Goal: Task Accomplishment & Management: Complete application form

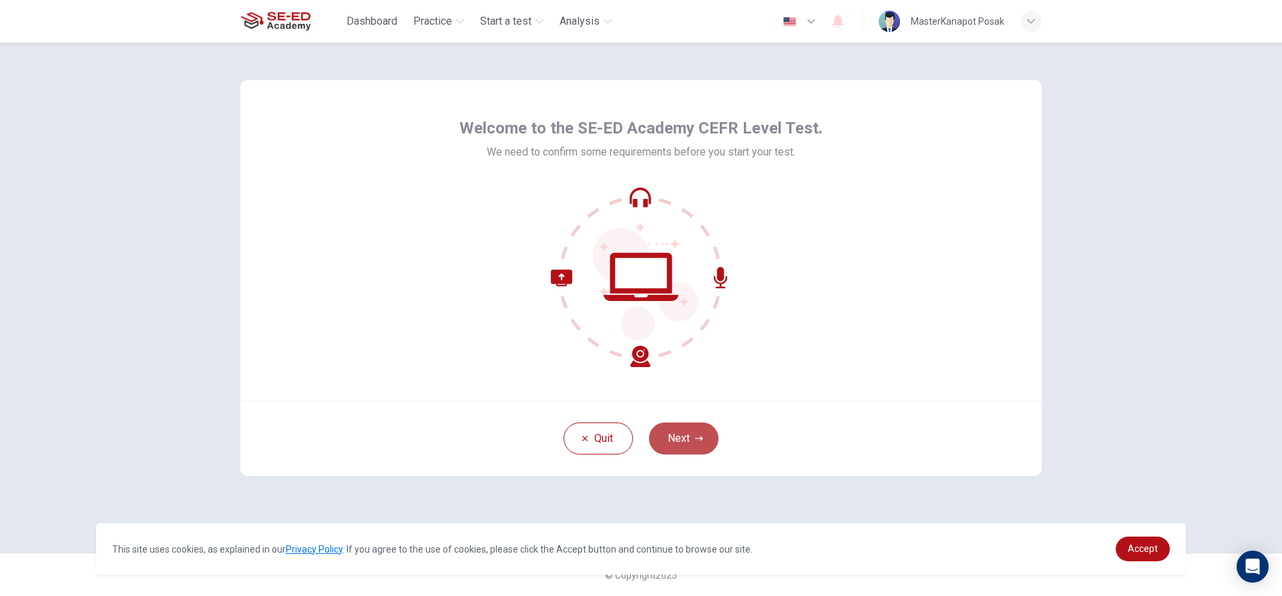
click at [694, 437] on button "Next" at bounding box center [683, 439] width 69 height 32
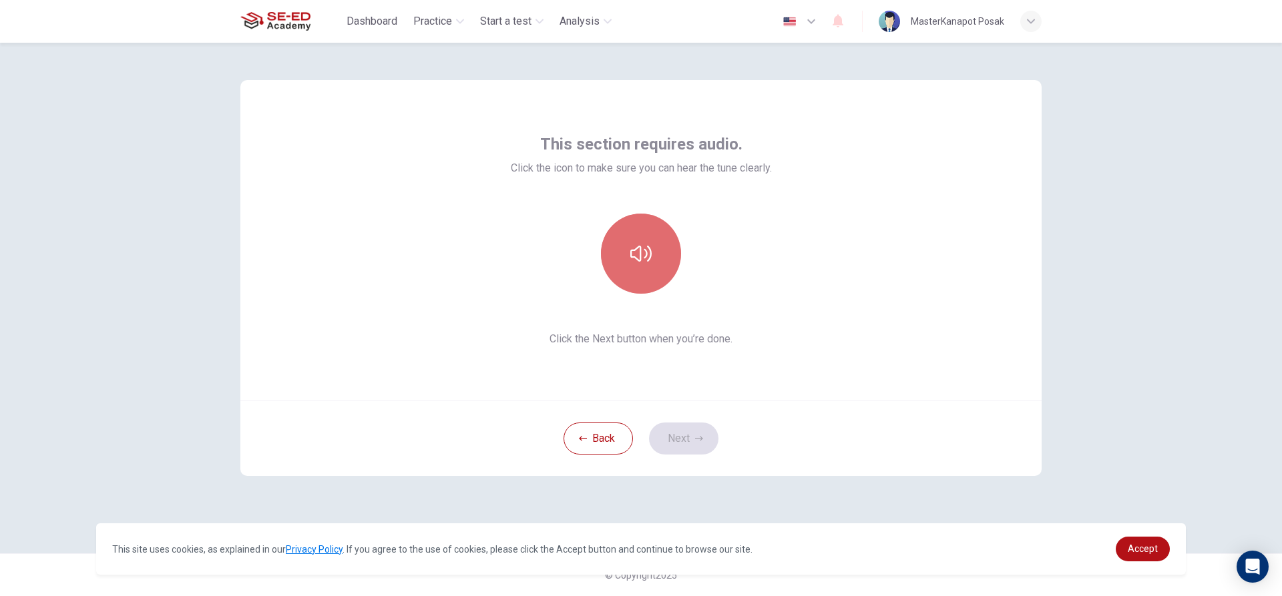
click at [664, 242] on button "button" at bounding box center [641, 254] width 80 height 80
drag, startPoint x: 907, startPoint y: 437, endPoint x: 833, endPoint y: 352, distance: 113.1
click at [907, 437] on div "Back Next" at bounding box center [640, 438] width 801 height 75
click at [637, 257] on icon "button" at bounding box center [640, 253] width 21 height 21
drag, startPoint x: 684, startPoint y: 446, endPoint x: 684, endPoint y: 421, distance: 24.7
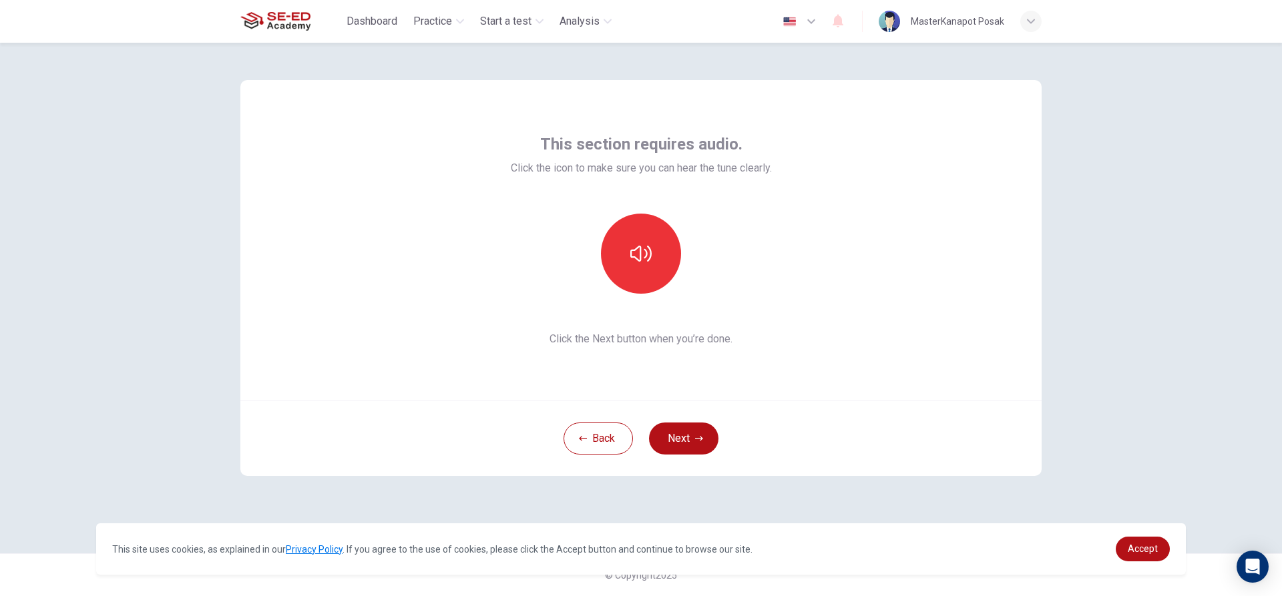
click at [684, 435] on button "Next" at bounding box center [683, 439] width 69 height 32
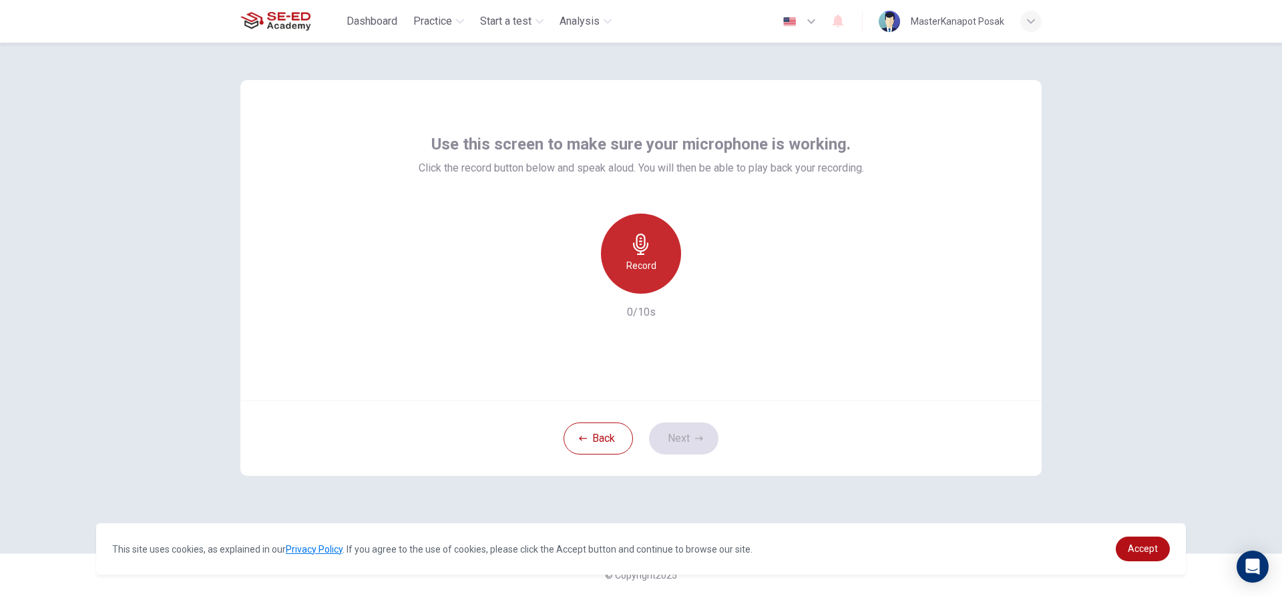
click at [660, 268] on div "Record" at bounding box center [641, 254] width 80 height 80
click at [698, 281] on icon "button" at bounding box center [702, 282] width 13 height 13
click at [702, 280] on icon "button" at bounding box center [703, 283] width 6 height 8
click at [700, 286] on icon "button" at bounding box center [703, 283] width 6 height 8
drag, startPoint x: 883, startPoint y: 312, endPoint x: 862, endPoint y: 312, distance: 21.4
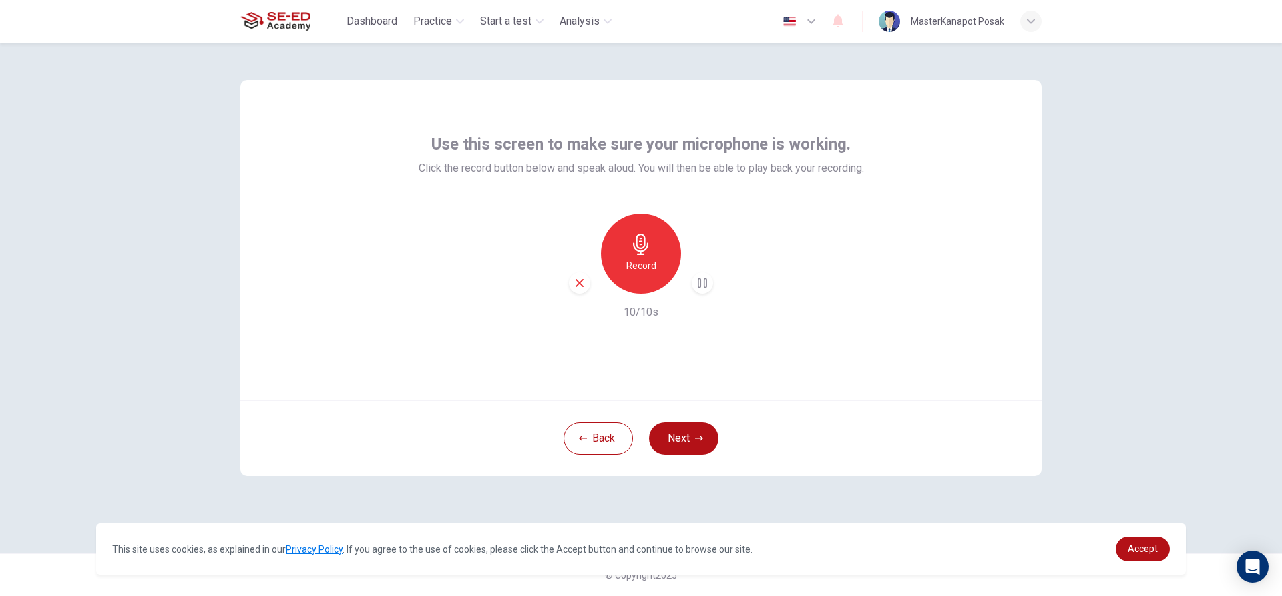
click at [883, 312] on div "Use this screen to make sure your microphone is working. Click the record butto…" at bounding box center [640, 240] width 801 height 320
click at [693, 437] on button "Next" at bounding box center [683, 439] width 69 height 32
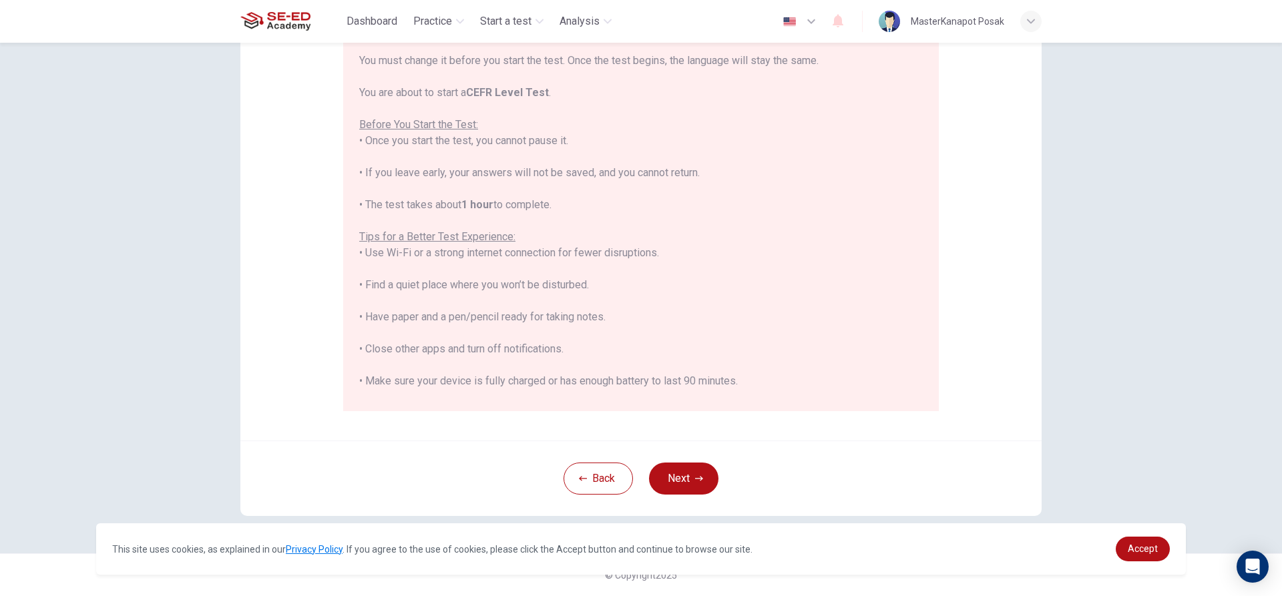
scroll to position [128, 0]
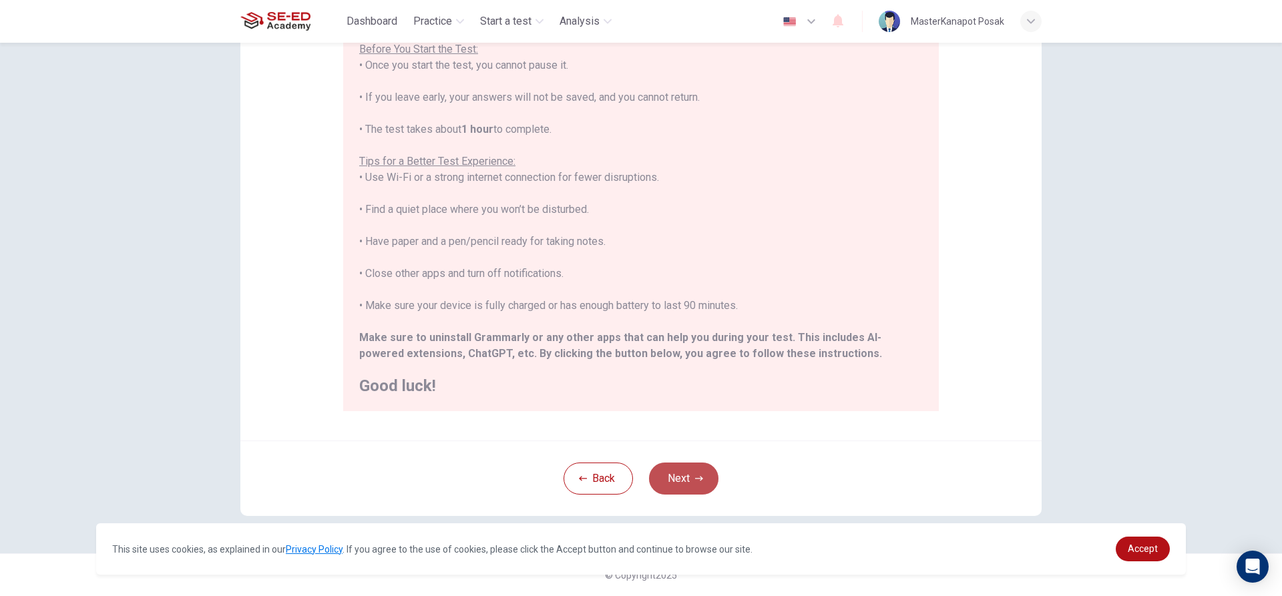
click at [676, 475] on button "Next" at bounding box center [683, 479] width 69 height 32
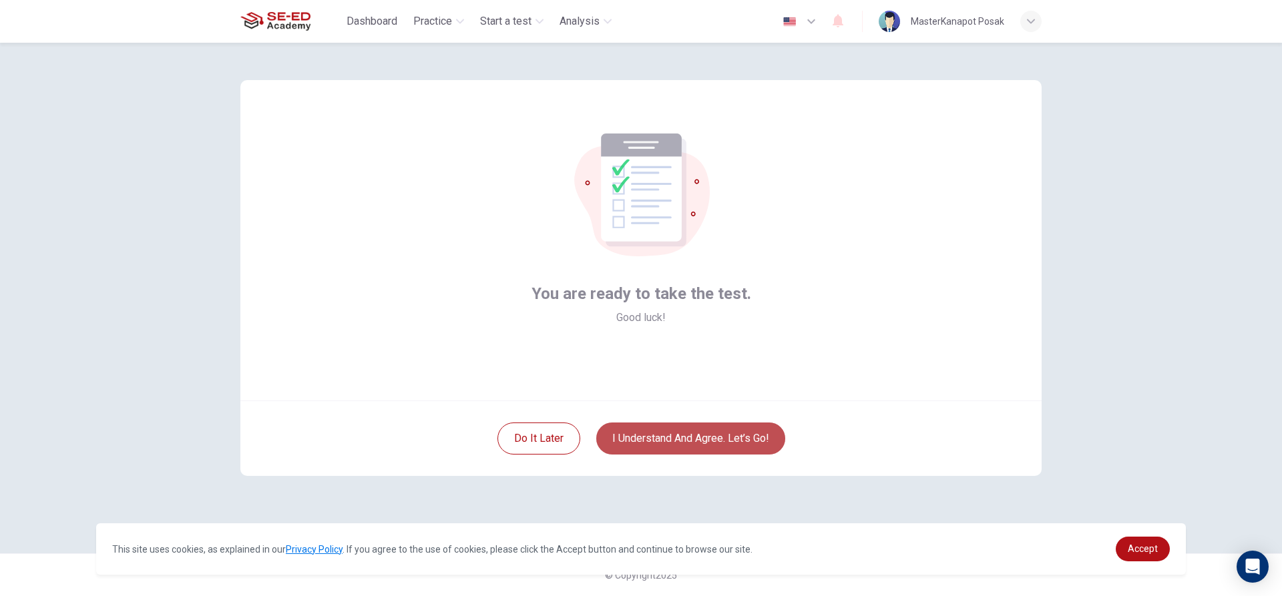
click at [650, 438] on button "I understand and agree. Let’s go!" at bounding box center [690, 439] width 189 height 32
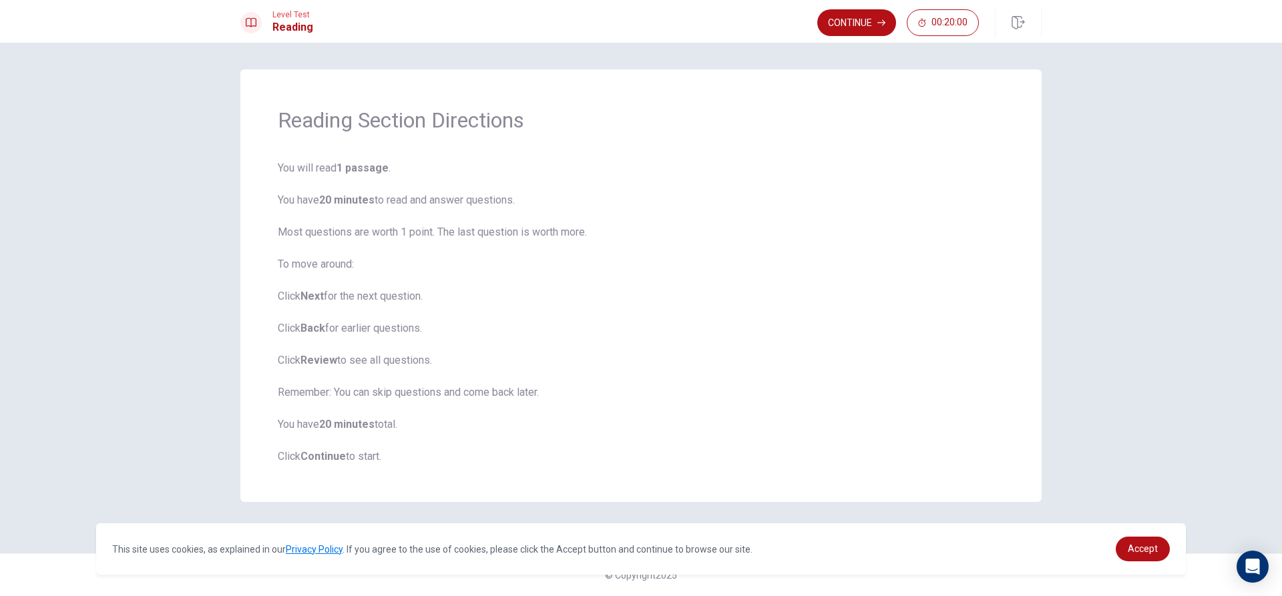
click at [256, 22] on div at bounding box center [250, 22] width 21 height 21
drag, startPoint x: 273, startPoint y: 18, endPoint x: 280, endPoint y: 22, distance: 7.8
click at [277, 17] on span "Level Test" at bounding box center [292, 14] width 41 height 9
click at [314, 34] on div "Level Test Reading Continue 00:20:00" at bounding box center [641, 22] width 844 height 29
click at [302, 18] on span "Level Test" at bounding box center [292, 14] width 41 height 9
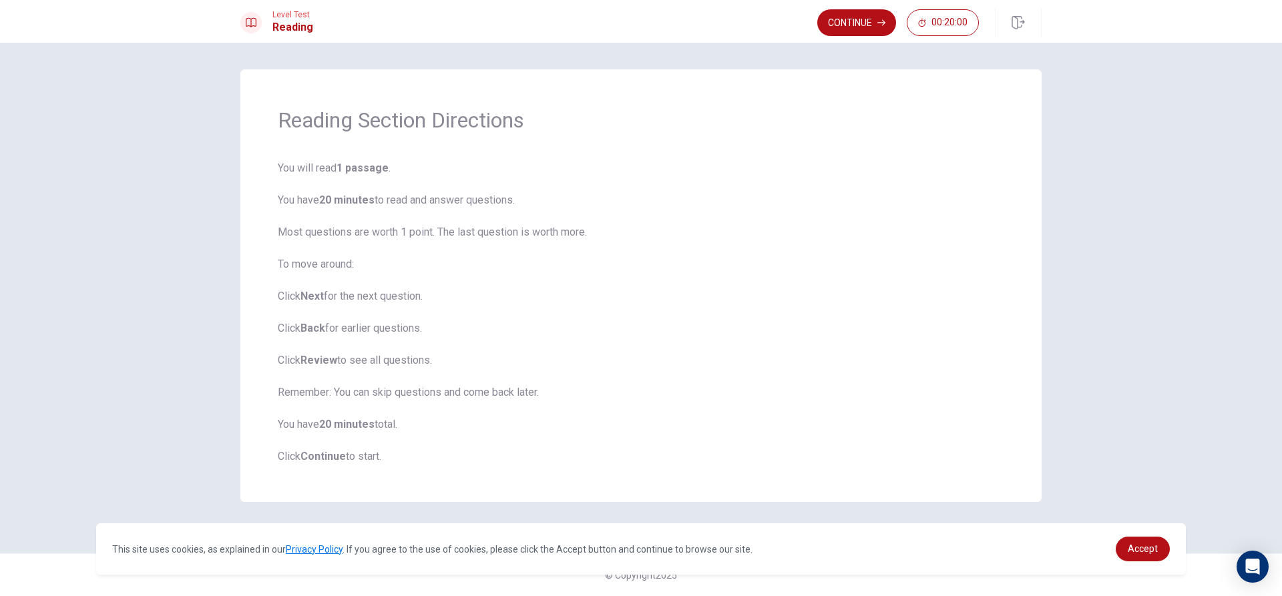
click at [293, 15] on span "Level Test" at bounding box center [292, 14] width 41 height 9
drag, startPoint x: 262, startPoint y: 15, endPoint x: 296, endPoint y: 15, distance: 34.7
click at [296, 15] on div "Level Test Reading" at bounding box center [276, 22] width 73 height 25
click at [869, 16] on button "Continue" at bounding box center [856, 22] width 79 height 27
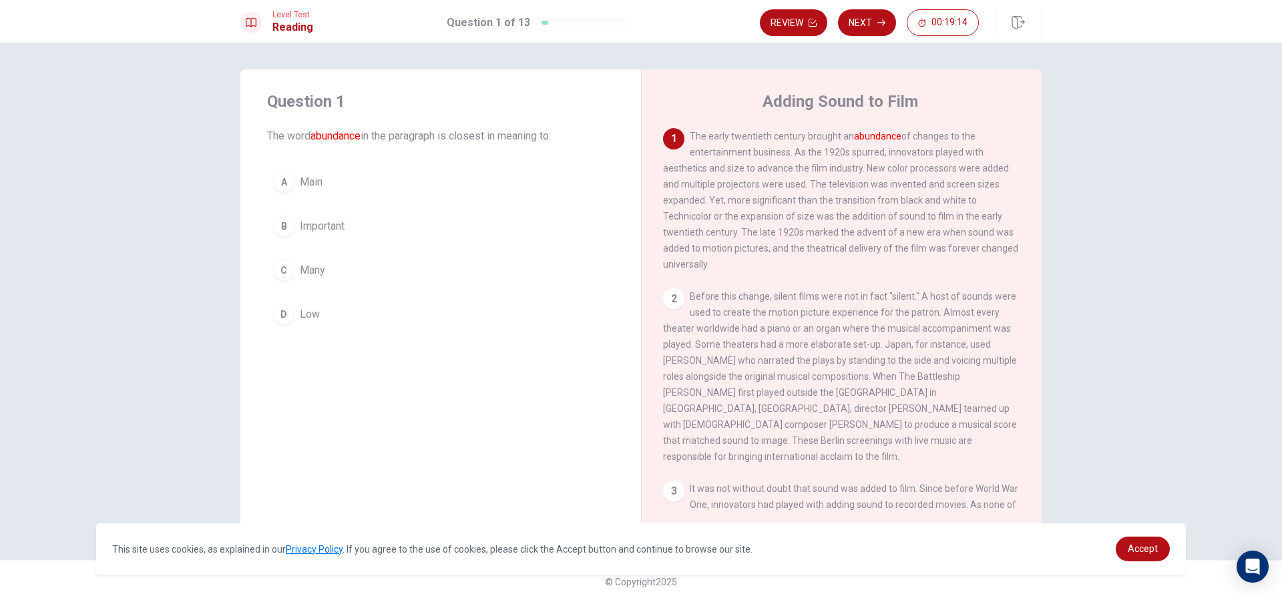
click at [664, 132] on div "1" at bounding box center [673, 138] width 21 height 21
click at [686, 132] on span "The early twentieth century brought an abundance of changes to the entertainmen…" at bounding box center [840, 200] width 355 height 139
click at [666, 140] on div "1" at bounding box center [673, 138] width 21 height 21
click at [668, 310] on div "2" at bounding box center [673, 298] width 21 height 21
click at [288, 176] on div "A" at bounding box center [283, 182] width 21 height 21
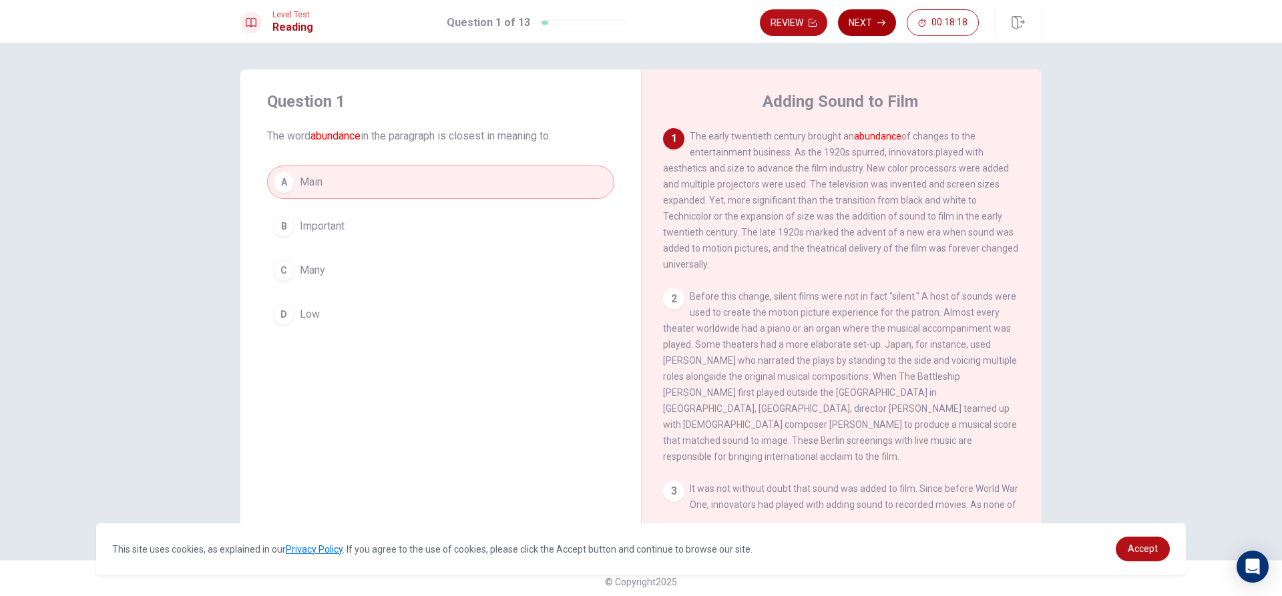
click at [862, 19] on button "Next" at bounding box center [867, 22] width 58 height 27
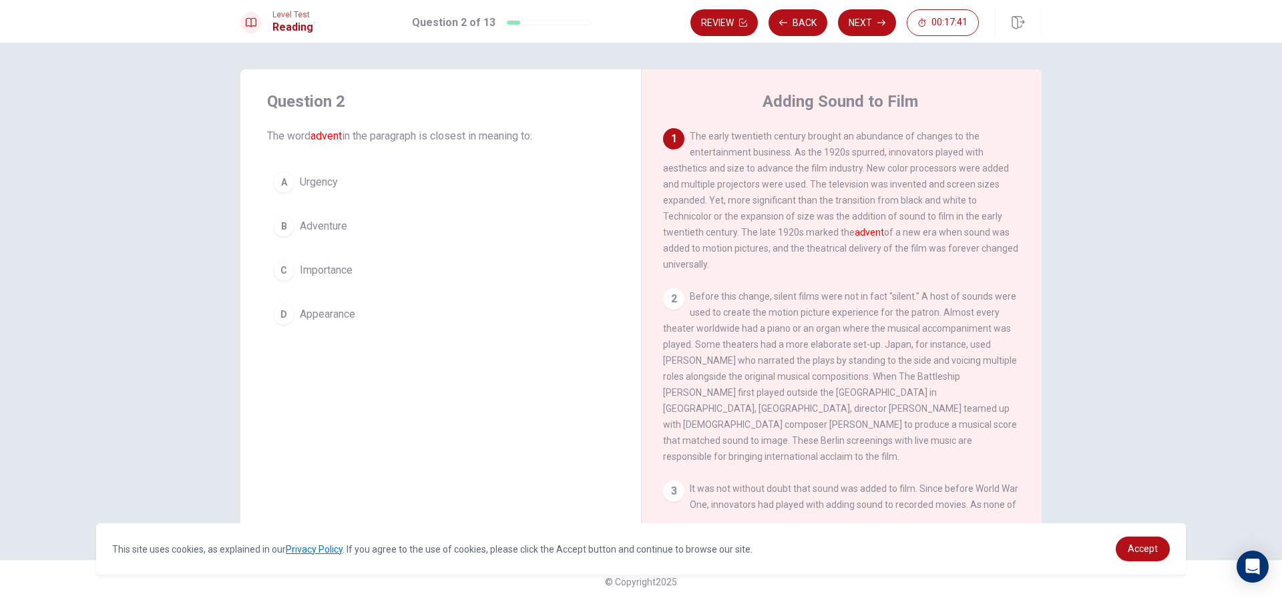
click at [280, 315] on div "D" at bounding box center [283, 314] width 21 height 21
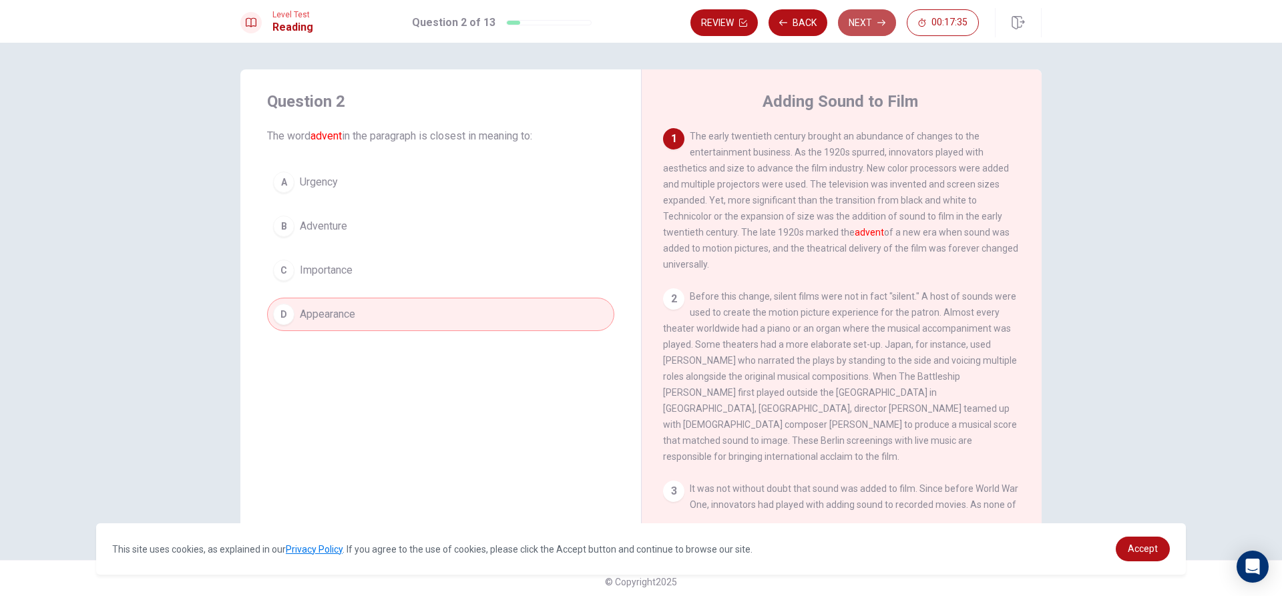
click at [868, 19] on button "Next" at bounding box center [867, 22] width 58 height 27
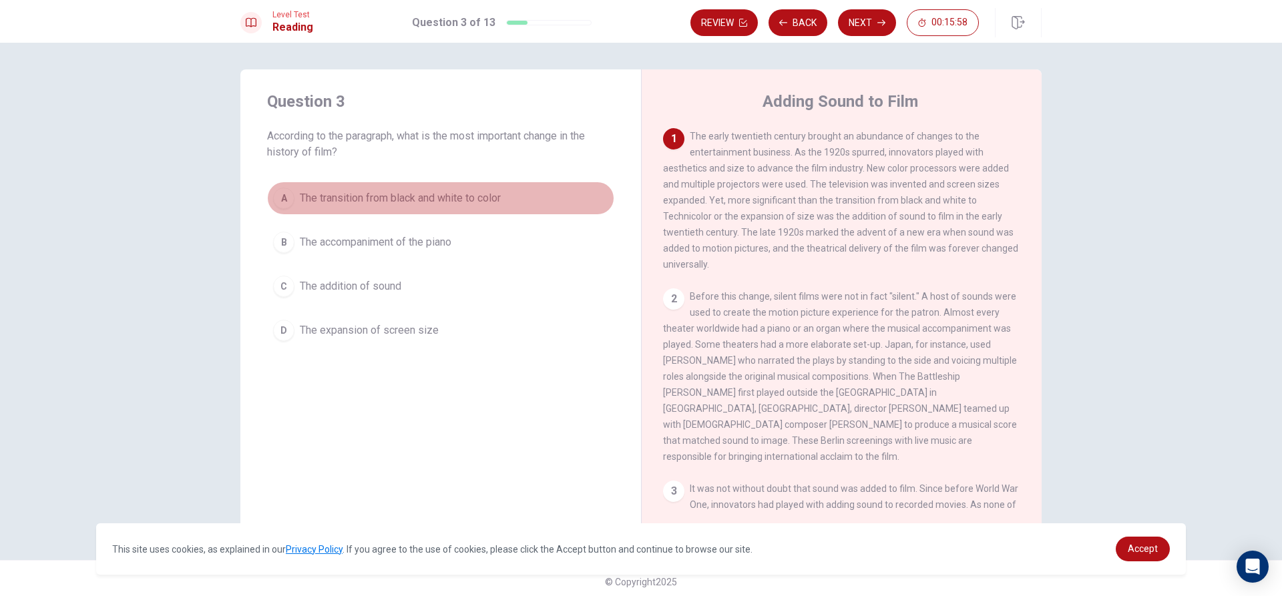
click at [427, 190] on button "A The transition from black and white to color" at bounding box center [440, 198] width 347 height 33
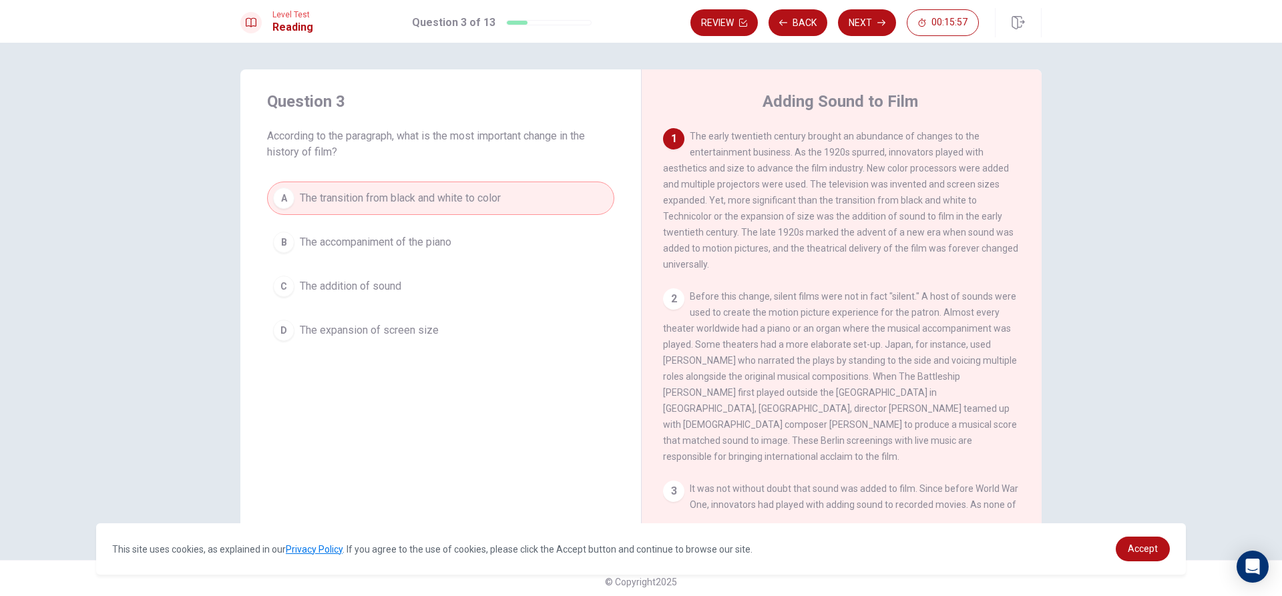
click at [555, 242] on button "B The accompaniment of the piano" at bounding box center [440, 242] width 347 height 33
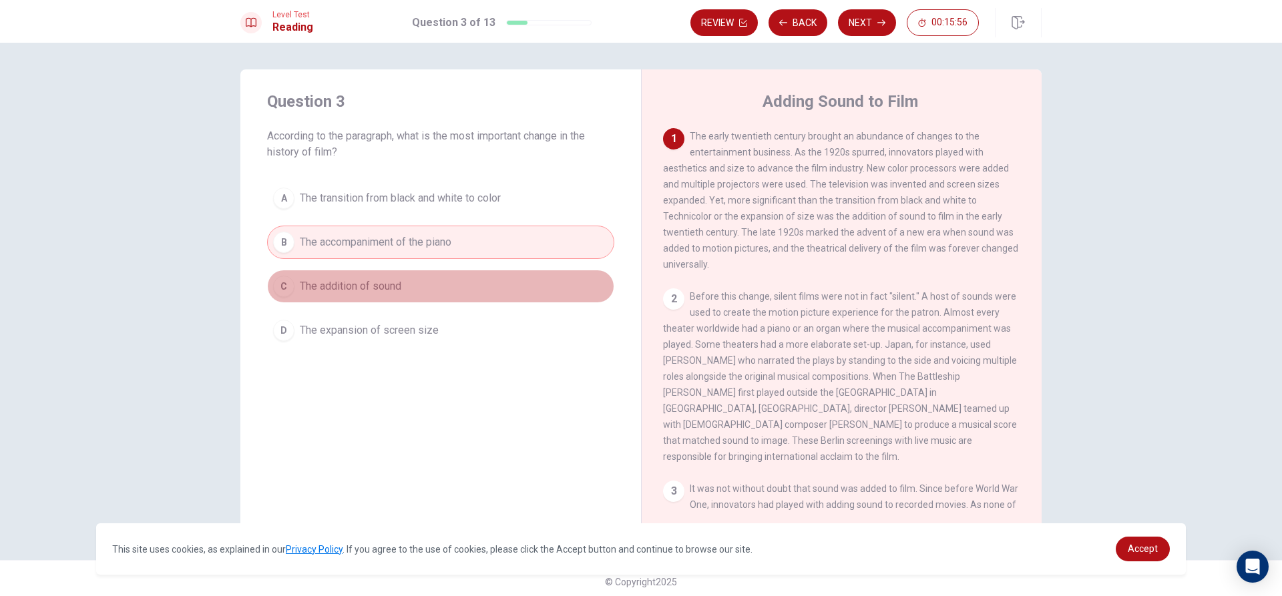
click at [554, 273] on button "C The addition of sound" at bounding box center [440, 286] width 347 height 33
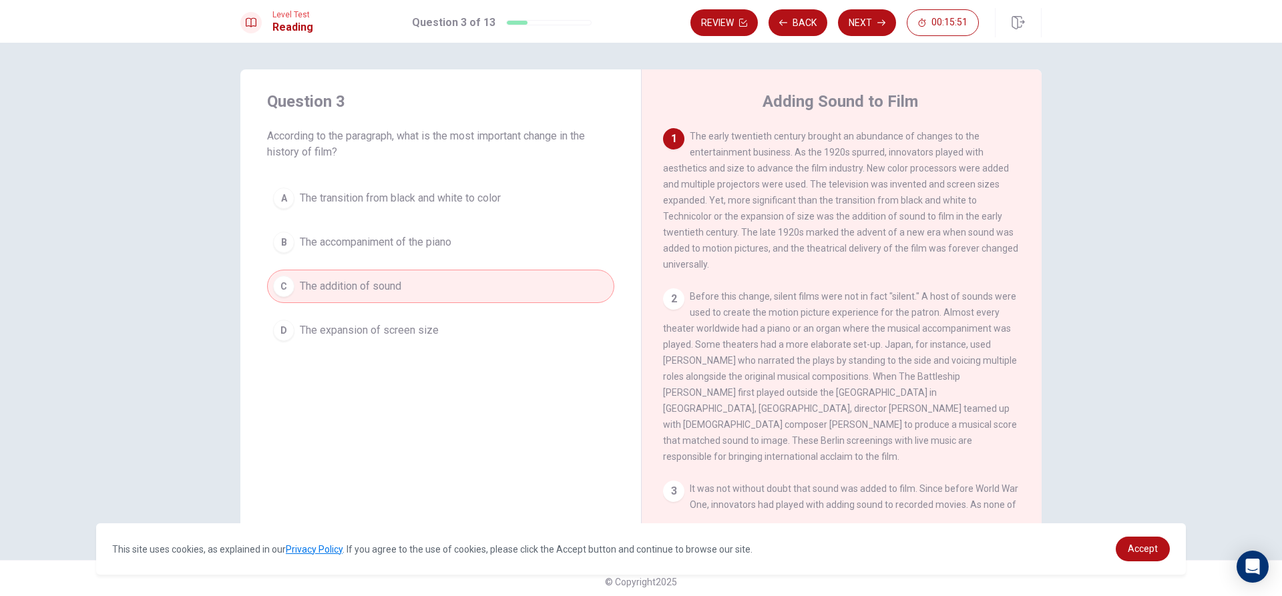
click at [459, 357] on div "Question 3 According to the paragraph, what is the most important change in the…" at bounding box center [440, 218] width 401 height 299
click at [454, 329] on button "D The expansion of screen size" at bounding box center [440, 330] width 347 height 33
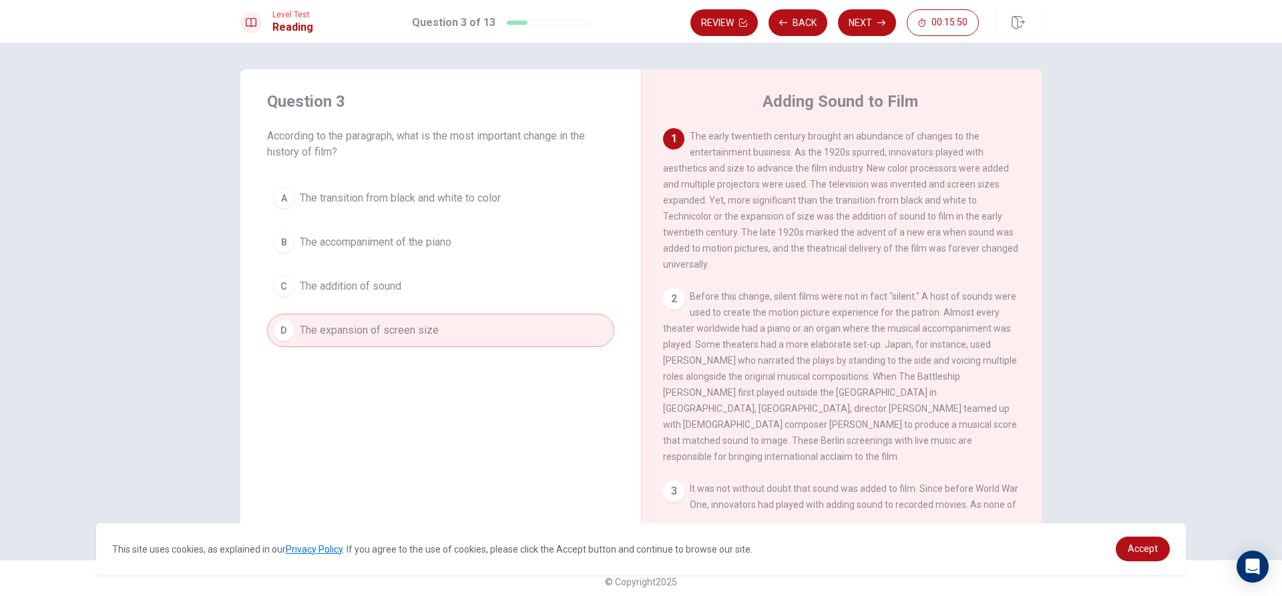
click at [429, 262] on div "A The transition from black and white to color B The accompaniment of the piano…" at bounding box center [440, 265] width 347 height 166
drag, startPoint x: 431, startPoint y: 231, endPoint x: 411, endPoint y: 239, distance: 21.6
click at [411, 239] on button "B The accompaniment of the piano" at bounding box center [440, 242] width 347 height 33
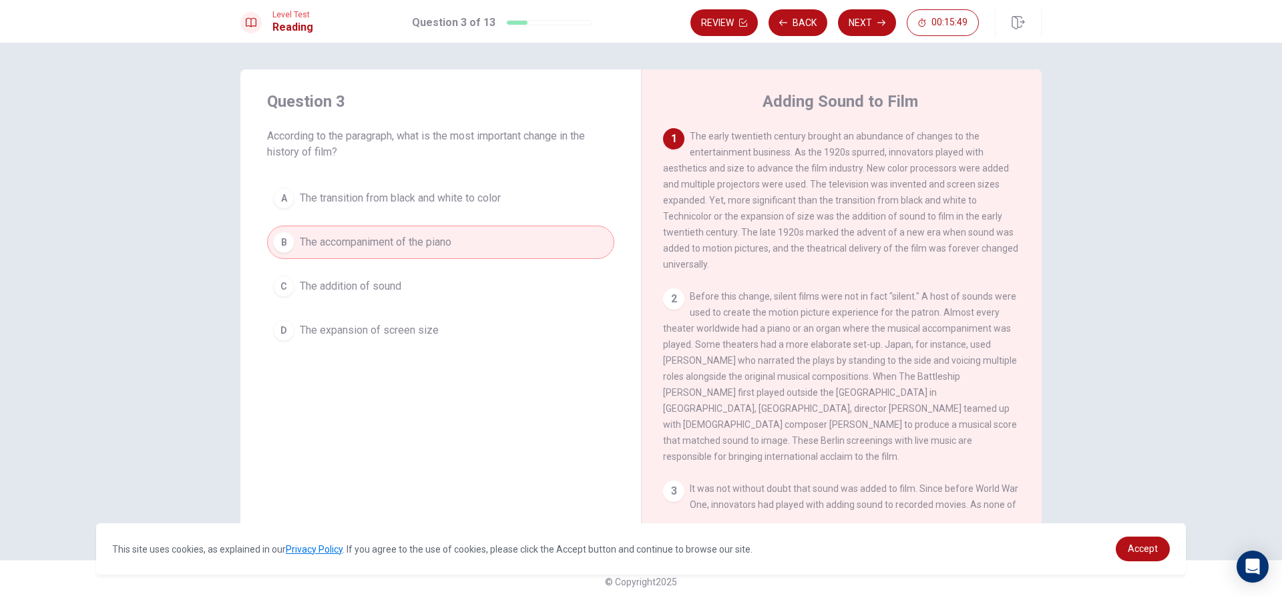
click at [397, 292] on span "The addition of sound" at bounding box center [350, 286] width 101 height 16
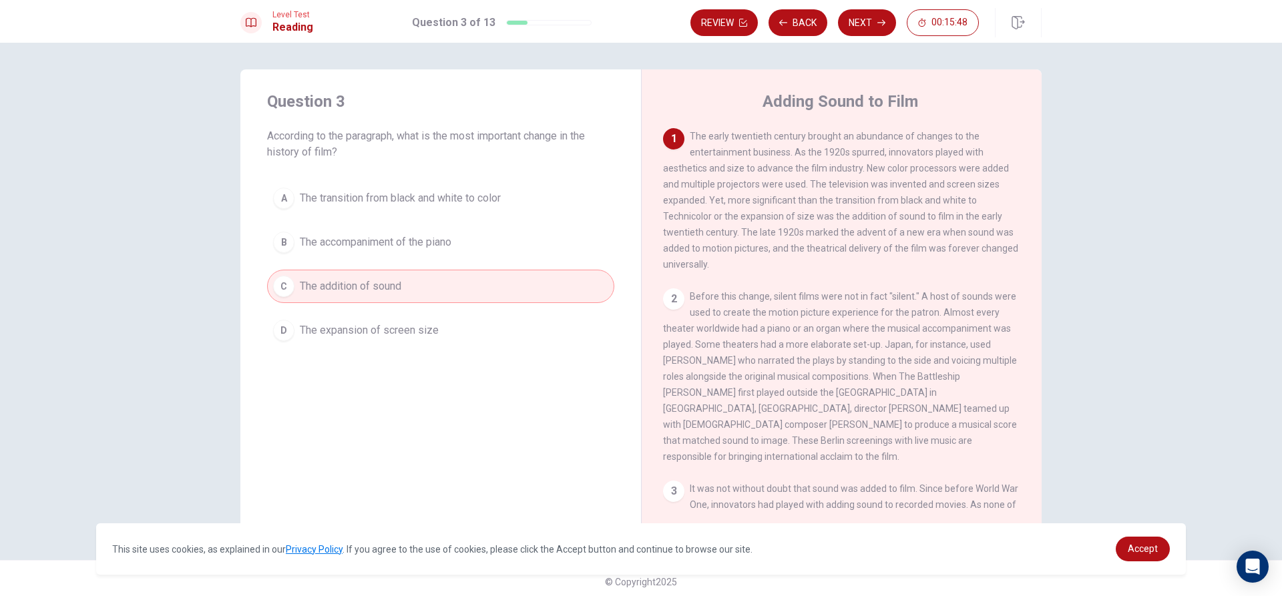
drag, startPoint x: 394, startPoint y: 189, endPoint x: 388, endPoint y: 197, distance: 10.0
click at [391, 192] on button "A The transition from black and white to color" at bounding box center [440, 198] width 347 height 33
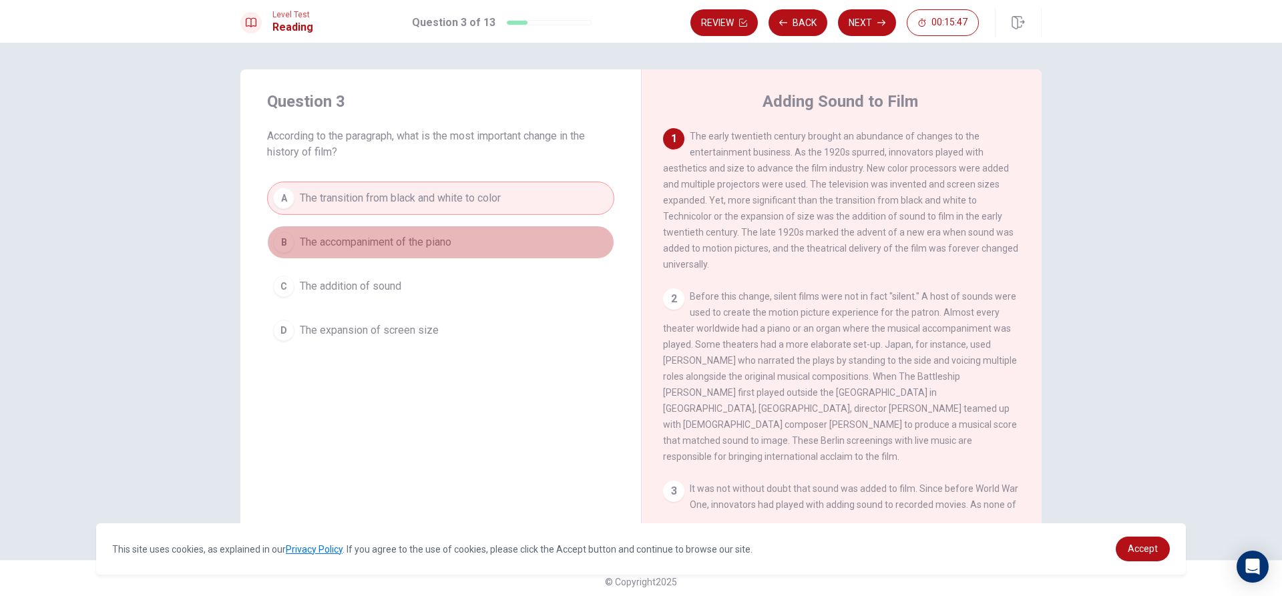
click at [392, 232] on button "B The accompaniment of the piano" at bounding box center [440, 242] width 347 height 33
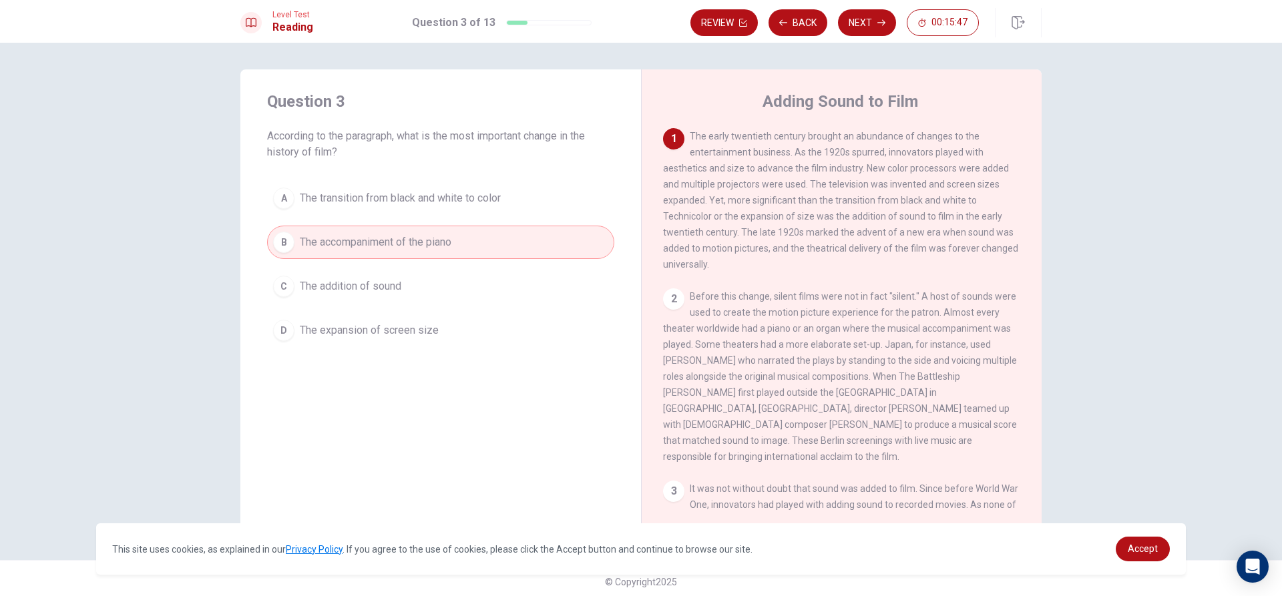
drag, startPoint x: 373, startPoint y: 312, endPoint x: 380, endPoint y: 284, distance: 29.0
click at [373, 309] on div "A The transition from black and white to color B The accompaniment of the piano…" at bounding box center [440, 265] width 347 height 166
click at [393, 280] on span "The addition of sound" at bounding box center [350, 286] width 101 height 16
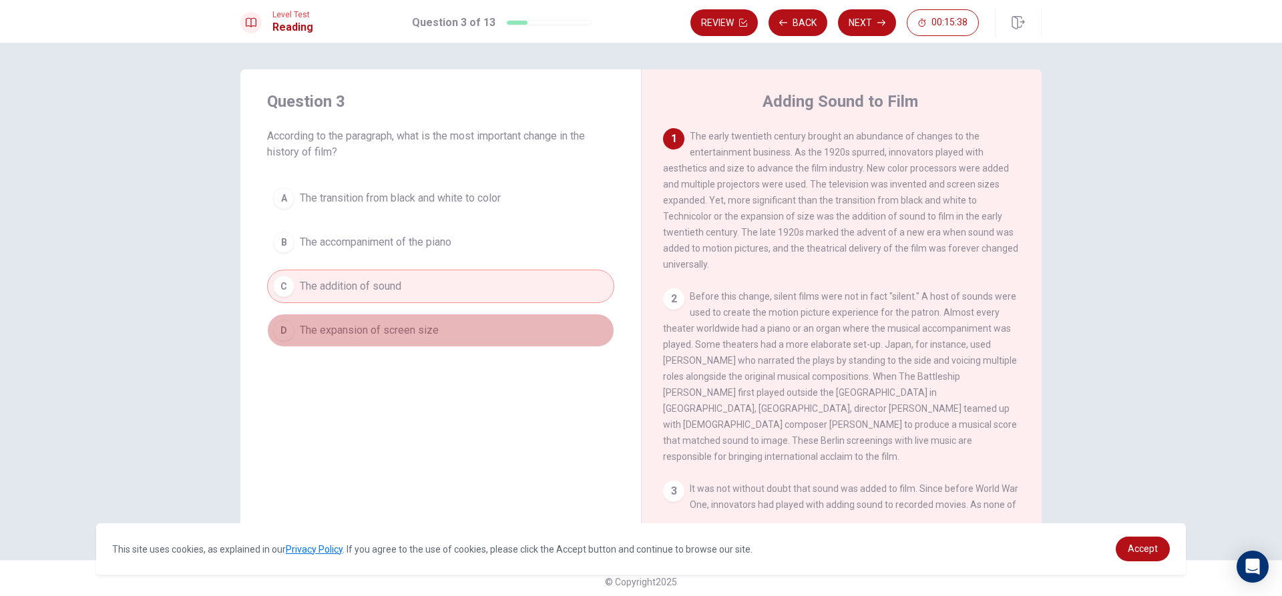
click at [376, 329] on span "The expansion of screen size" at bounding box center [369, 330] width 139 height 16
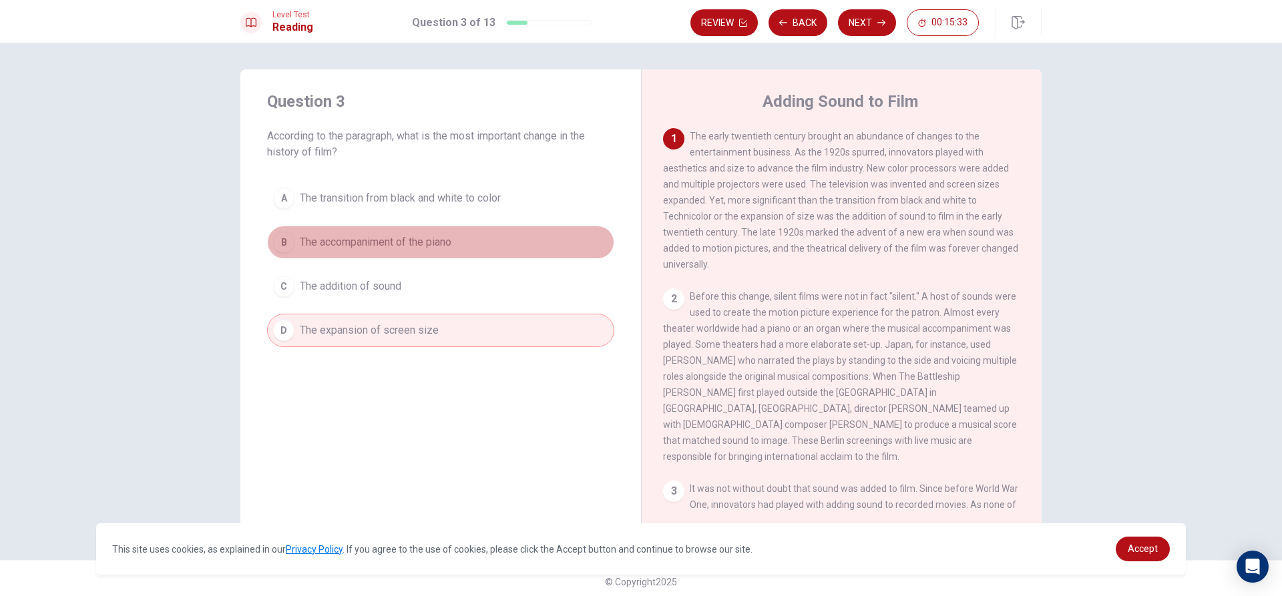
click at [447, 248] on span "The accompaniment of the piano" at bounding box center [376, 242] width 152 height 16
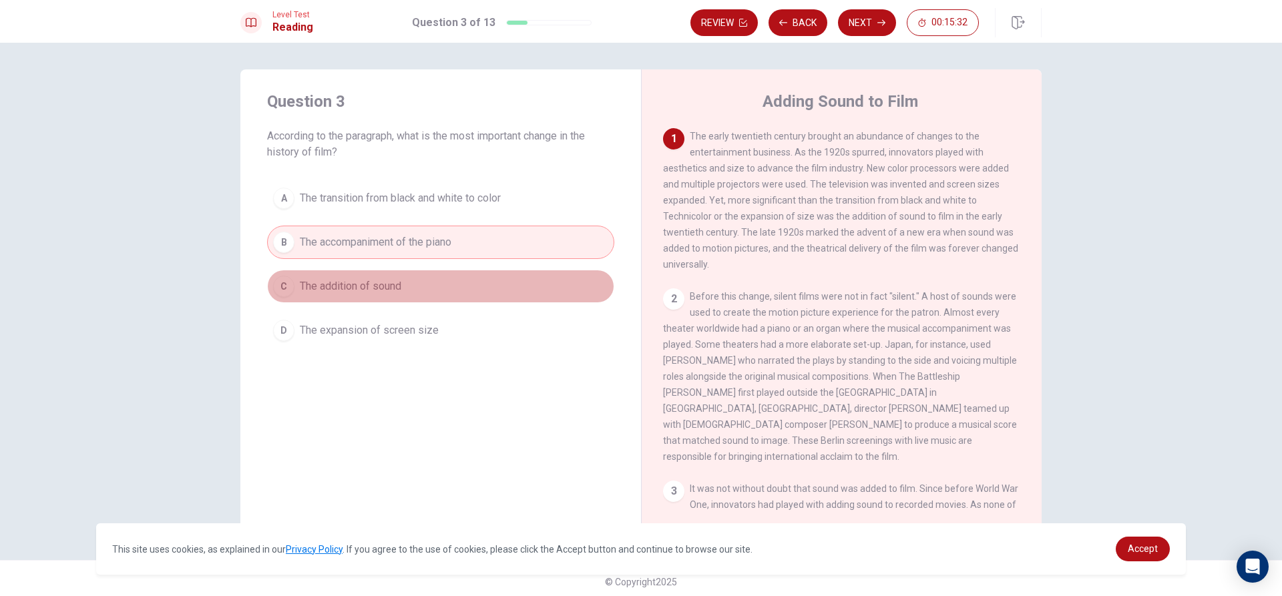
click at [435, 285] on button "C The addition of sound" at bounding box center [440, 286] width 347 height 33
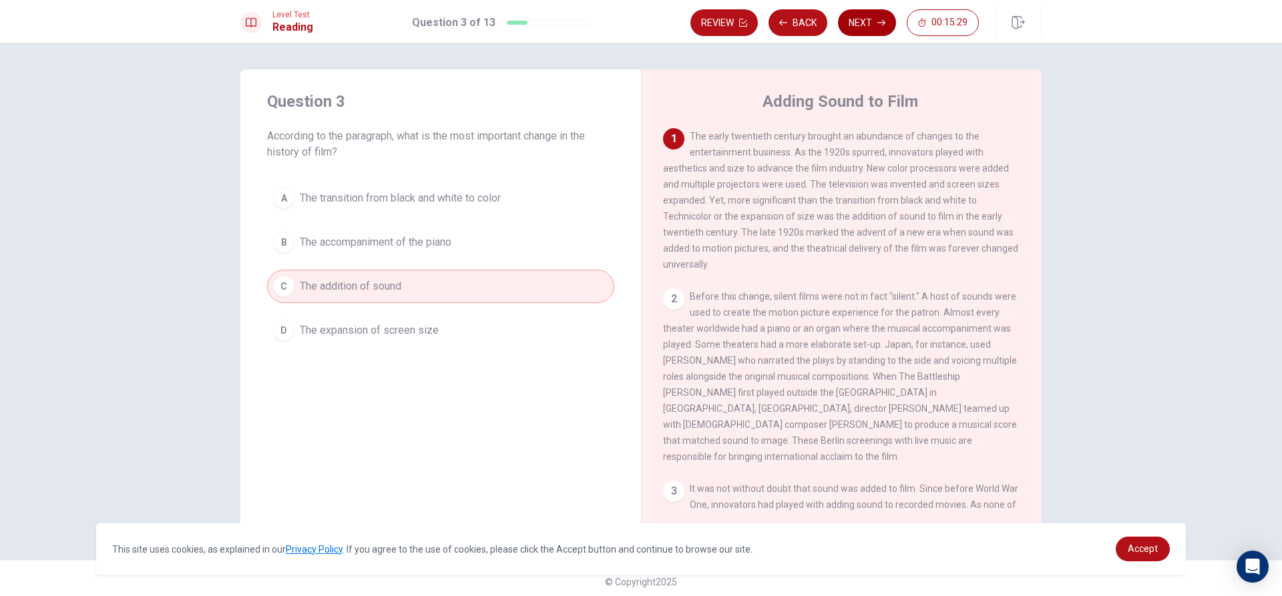
click at [868, 12] on button "Next" at bounding box center [867, 22] width 58 height 27
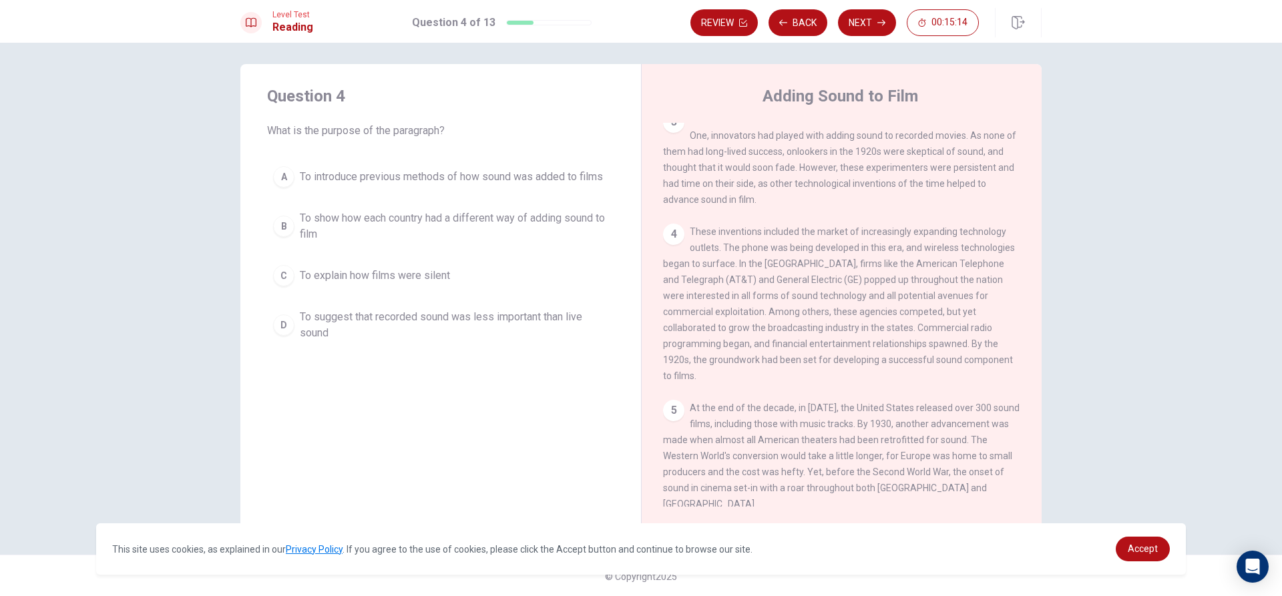
scroll to position [7, 0]
click at [673, 239] on div "4" at bounding box center [673, 232] width 21 height 21
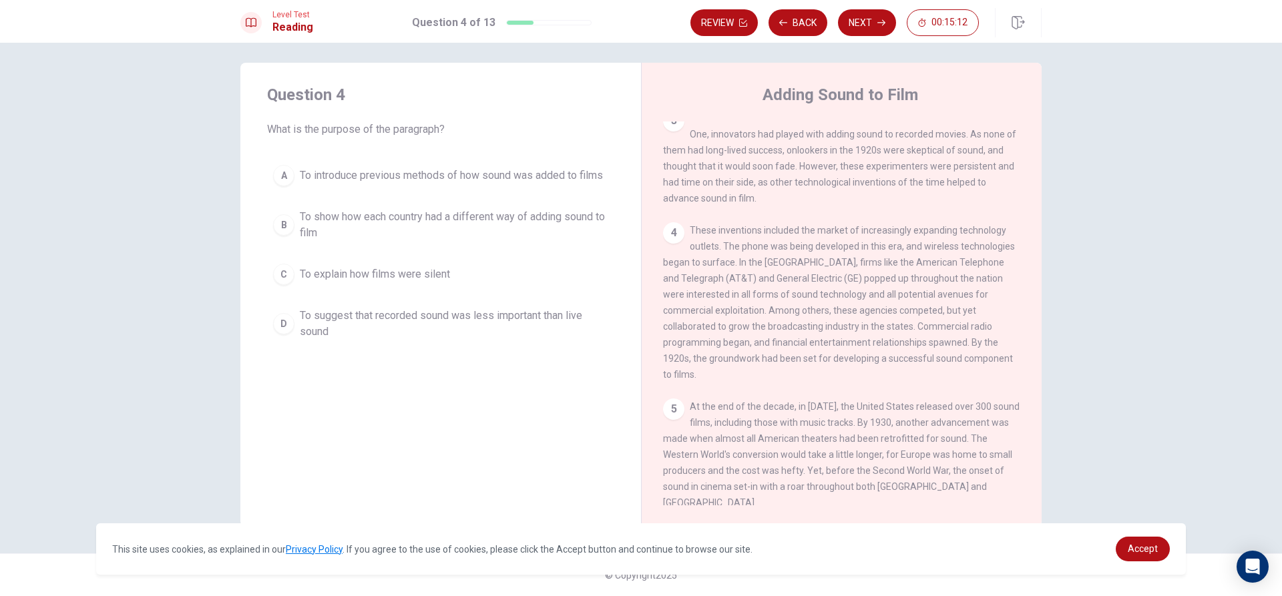
click at [674, 240] on div "4" at bounding box center [673, 232] width 21 height 21
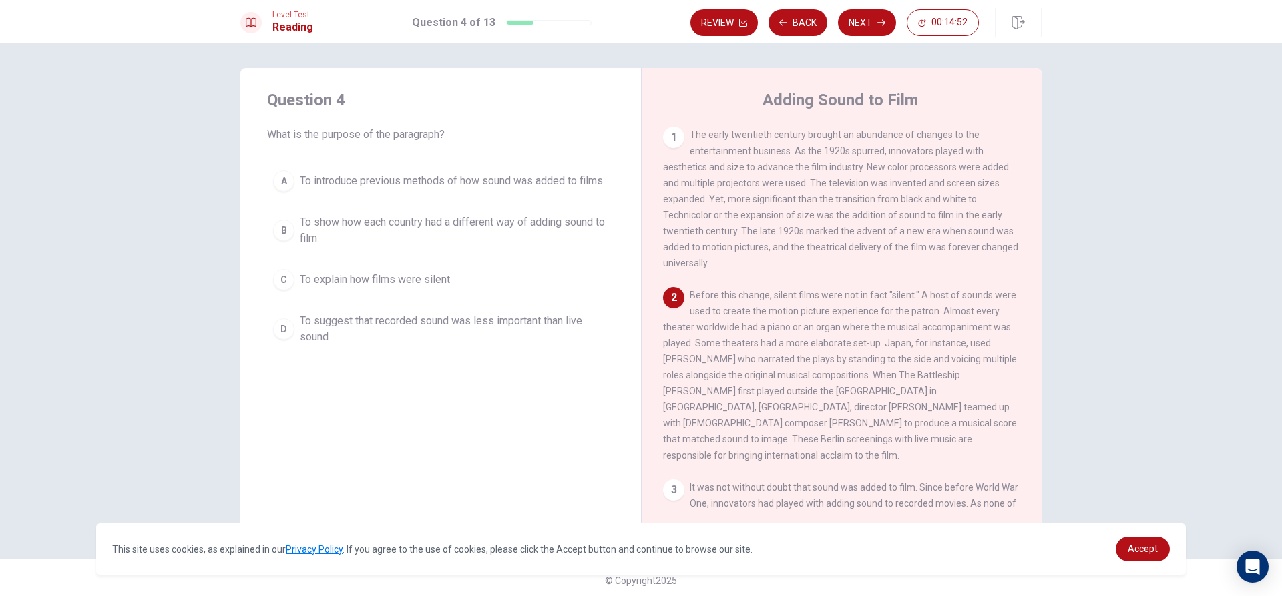
scroll to position [0, 0]
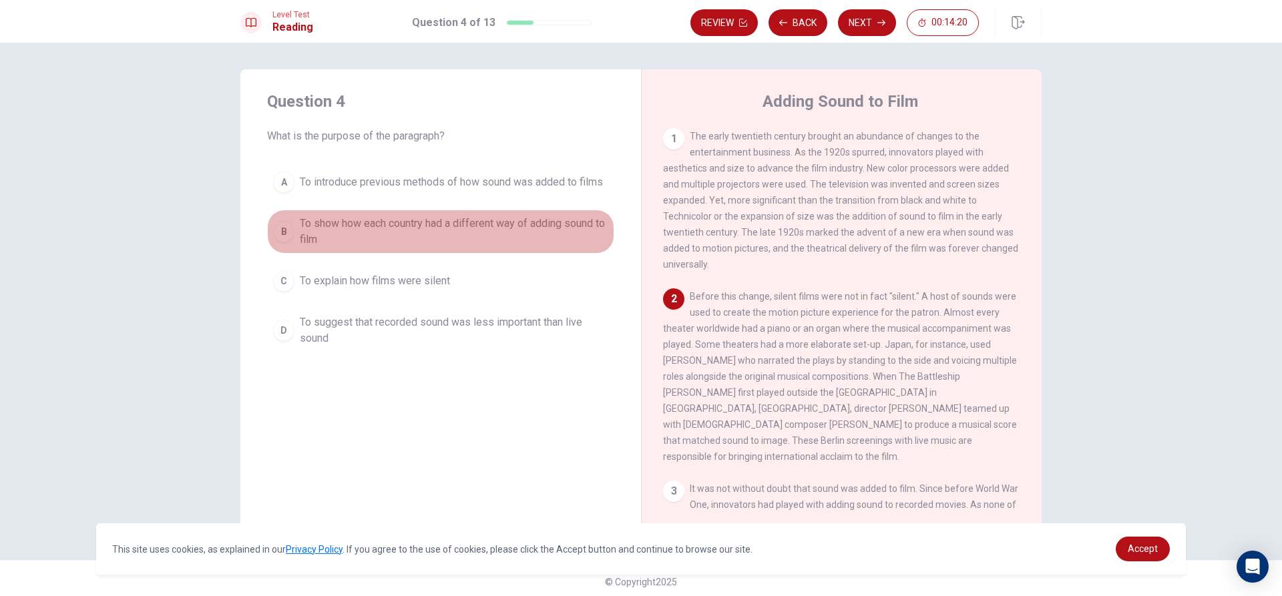
click at [476, 227] on button "B To show how each country had a different way of adding sound to film" at bounding box center [440, 232] width 347 height 44
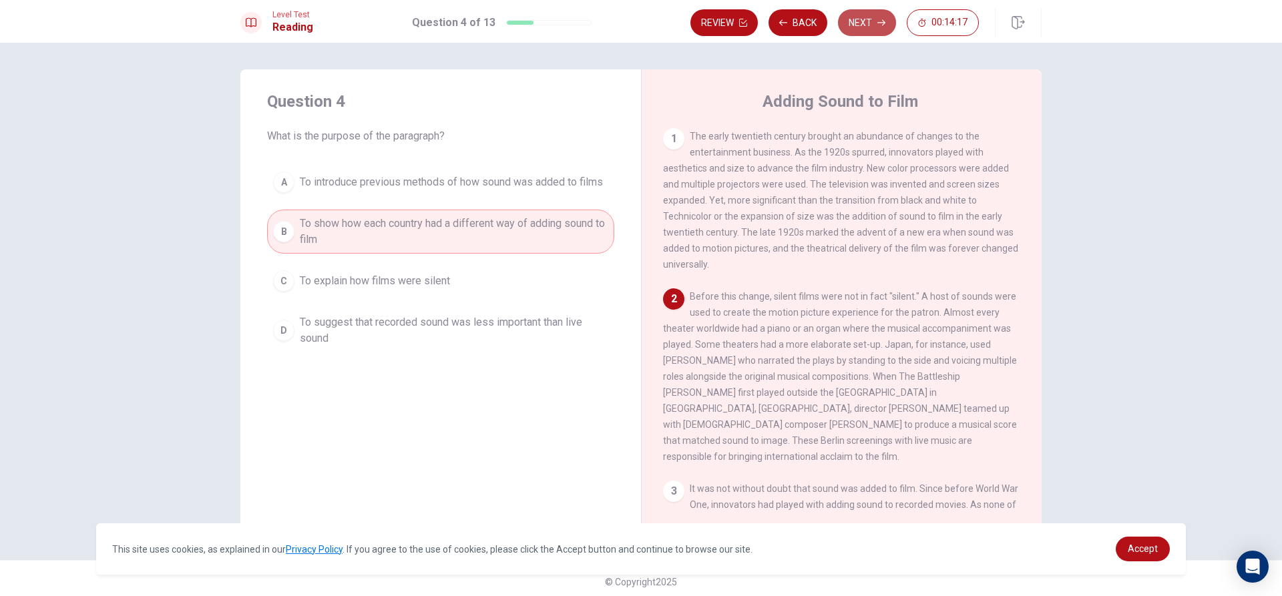
click at [856, 27] on button "Next" at bounding box center [867, 22] width 58 height 27
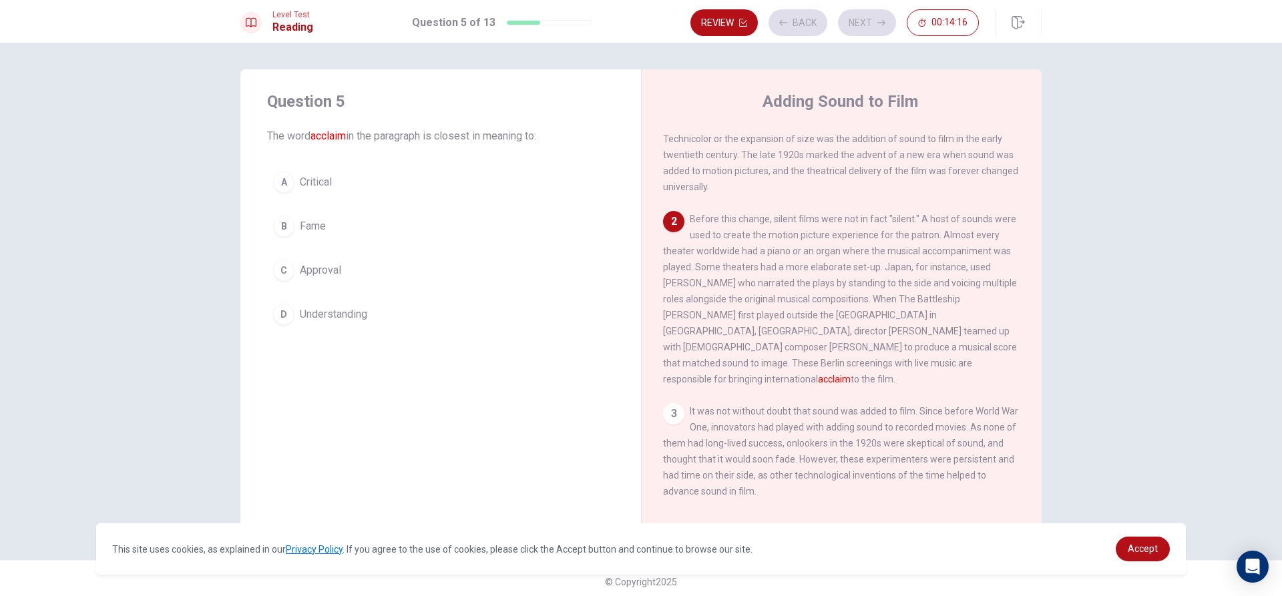
scroll to position [83, 0]
drag, startPoint x: 700, startPoint y: 356, endPoint x: 842, endPoint y: 373, distance: 142.6
click at [842, 373] on div "2 Before this change, silent films were not in fact "silent." A host of sounds …" at bounding box center [842, 294] width 358 height 176
drag, startPoint x: 849, startPoint y: 338, endPoint x: 914, endPoint y: 338, distance: 64.8
click at [914, 338] on span "Before this change, silent films were not in fact "silent." A host of sounds we…" at bounding box center [840, 293] width 354 height 171
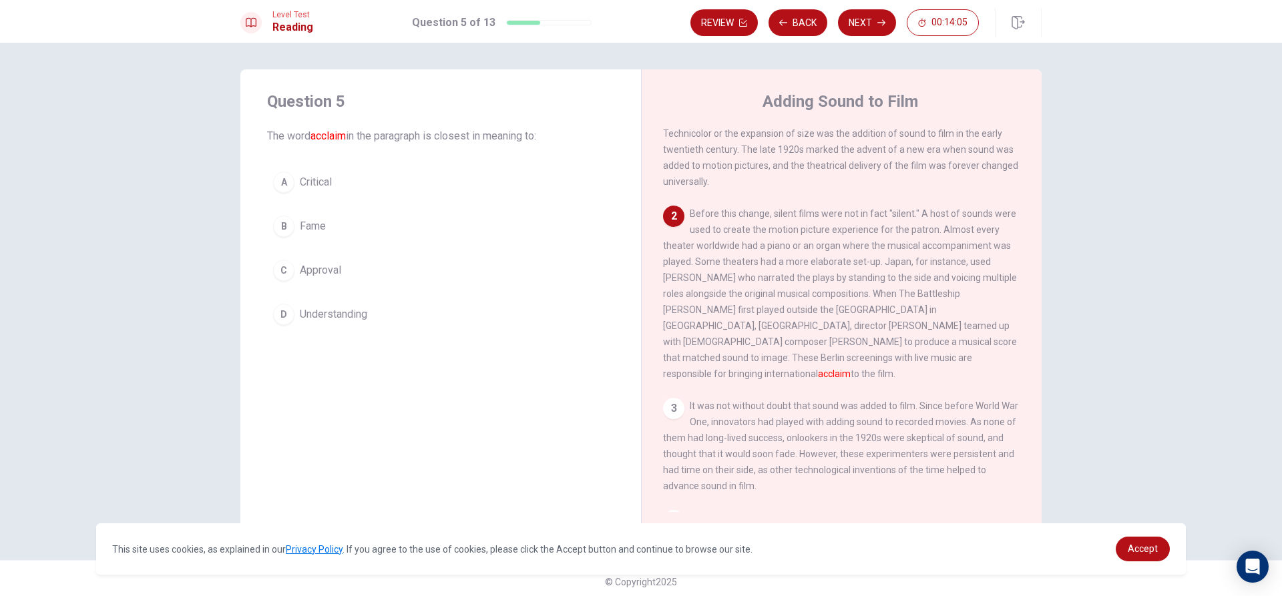
drag, startPoint x: 713, startPoint y: 372, endPoint x: 744, endPoint y: 372, distance: 31.4
click at [744, 372] on span "Before this change, silent films were not in fact "silent." A host of sounds we…" at bounding box center [840, 293] width 354 height 171
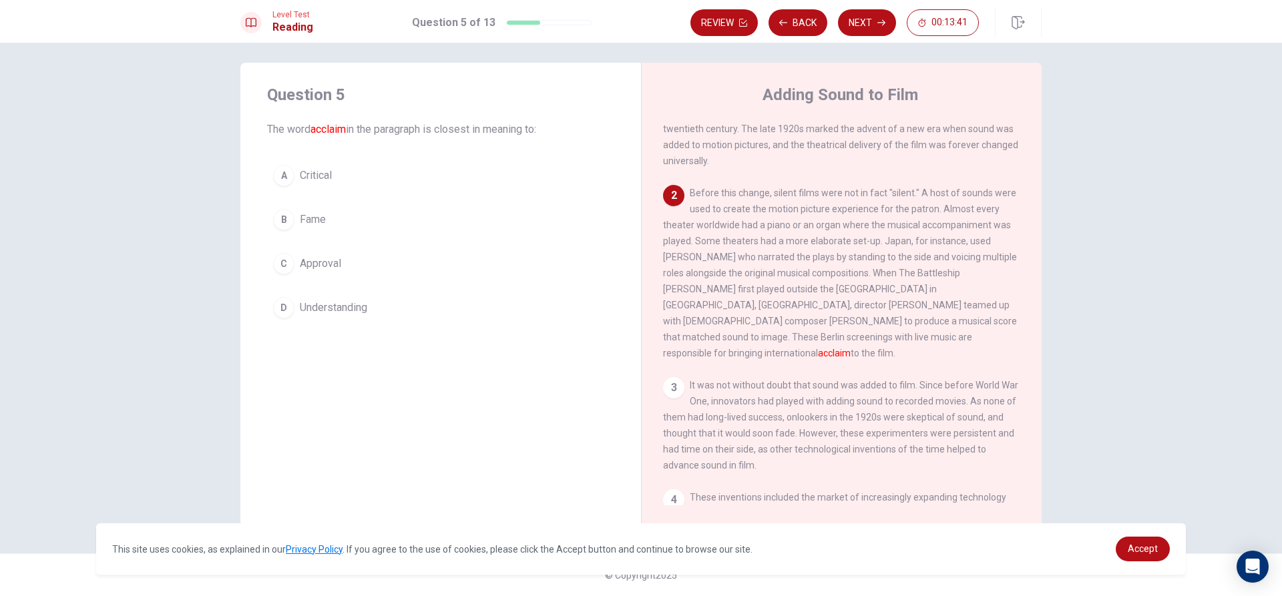
scroll to position [30, 0]
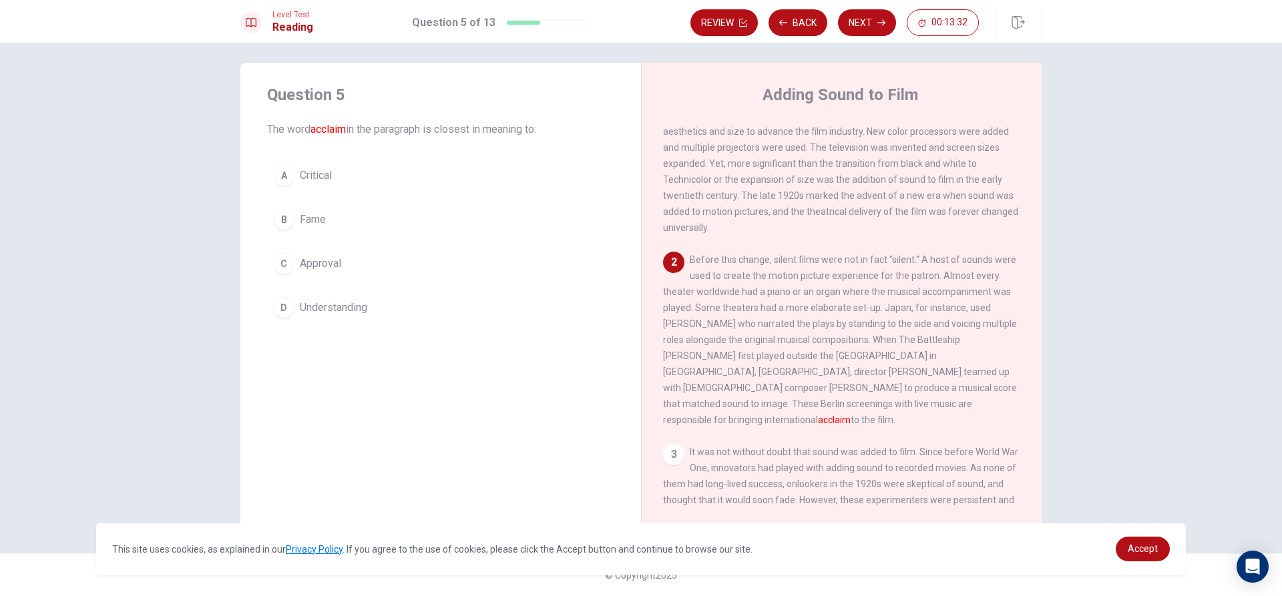
click at [332, 307] on span "Understanding" at bounding box center [333, 308] width 67 height 16
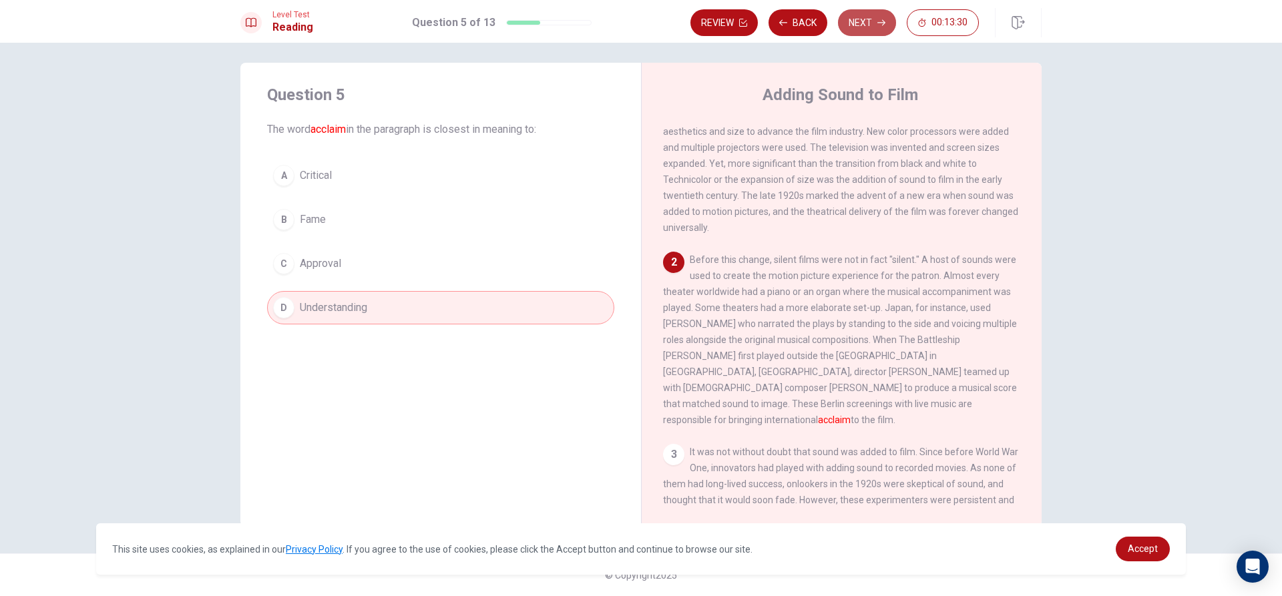
click at [862, 23] on button "Next" at bounding box center [867, 22] width 58 height 27
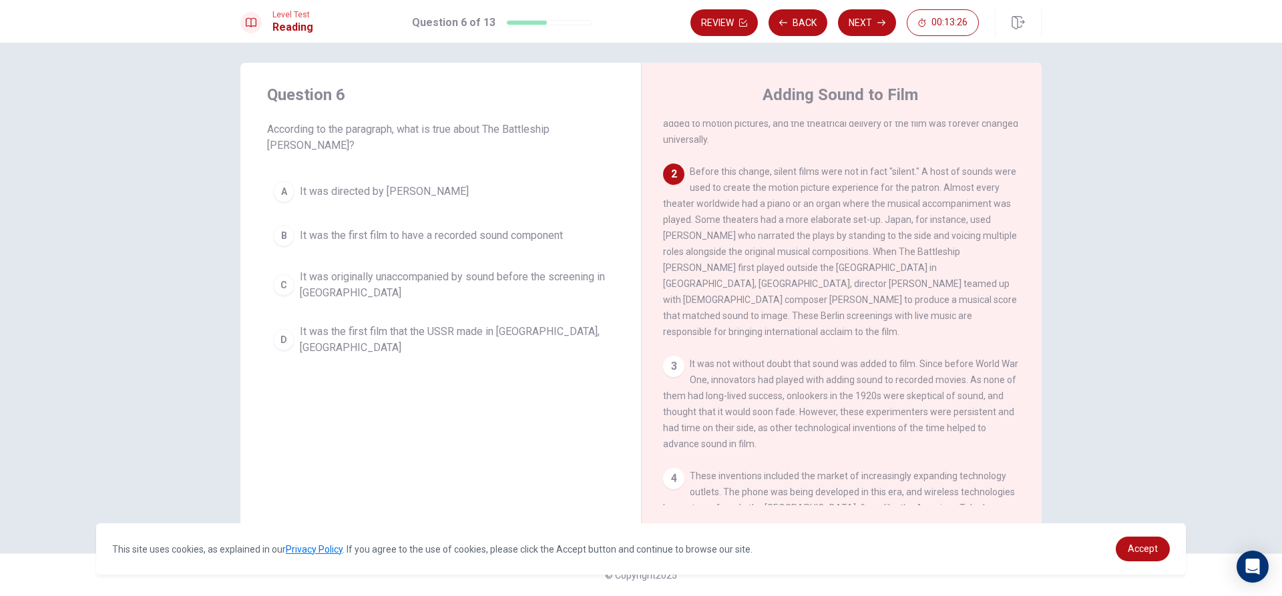
scroll to position [83, 0]
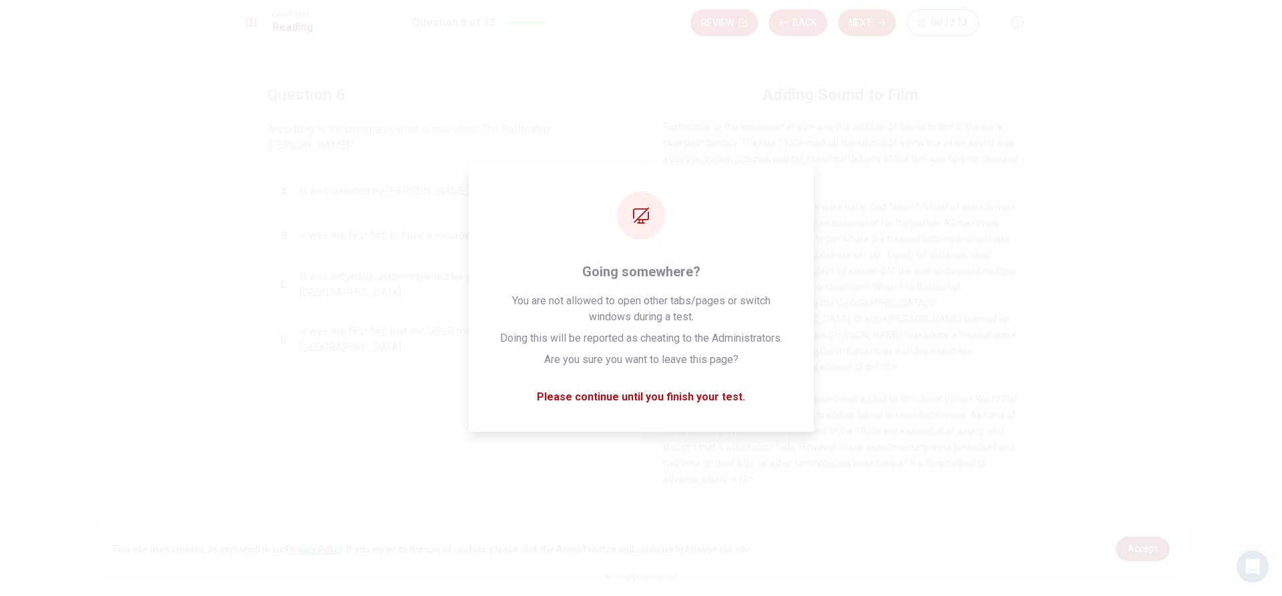
click at [1157, 541] on link "Accept" at bounding box center [1142, 549] width 54 height 25
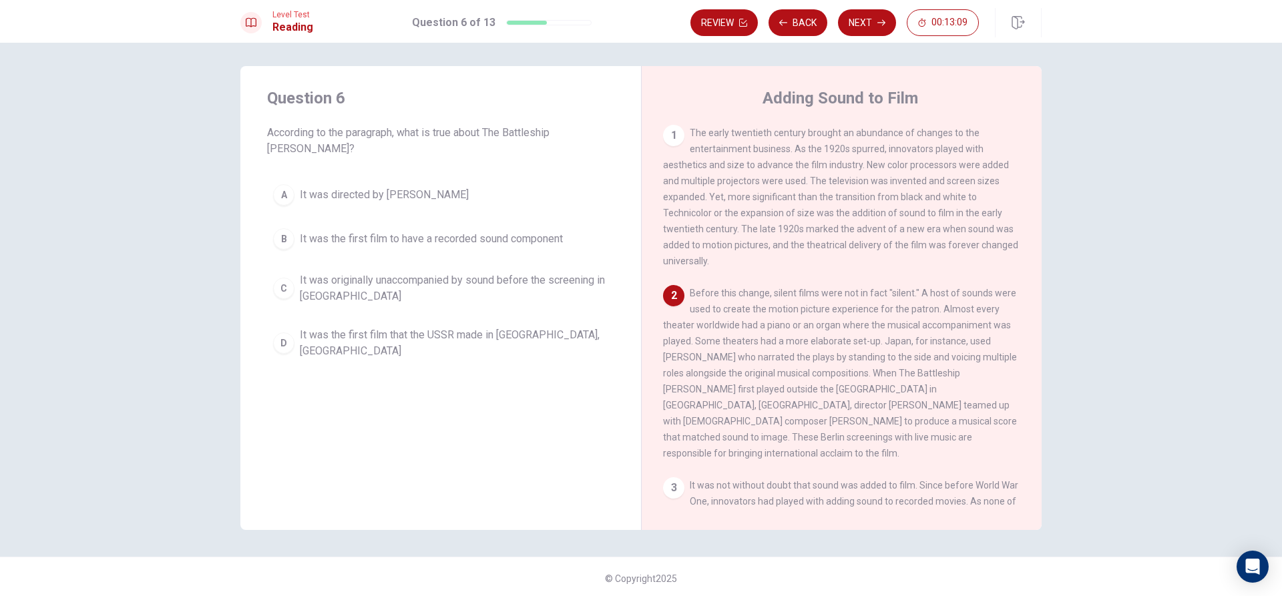
scroll to position [0, 0]
click at [507, 276] on span "It was originally unaccompanied by sound before the screening in [GEOGRAPHIC_DA…" at bounding box center [454, 292] width 308 height 32
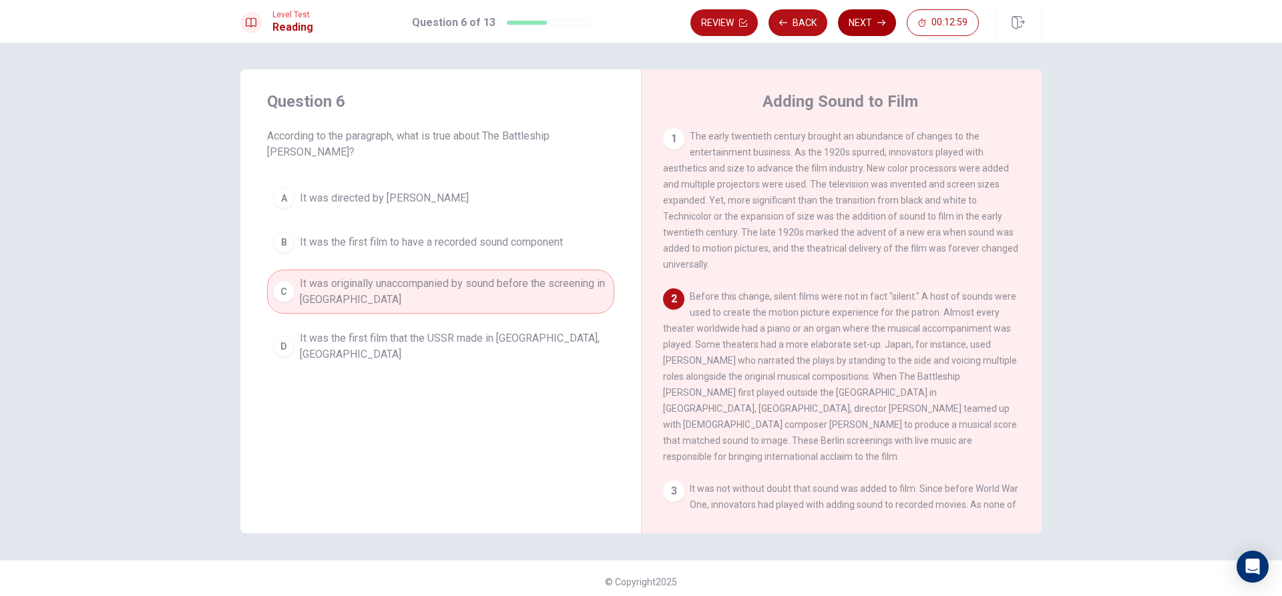
click at [864, 20] on button "Next" at bounding box center [867, 22] width 58 height 27
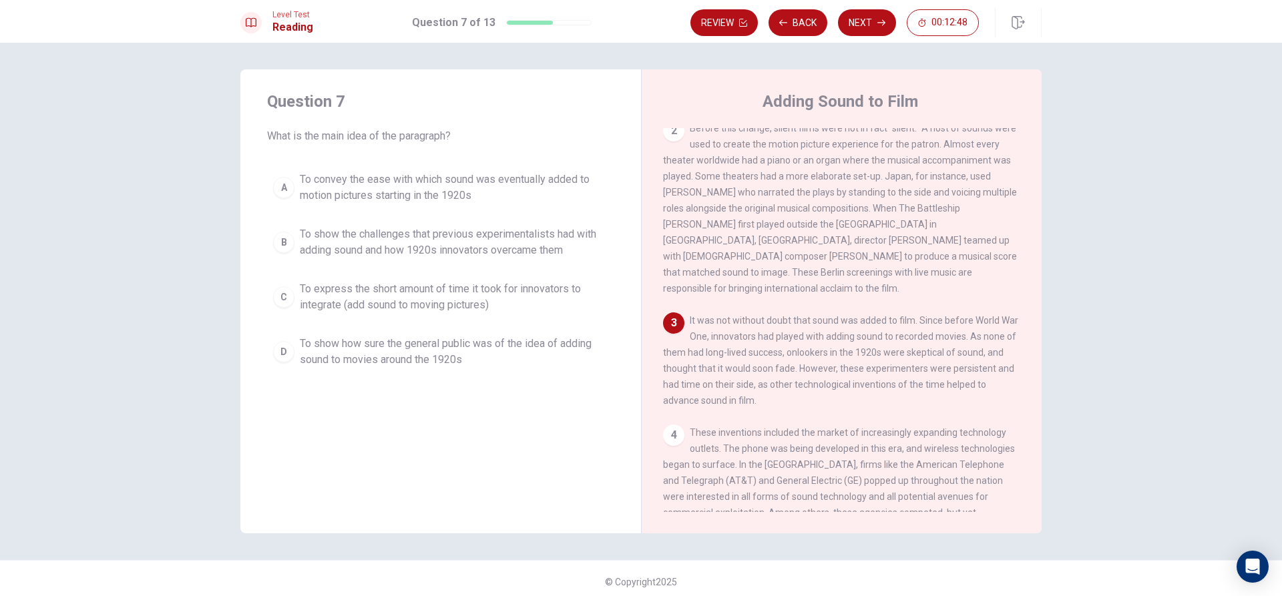
scroll to position [200, 0]
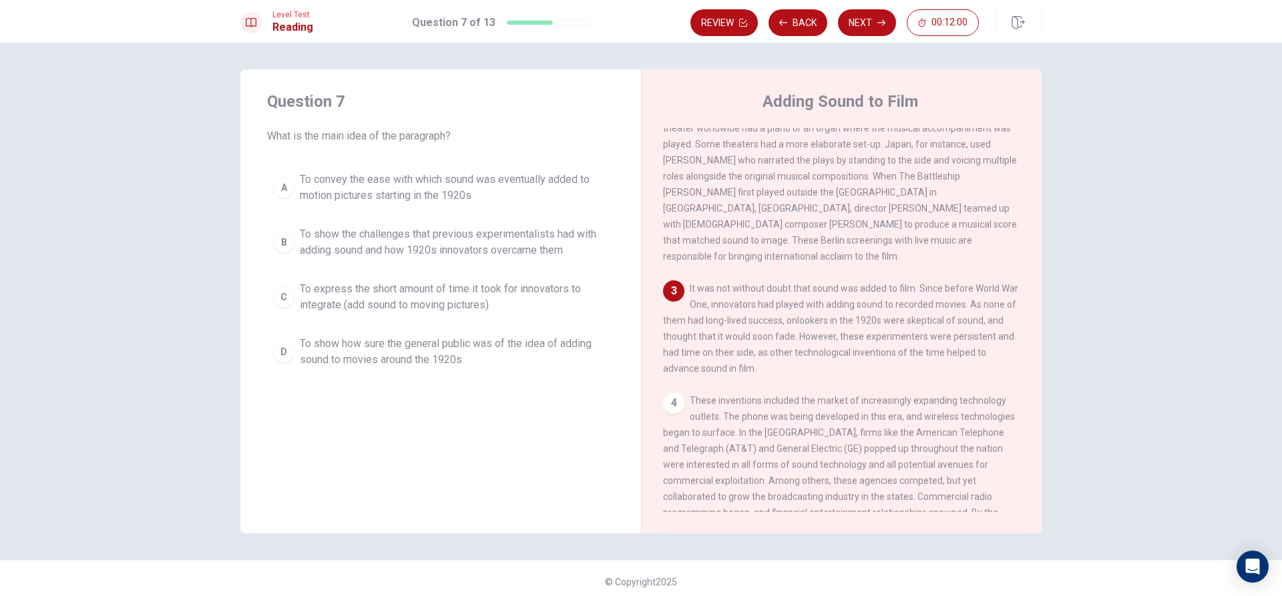
click at [463, 190] on span "To convey the ease with which sound was eventually added to motion pictures sta…" at bounding box center [454, 188] width 308 height 32
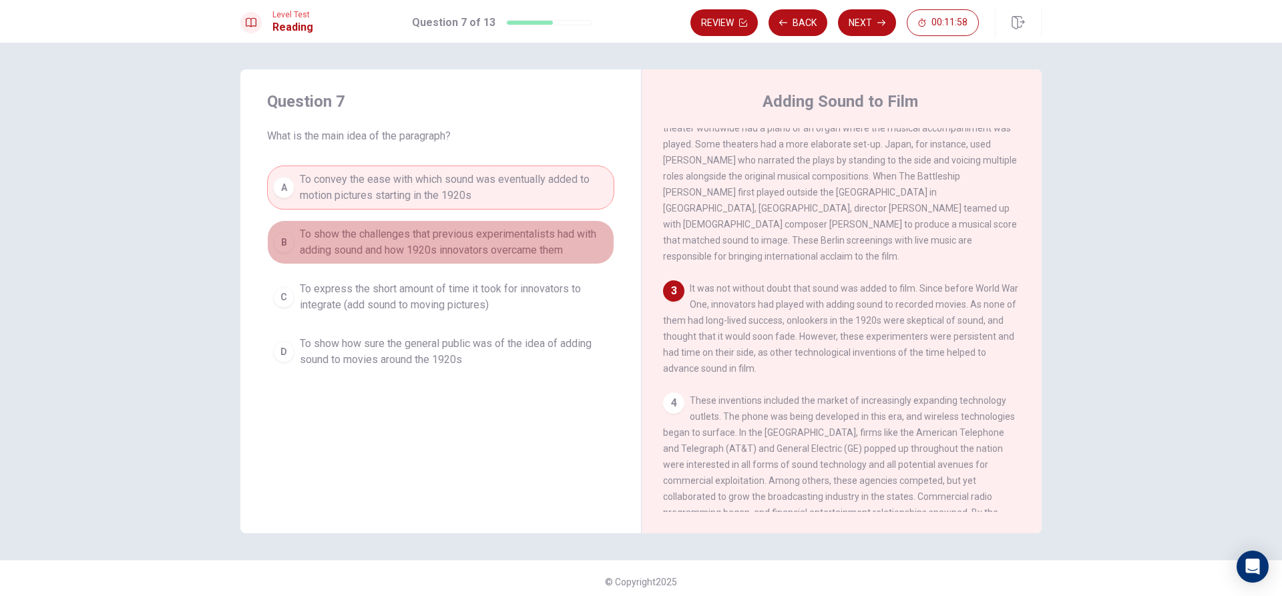
click at [465, 246] on span "To show the challenges that previous experimentalists had with adding sound and…" at bounding box center [454, 242] width 308 height 32
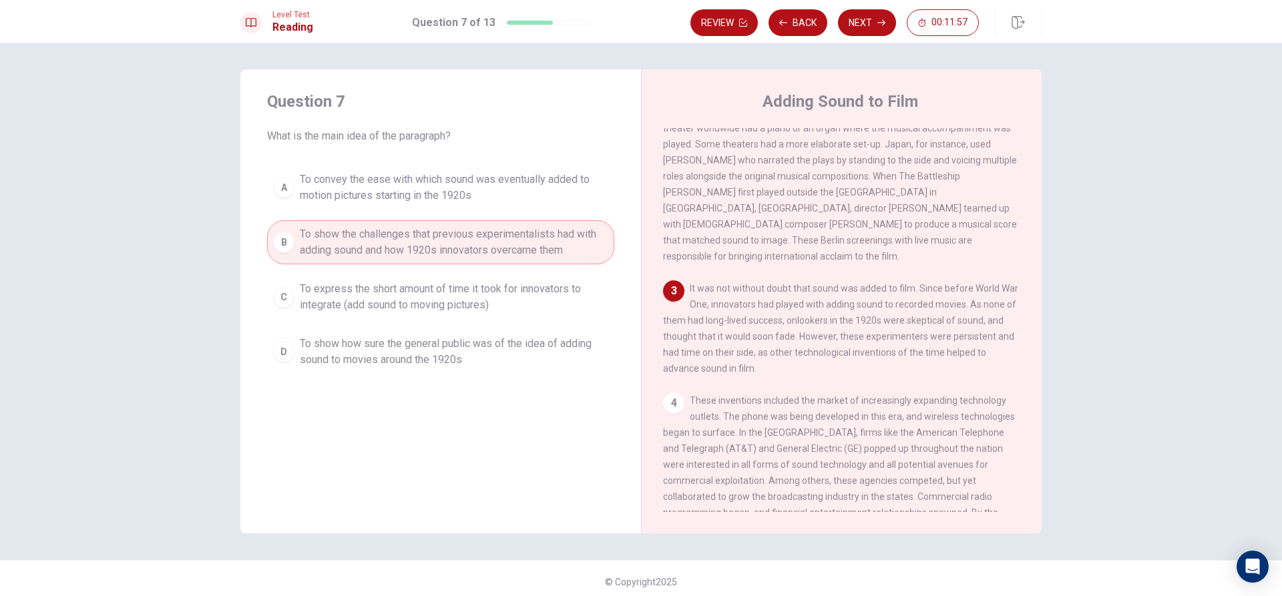
click at [439, 350] on span "To show how sure the general public was of the idea of adding sound to movies a…" at bounding box center [454, 352] width 308 height 32
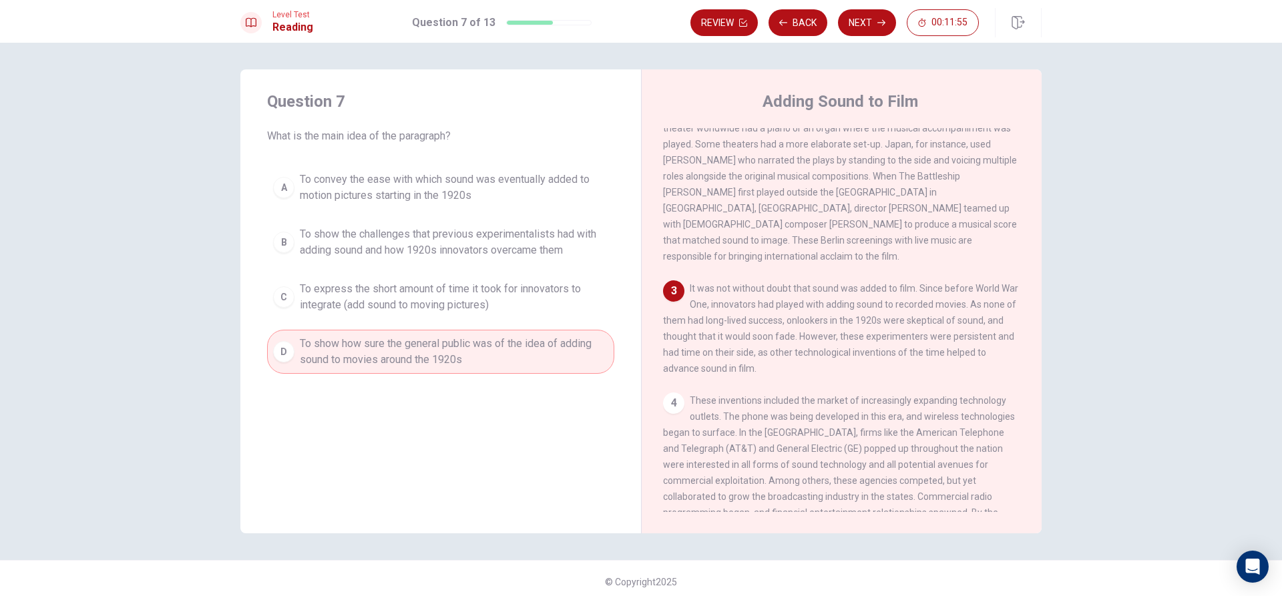
drag, startPoint x: 492, startPoint y: 239, endPoint x: 356, endPoint y: 268, distance: 138.7
click at [453, 250] on span "To show the challenges that previous experimentalists had with adding sound and…" at bounding box center [454, 242] width 308 height 32
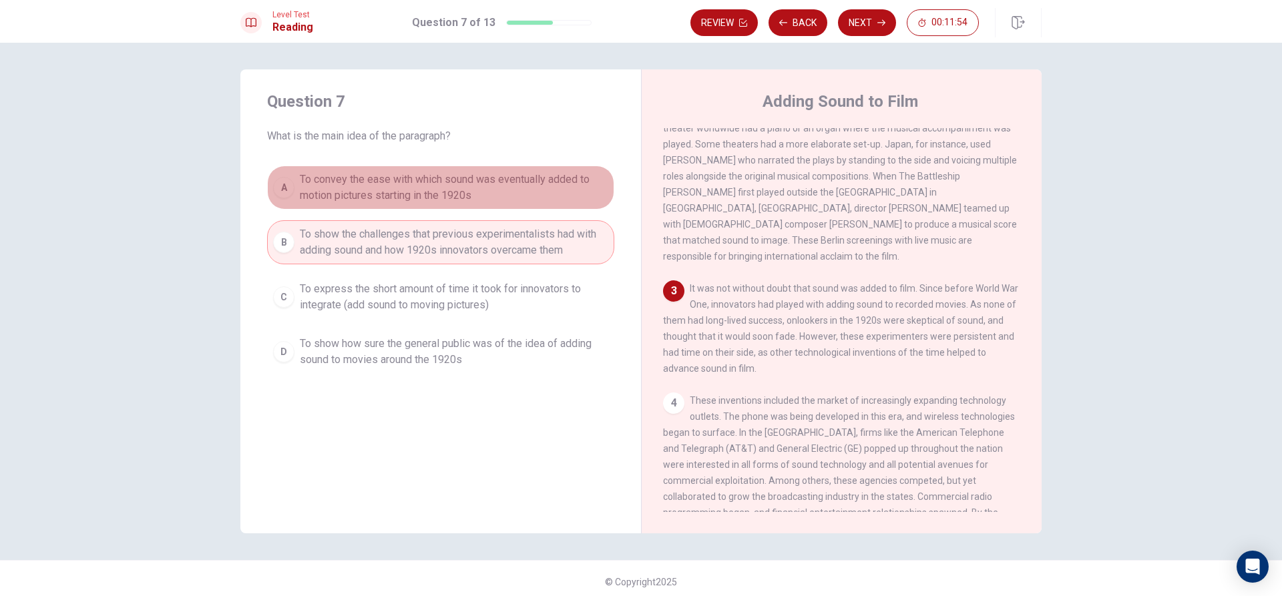
click at [367, 188] on span "To convey the ease with which sound was eventually added to motion pictures sta…" at bounding box center [454, 188] width 308 height 32
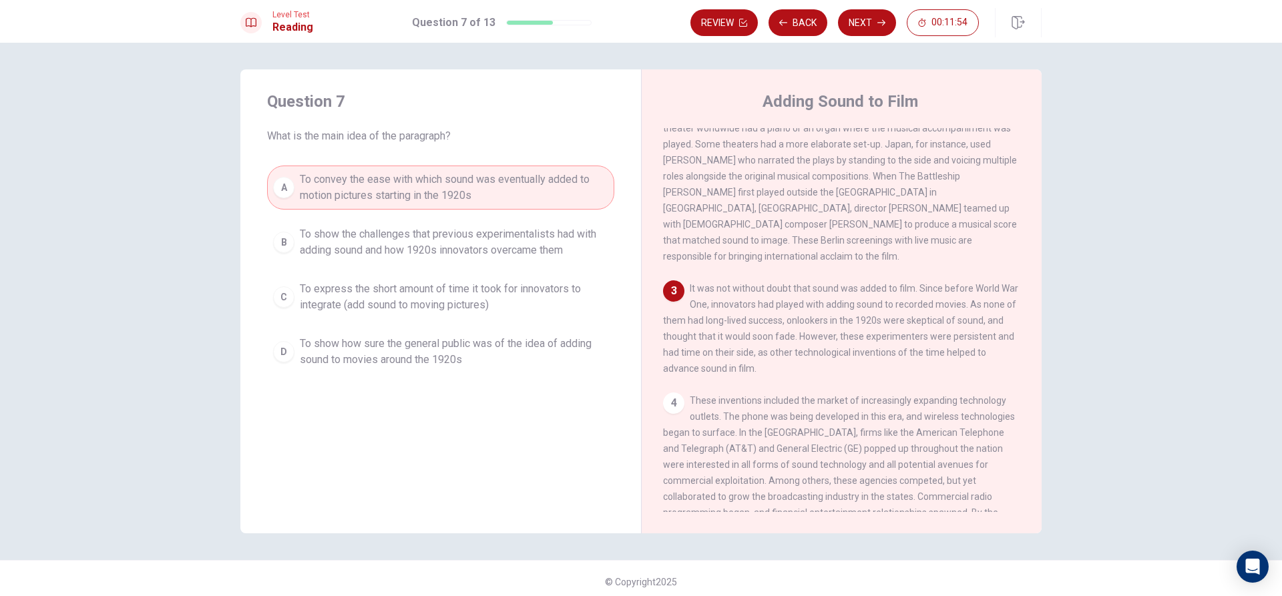
drag, startPoint x: 375, startPoint y: 283, endPoint x: 394, endPoint y: 228, distance: 57.8
click at [379, 274] on div "A To convey the ease with which sound was eventually added to motion pictures s…" at bounding box center [440, 270] width 347 height 208
click at [394, 228] on span "To show the challenges that previous experimentalists had with adding sound and…" at bounding box center [454, 242] width 308 height 32
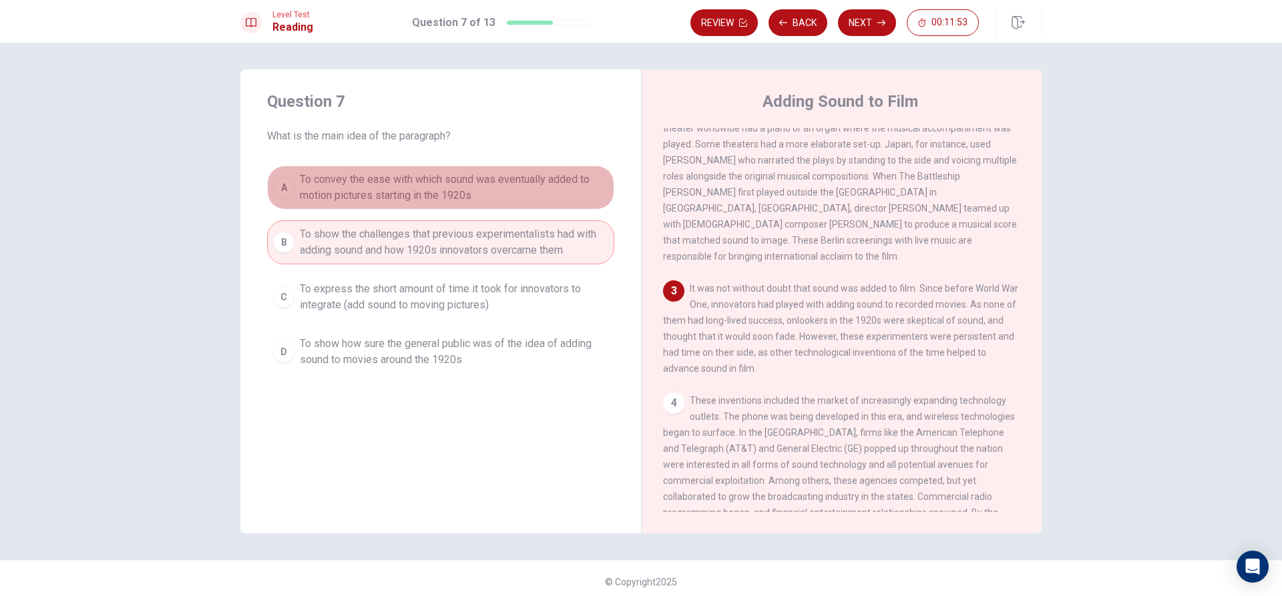
drag, startPoint x: 412, startPoint y: 195, endPoint x: 401, endPoint y: 242, distance: 47.9
click at [412, 197] on span "To convey the ease with which sound was eventually added to motion pictures sta…" at bounding box center [454, 188] width 308 height 32
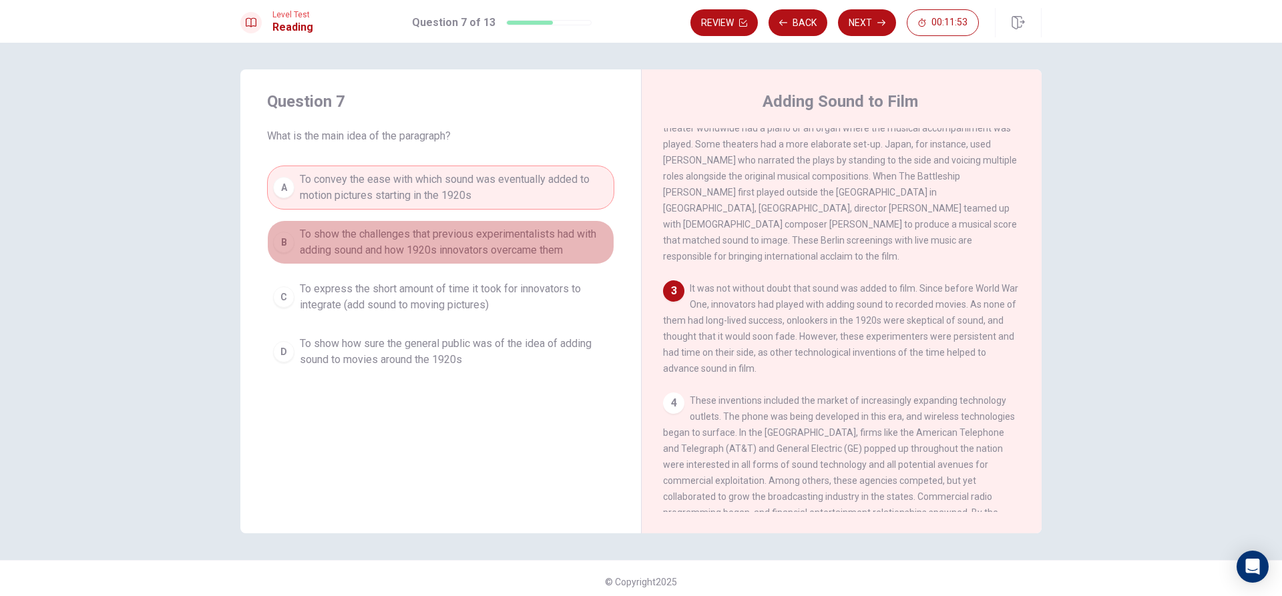
click at [400, 259] on button "B To show the challenges that previous experimentalists had with adding sound a…" at bounding box center [440, 242] width 347 height 44
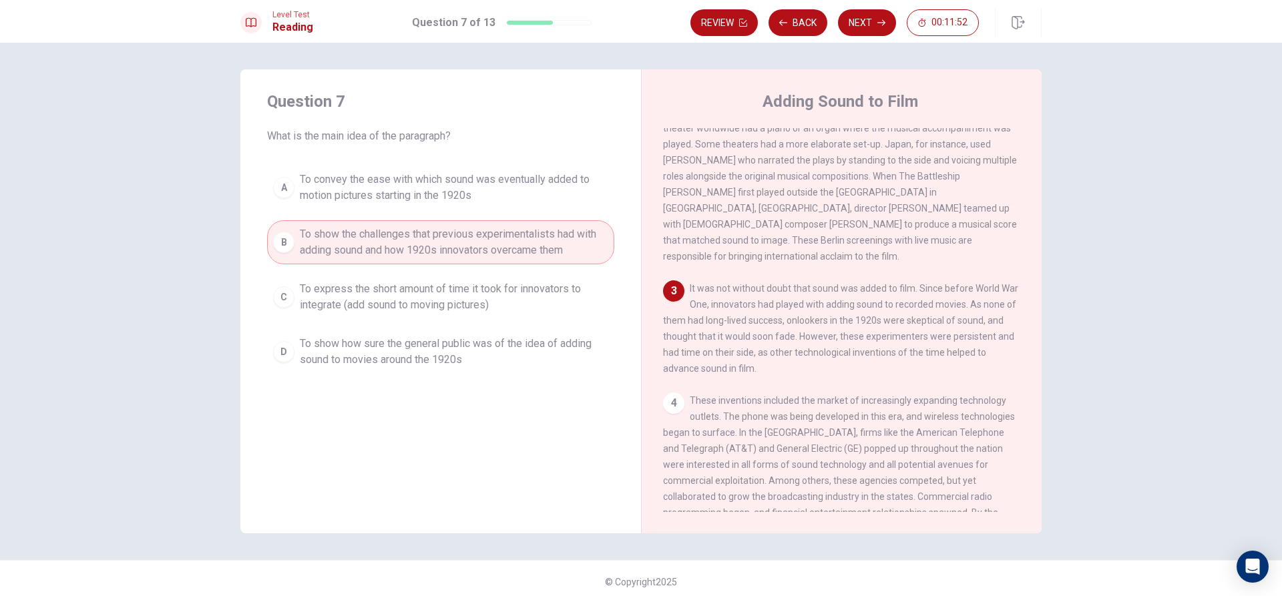
click at [387, 300] on span "To express the short amount of time it took for innovators to integrate (add so…" at bounding box center [454, 297] width 308 height 32
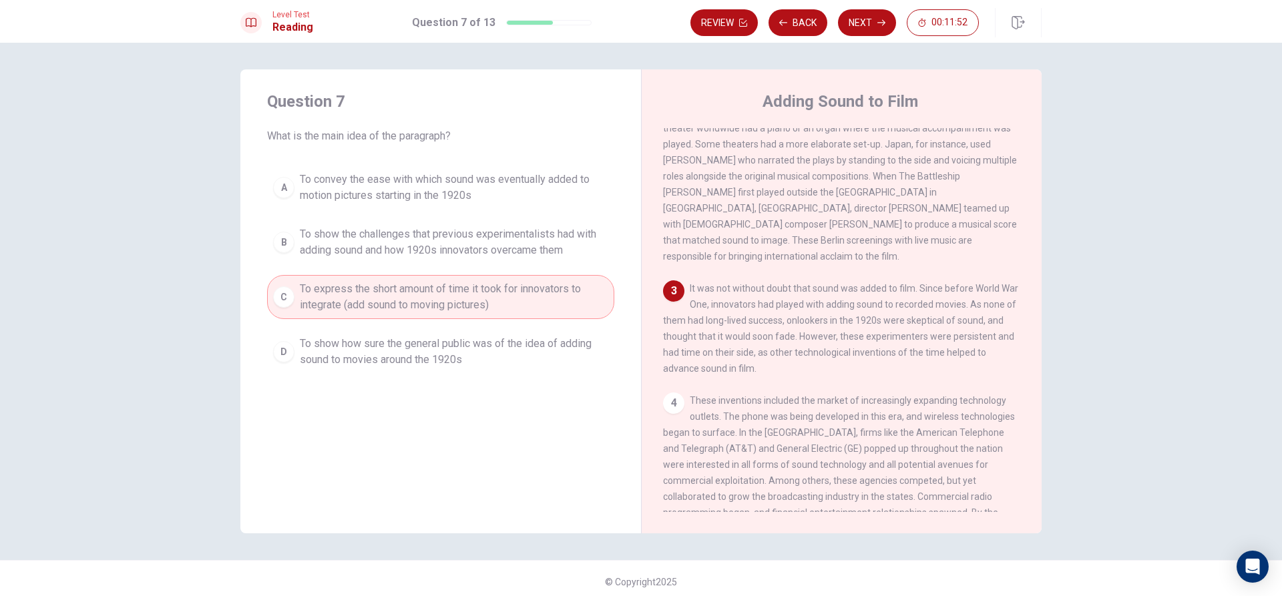
click at [410, 236] on span "To show the challenges that previous experimentalists had with adding sound and…" at bounding box center [454, 242] width 308 height 32
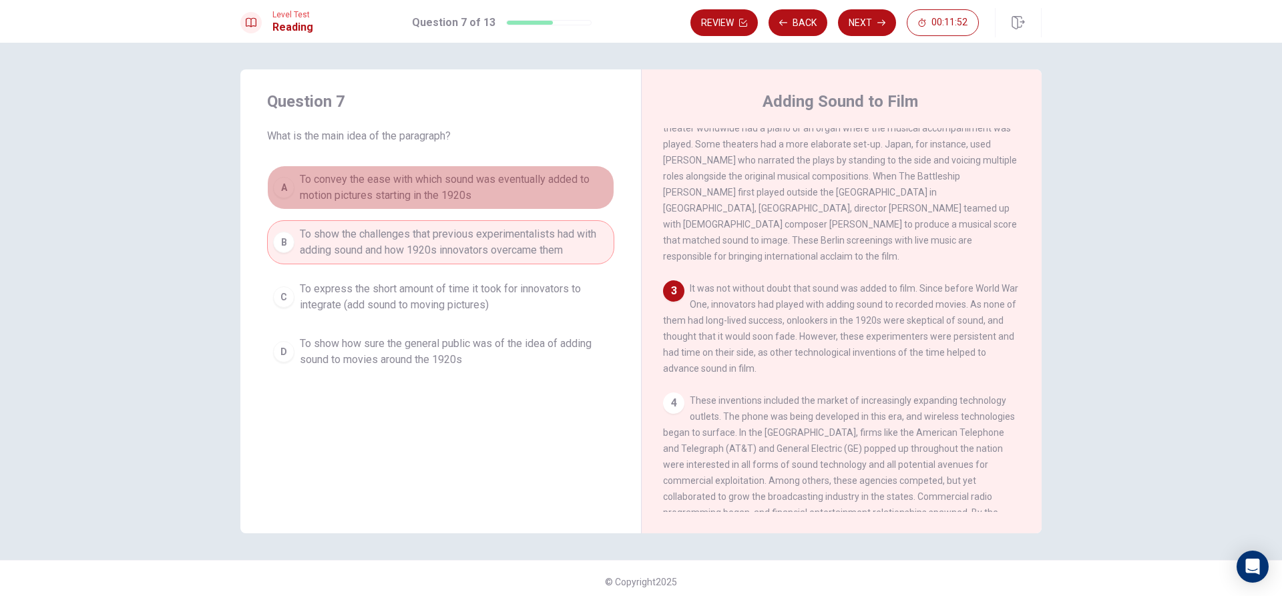
click at [433, 194] on span "To convey the ease with which sound was eventually added to motion pictures sta…" at bounding box center [454, 188] width 308 height 32
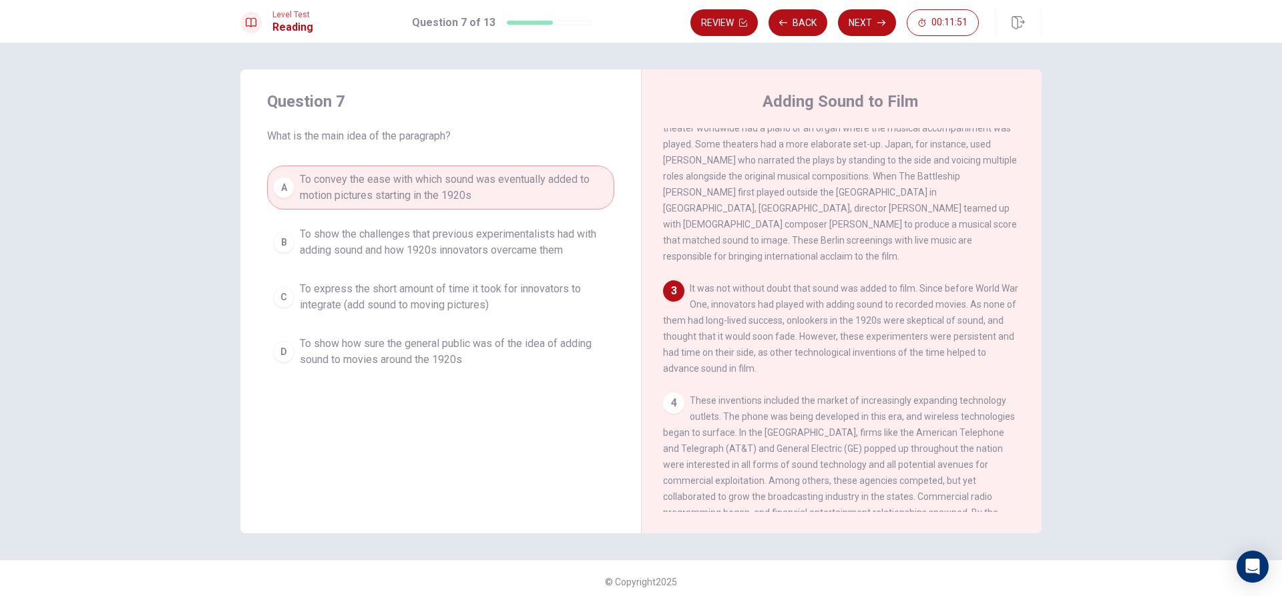
click at [433, 220] on div "A To convey the ease with which sound was eventually added to motion pictures s…" at bounding box center [440, 270] width 347 height 208
click at [424, 261] on button "B To show the challenges that previous experimentalists had with adding sound a…" at bounding box center [440, 242] width 347 height 44
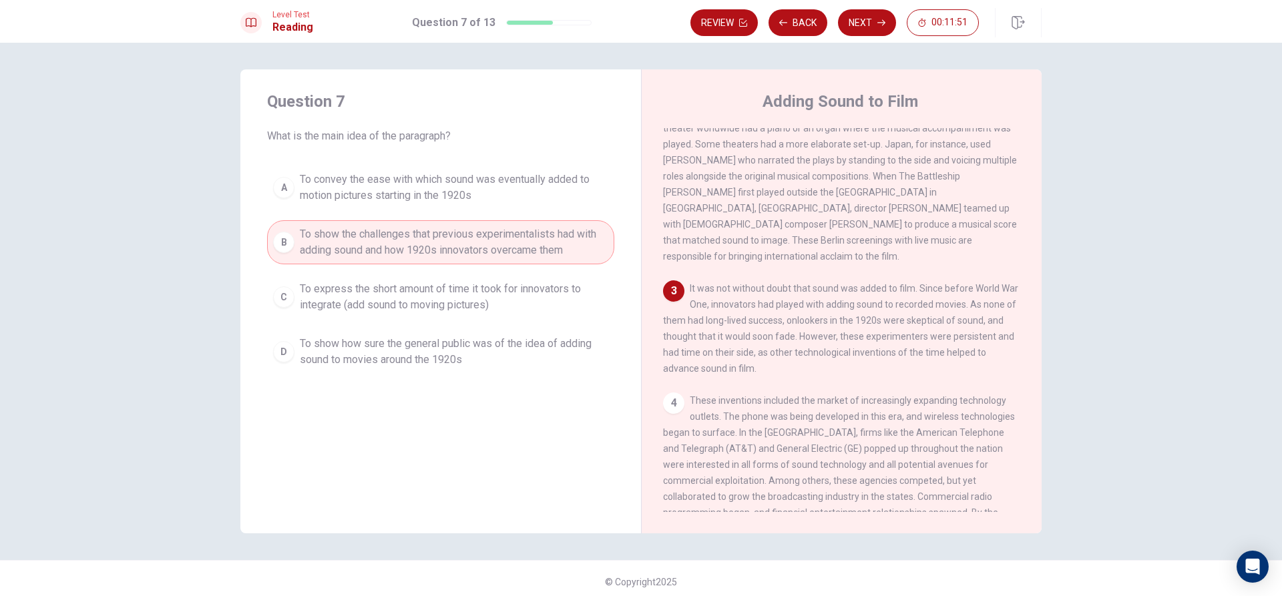
drag, startPoint x: 419, startPoint y: 282, endPoint x: 413, endPoint y: 320, distance: 38.5
click at [419, 293] on button "C To express the short amount of time it took for innovators to integrate (add …" at bounding box center [440, 297] width 347 height 44
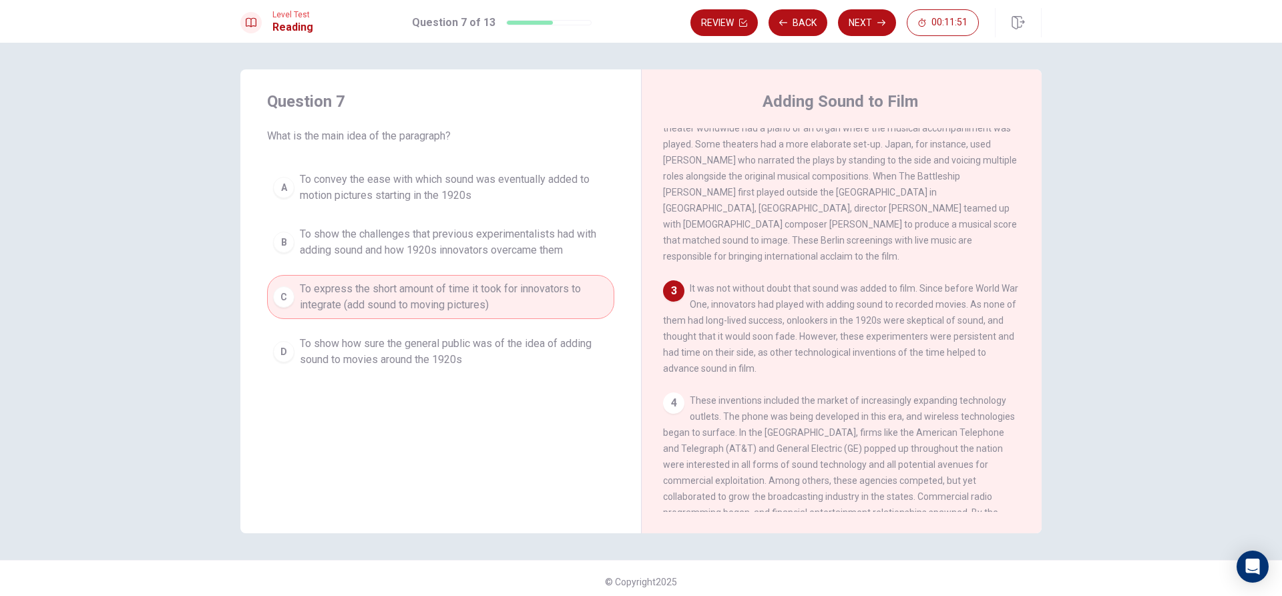
drag, startPoint x: 413, startPoint y: 320, endPoint x: 413, endPoint y: 335, distance: 14.7
click at [413, 336] on div "A To convey the ease with which sound was eventually added to motion pictures s…" at bounding box center [440, 270] width 347 height 208
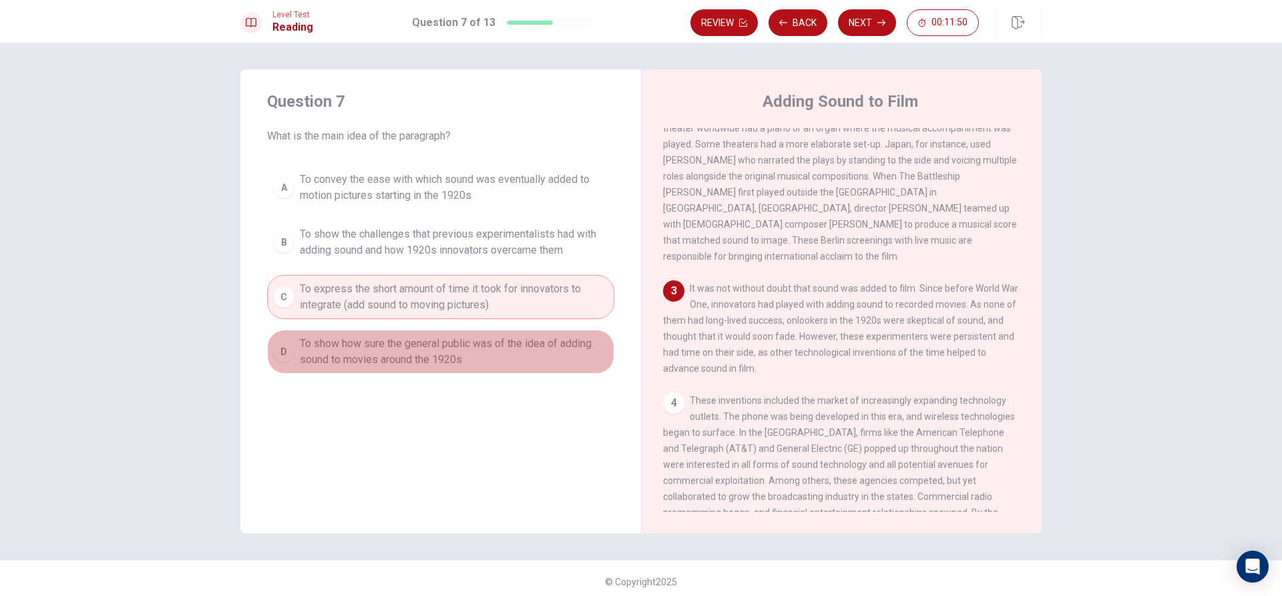
drag, startPoint x: 413, startPoint y: 335, endPoint x: 417, endPoint y: 290, distance: 45.6
click at [417, 300] on div "A To convey the ease with which sound was eventually added to motion pictures s…" at bounding box center [440, 270] width 347 height 208
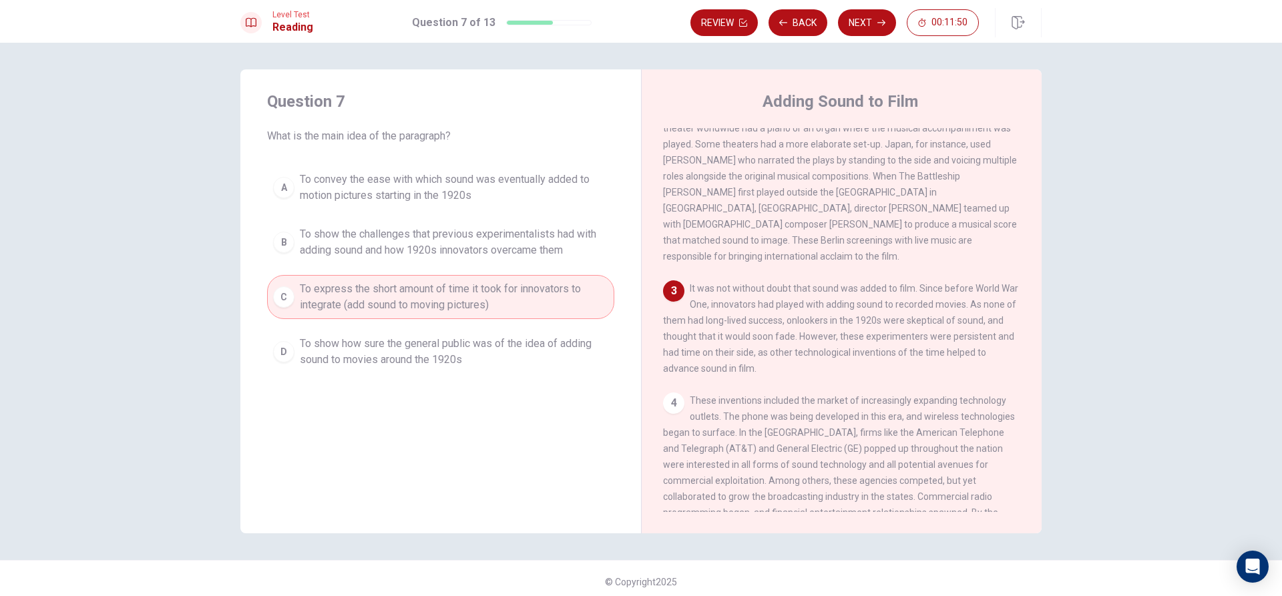
click at [417, 280] on button "C To express the short amount of time it took for innovators to integrate (add …" at bounding box center [440, 297] width 347 height 44
drag, startPoint x: 419, startPoint y: 222, endPoint x: 425, endPoint y: 186, distance: 36.4
click at [419, 217] on div "A To convey the ease with which sound was eventually added to motion pictures s…" at bounding box center [440, 270] width 347 height 208
click at [426, 180] on span "To convey the ease with which sound was eventually added to motion pictures sta…" at bounding box center [454, 188] width 308 height 32
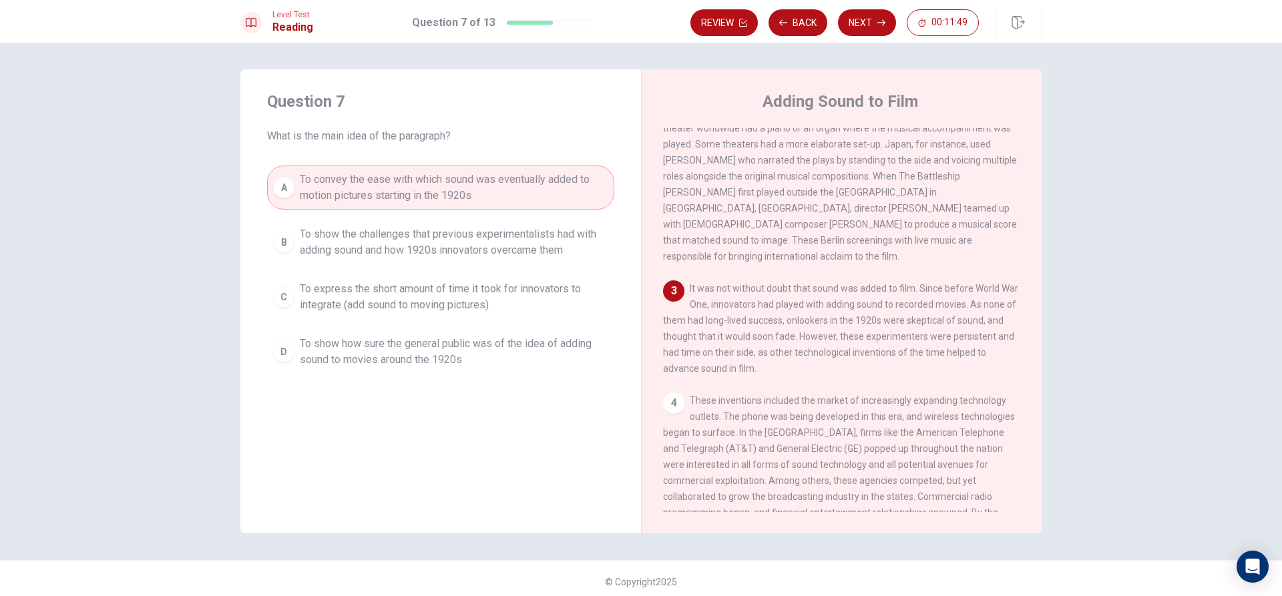
drag, startPoint x: 426, startPoint y: 180, endPoint x: 417, endPoint y: 226, distance: 46.9
click at [426, 180] on span "To convey the ease with which sound was eventually added to motion pictures sta…" at bounding box center [454, 188] width 308 height 32
click at [413, 274] on div "A To convey the ease with which sound was eventually added to motion pictures s…" at bounding box center [440, 270] width 347 height 208
drag, startPoint x: 411, startPoint y: 292, endPoint x: 408, endPoint y: 313, distance: 21.0
click at [409, 303] on button "C To express the short amount of time it took for innovators to integrate (add …" at bounding box center [440, 297] width 347 height 44
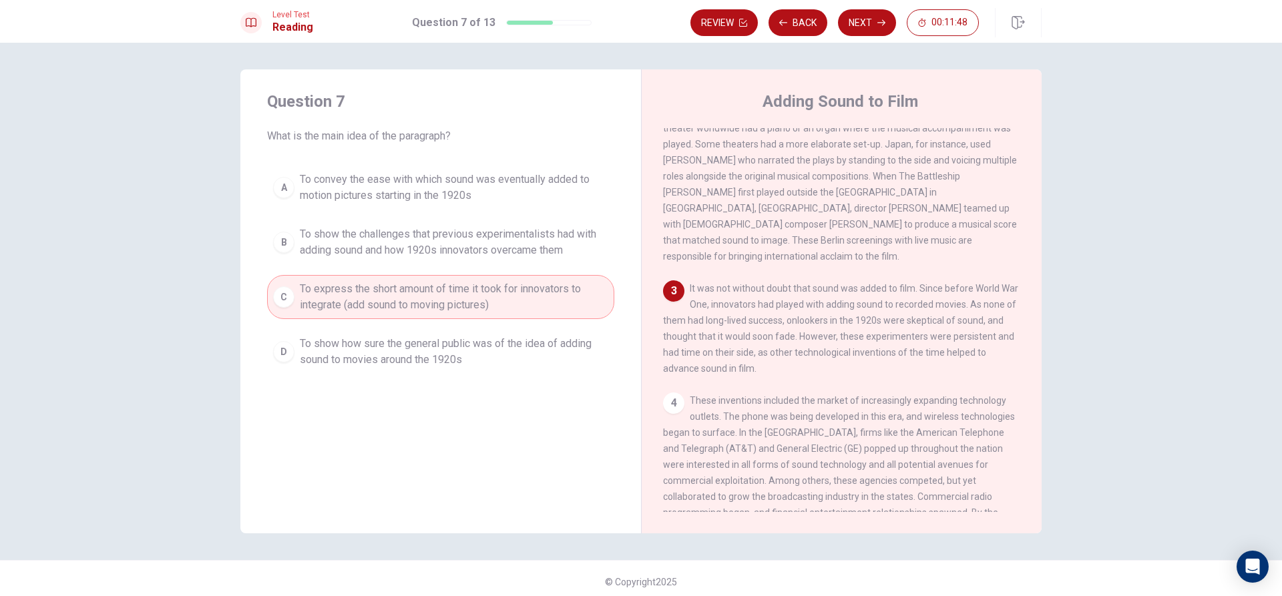
click at [403, 355] on span "To show how sure the general public was of the idea of adding sound to movies a…" at bounding box center [454, 352] width 308 height 32
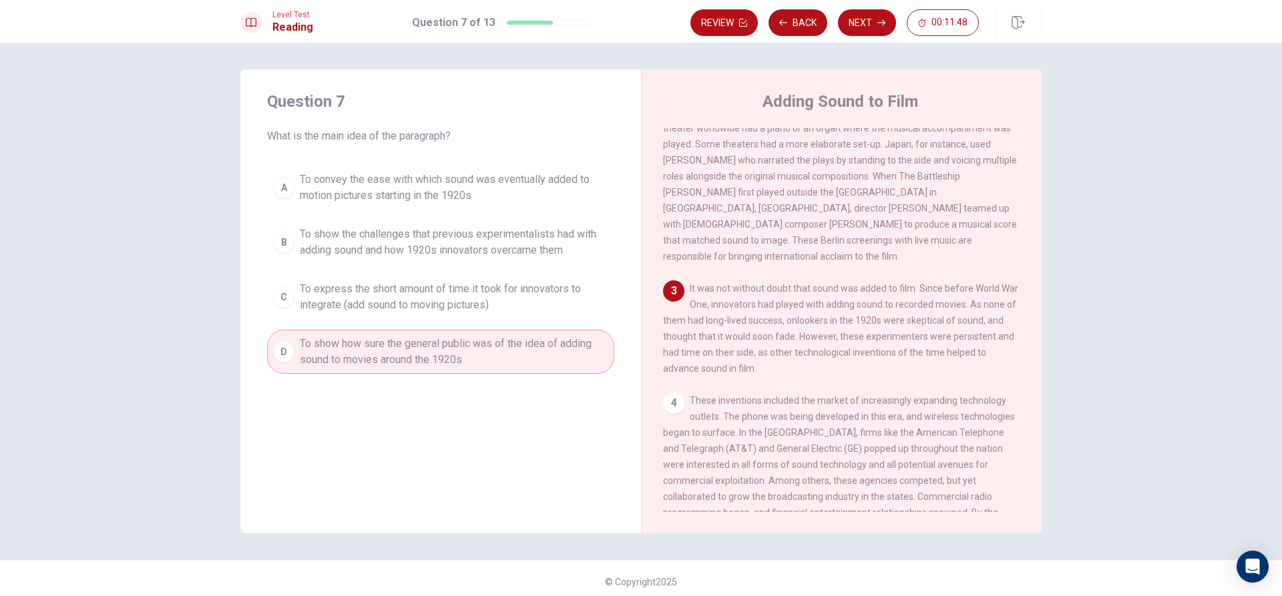
drag, startPoint x: 403, startPoint y: 354, endPoint x: 403, endPoint y: 308, distance: 46.1
click at [403, 336] on span "To show how sure the general public was of the idea of adding sound to movies a…" at bounding box center [454, 352] width 308 height 32
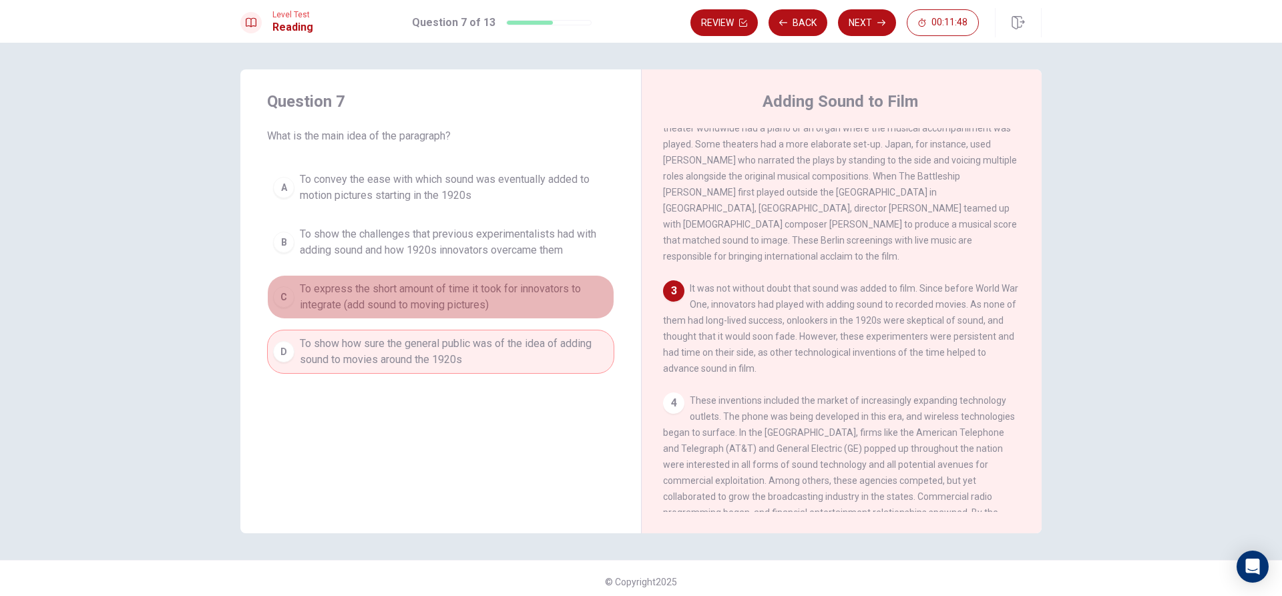
drag, startPoint x: 403, startPoint y: 308, endPoint x: 405, endPoint y: 234, distance: 73.5
click at [401, 259] on div "A To convey the ease with which sound was eventually added to motion pictures s…" at bounding box center [440, 270] width 347 height 208
drag, startPoint x: 405, startPoint y: 234, endPoint x: 417, endPoint y: 203, distance: 33.8
click at [406, 232] on span "To show the challenges that previous experimentalists had with adding sound and…" at bounding box center [454, 242] width 308 height 32
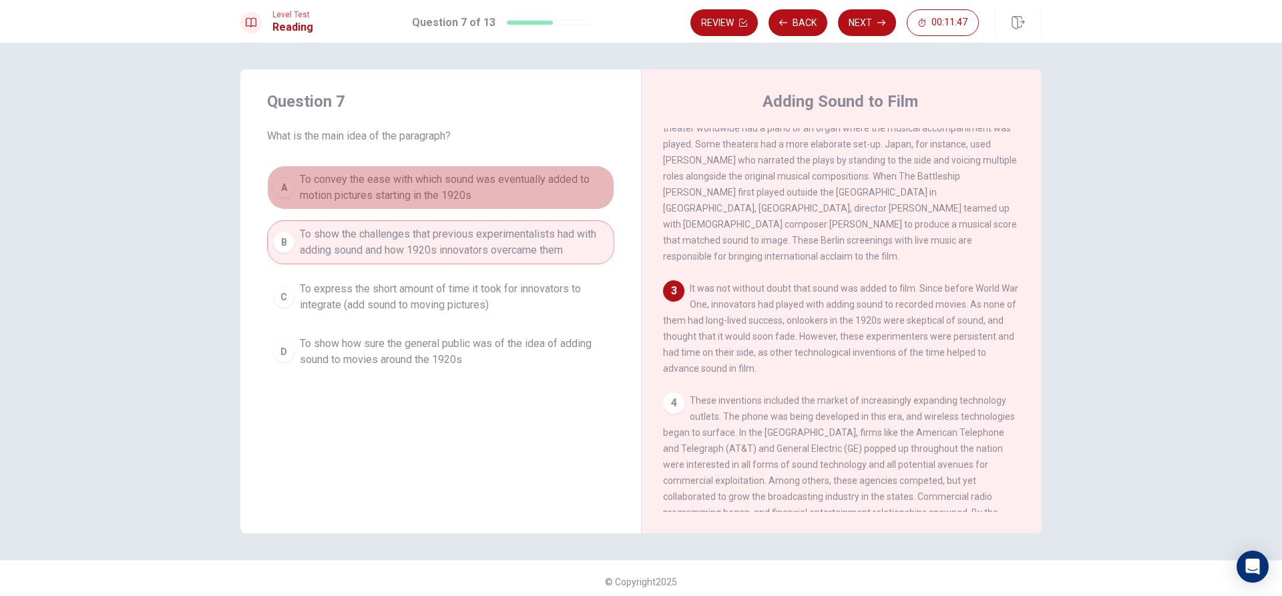
drag, startPoint x: 425, startPoint y: 176, endPoint x: 427, endPoint y: 218, distance: 41.4
click at [425, 178] on span "To convey the ease with which sound was eventually added to motion pictures sta…" at bounding box center [454, 188] width 308 height 32
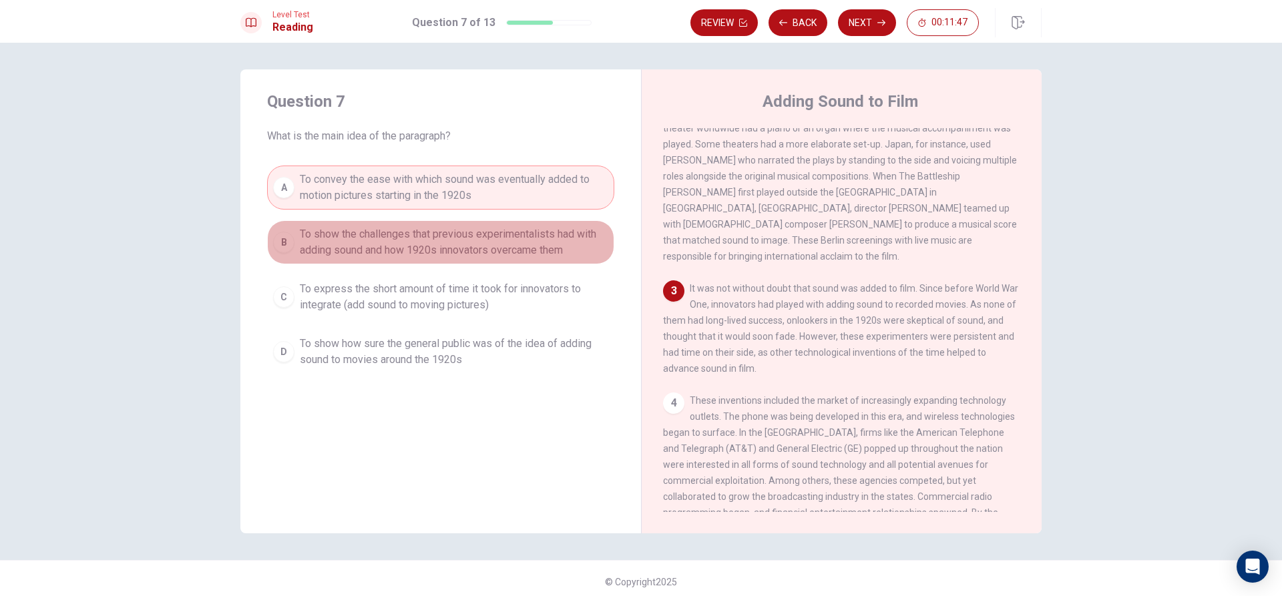
drag, startPoint x: 427, startPoint y: 234, endPoint x: 445, endPoint y: 288, distance: 57.8
click at [439, 290] on div "A To convey the ease with which sound was eventually added to motion pictures s…" at bounding box center [440, 270] width 347 height 208
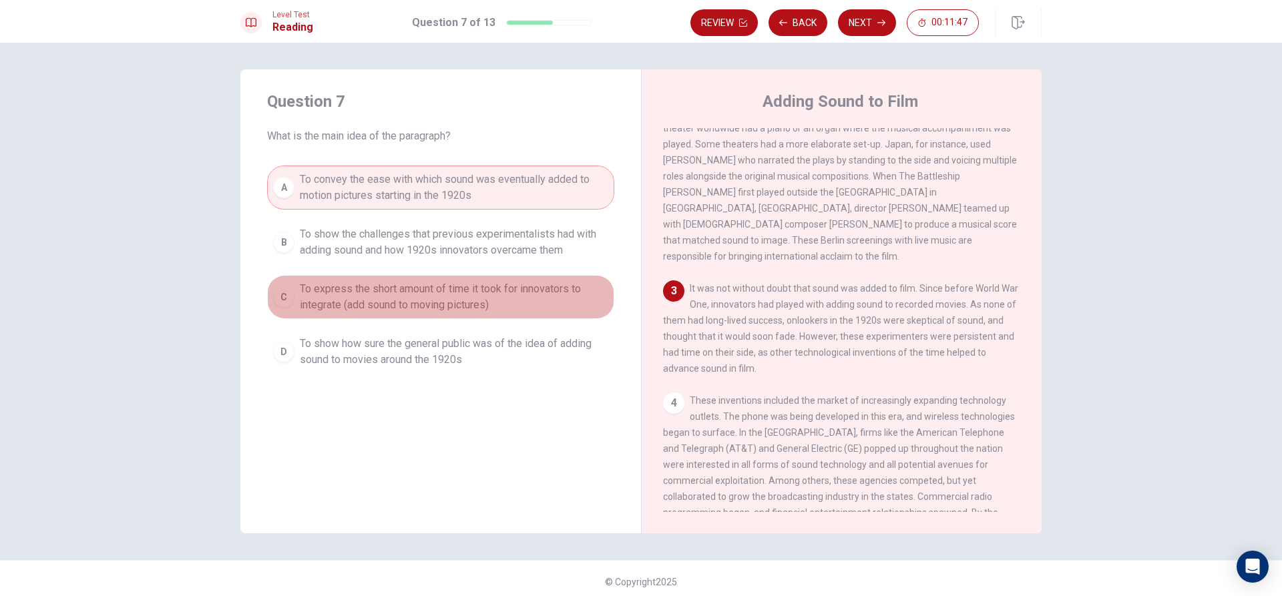
click at [445, 293] on span "To express the short amount of time it took for innovators to integrate (add so…" at bounding box center [454, 297] width 308 height 32
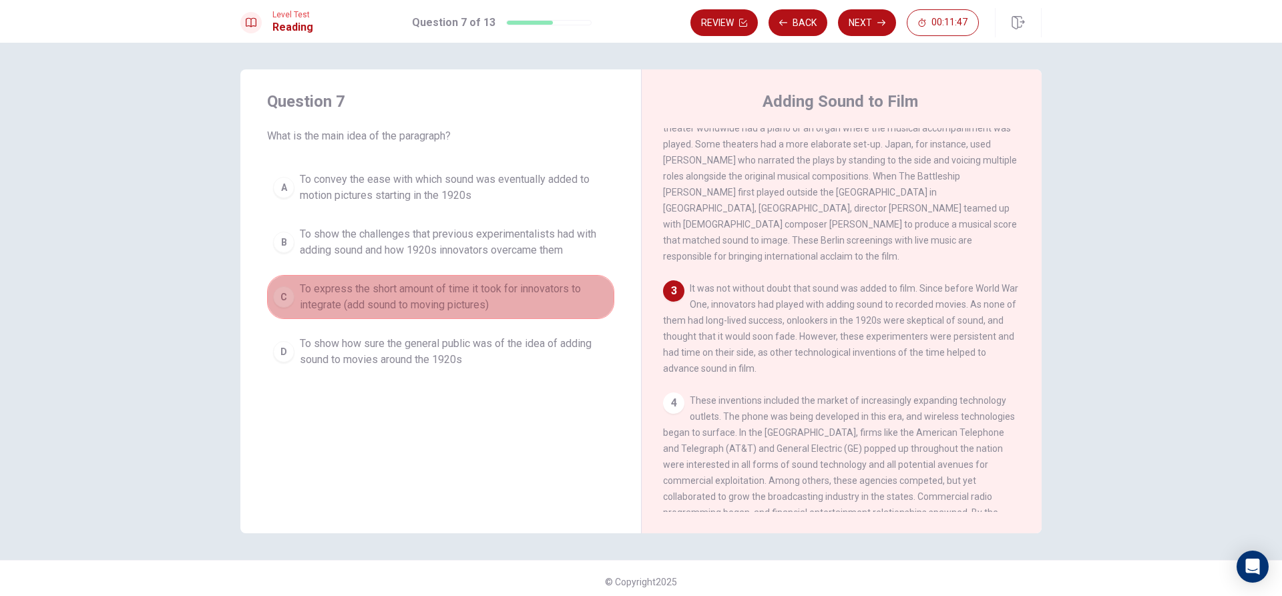
click at [445, 296] on span "To express the short amount of time it took for innovators to integrate (add so…" at bounding box center [454, 297] width 308 height 32
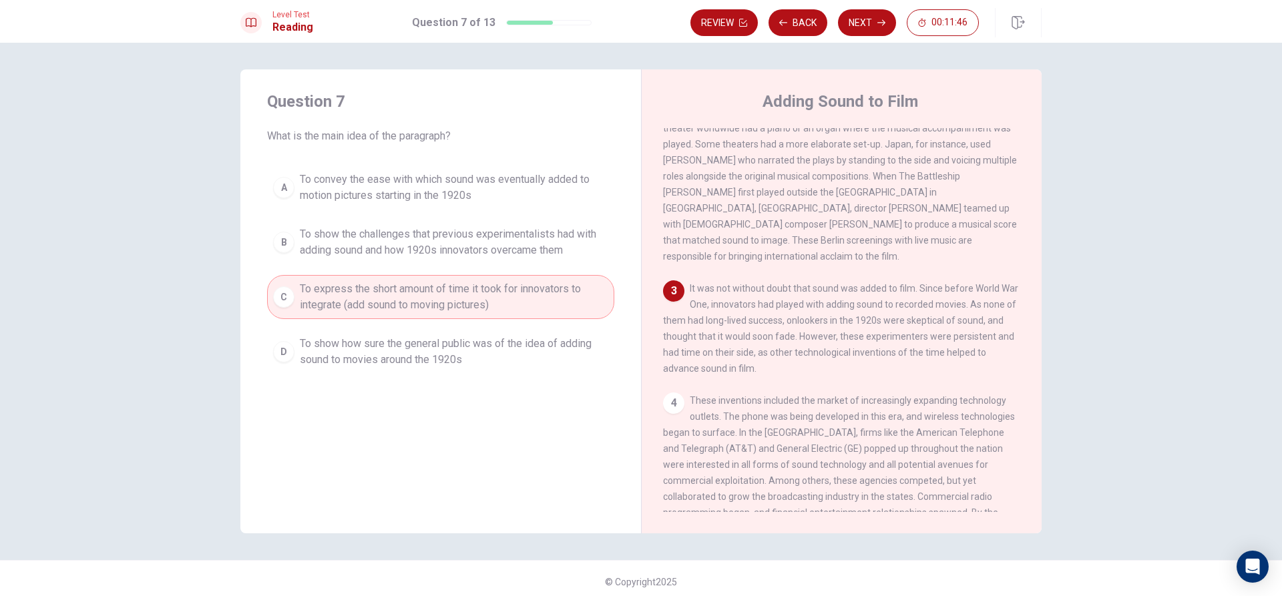
click at [445, 298] on span "To express the short amount of time it took for innovators to integrate (add so…" at bounding box center [454, 297] width 308 height 32
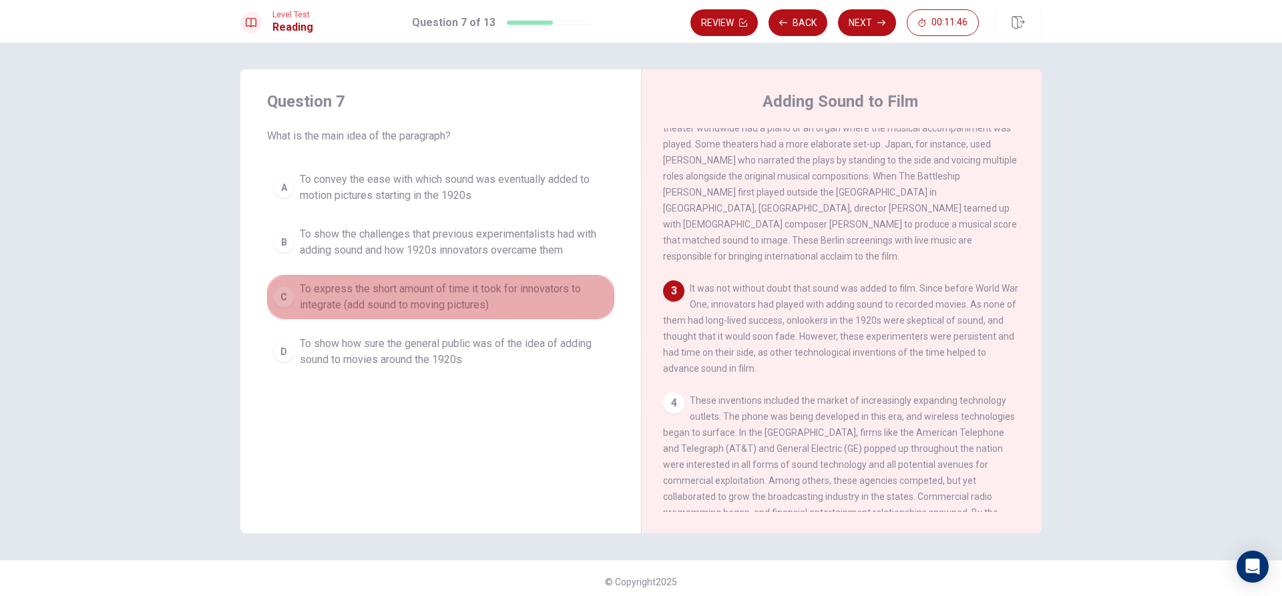
click at [445, 298] on span "To express the short amount of time it took for innovators to integrate (add so…" at bounding box center [454, 297] width 308 height 32
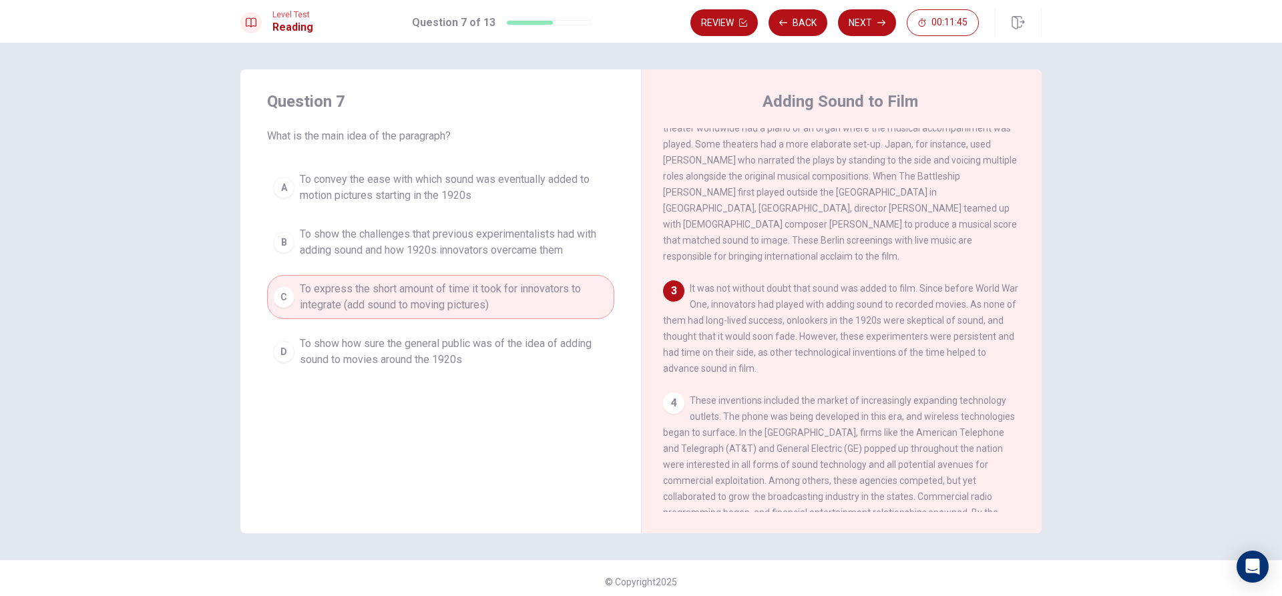
click at [318, 284] on button "C To express the short amount of time it took for innovators to integrate (add …" at bounding box center [440, 297] width 347 height 44
drag, startPoint x: 451, startPoint y: 278, endPoint x: 569, endPoint y: 289, distance: 119.3
click at [550, 290] on button "C To express the short amount of time it took for innovators to integrate (add …" at bounding box center [440, 297] width 347 height 44
click at [585, 288] on span "To express the short amount of time it took for innovators to integrate (add so…" at bounding box center [454, 297] width 308 height 32
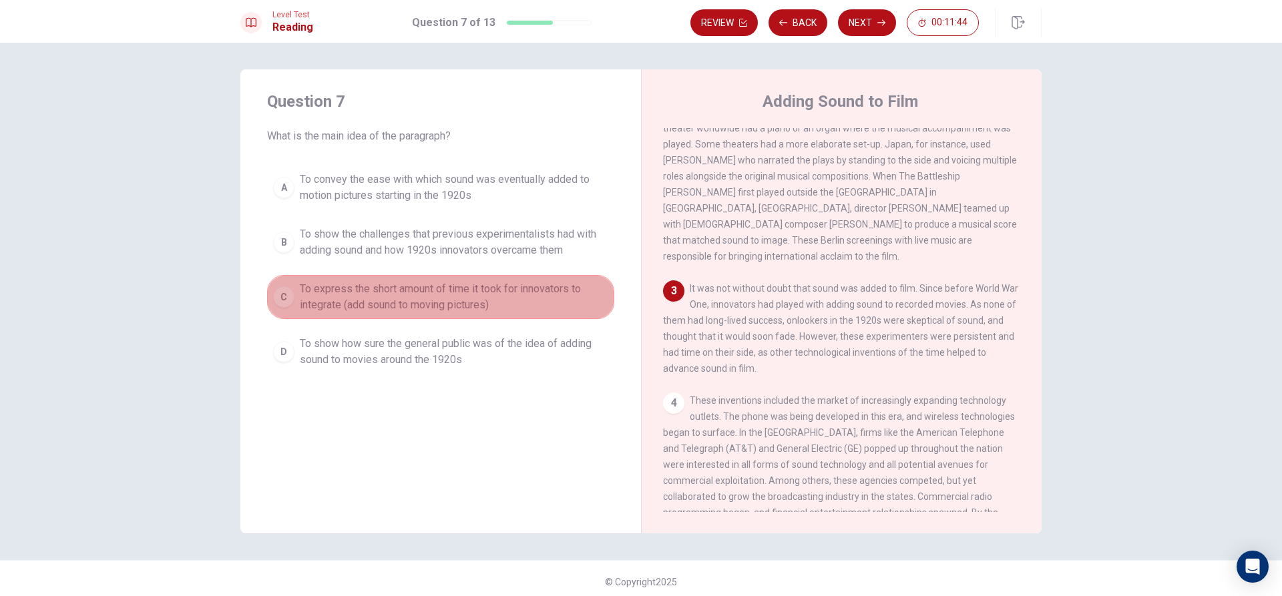
click at [585, 288] on span "To express the short amount of time it took for innovators to integrate (add so…" at bounding box center [454, 297] width 308 height 32
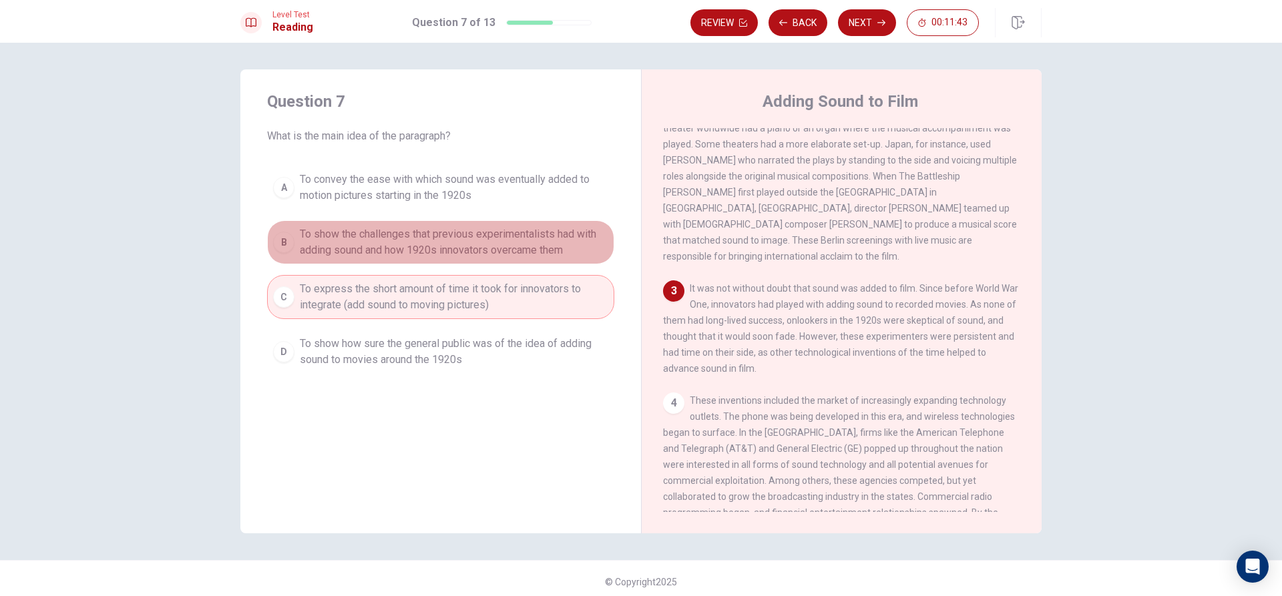
drag, startPoint x: 583, startPoint y: 220, endPoint x: 581, endPoint y: 200, distance: 20.8
click at [584, 209] on div "A To convey the ease with which sound was eventually added to motion pictures s…" at bounding box center [440, 270] width 347 height 208
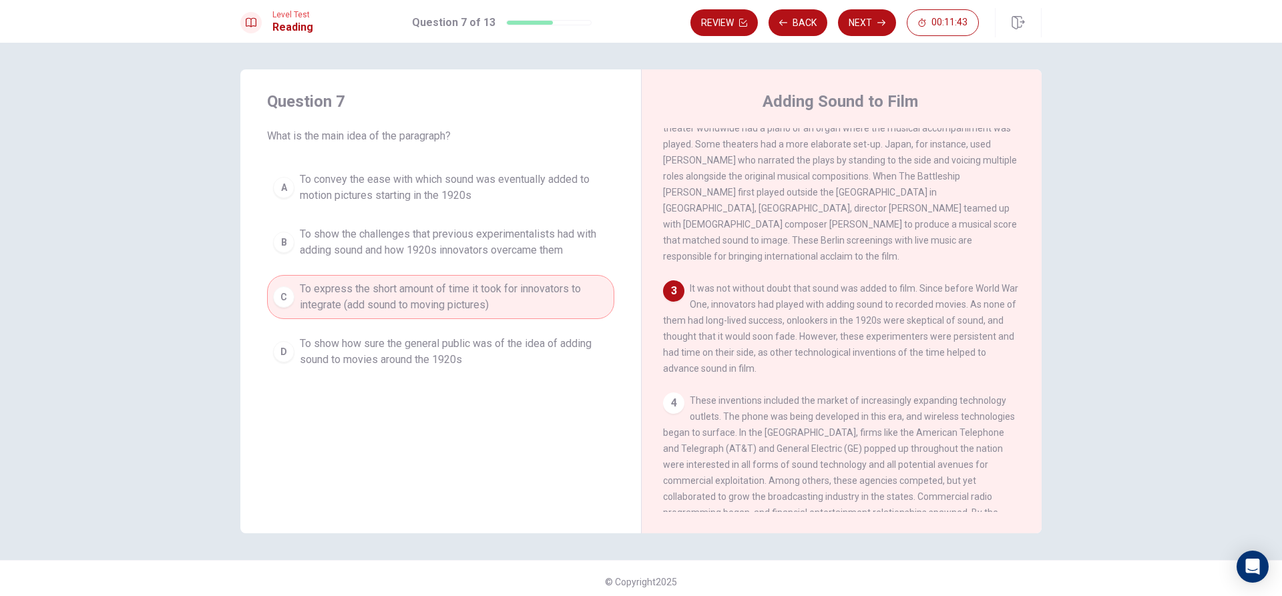
click at [573, 178] on span "To convey the ease with which sound was eventually added to motion pictures sta…" at bounding box center [454, 188] width 308 height 32
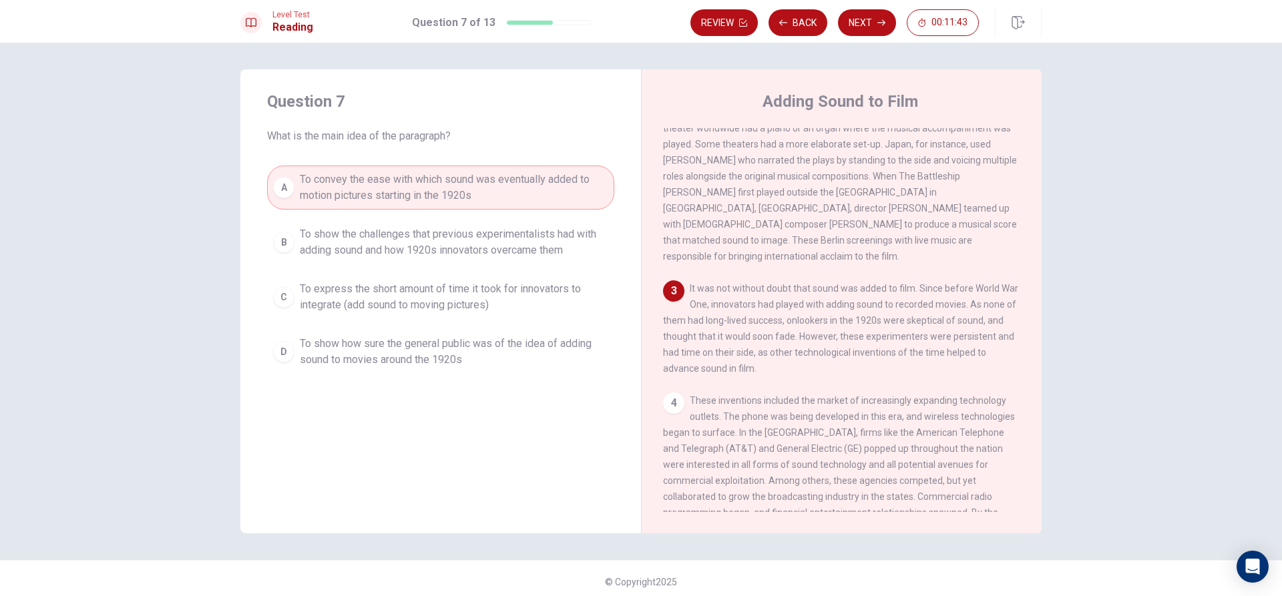
drag, startPoint x: 573, startPoint y: 176, endPoint x: 582, endPoint y: 210, distance: 34.7
click at [574, 184] on span "To convey the ease with which sound was eventually added to motion pictures sta…" at bounding box center [454, 188] width 308 height 32
drag, startPoint x: 592, startPoint y: 260, endPoint x: 595, endPoint y: 279, distance: 19.0
click at [595, 268] on div "A To convey the ease with which sound was eventually added to motion pictures s…" at bounding box center [440, 270] width 347 height 208
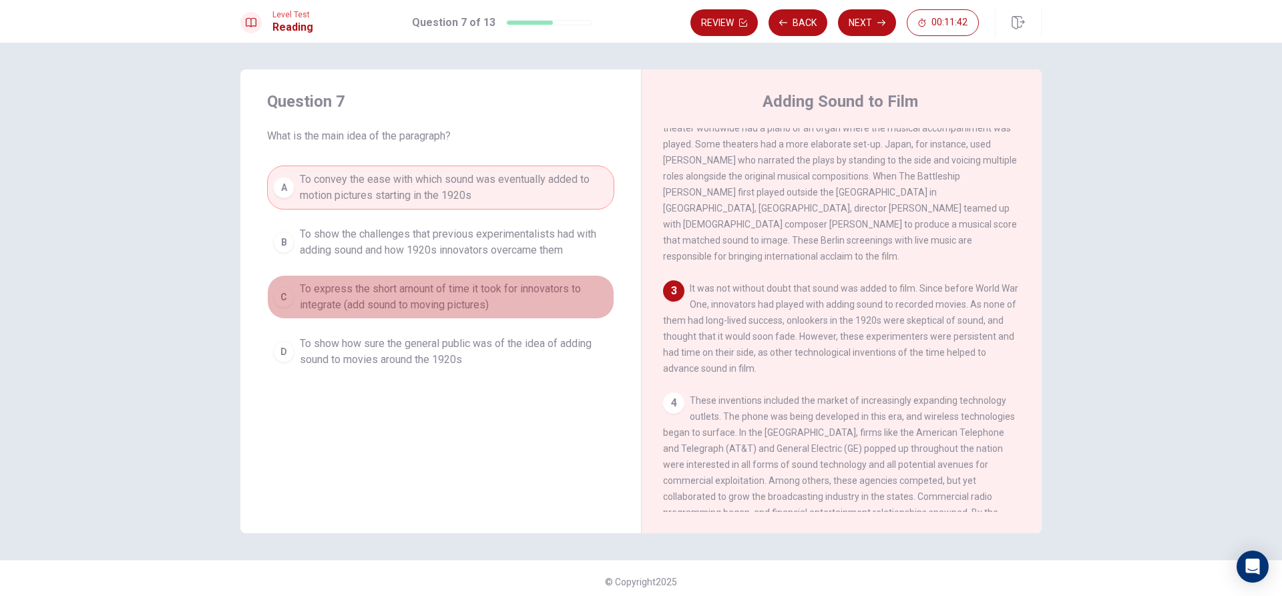
drag, startPoint x: 595, startPoint y: 307, endPoint x: 591, endPoint y: 335, distance: 28.4
click at [591, 334] on div "A To convey the ease with which sound was eventually added to motion pictures s…" at bounding box center [440, 270] width 347 height 208
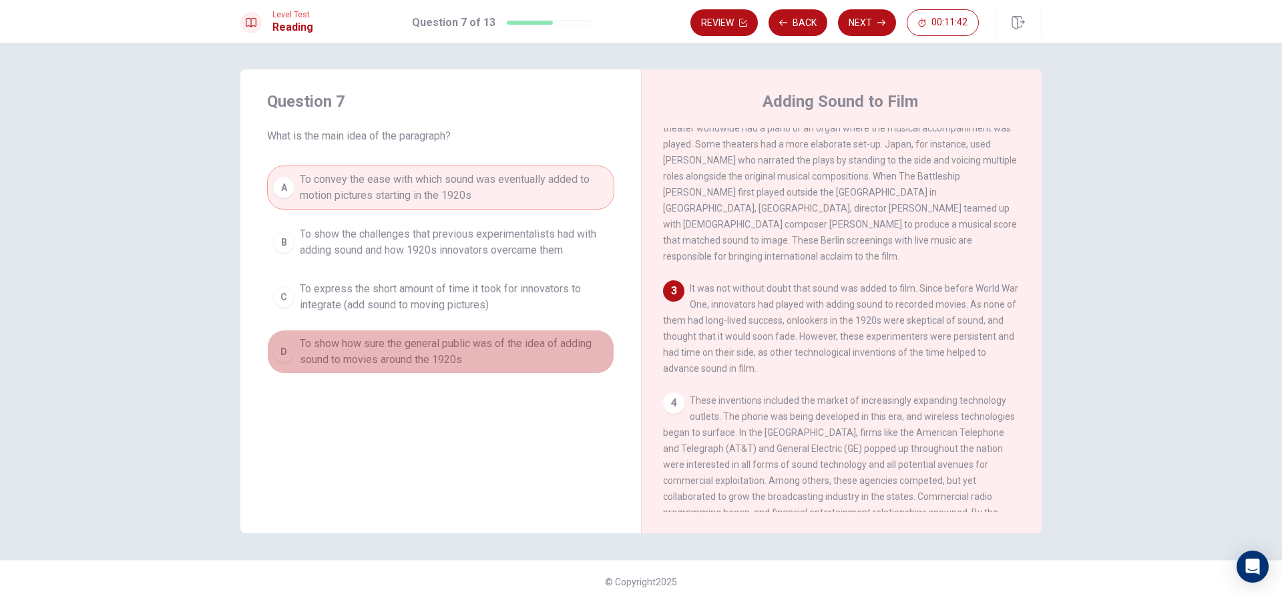
drag, startPoint x: 581, startPoint y: 372, endPoint x: 528, endPoint y: 393, distance: 56.7
click at [570, 391] on div "Question 7 What is the main idea of the paragraph? A To convey the ease with wh…" at bounding box center [440, 232] width 401 height 326
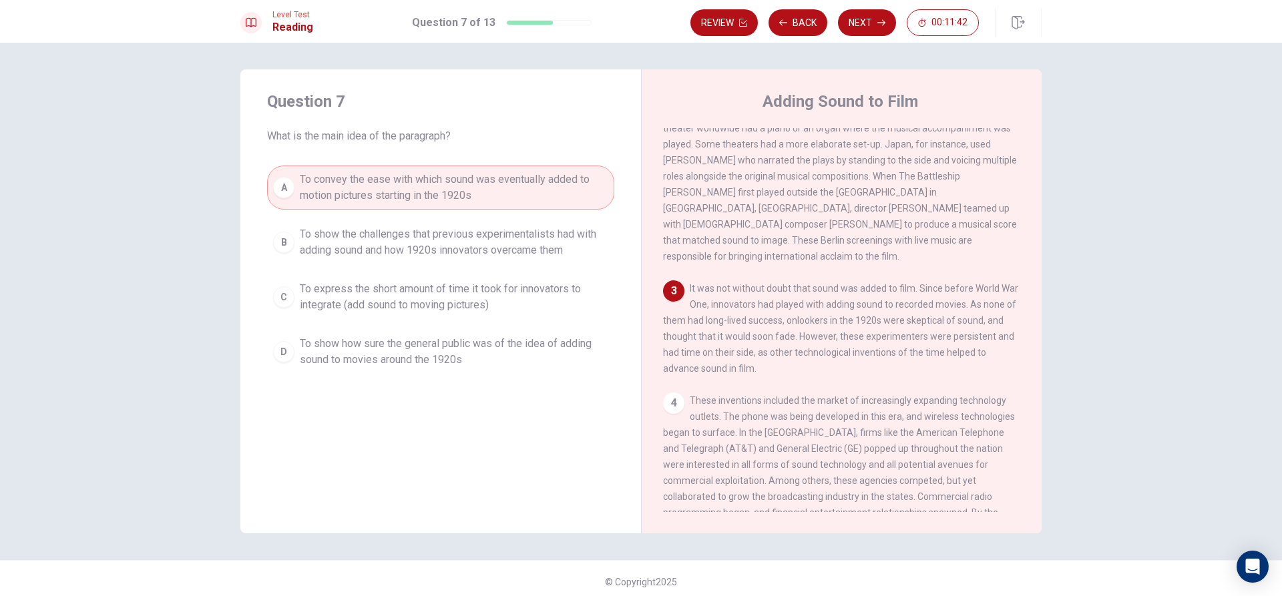
drag, startPoint x: 487, startPoint y: 401, endPoint x: 470, endPoint y: 395, distance: 18.4
click at [475, 399] on div "Question 7 What is the main idea of the paragraph? A To convey the ease with wh…" at bounding box center [440, 301] width 401 height 464
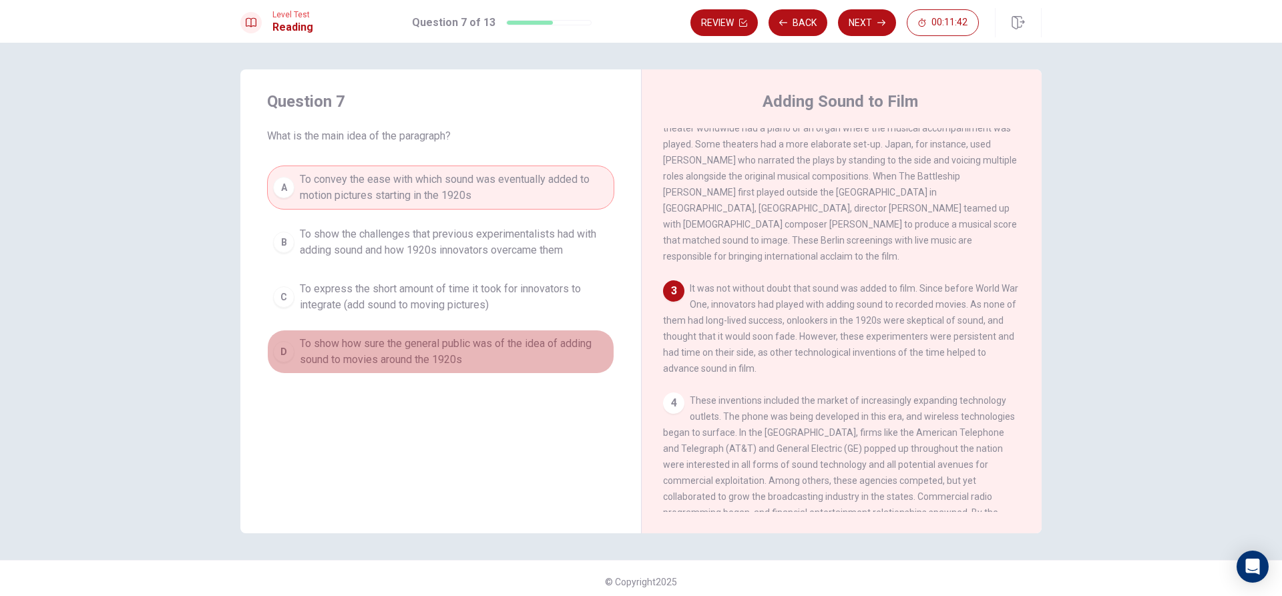
drag, startPoint x: 454, startPoint y: 333, endPoint x: 493, endPoint y: 190, distance: 148.8
click at [460, 254] on div "A To convey the ease with which sound was eventually added to motion pictures s…" at bounding box center [440, 270] width 347 height 208
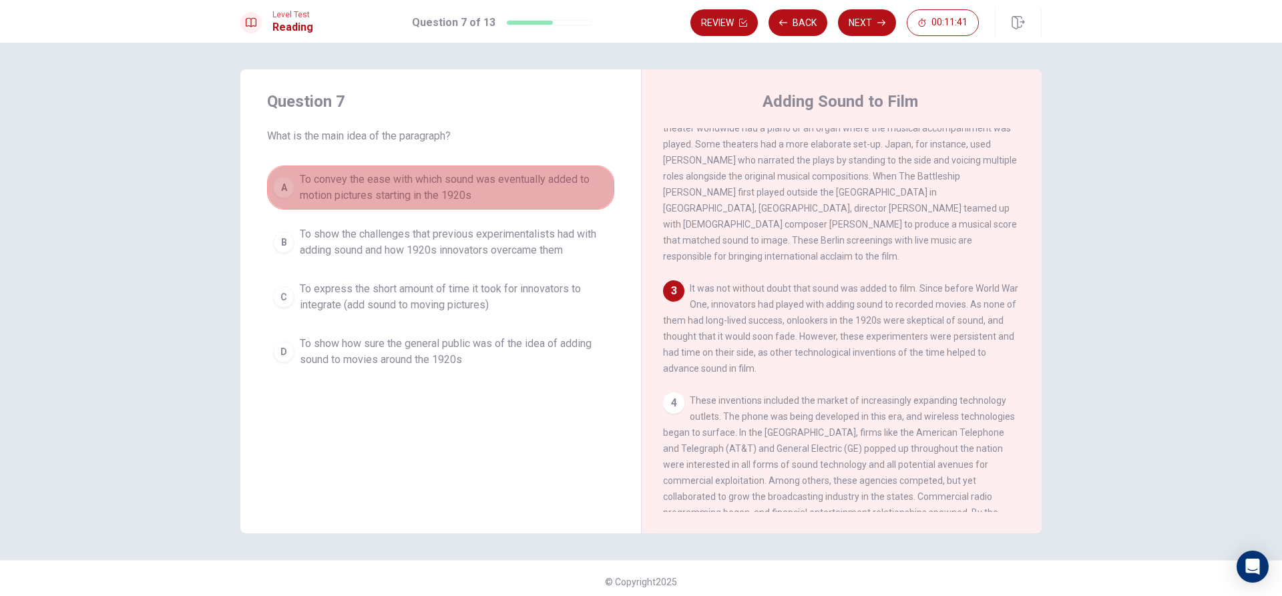
drag, startPoint x: 503, startPoint y: 191, endPoint x: 431, endPoint y: 361, distance: 184.9
click at [513, 226] on div "A To convey the ease with which sound was eventually added to motion pictures s…" at bounding box center [440, 270] width 347 height 208
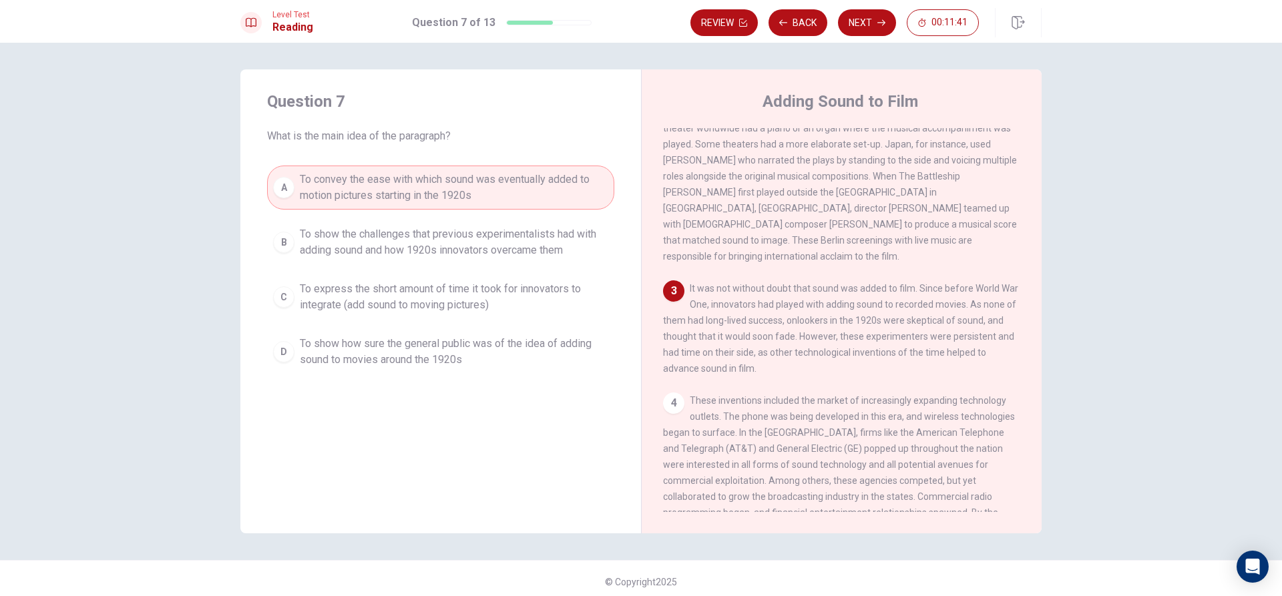
drag, startPoint x: 431, startPoint y: 361, endPoint x: 382, endPoint y: 281, distance: 94.1
click at [395, 350] on div "A To convey the ease with which sound was eventually added to motion pictures s…" at bounding box center [440, 270] width 347 height 208
drag, startPoint x: 506, startPoint y: 210, endPoint x: 509, endPoint y: 264, distance: 54.2
click at [514, 262] on div "A To convey the ease with which sound was eventually added to motion pictures s…" at bounding box center [440, 270] width 347 height 208
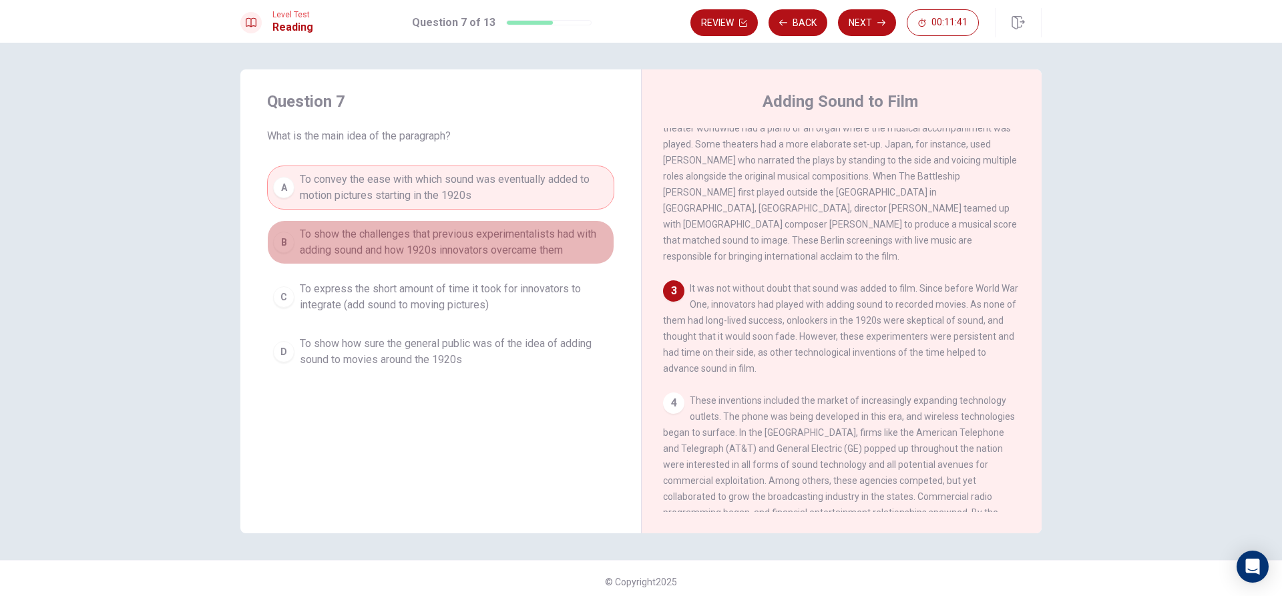
drag, startPoint x: 500, startPoint y: 264, endPoint x: 449, endPoint y: 324, distance: 79.1
click at [441, 350] on div "A To convey the ease with which sound was eventually added to motion pictures s…" at bounding box center [440, 270] width 347 height 208
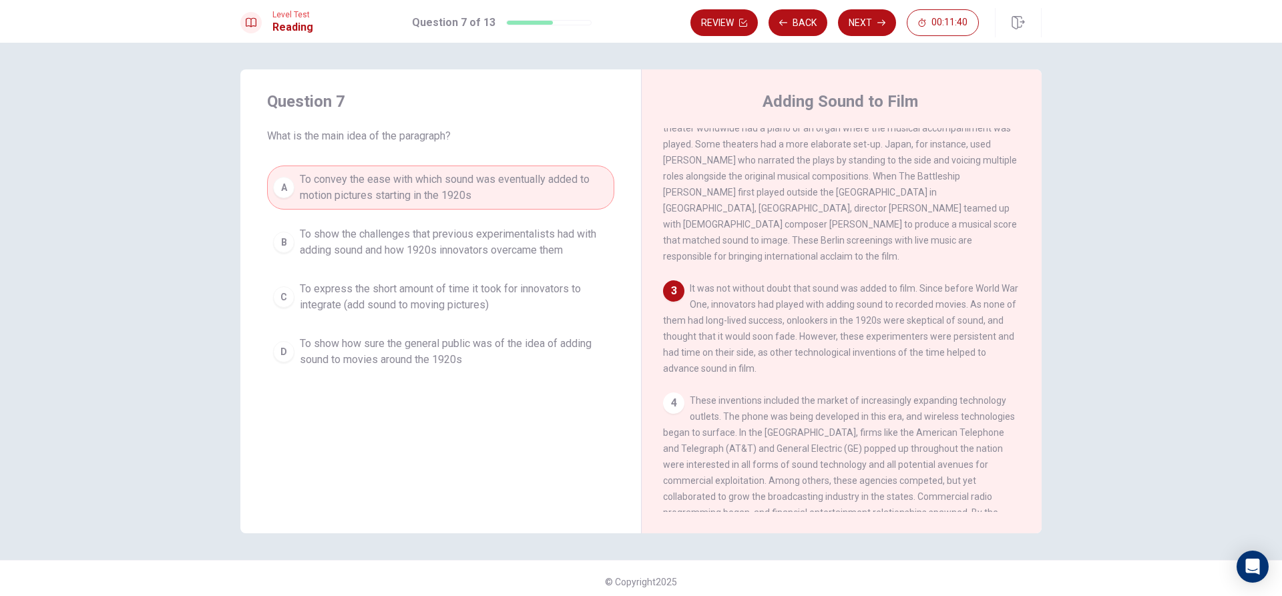
drag, startPoint x: 455, startPoint y: 295, endPoint x: 455, endPoint y: 310, distance: 14.7
click at [455, 312] on span "To express the short amount of time it took for innovators to integrate (add so…" at bounding box center [454, 297] width 308 height 32
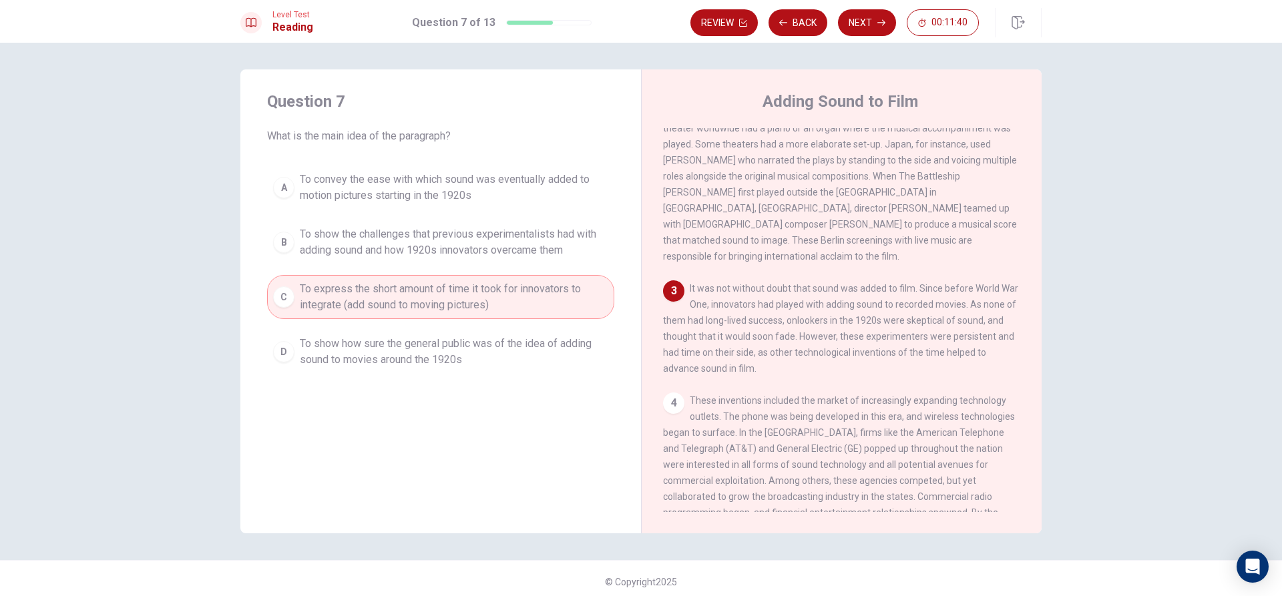
drag, startPoint x: 455, startPoint y: 310, endPoint x: 366, endPoint y: 250, distance: 107.2
click at [425, 296] on span "To express the short amount of time it took for innovators to integrate (add so…" at bounding box center [454, 297] width 308 height 32
click at [419, 213] on div "A To convey the ease with which sound was eventually added to motion pictures s…" at bounding box center [440, 270] width 347 height 208
drag, startPoint x: 469, startPoint y: 362, endPoint x: 492, endPoint y: 326, distance: 43.5
click at [474, 356] on div "A To convey the ease with which sound was eventually added to motion pictures s…" at bounding box center [440, 270] width 347 height 208
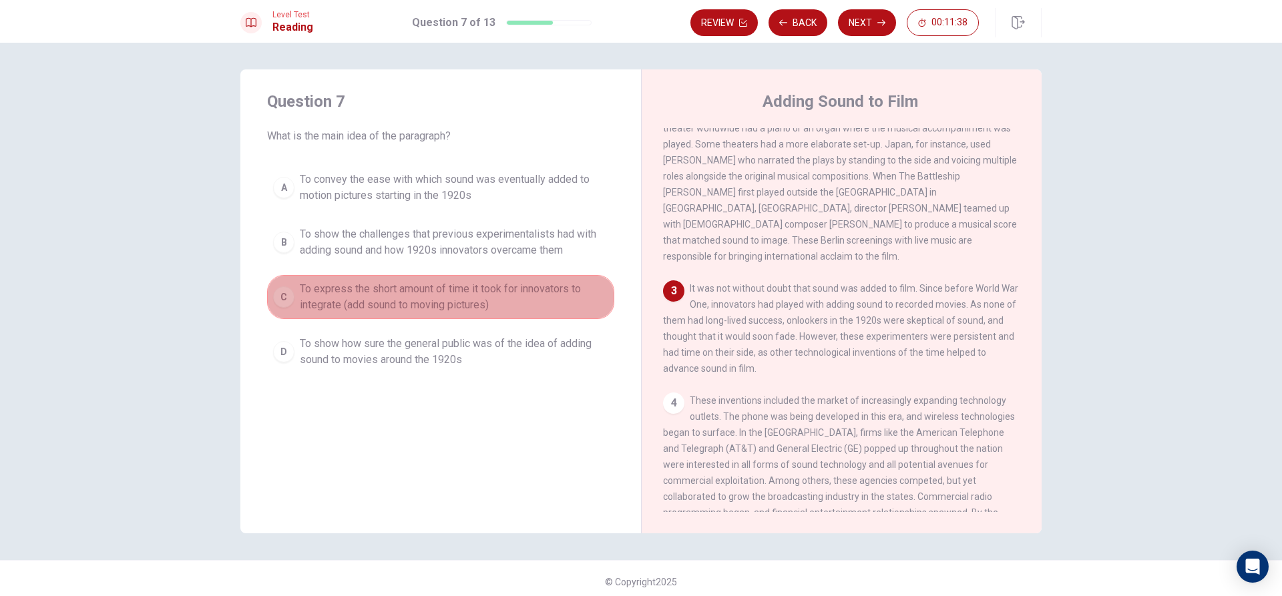
click at [502, 312] on span "To express the short amount of time it took for innovators to integrate (add so…" at bounding box center [454, 297] width 308 height 32
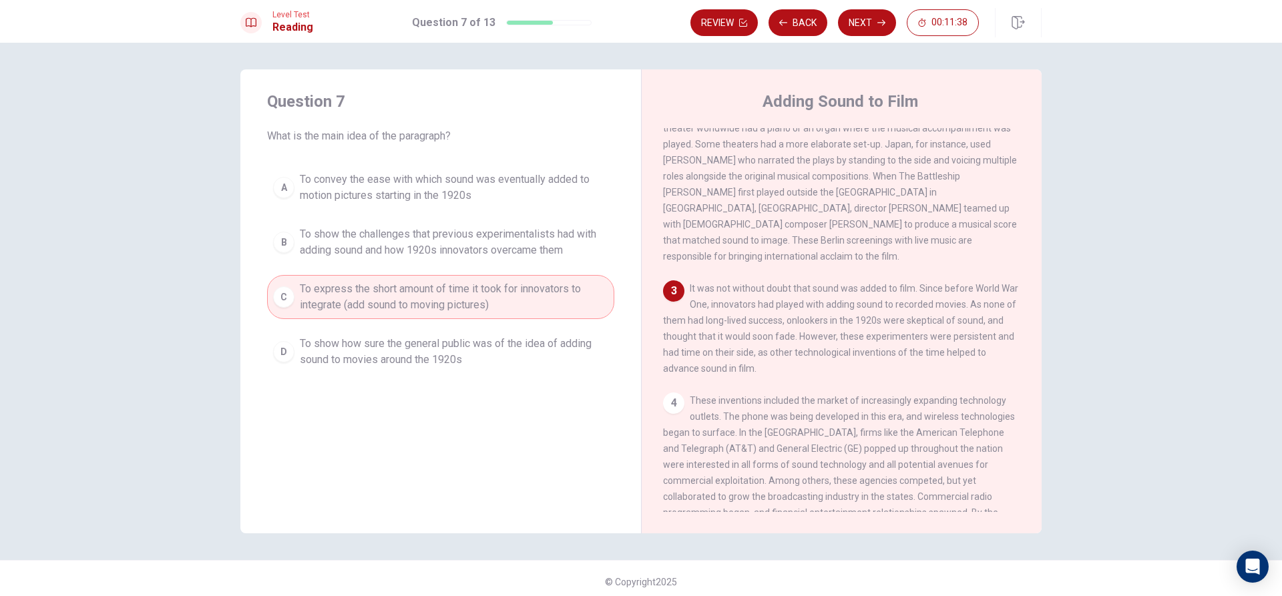
click at [509, 208] on div "A To convey the ease with which sound was eventually added to motion pictures s…" at bounding box center [440, 270] width 347 height 208
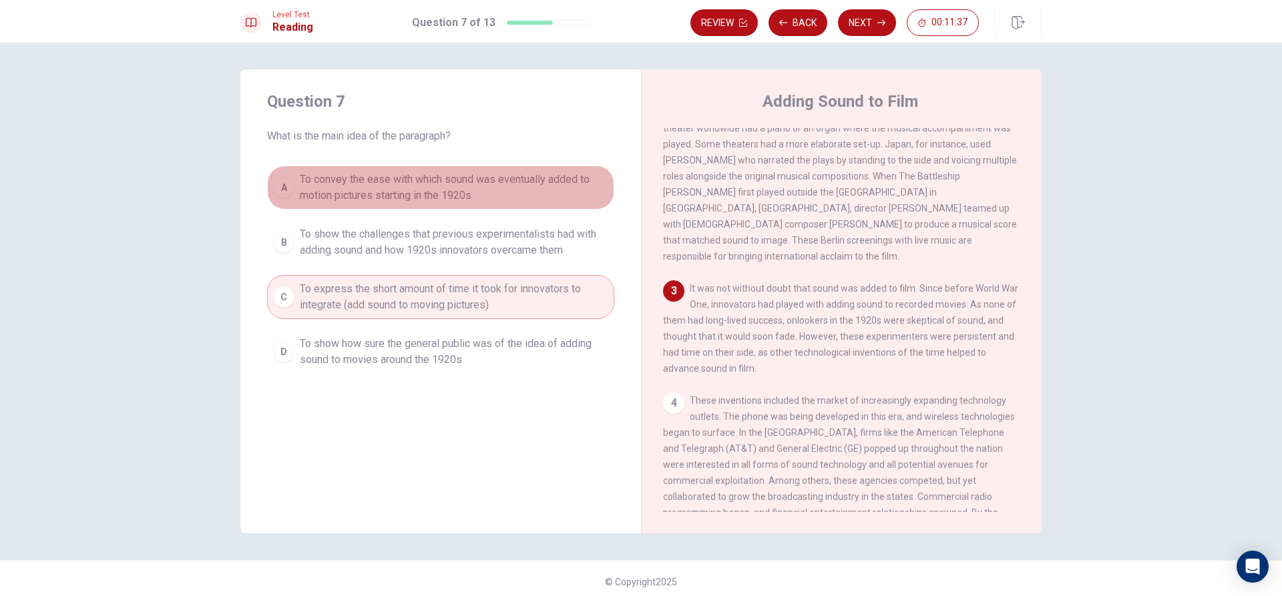
drag, startPoint x: 496, startPoint y: 194, endPoint x: 458, endPoint y: 294, distance: 107.7
click at [494, 198] on span "To convey the ease with which sound was eventually added to motion pictures sta…" at bounding box center [454, 188] width 308 height 32
click at [432, 382] on div "Question 7 What is the main idea of the paragraph? A To convey the ease with wh…" at bounding box center [440, 232] width 401 height 326
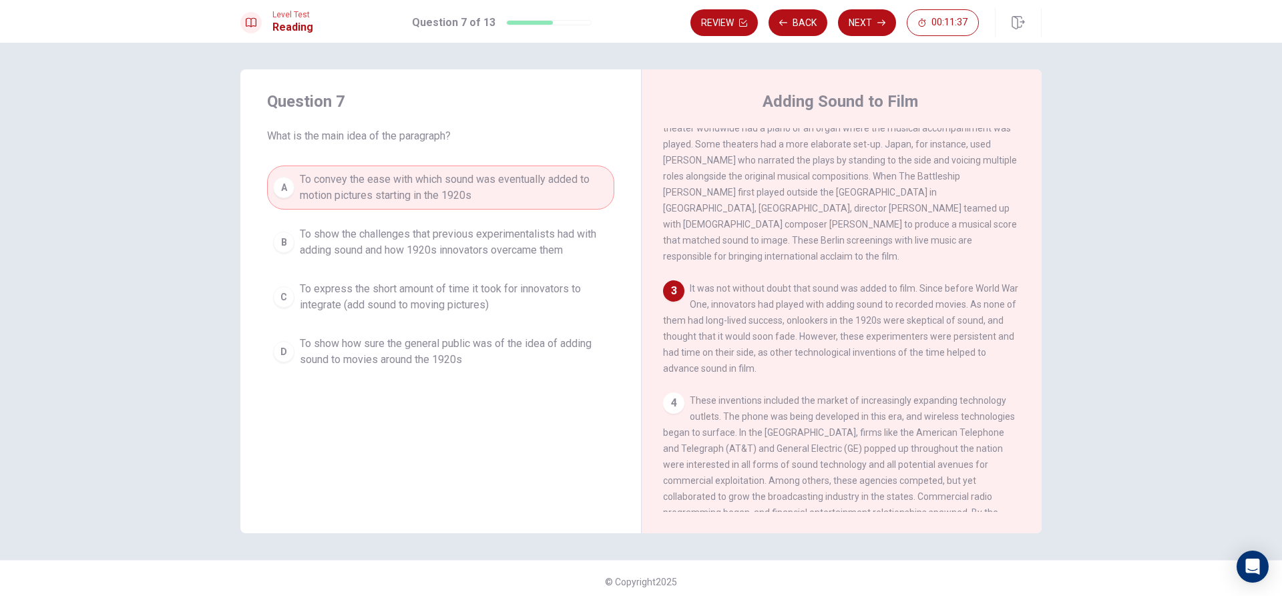
drag
click at [431, 395] on div "Question 7 What is the main idea of the paragraph? A To convey the ease with wh…" at bounding box center [440, 232] width 401 height 326
click at [425, 417] on div "Question 7 What is the main idea of the paragraph? A To convey the ease with wh…" at bounding box center [440, 301] width 401 height 464
click at [443, 368] on div "Question 7 What is the main idea of the paragraph? A To convey the ease with wh…" at bounding box center [440, 232] width 401 height 326
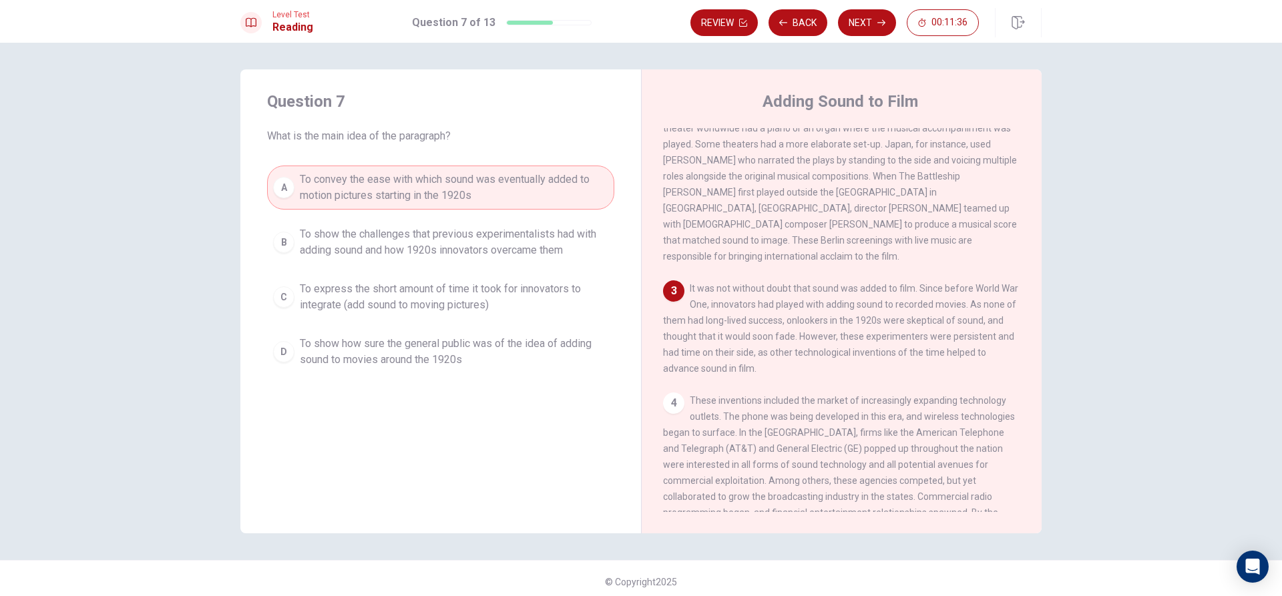
click at [447, 366] on span "To show how sure the general public was of the idea of adding sound to movies a…" at bounding box center [454, 352] width 308 height 32
click at [454, 364] on span "To show how sure the general public was of the idea of adding sound to movies a…" at bounding box center [454, 352] width 308 height 32
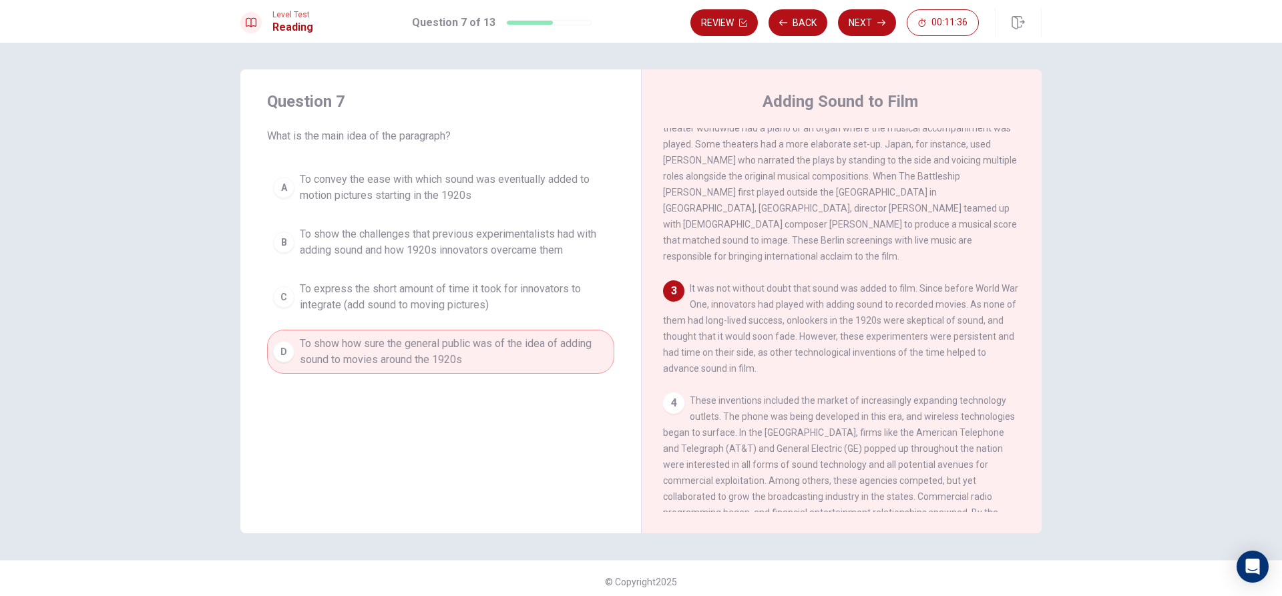
click at [455, 360] on span "To show how sure the general public was of the idea of adding sound to movies a…" at bounding box center [454, 352] width 308 height 32
click at [457, 358] on span "To show how sure the general public was of the idea of adding sound to movies a…" at bounding box center [454, 352] width 308 height 32
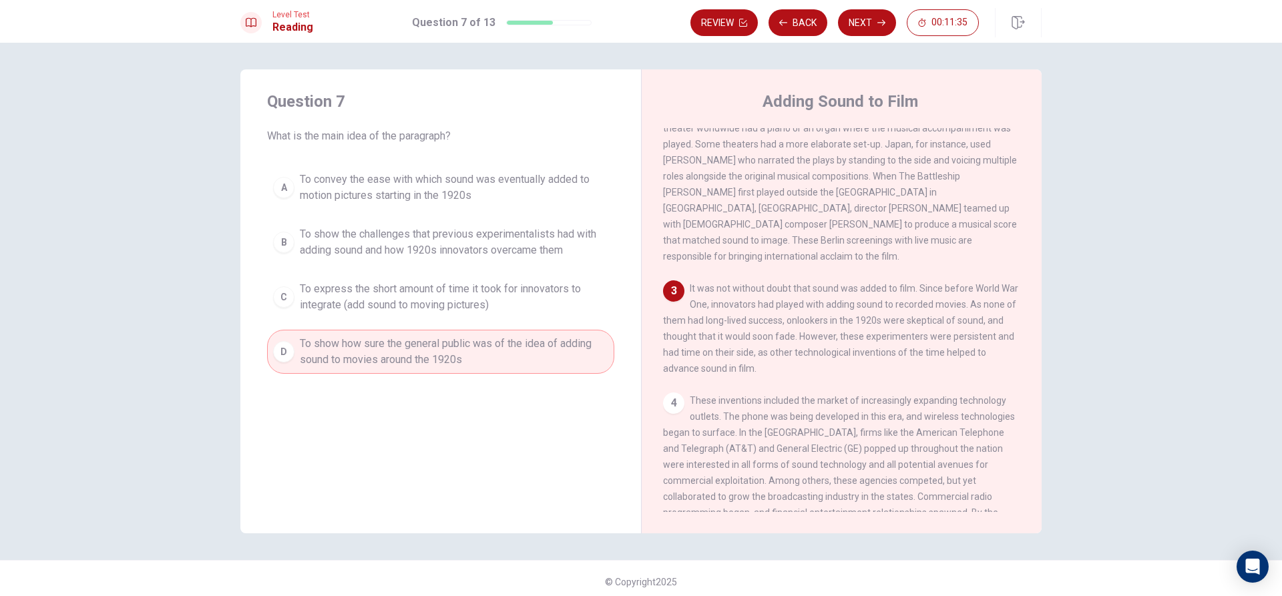
click at [457, 358] on span "To show how sure the general public was of the idea of adding sound to movies a…" at bounding box center [454, 352] width 308 height 32
click at [503, 174] on span "To convey the ease with which sound was eventually added to motion pictures sta…" at bounding box center [454, 188] width 308 height 32
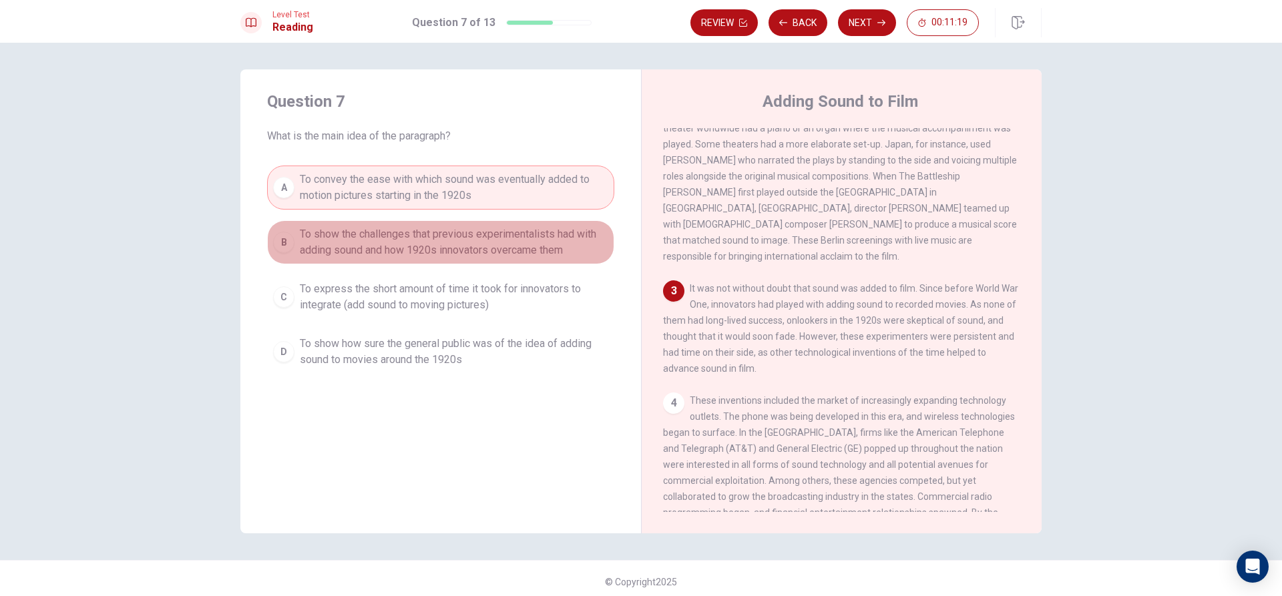
click at [522, 238] on span "To show the challenges that previous experimentalists had with adding sound and…" at bounding box center [454, 242] width 308 height 32
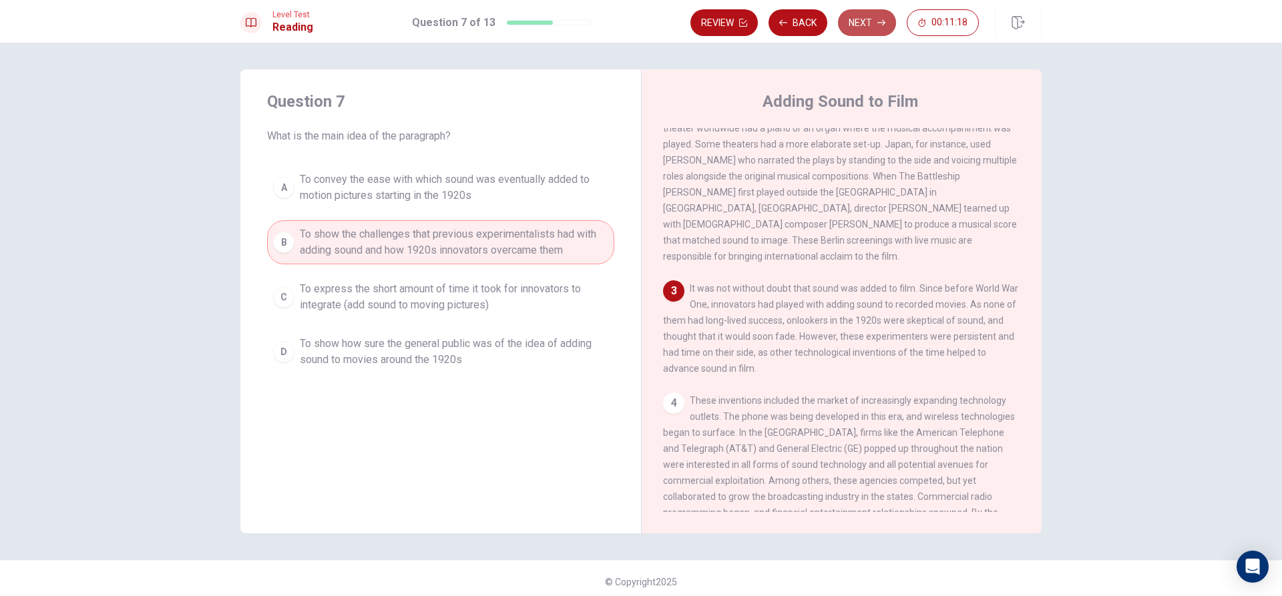
click at [882, 25] on icon "button" at bounding box center [881, 23] width 8 height 6
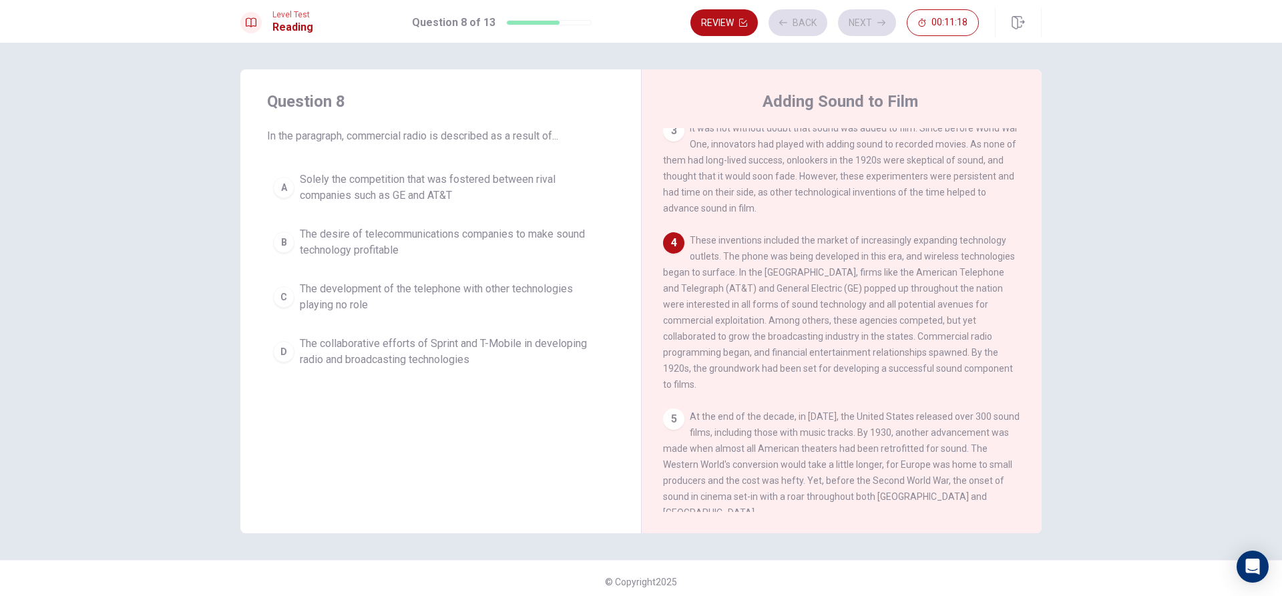
scroll to position [364, 0]
drag, startPoint x: 405, startPoint y: 161, endPoint x: 455, endPoint y: 178, distance: 52.4
click at [441, 174] on div "Question 8 In the paragraph, commercial radio is described as a result of... A …" at bounding box center [440, 232] width 401 height 326
click at [534, 219] on div "A Solely the competition that was fostered between rival companies such as GE a…" at bounding box center [440, 270] width 347 height 208
click at [509, 160] on div "Question 8 In the paragraph, commercial radio is described as a result of... A …" at bounding box center [440, 232] width 401 height 326
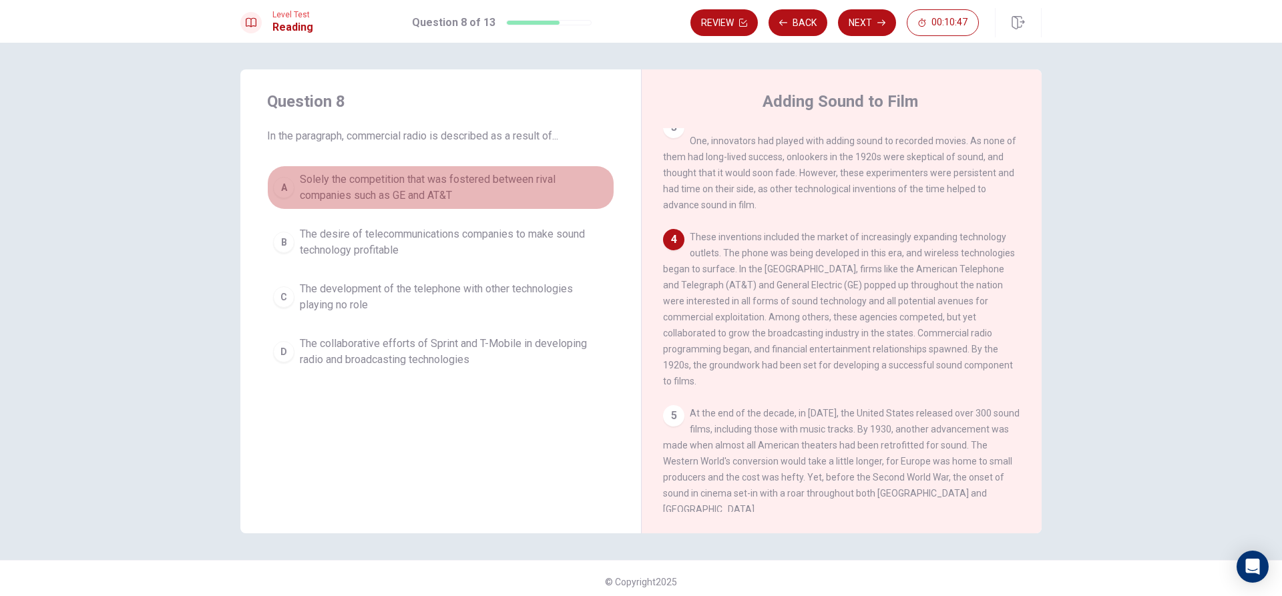
click at [518, 190] on span "Solely the competition that was fostered between rival companies such as GE and…" at bounding box center [454, 188] width 308 height 32
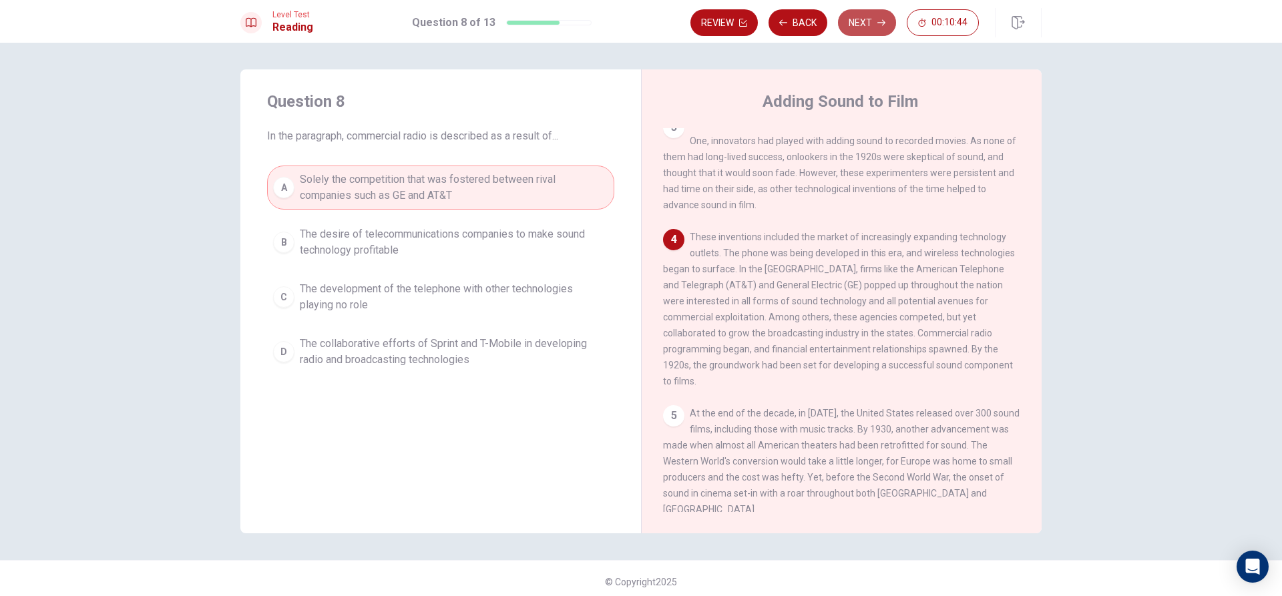
click at [876, 22] on button "Next" at bounding box center [867, 22] width 58 height 27
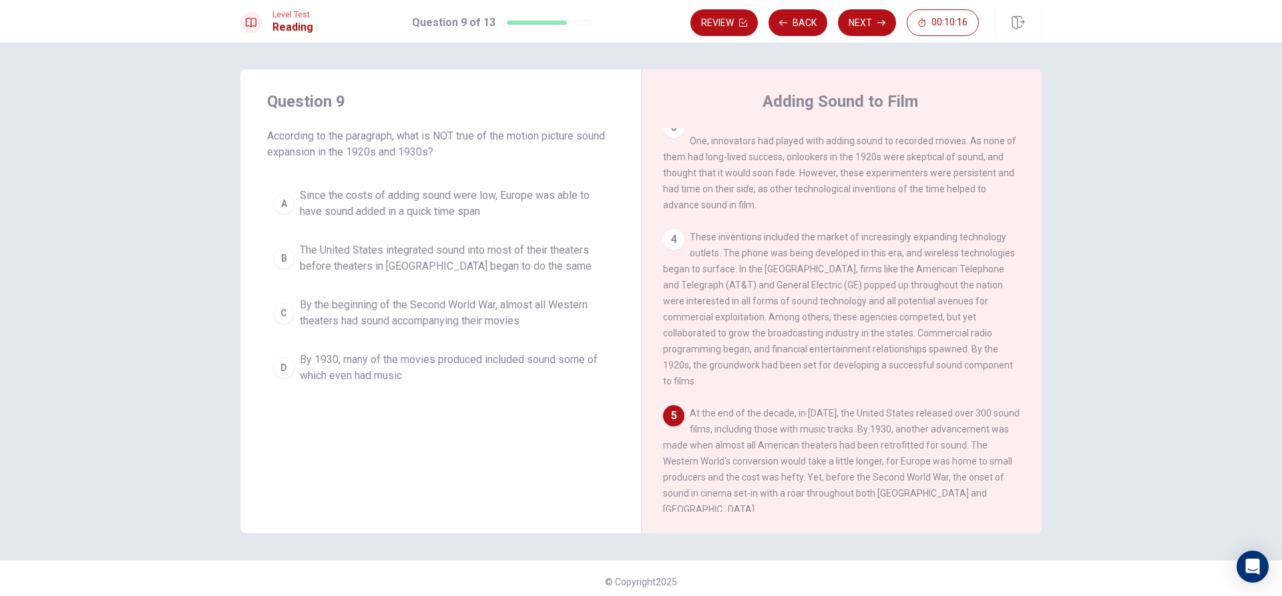
click at [521, 200] on span "Since the costs of adding sound were low, Europe was able to have sound added i…" at bounding box center [454, 204] width 308 height 32
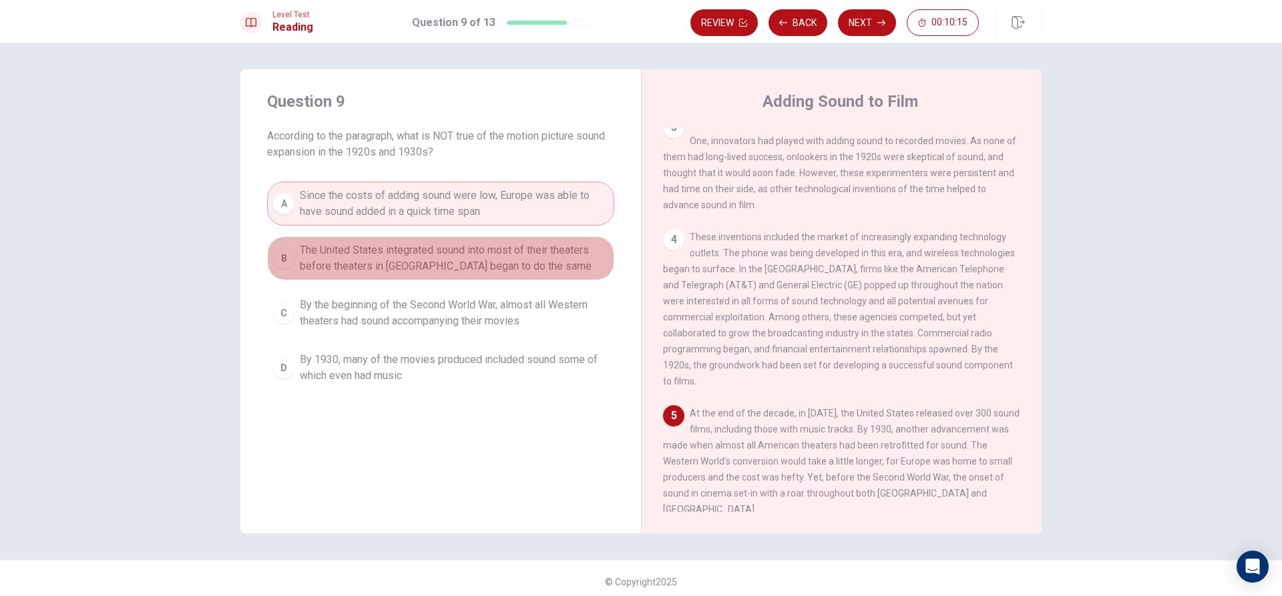
click at [511, 251] on span "The United States integrated sound into most of their theaters before theaters …" at bounding box center [454, 258] width 308 height 32
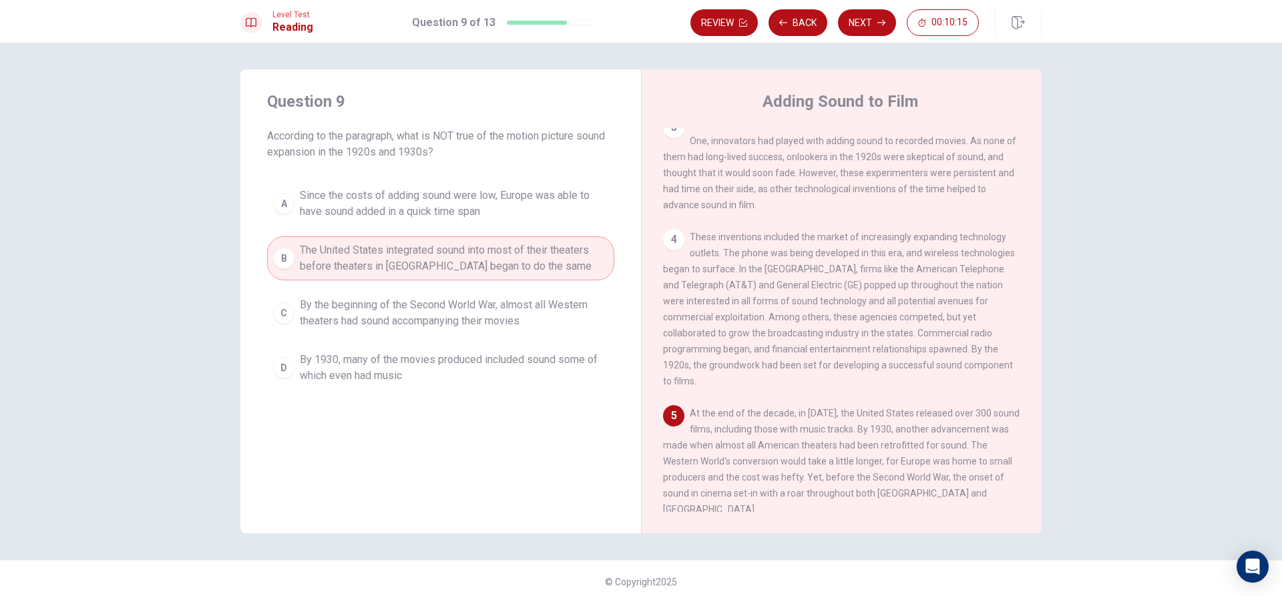
click at [502, 293] on div "A Since the costs of adding sound were low, Europe was able to have sound added…" at bounding box center [440, 286] width 347 height 208
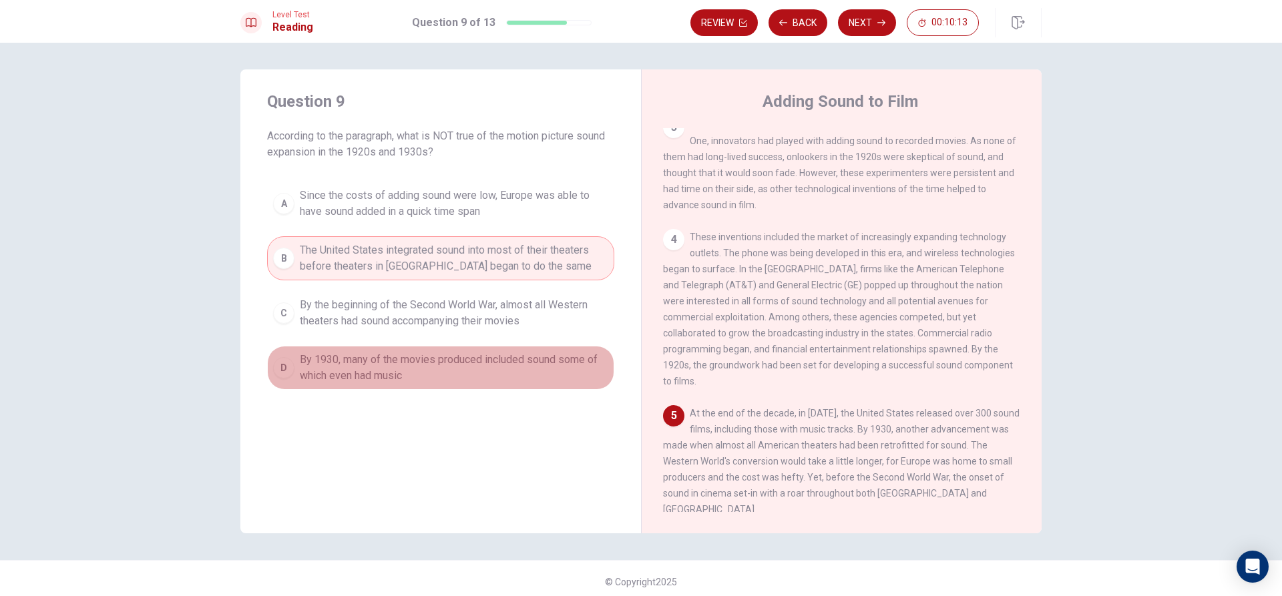
click at [447, 350] on button "D By 1930, many of the movies produced included sound some of which even had mu…" at bounding box center [440, 368] width 347 height 44
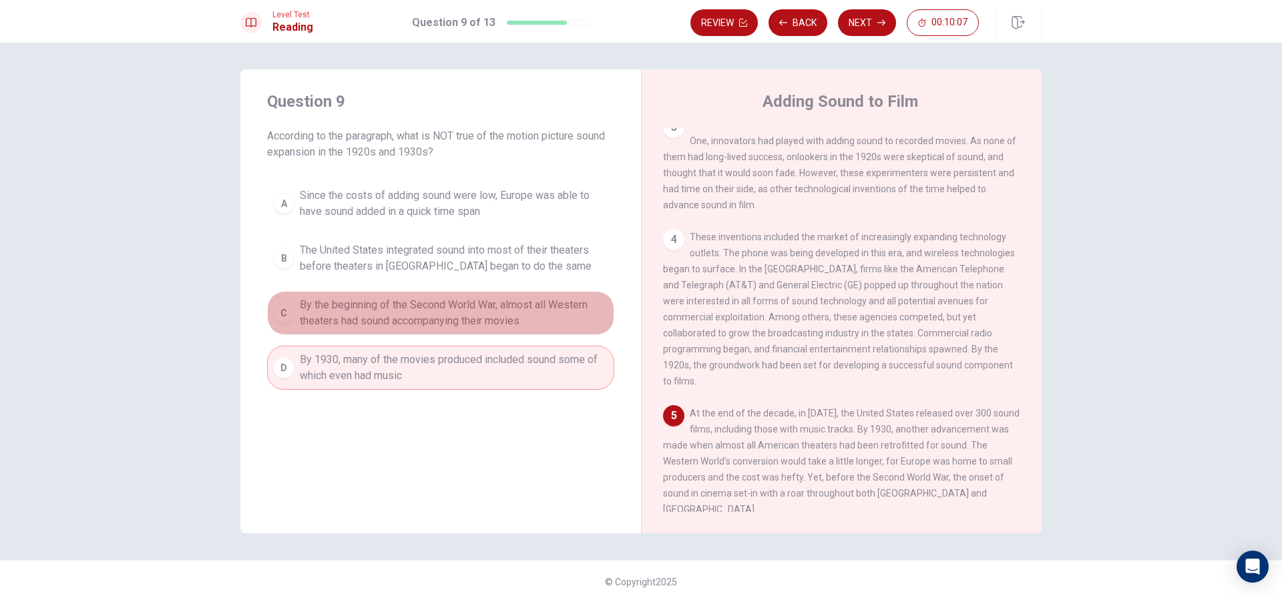
click at [476, 308] on span "By the beginning of the Second World War, almost all Western theaters had sound…" at bounding box center [454, 313] width 308 height 32
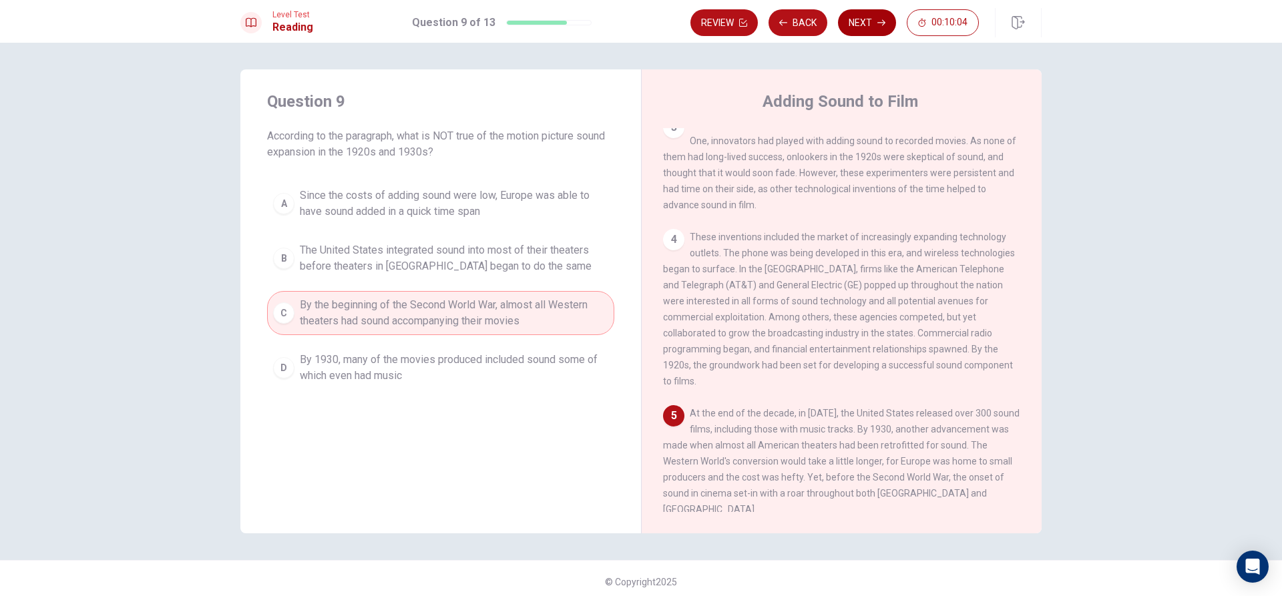
click at [874, 23] on button "Next" at bounding box center [867, 22] width 58 height 27
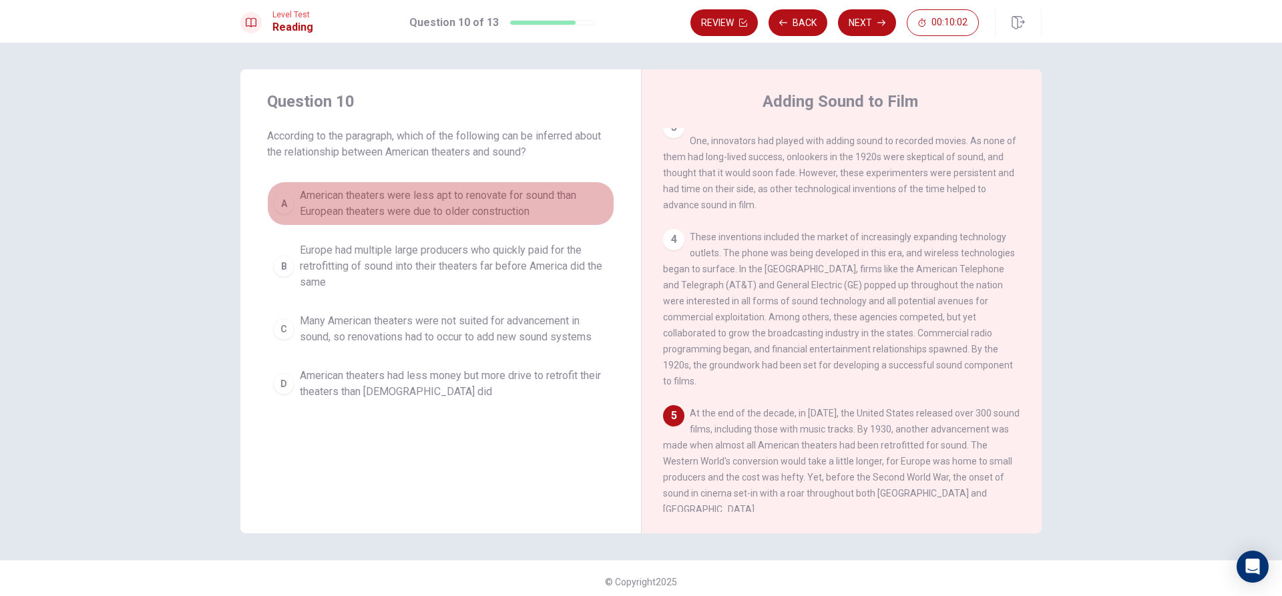
click at [515, 222] on button "A American theaters were less apt to renovate for sound than European theaters …" at bounding box center [440, 204] width 347 height 44
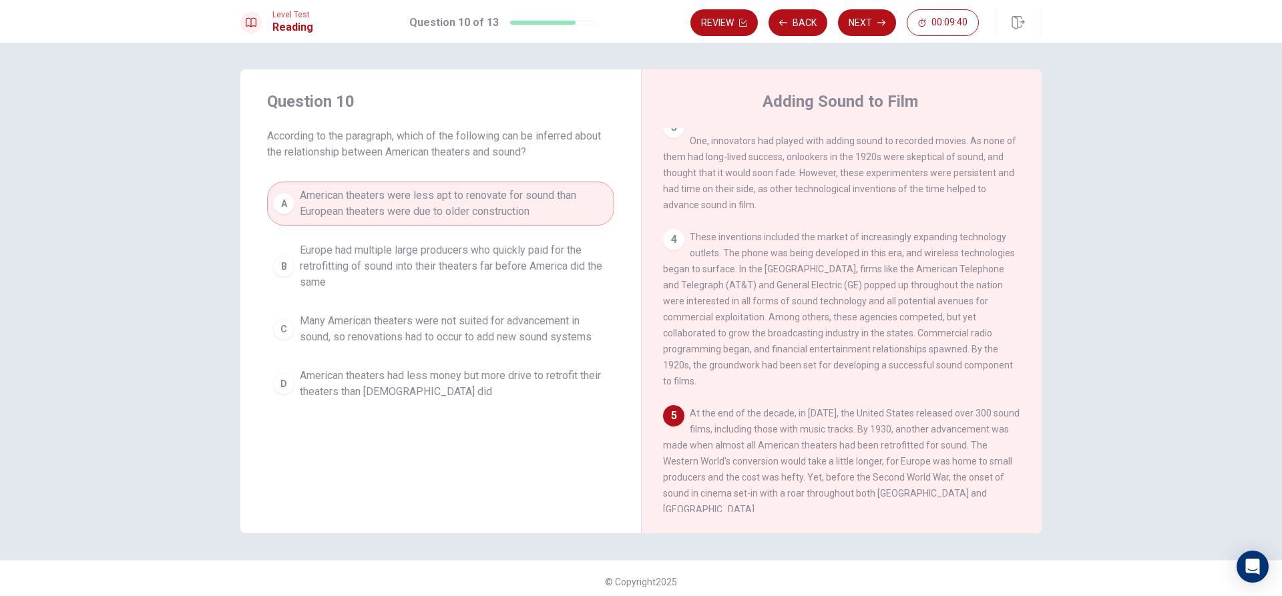
click at [595, 247] on span "Europe had multiple large producers who quickly paid for the retrofitting of so…" at bounding box center [454, 266] width 308 height 48
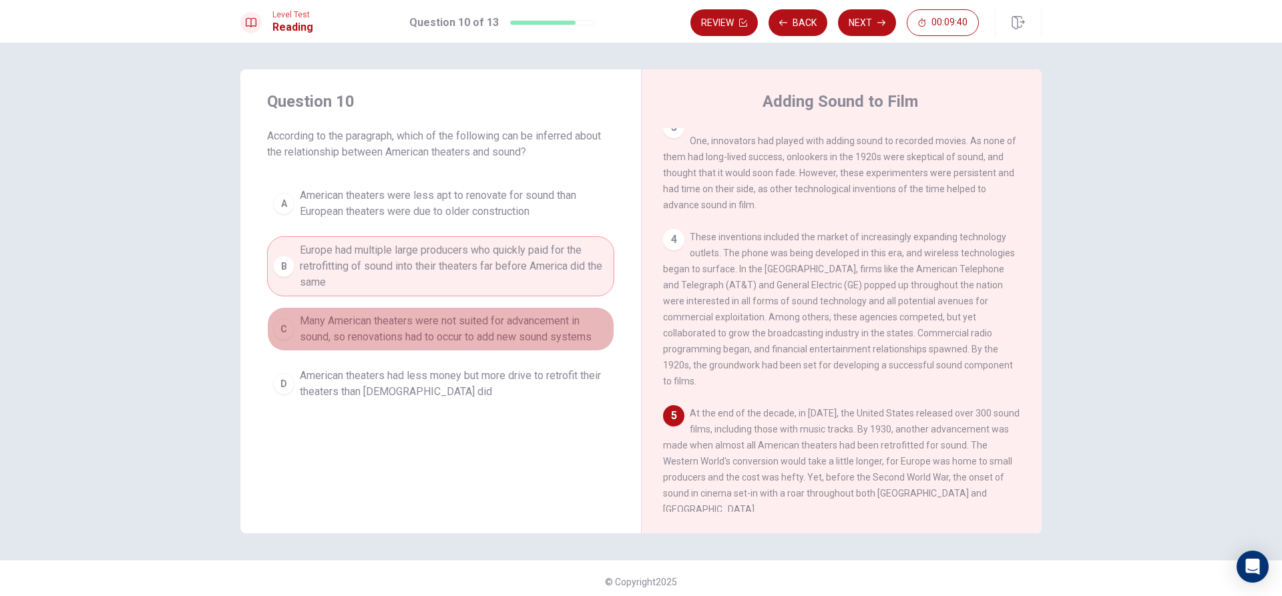
click at [529, 324] on span "Many American theaters were not suited for advancement in sound, so renovations…" at bounding box center [454, 329] width 308 height 32
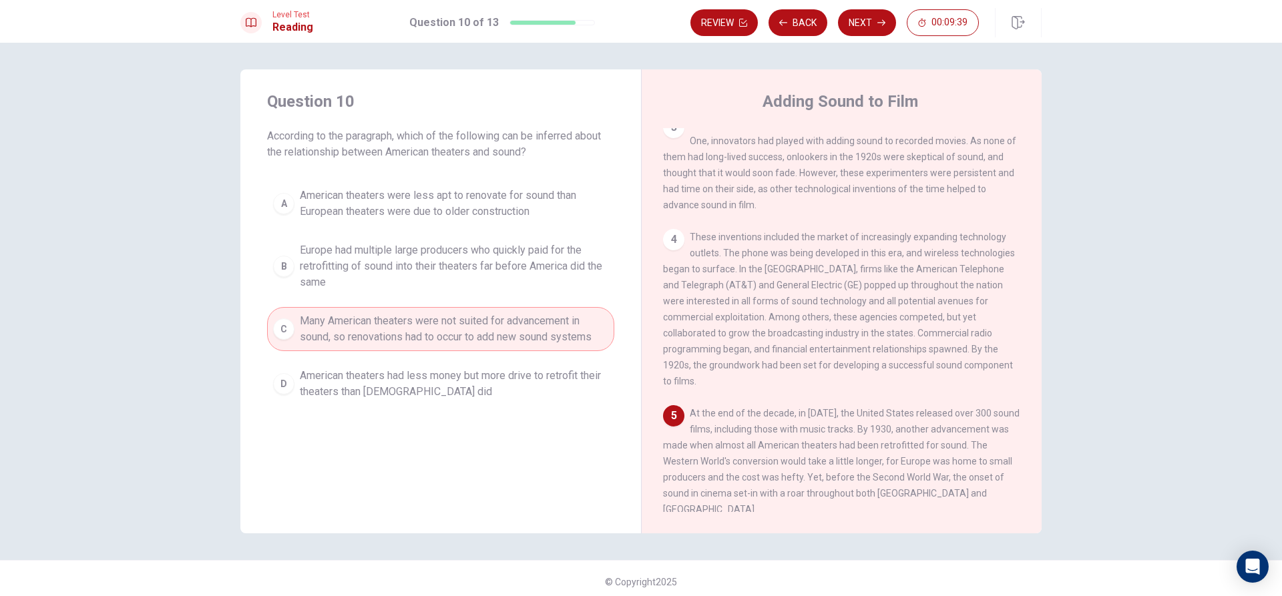
click at [529, 324] on span "Many American theaters were not suited for advancement in sound, so renovations…" at bounding box center [454, 329] width 308 height 32
click at [531, 318] on span "Many American theaters were not suited for advancement in sound, so renovations…" at bounding box center [454, 329] width 308 height 32
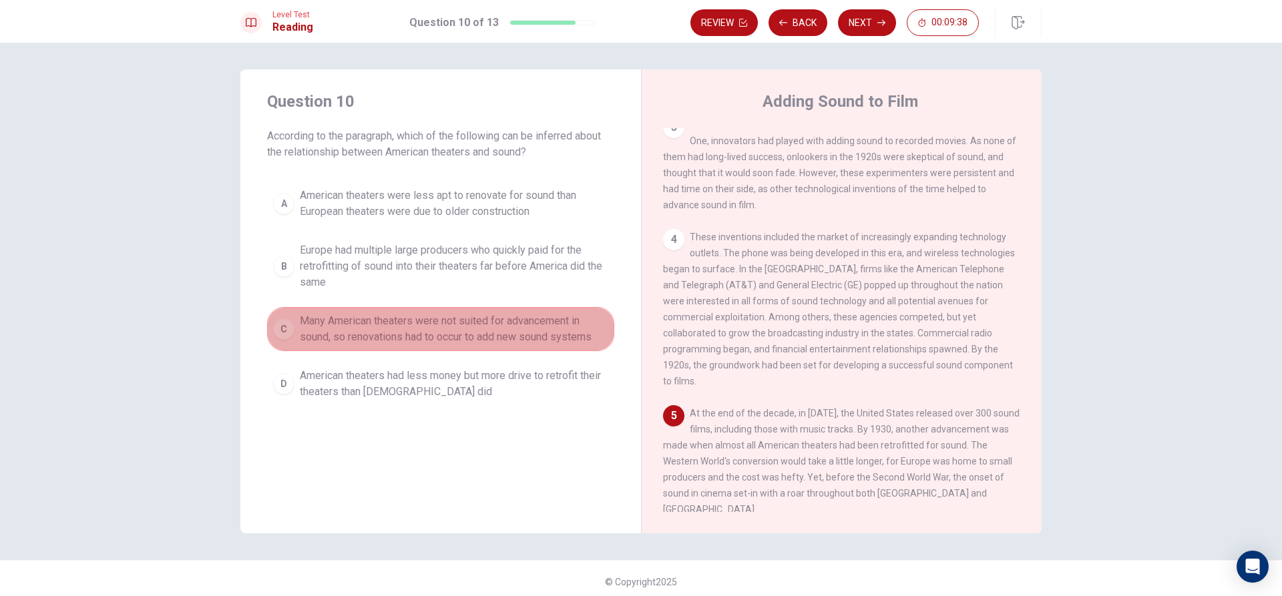
click at [531, 318] on span "Many American theaters were not suited for advancement in sound, so renovations…" at bounding box center [454, 329] width 308 height 32
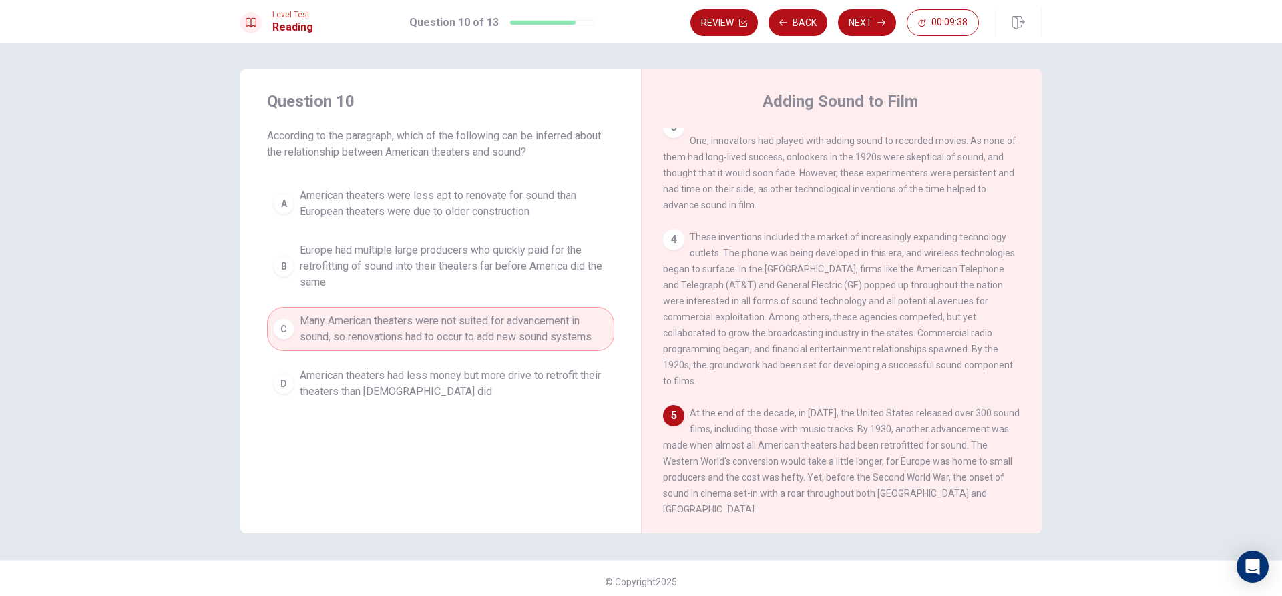
click at [531, 318] on span "Many American theaters were not suited for advancement in sound, so renovations…" at bounding box center [454, 329] width 308 height 32
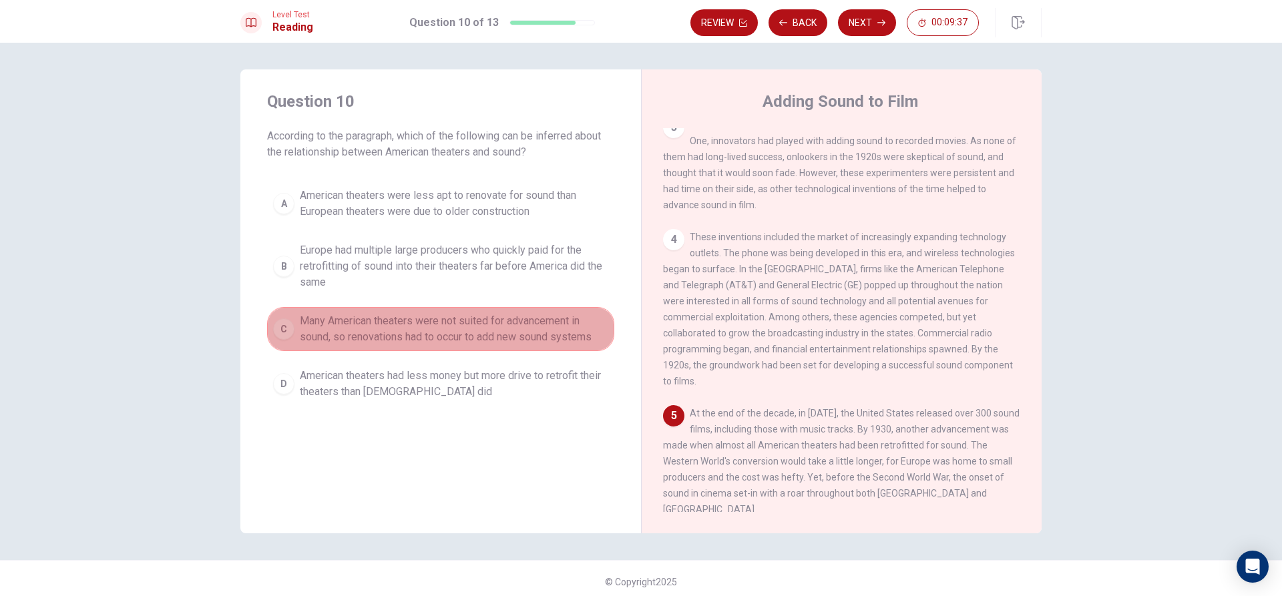
click at [531, 318] on span "Many American theaters were not suited for advancement in sound, so renovations…" at bounding box center [454, 329] width 308 height 32
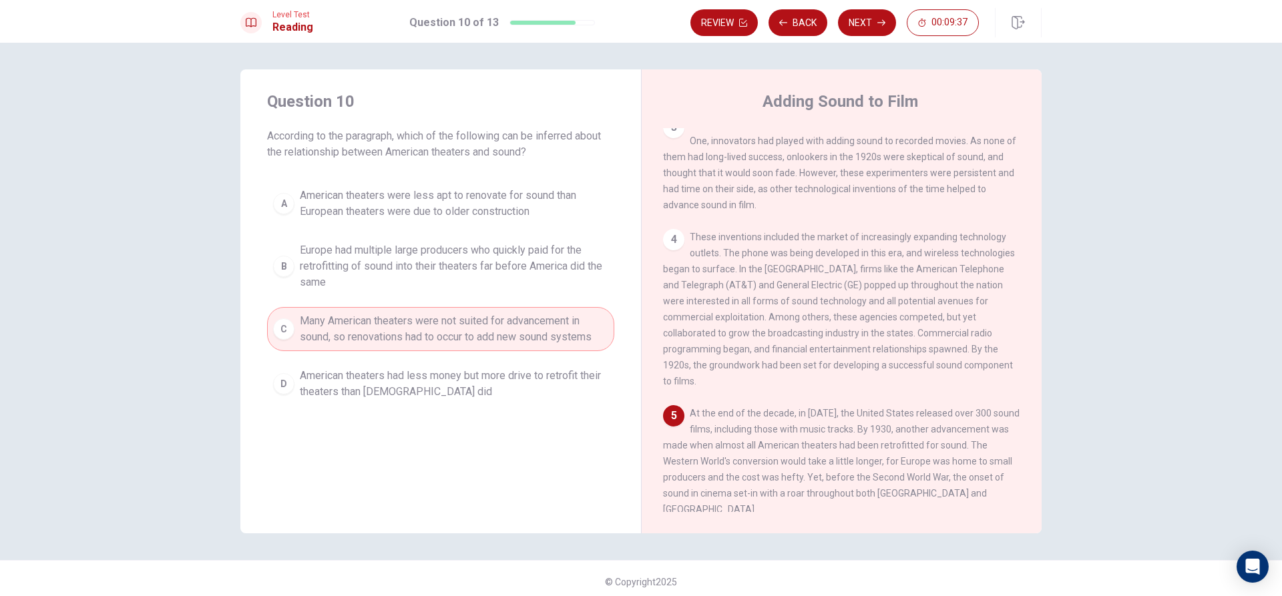
drag, startPoint x: 527, startPoint y: 295, endPoint x: 525, endPoint y: 266, distance: 28.7
click at [527, 286] on button "B Europe had multiple large producers who quickly paid for the retrofitting of …" at bounding box center [440, 266] width 347 height 60
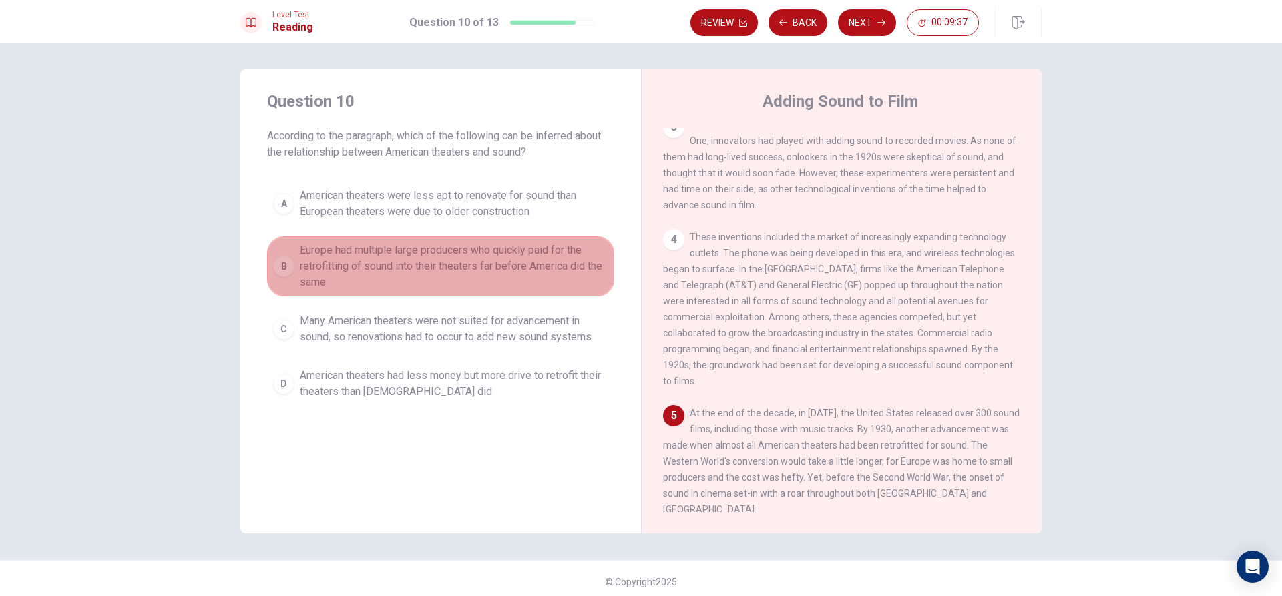
click at [525, 266] on span "Europe had multiple large producers who quickly paid for the retrofitting of so…" at bounding box center [454, 266] width 308 height 48
drag, startPoint x: 520, startPoint y: 262, endPoint x: 516, endPoint y: 123, distance: 138.9
click at [519, 193] on div "A American theaters were less apt to renovate for sound than European theaters …" at bounding box center [440, 294] width 347 height 224
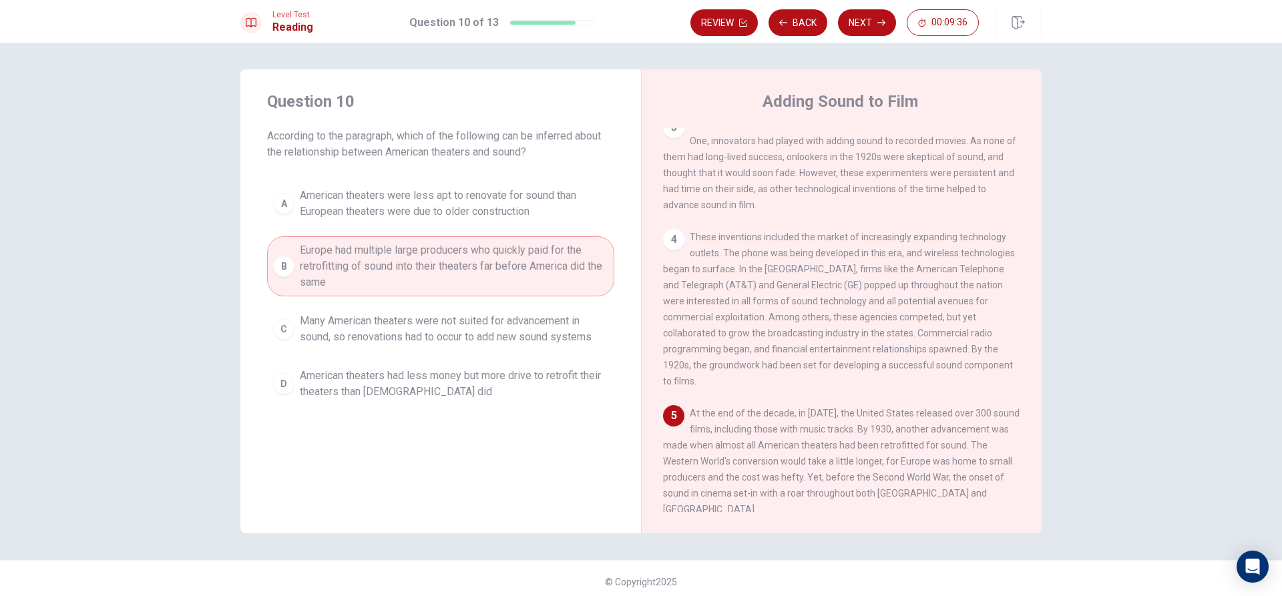
click at [515, 122] on div "Question 10 According to the paragraph, which of the following can be inferred …" at bounding box center [440, 125] width 347 height 69
drag, startPoint x: 513, startPoint y: 143, endPoint x: 513, endPoint y: 155, distance: 12.0
click at [513, 155] on span "According to the paragraph, which of the following can be inferred about the re…" at bounding box center [440, 144] width 347 height 32
click at [513, 168] on div "Question 10 According to the paragraph, which of the following can be inferred …" at bounding box center [440, 248] width 401 height 358
click at [520, 199] on span "American theaters were less apt to renovate for sound than European theaters we…" at bounding box center [454, 204] width 308 height 32
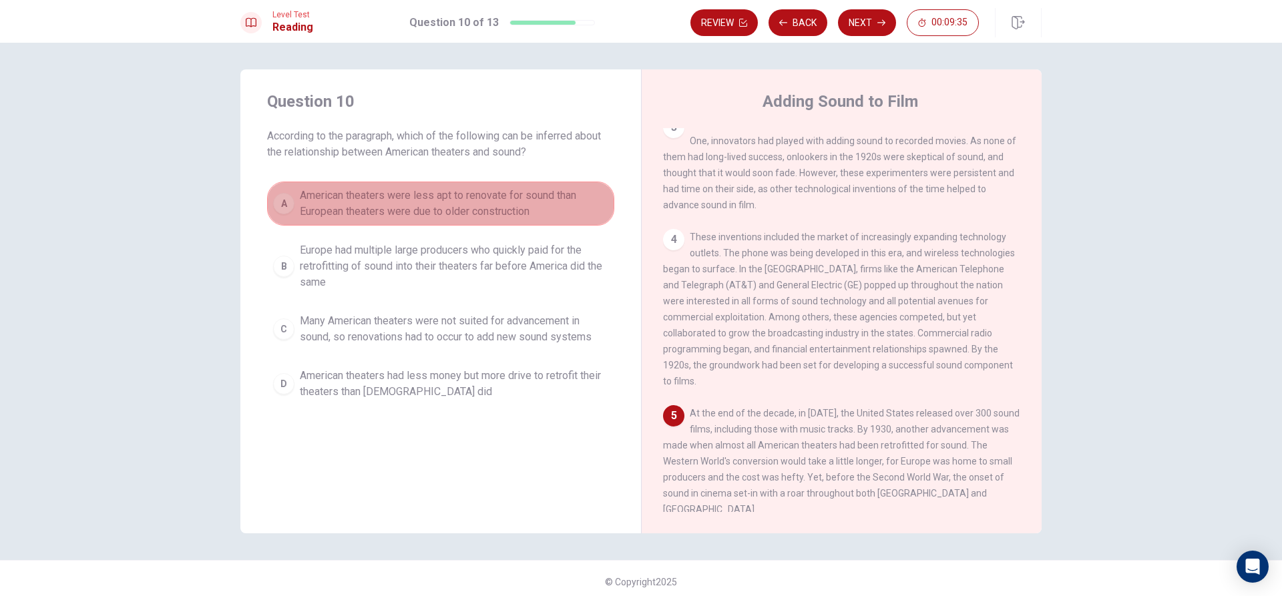
drag, startPoint x: 519, startPoint y: 199, endPoint x: 514, endPoint y: 242, distance: 43.7
click at [519, 200] on span "American theaters were less apt to renovate for sound than European theaters we…" at bounding box center [454, 204] width 308 height 32
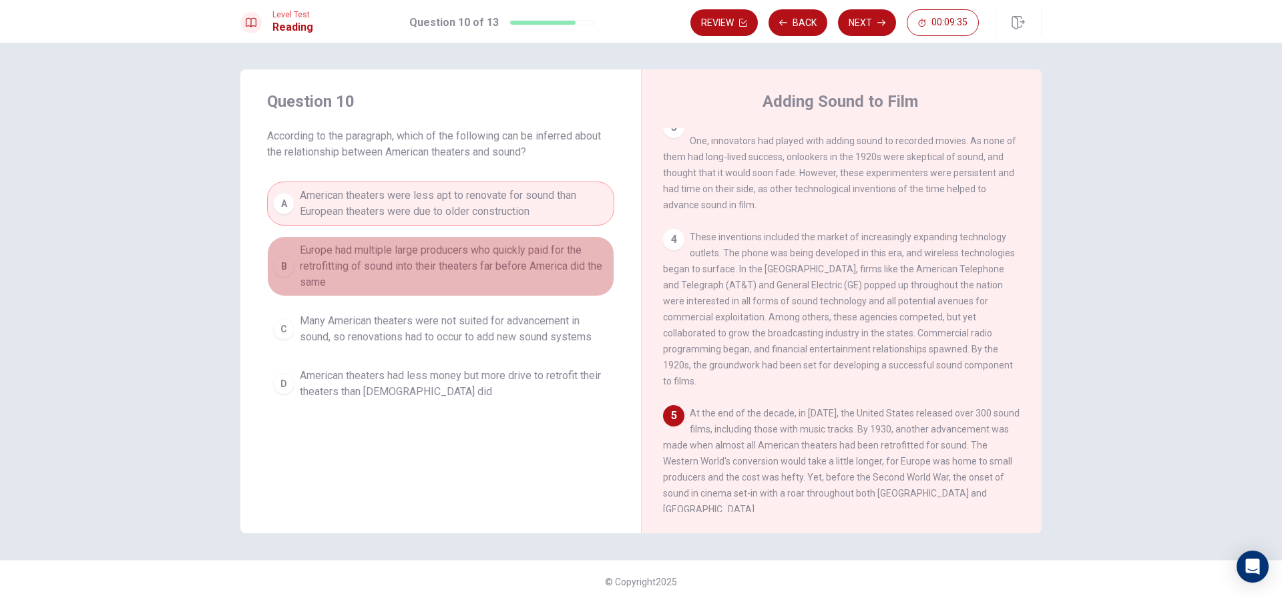
drag, startPoint x: 513, startPoint y: 266, endPoint x: 509, endPoint y: 276, distance: 10.6
click at [509, 276] on span "Europe had multiple large producers who quickly paid for the retrofitting of so…" at bounding box center [454, 266] width 308 height 48
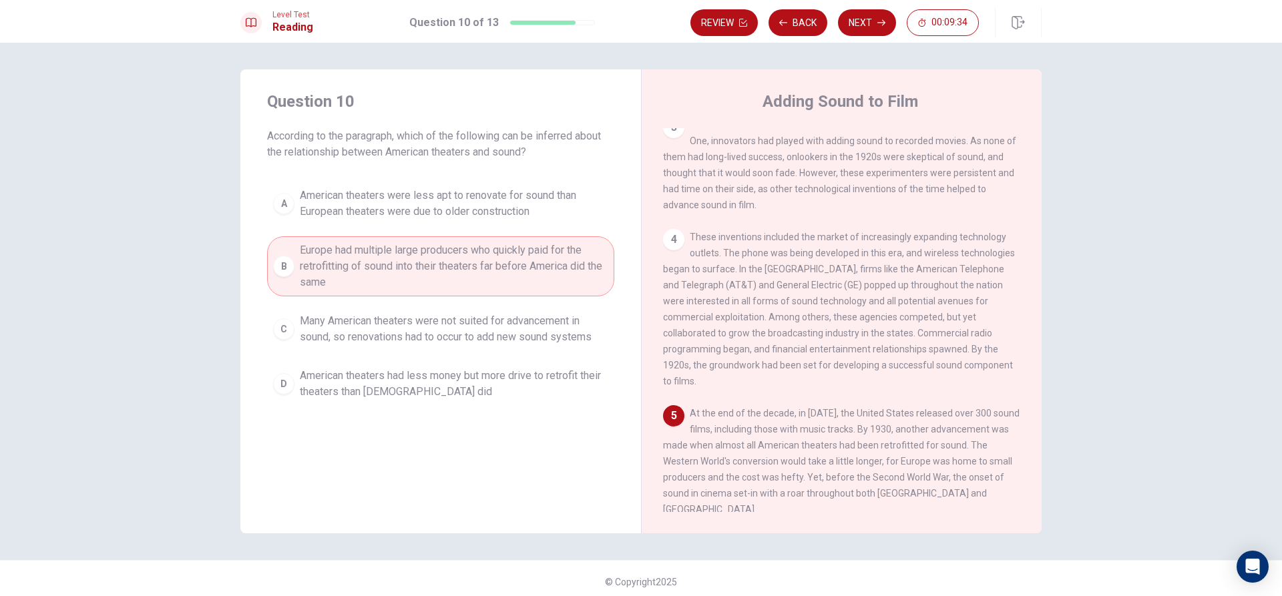
drag, startPoint x: 507, startPoint y: 320, endPoint x: 495, endPoint y: 345, distance: 27.2
click at [501, 336] on div "A American theaters were less apt to renovate for sound than European theaters …" at bounding box center [440, 294] width 347 height 224
click at [495, 349] on button "C Many American theaters were not suited for advancement in sound, so renovatio…" at bounding box center [440, 329] width 347 height 44
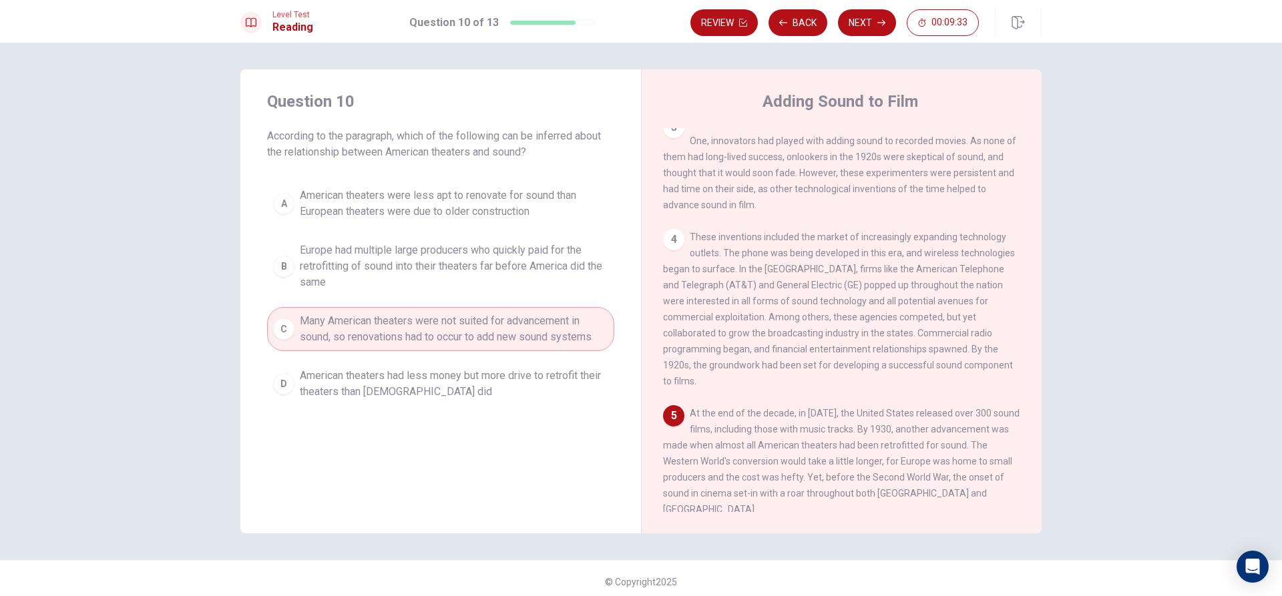
click at [493, 168] on div "Question 10 According to the paragraph, which of the following can be inferred …" at bounding box center [440, 248] width 401 height 358
click at [494, 208] on span "American theaters were less apt to renovate for sound than European theaters we…" at bounding box center [454, 204] width 308 height 32
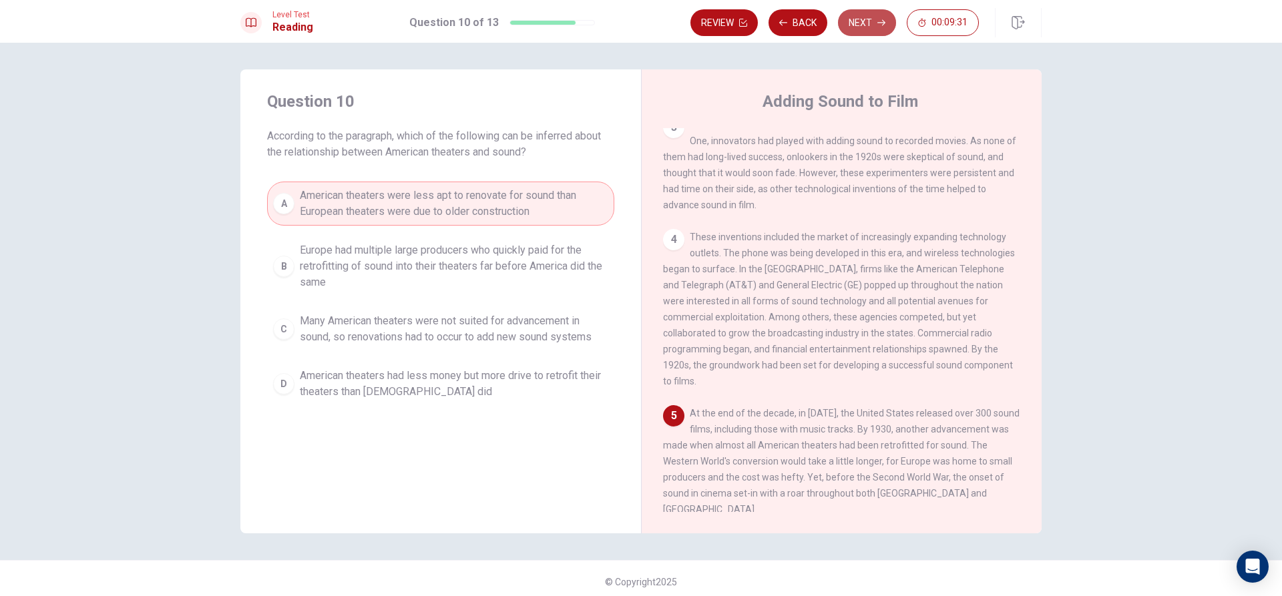
click at [874, 22] on button "Next" at bounding box center [867, 22] width 58 height 27
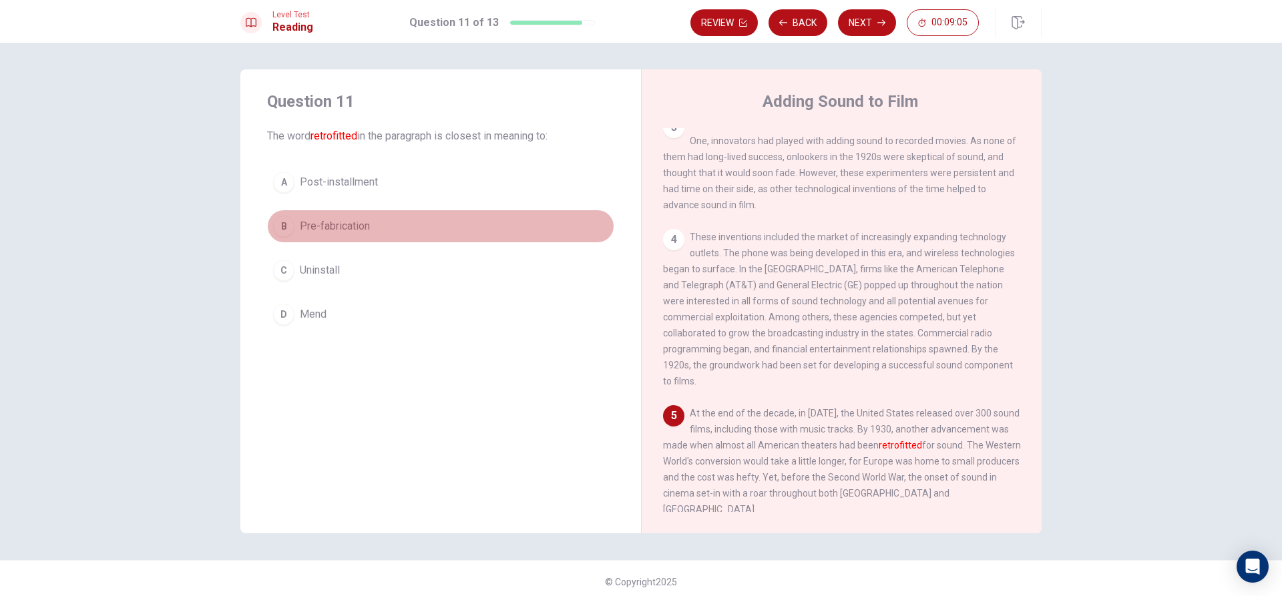
click at [359, 229] on span "Pre-fabrication" at bounding box center [335, 226] width 70 height 16
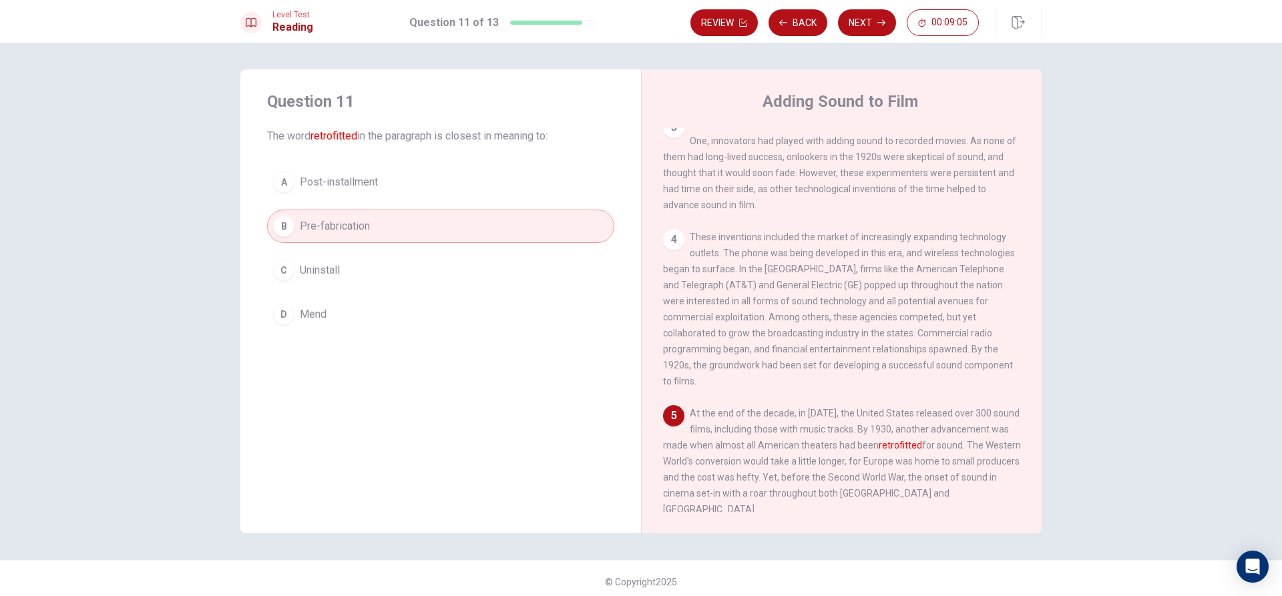
click at [350, 172] on button "A Post-installment" at bounding box center [440, 182] width 347 height 33
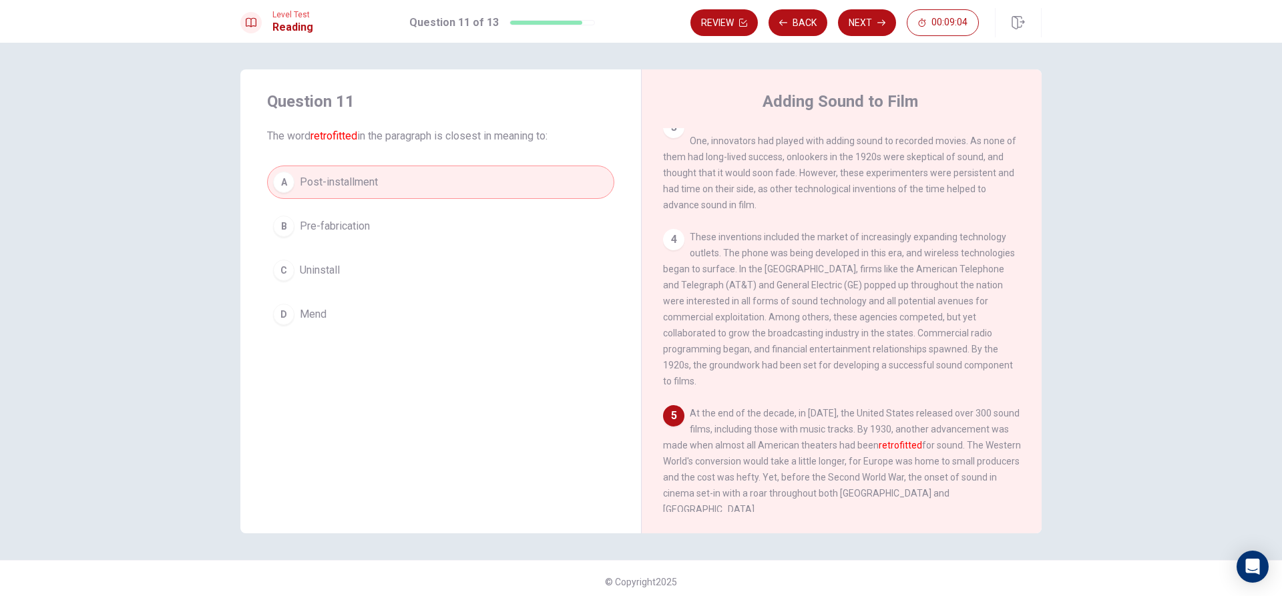
click at [385, 239] on button "B Pre-fabrication" at bounding box center [440, 226] width 347 height 33
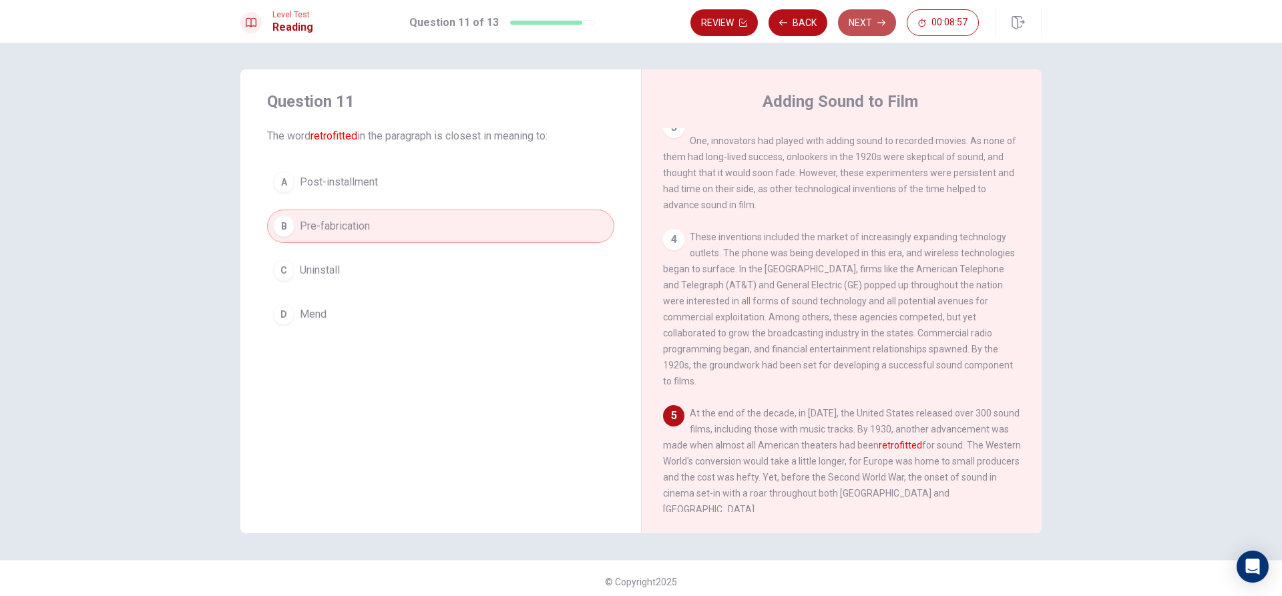
click at [881, 29] on button "Next" at bounding box center [867, 22] width 58 height 27
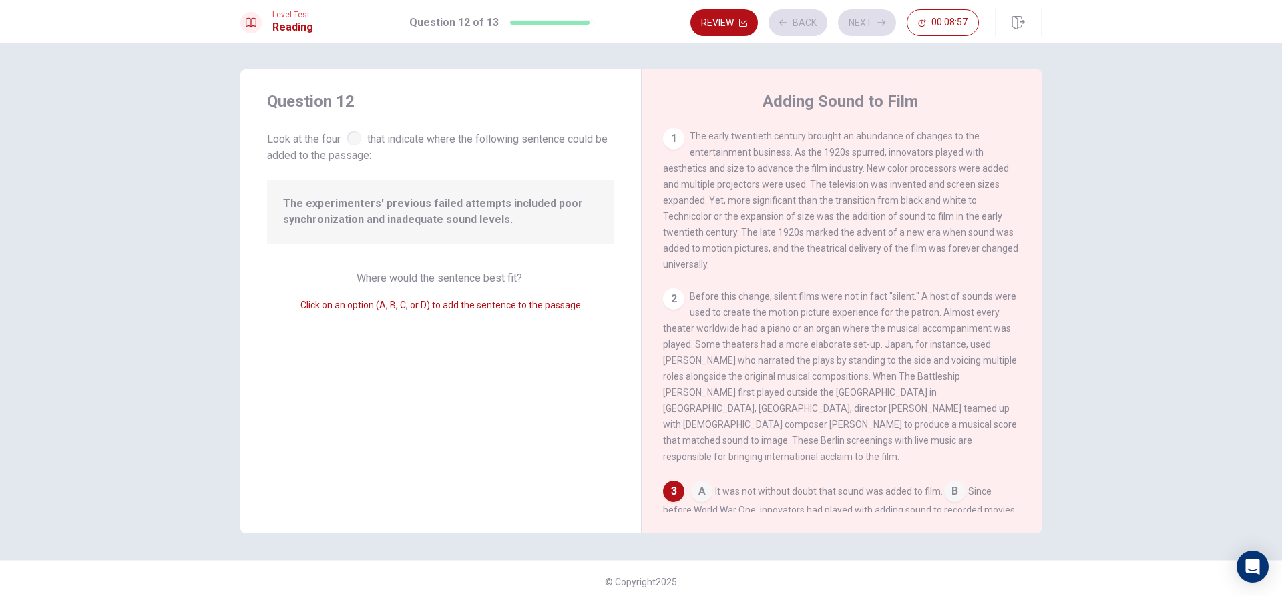
scroll to position [211, 0]
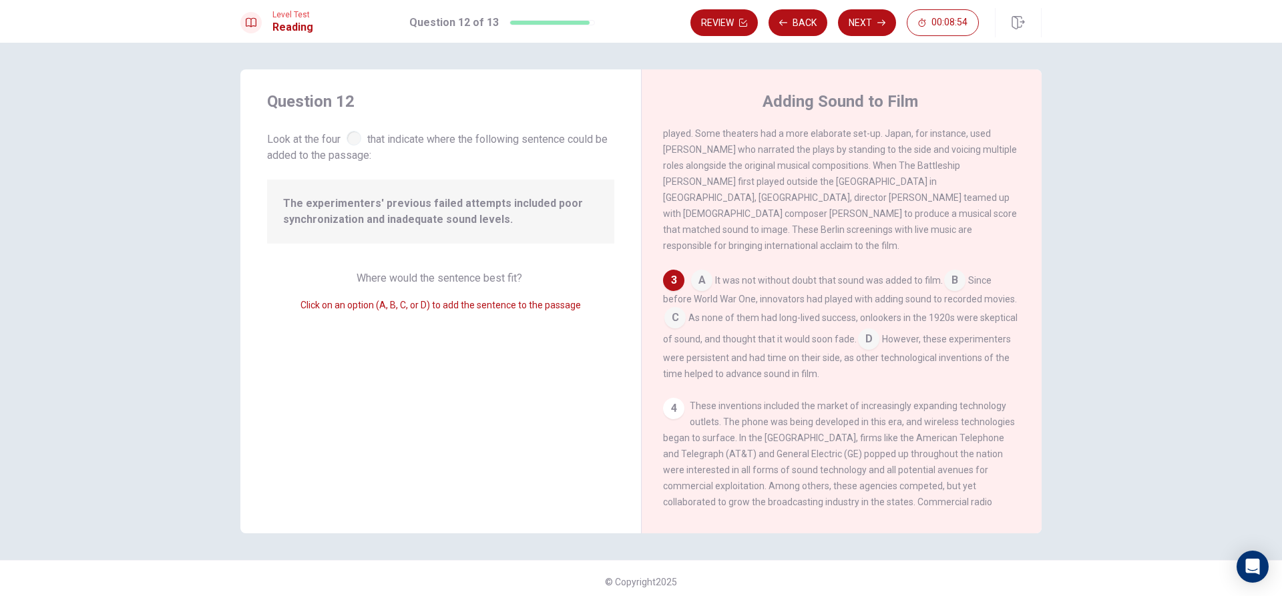
click at [694, 272] on input at bounding box center [701, 281] width 21 height 21
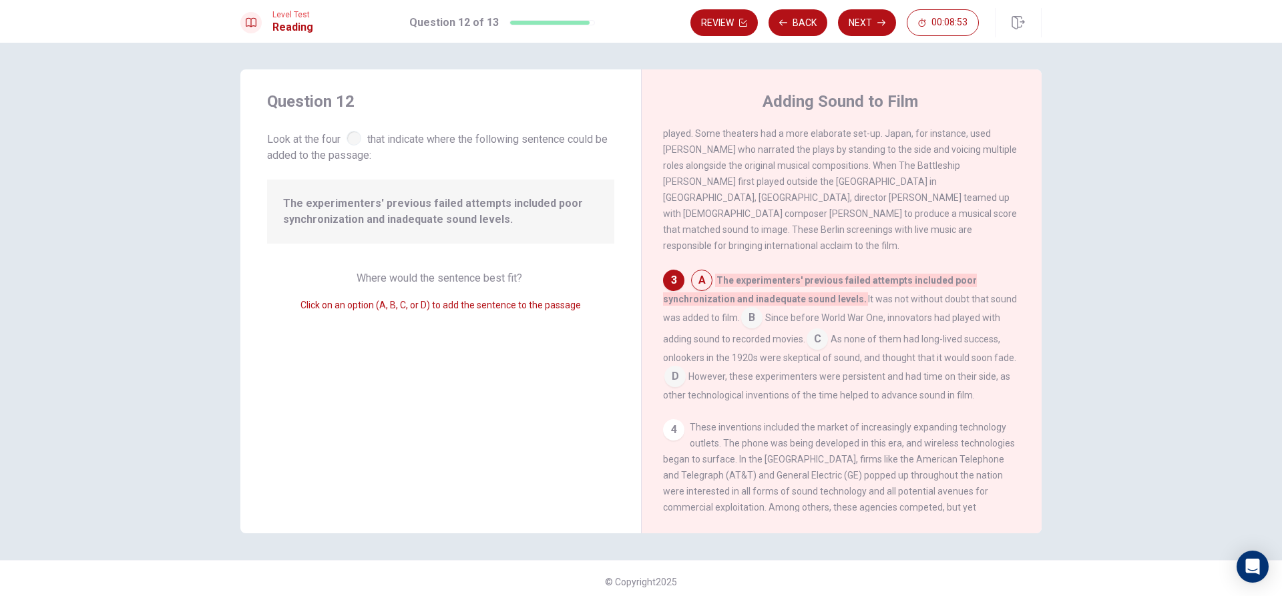
click at [822, 333] on input at bounding box center [816, 340] width 21 height 21
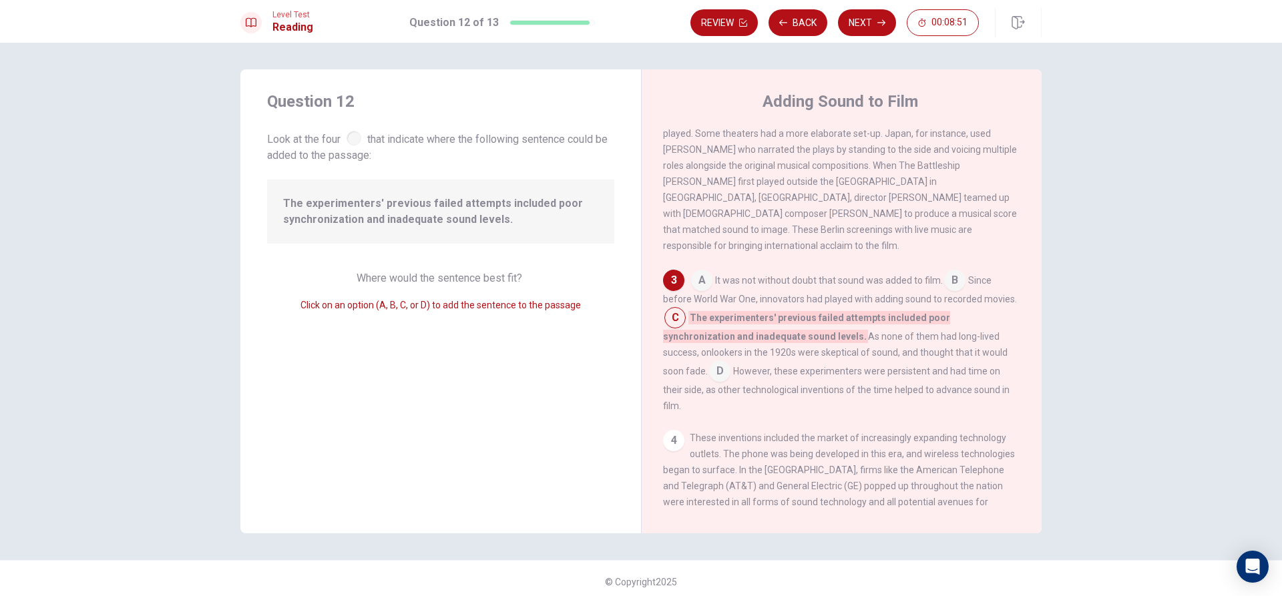
click at [807, 254] on div "1 The early twentieth century brought an abundance of changes to the entertainm…" at bounding box center [850, 320] width 375 height 384
click at [684, 317] on div "A It was not without doubt that sound was added to film. B Since before World W…" at bounding box center [842, 342] width 358 height 144
click at [668, 317] on input at bounding box center [674, 318] width 21 height 21
click at [888, 279] on span "It was not without doubt that sound was added to film." at bounding box center [829, 280] width 228 height 11
click at [730, 362] on input at bounding box center [719, 372] width 21 height 21
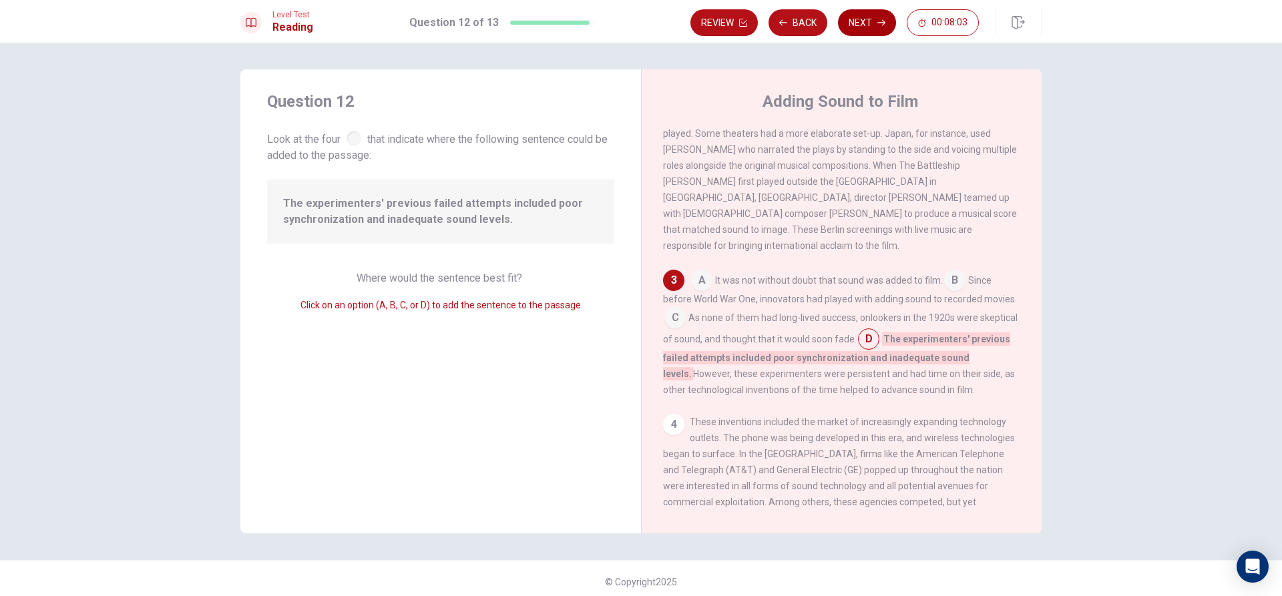
click at [872, 14] on button "Next" at bounding box center [867, 22] width 58 height 27
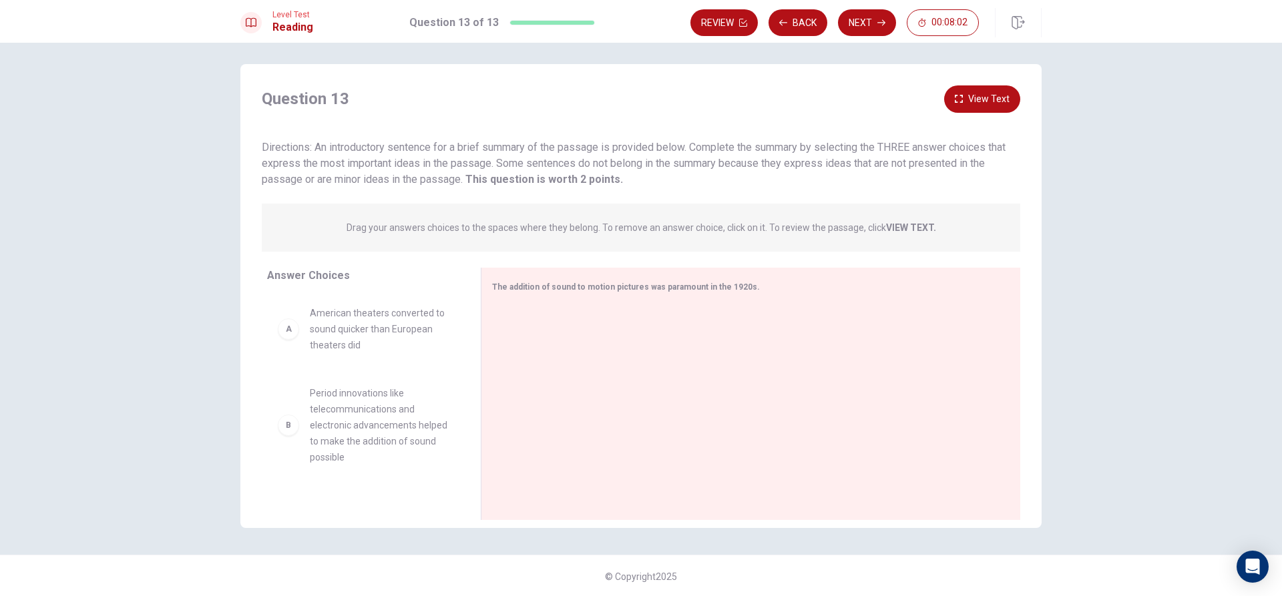
scroll to position [7, 0]
click at [760, 298] on div "The addition of sound to motion pictures was paramount in the 1920s." at bounding box center [750, 392] width 539 height 252
click at [328, 351] on span "American theaters converted to sound quicker than European theaters did" at bounding box center [379, 328] width 139 height 48
drag, startPoint x: 340, startPoint y: 435, endPoint x: 340, endPoint y: 442, distance: 7.3
click at [289, 435] on div "B Period innovations like telecommunications and electronic advancements helped…" at bounding box center [363, 424] width 171 height 80
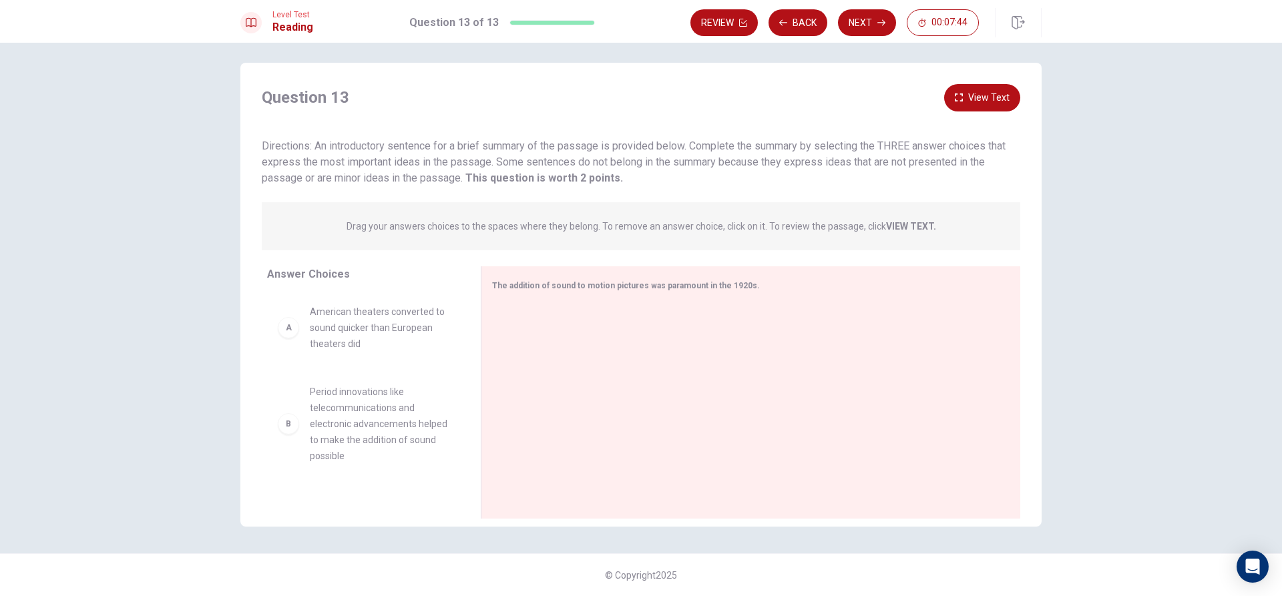
click at [286, 436] on div "B Period innovations like telecommunications and electronic advancements helped…" at bounding box center [363, 424] width 171 height 80
click at [348, 463] on span "Period innovations like telecommunications and electronic advancements helped t…" at bounding box center [379, 424] width 139 height 80
click at [360, 343] on span "American theaters converted to sound quicker than European theaters did" at bounding box center [379, 328] width 139 height 48
click at [278, 337] on div "A American theaters converted to sound quicker than European theaters did" at bounding box center [363, 328] width 171 height 48
click at [407, 314] on span "American theaters converted to sound quicker than European theaters did" at bounding box center [379, 328] width 139 height 48
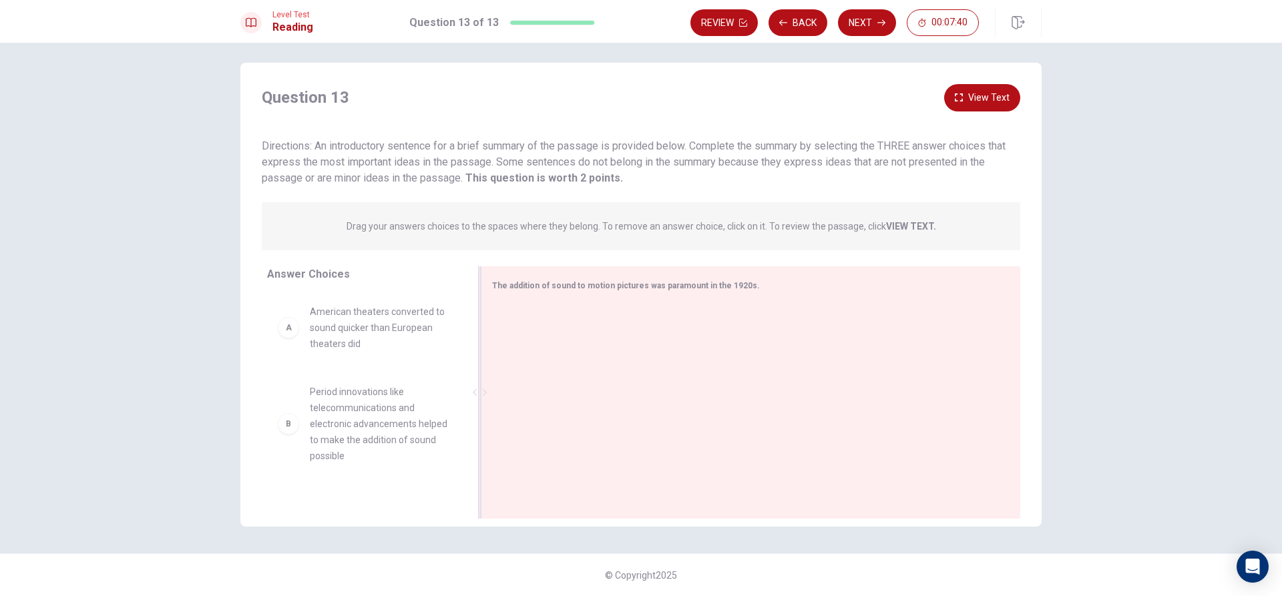
click at [716, 301] on div "The addition of sound to motion pictures was paramount in the 1920s." at bounding box center [750, 392] width 539 height 252
drag, startPoint x: 575, startPoint y: 325, endPoint x: 447, endPoint y: 342, distance: 129.9
click at [481, 342] on div "The addition of sound to motion pictures was paramount in the 1920s." at bounding box center [750, 392] width 539 height 252
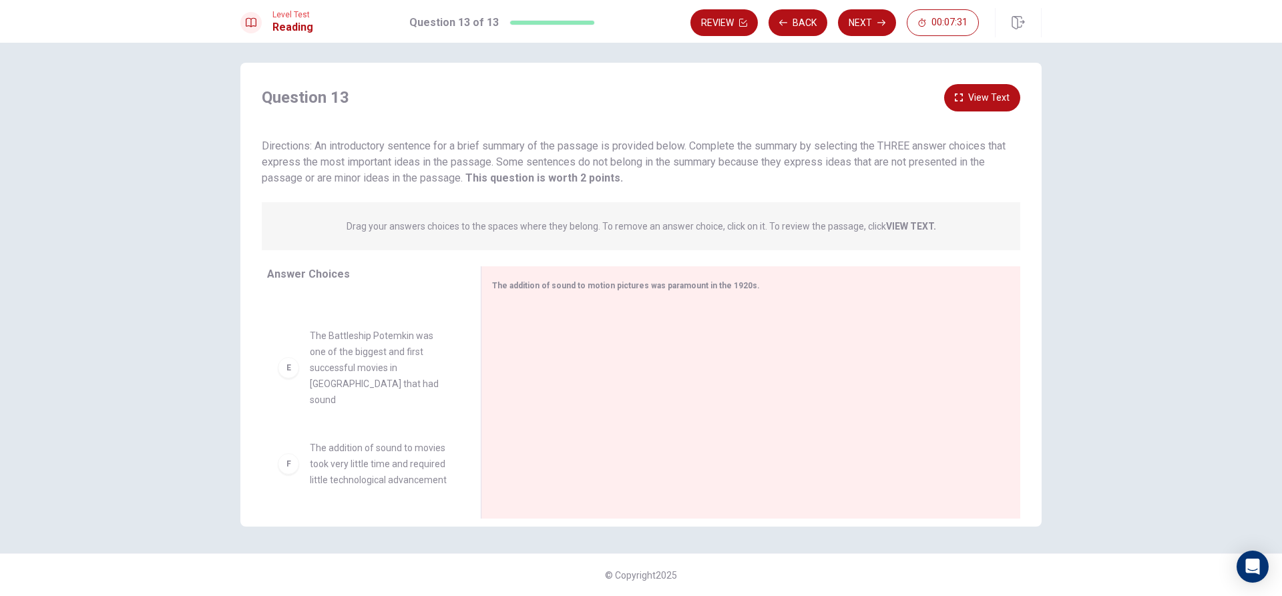
click at [272, 472] on div "F The addition of sound to movies took very little time and required little tec…" at bounding box center [363, 463] width 192 height 69
click at [310, 462] on span "The addition of sound to movies took very little time and required little techn…" at bounding box center [379, 464] width 139 height 48
click at [375, 448] on span "The addition of sound to movies took very little time and required little techn…" at bounding box center [379, 464] width 139 height 48
click at [378, 447] on span "The addition of sound to movies took very little time and required little techn…" at bounding box center [379, 464] width 139 height 48
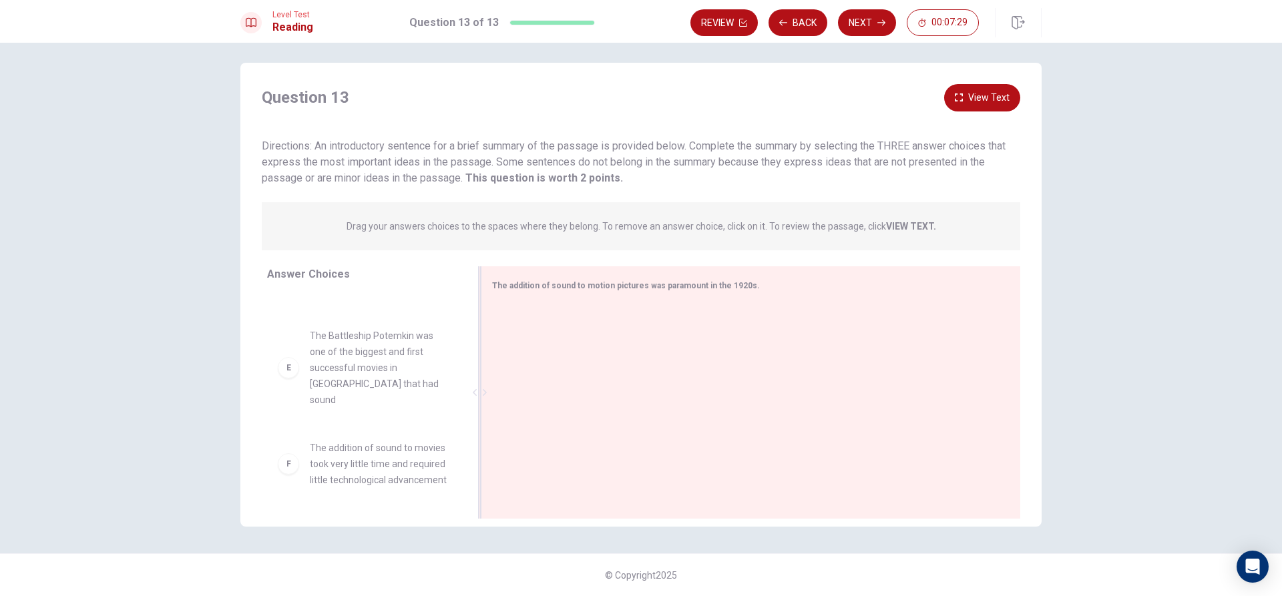
click at [583, 377] on div at bounding box center [745, 393] width 507 height 179
drag, startPoint x: 599, startPoint y: 352, endPoint x: 570, endPoint y: 366, distance: 32.5
click at [570, 366] on div at bounding box center [745, 393] width 507 height 179
drag, startPoint x: 489, startPoint y: 385, endPoint x: 473, endPoint y: 386, distance: 16.1
click at [481, 389] on div "The addition of sound to motion pictures was paramount in the 1920s." at bounding box center [750, 392] width 539 height 252
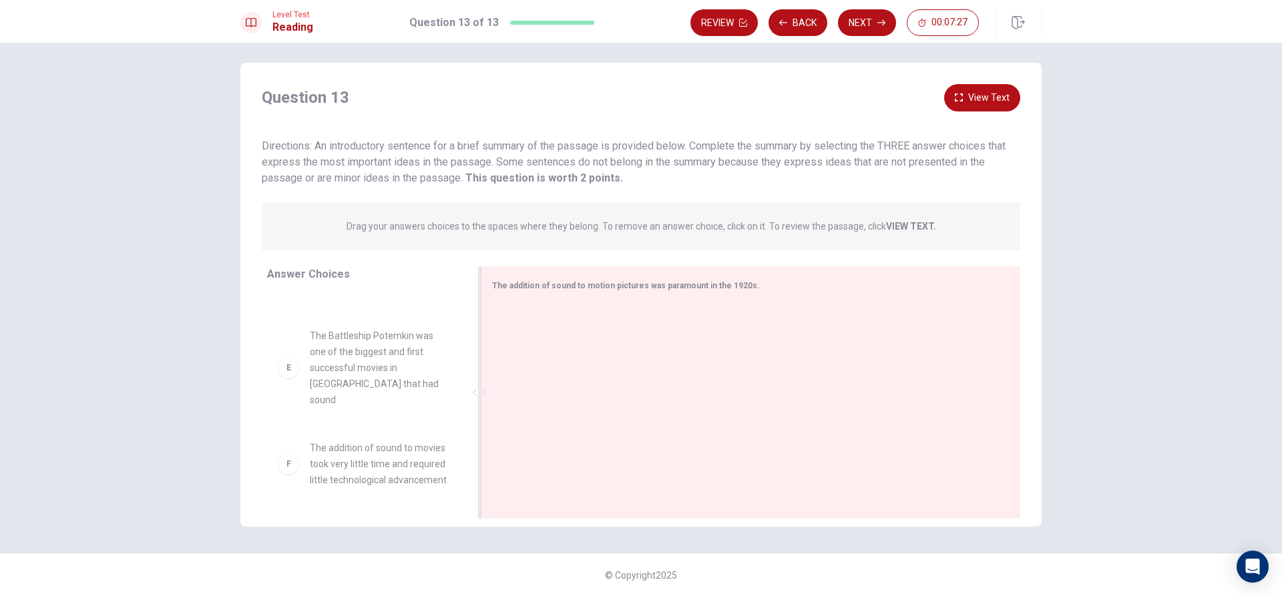
click at [473, 378] on div at bounding box center [479, 392] width 17 height 252
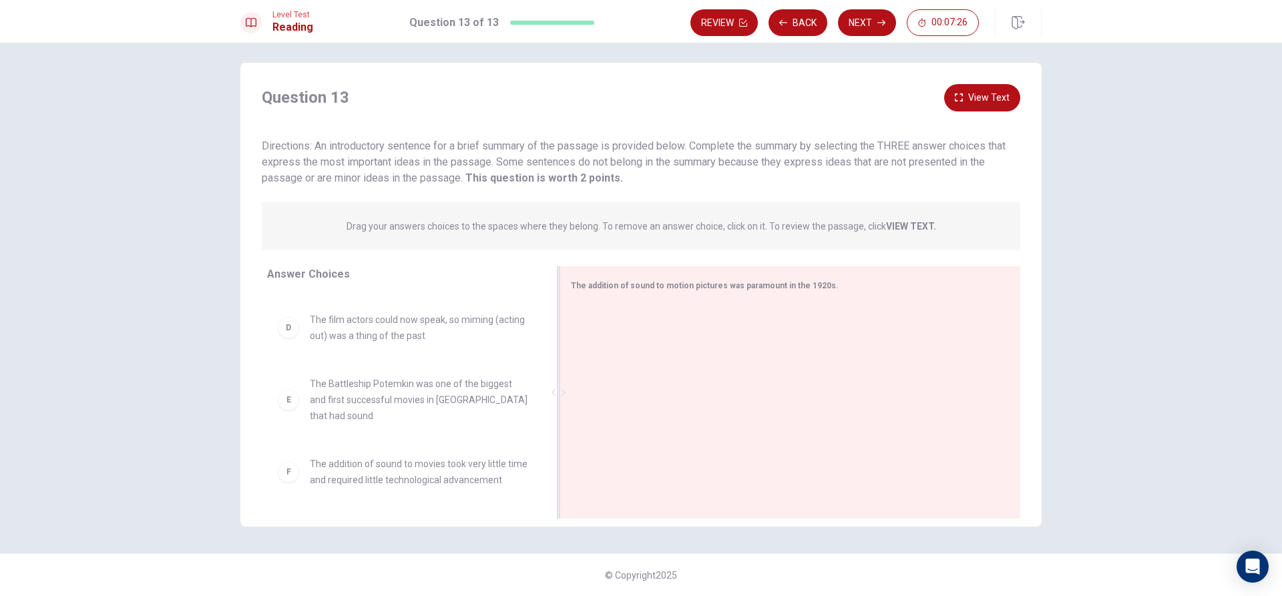
scroll to position [168, 0]
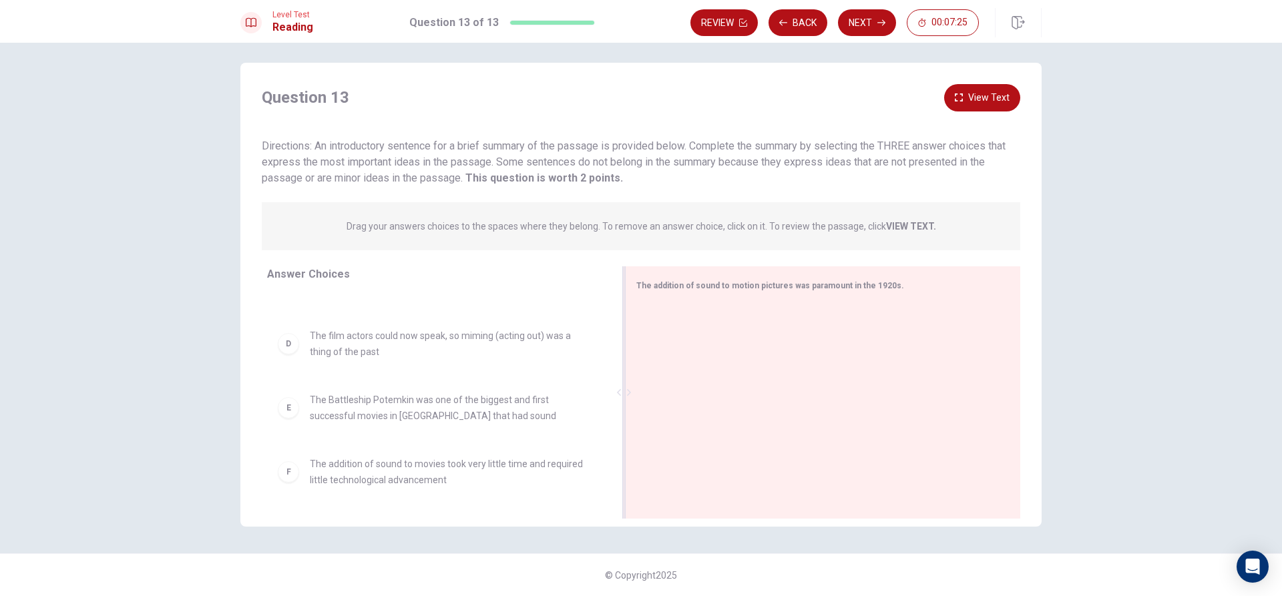
drag, startPoint x: 470, startPoint y: 372, endPoint x: 794, endPoint y: 436, distance: 330.6
click at [835, 431] on div "The addition of sound to motion pictures was paramount in the 1920s." at bounding box center [822, 392] width 395 height 252
drag, startPoint x: 330, startPoint y: 354, endPoint x: 352, endPoint y: 339, distance: 26.9
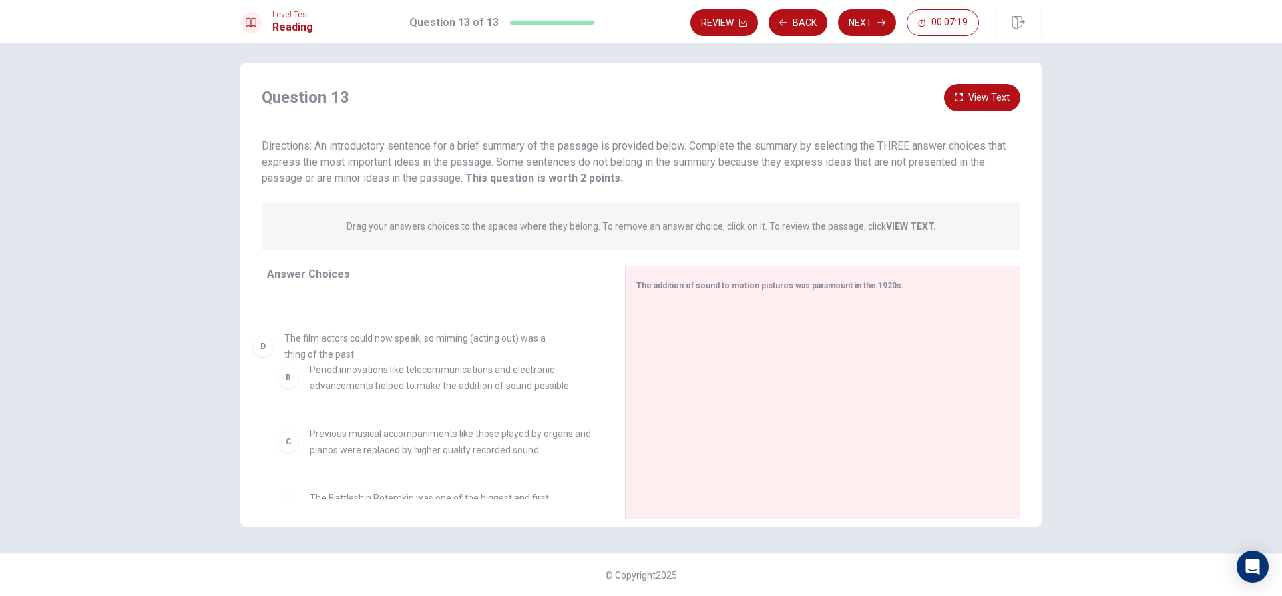
scroll to position [56, 0]
drag, startPoint x: 383, startPoint y: 346, endPoint x: 376, endPoint y: 350, distance: 7.5
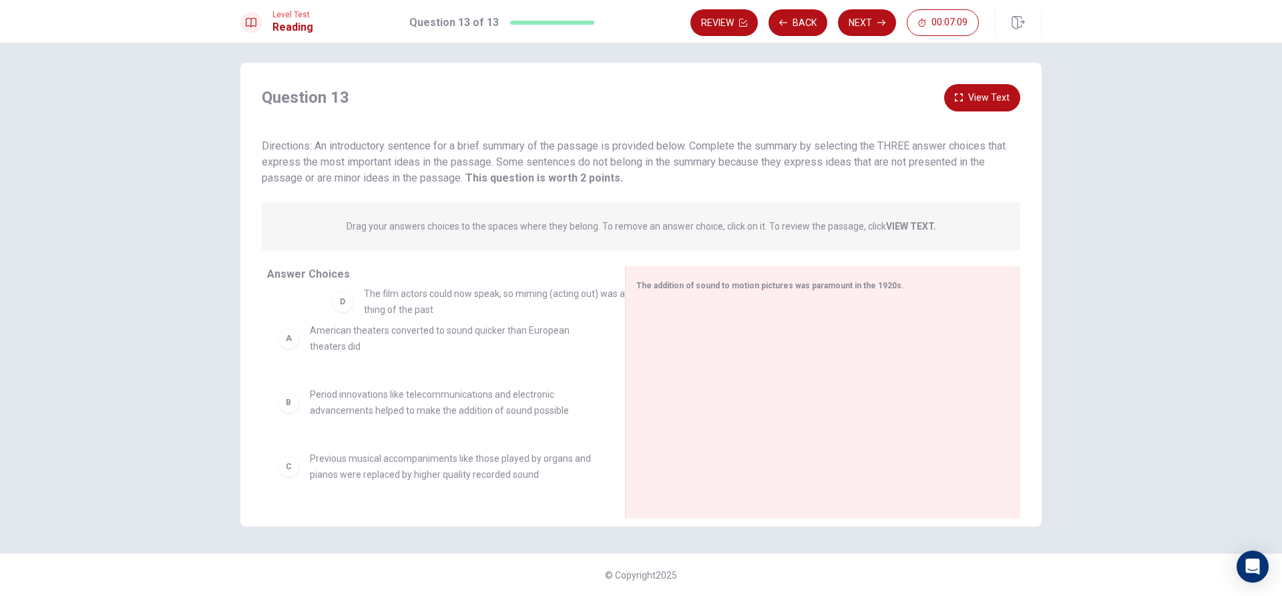
scroll to position [0, 0]
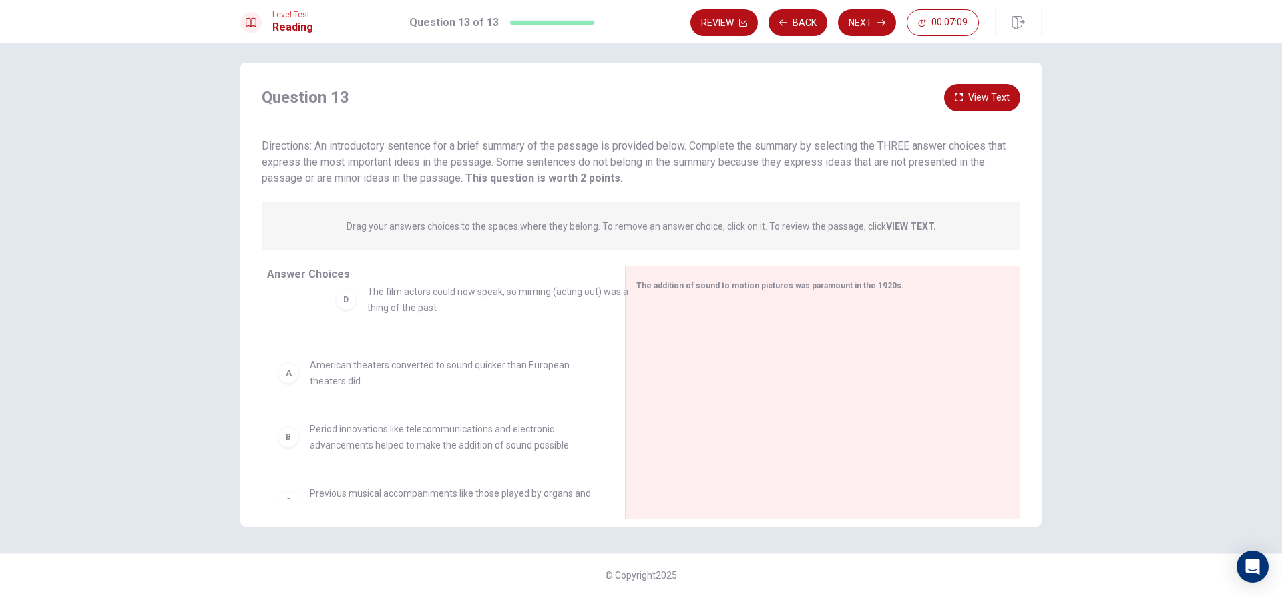
drag, startPoint x: 378, startPoint y: 351, endPoint x: 444, endPoint y: 307, distance: 79.4
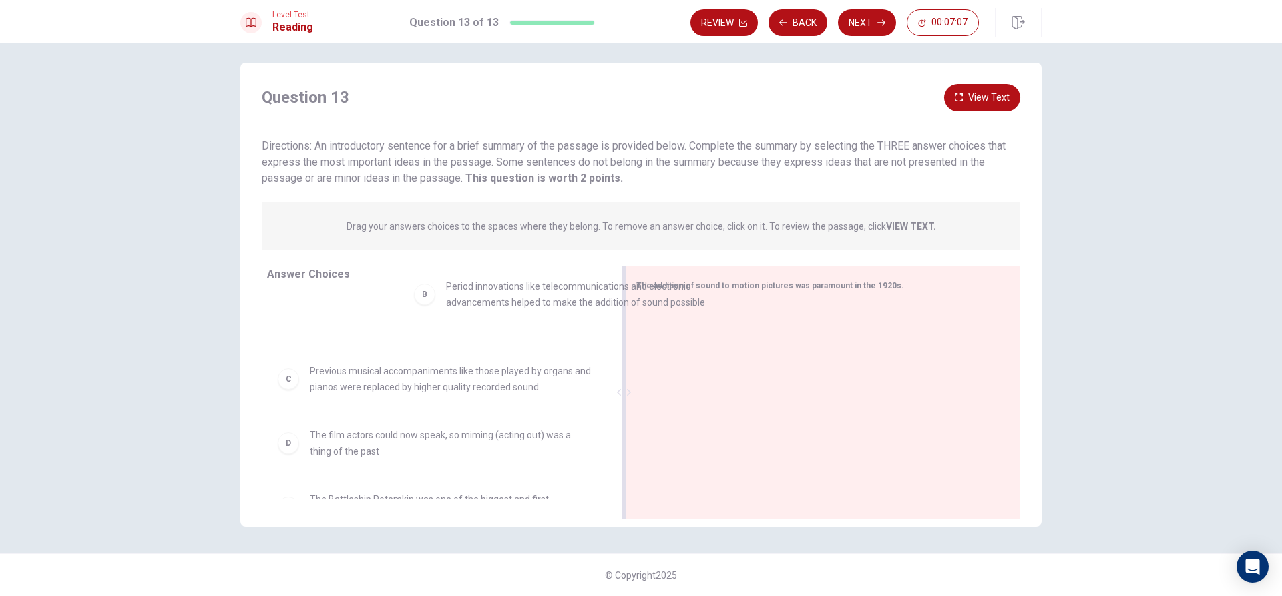
scroll to position [58, 0]
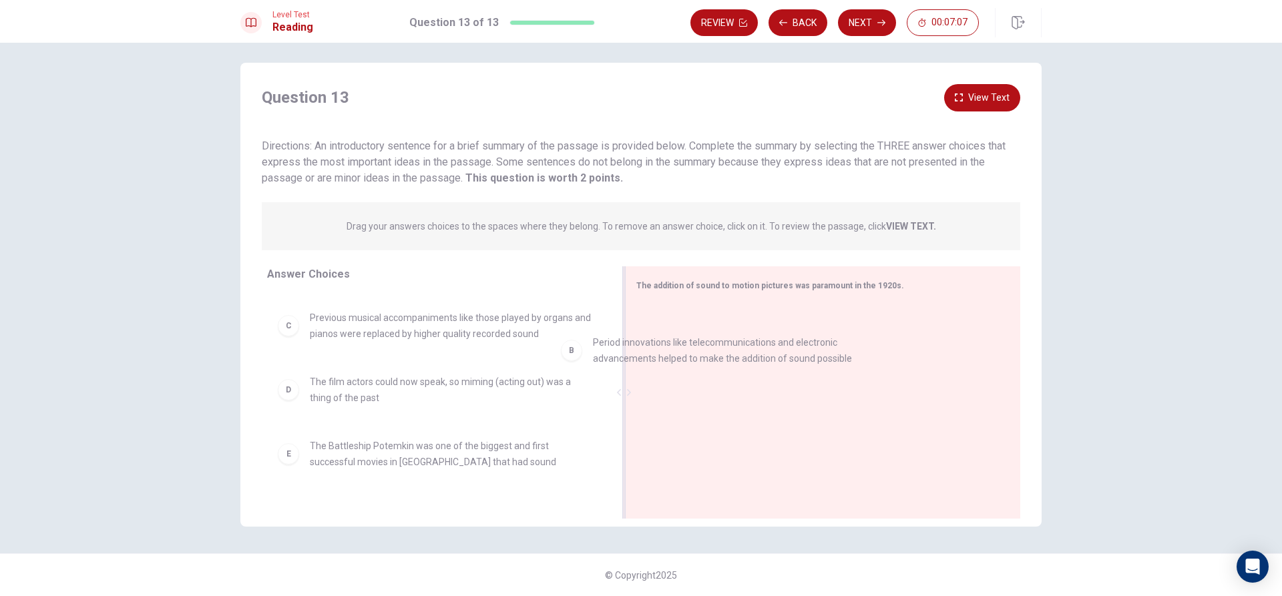
drag, startPoint x: 443, startPoint y: 330, endPoint x: 778, endPoint y: 354, distance: 335.3
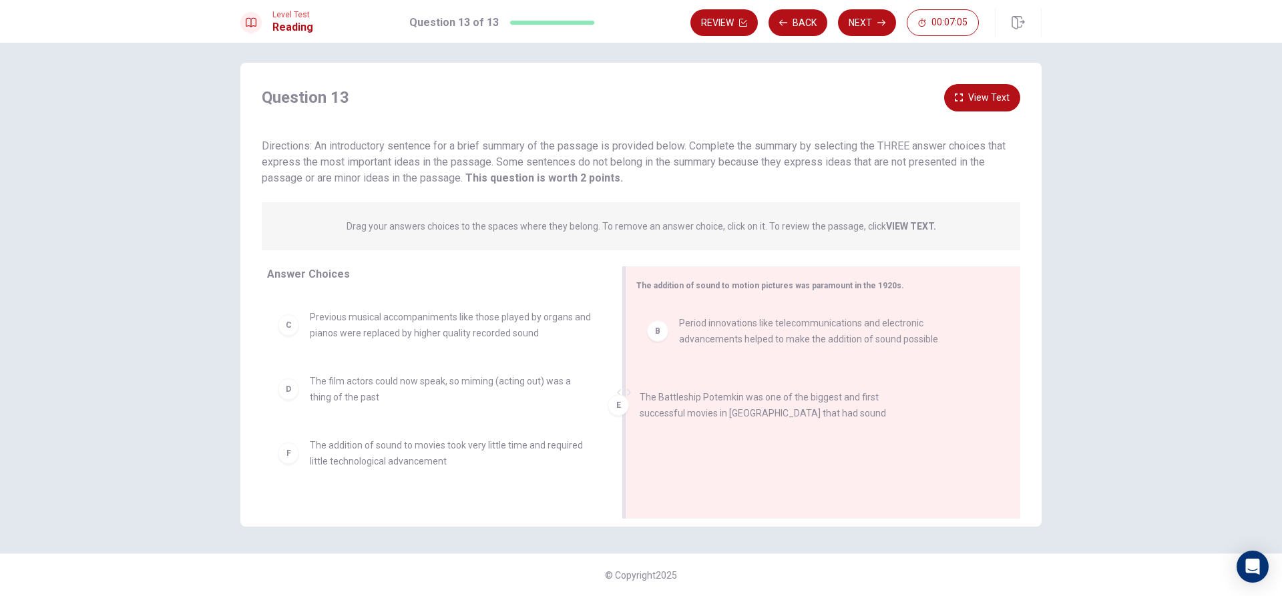
drag, startPoint x: 411, startPoint y: 446, endPoint x: 800, endPoint y: 369, distance: 396.0
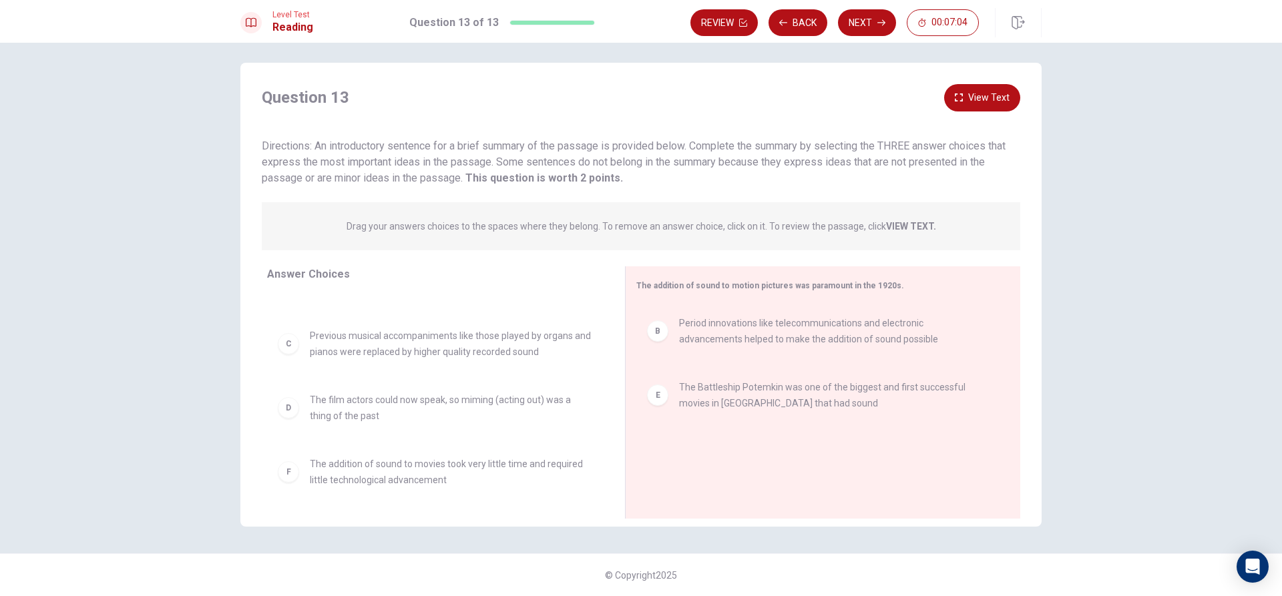
scroll to position [40, 0]
drag, startPoint x: 437, startPoint y: 407, endPoint x: 799, endPoint y: 431, distance: 363.3
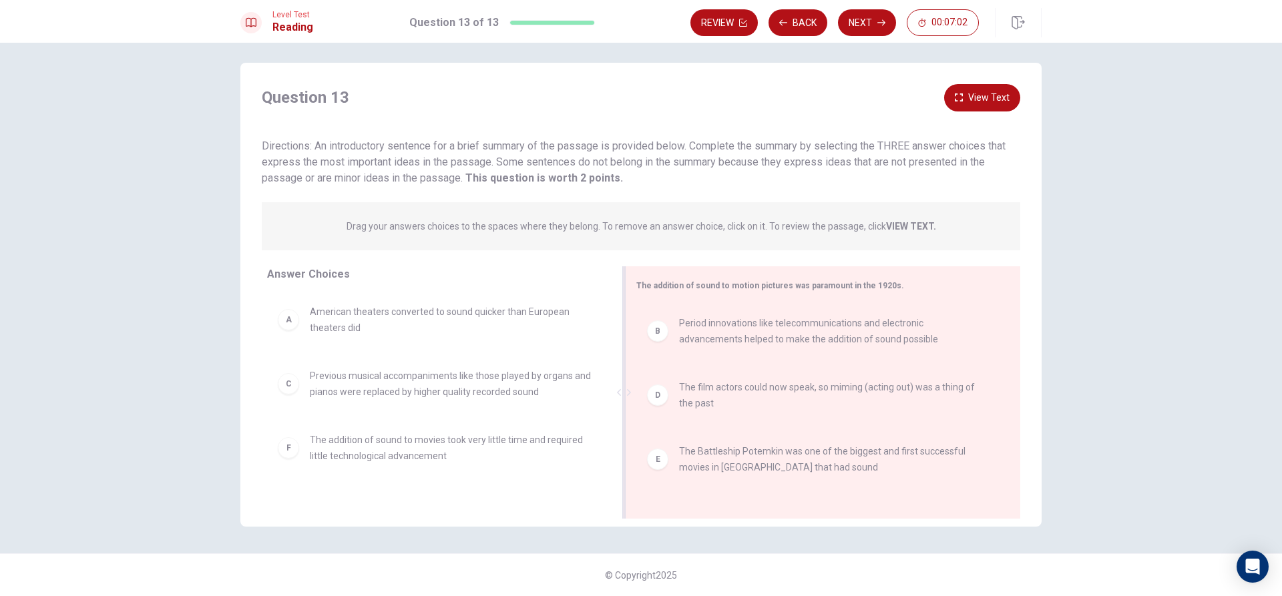
scroll to position [0, 0]
drag, startPoint x: 796, startPoint y: 388, endPoint x: 801, endPoint y: 462, distance: 74.3
click at [872, 28] on button "Next" at bounding box center [867, 22] width 58 height 27
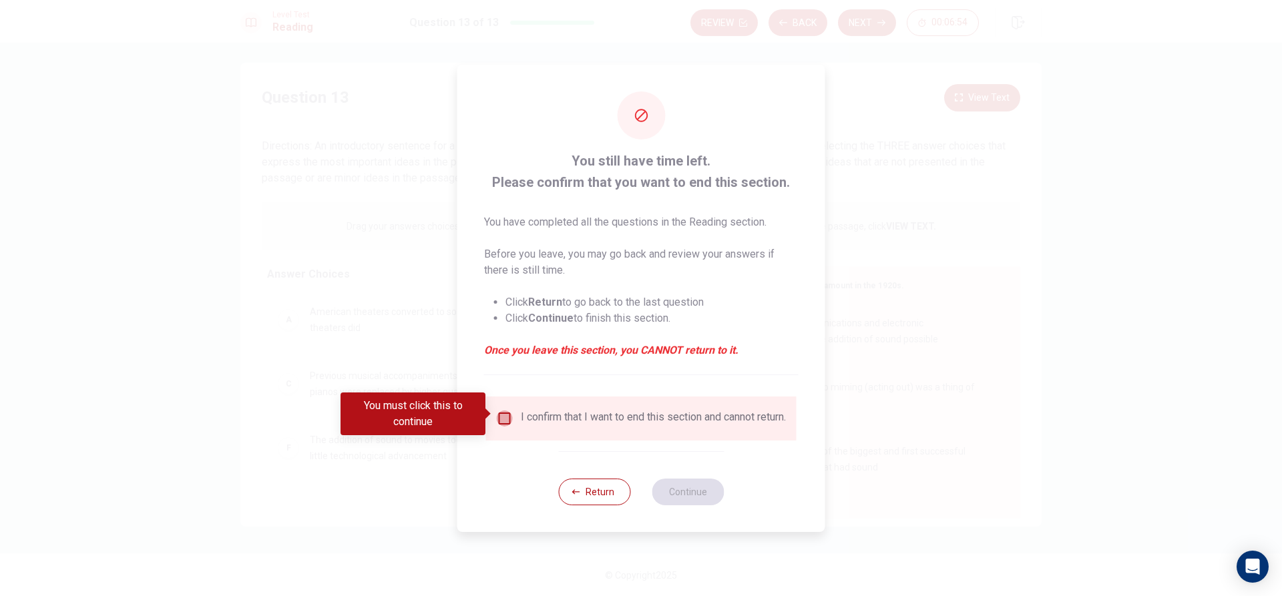
click at [502, 414] on input "You must click this to continue" at bounding box center [505, 419] width 16 height 16
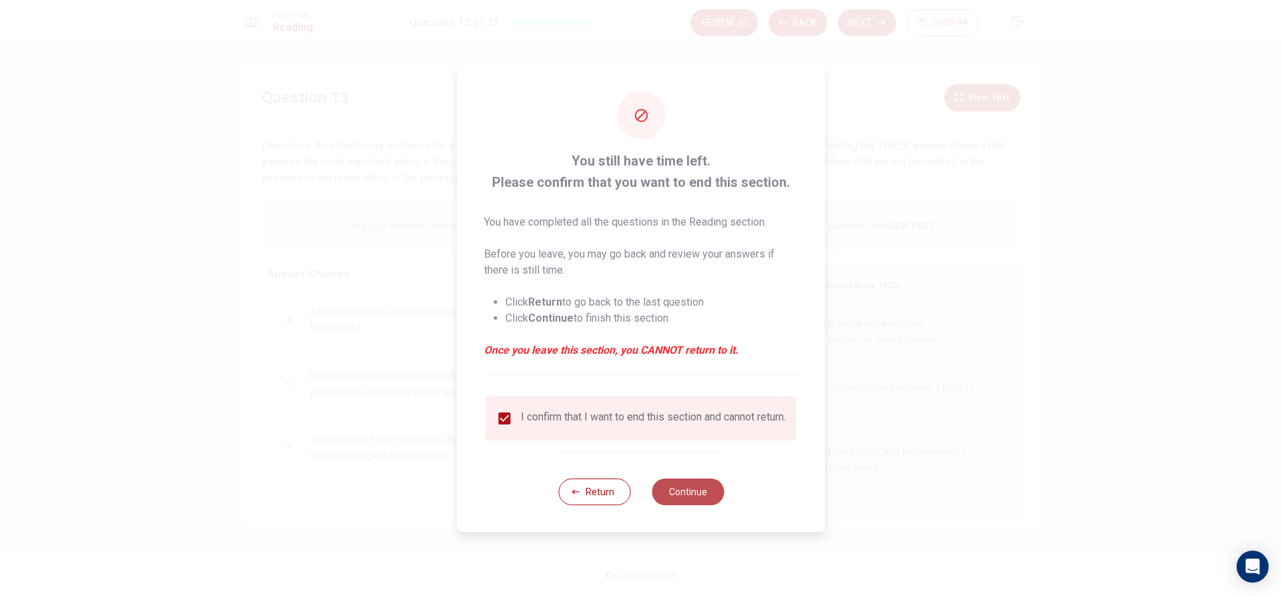
click at [691, 502] on button "Continue" at bounding box center [688, 492] width 72 height 27
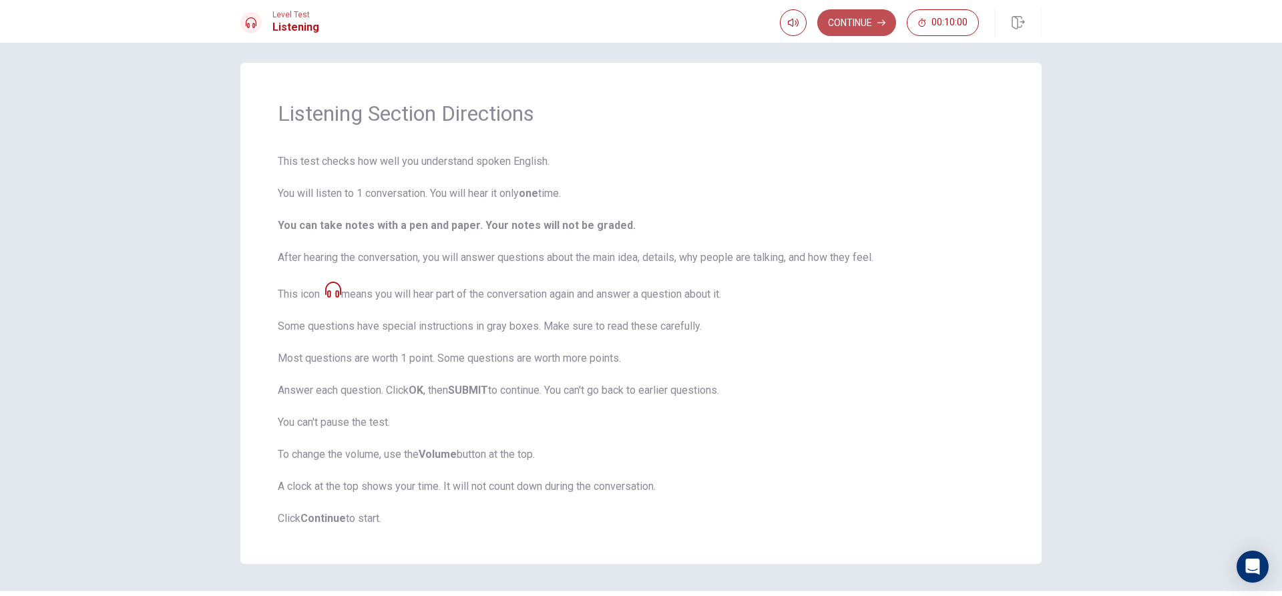
click at [845, 21] on button "Continue" at bounding box center [856, 22] width 79 height 27
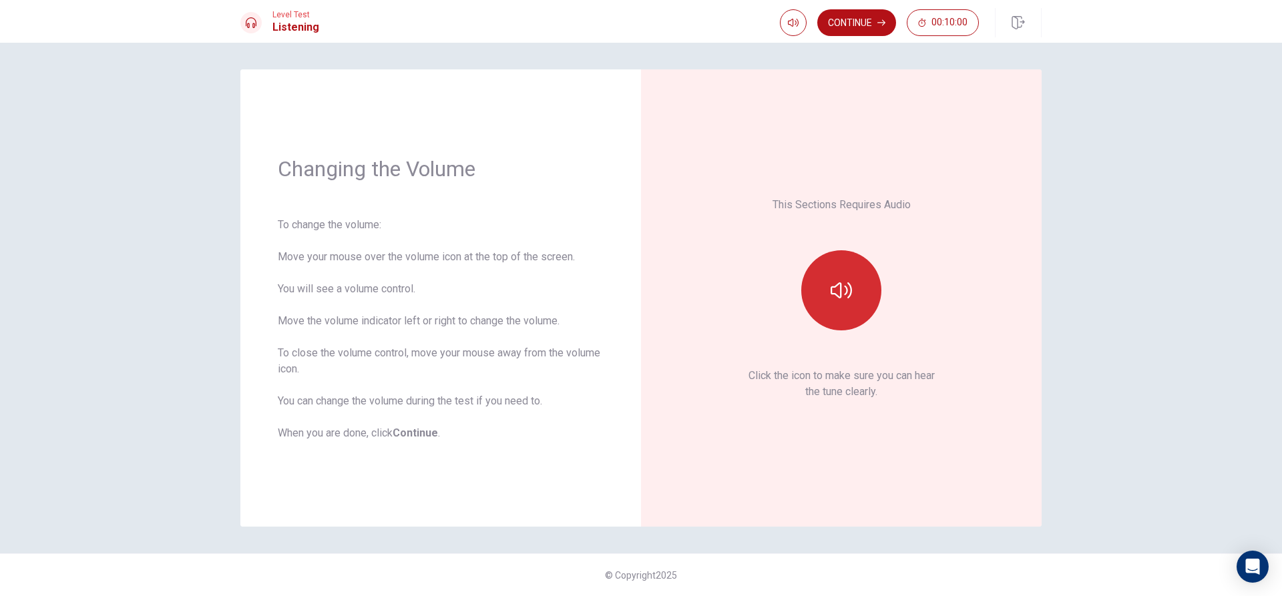
click at [860, 301] on button "button" at bounding box center [841, 290] width 80 height 80
click at [868, 21] on button "Continue" at bounding box center [856, 22] width 79 height 27
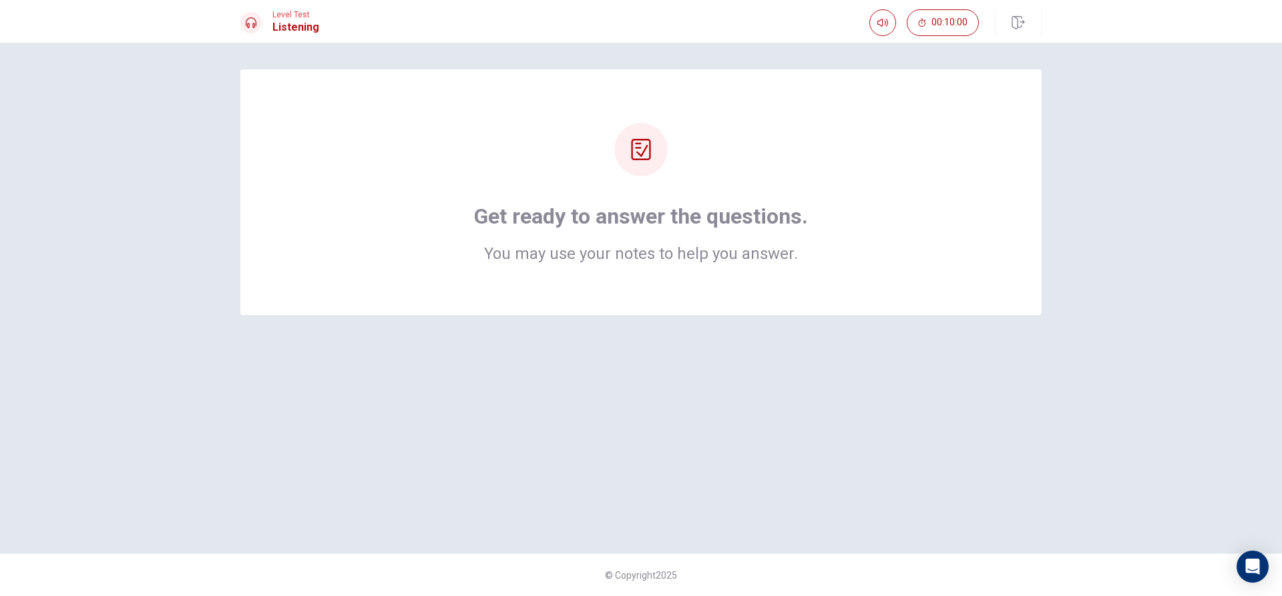
click at [632, 160] on icon at bounding box center [640, 149] width 21 height 21
drag, startPoint x: 611, startPoint y: 259, endPoint x: 597, endPoint y: 272, distance: 18.4
click at [609, 263] on div "Get ready to answer the questions. You may use your notes to help you answer." at bounding box center [640, 192] width 801 height 246
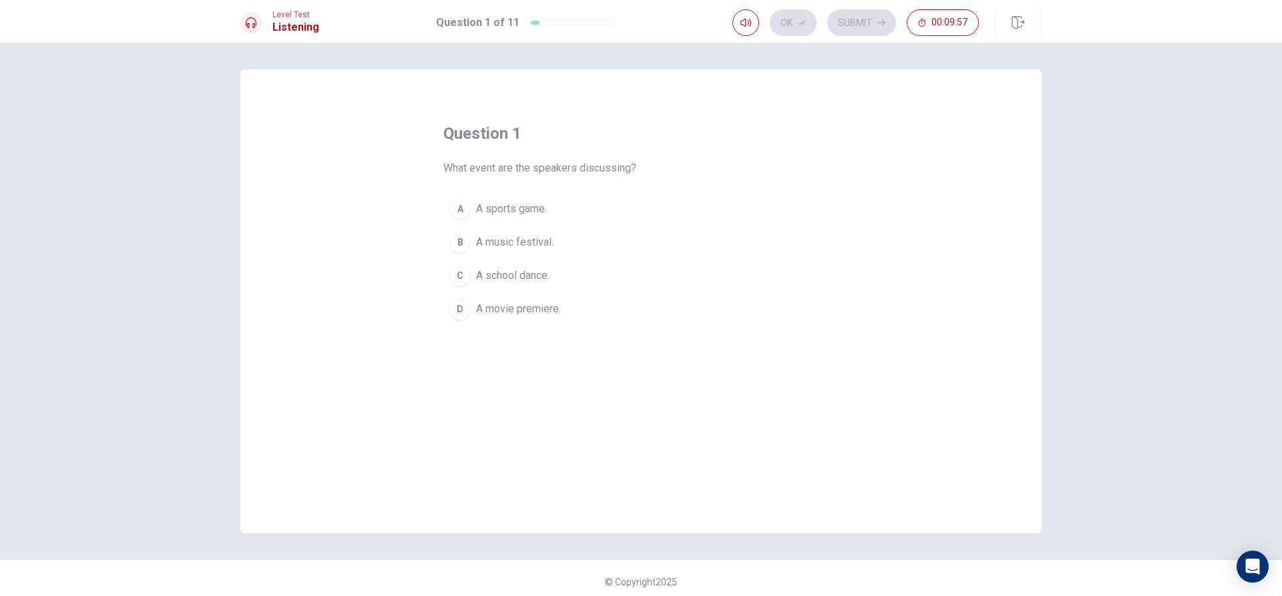
click at [529, 234] on span "A music festival." at bounding box center [514, 242] width 77 height 16
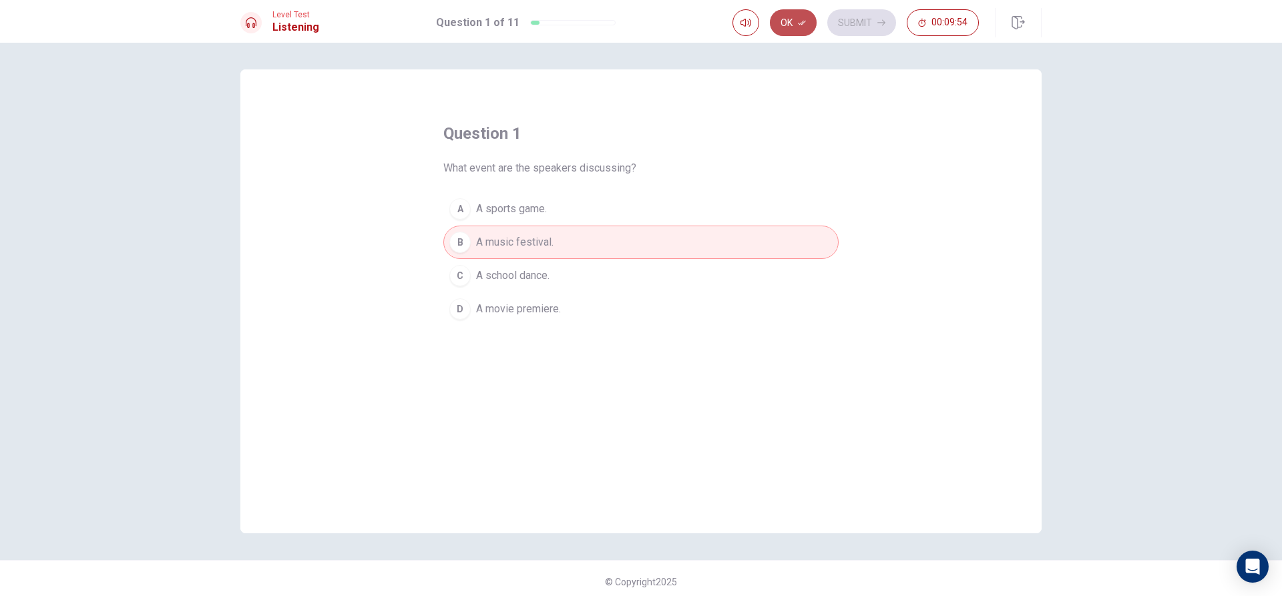
click at [800, 18] on button "Ok" at bounding box center [793, 22] width 47 height 27
click at [868, 21] on button "Submit" at bounding box center [861, 22] width 69 height 27
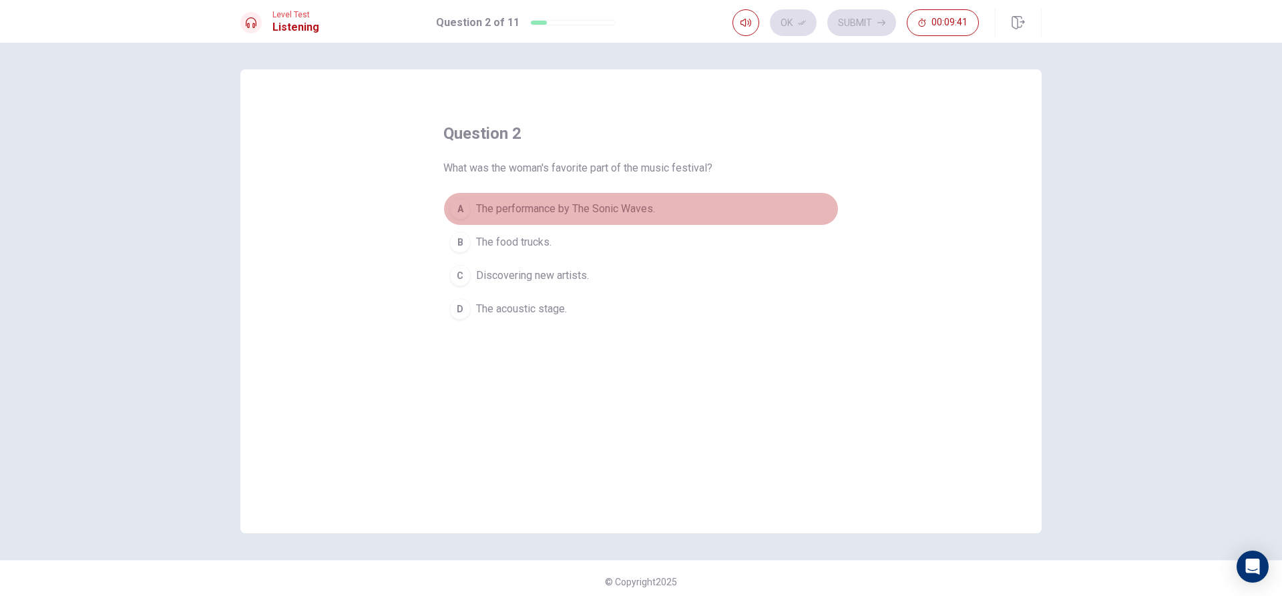
click at [535, 207] on span "The performance by The Sonic Waves." at bounding box center [565, 209] width 179 height 16
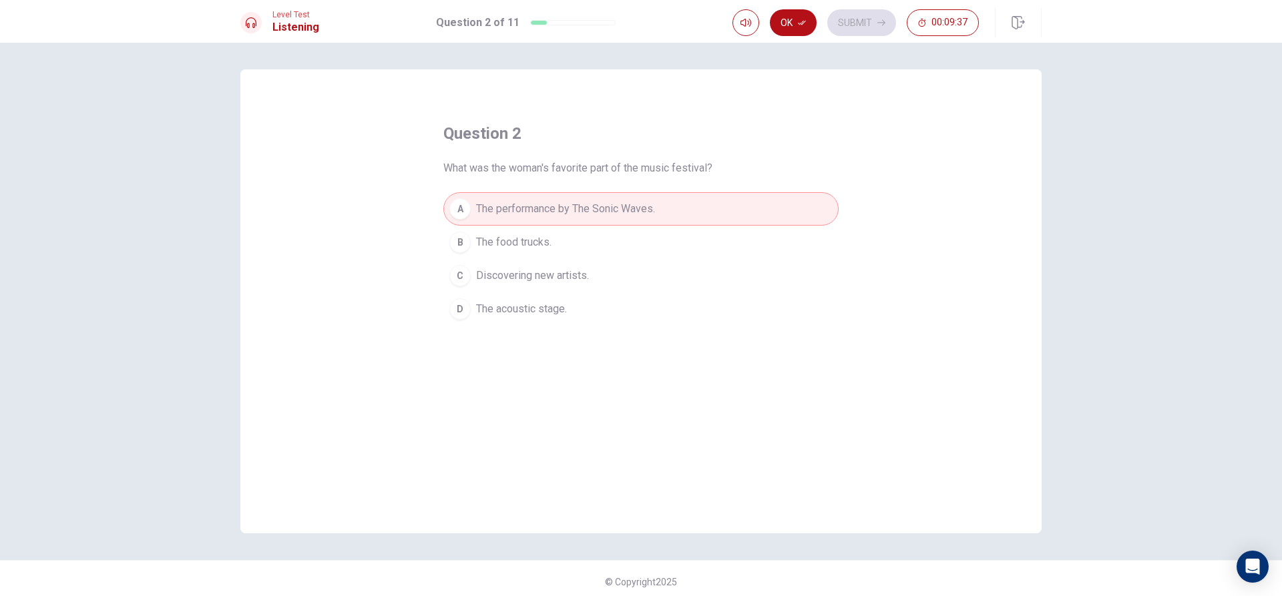
click at [507, 240] on span "The food trucks." at bounding box center [513, 242] width 75 height 16
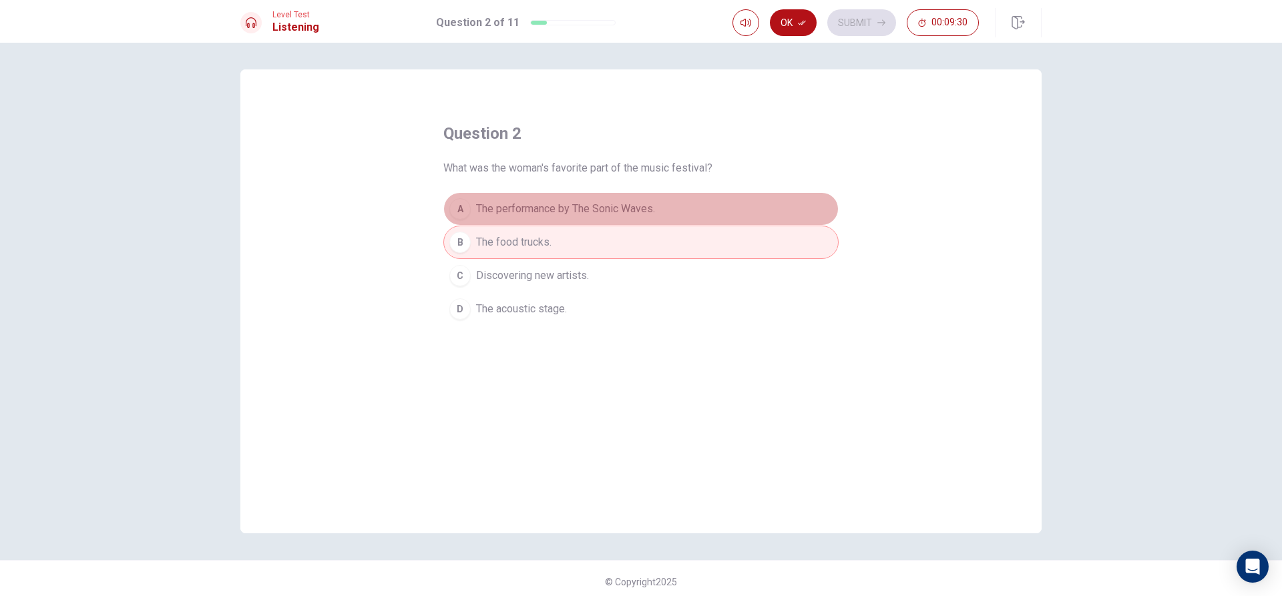
click at [548, 213] on span "The performance by The Sonic Waves." at bounding box center [565, 209] width 179 height 16
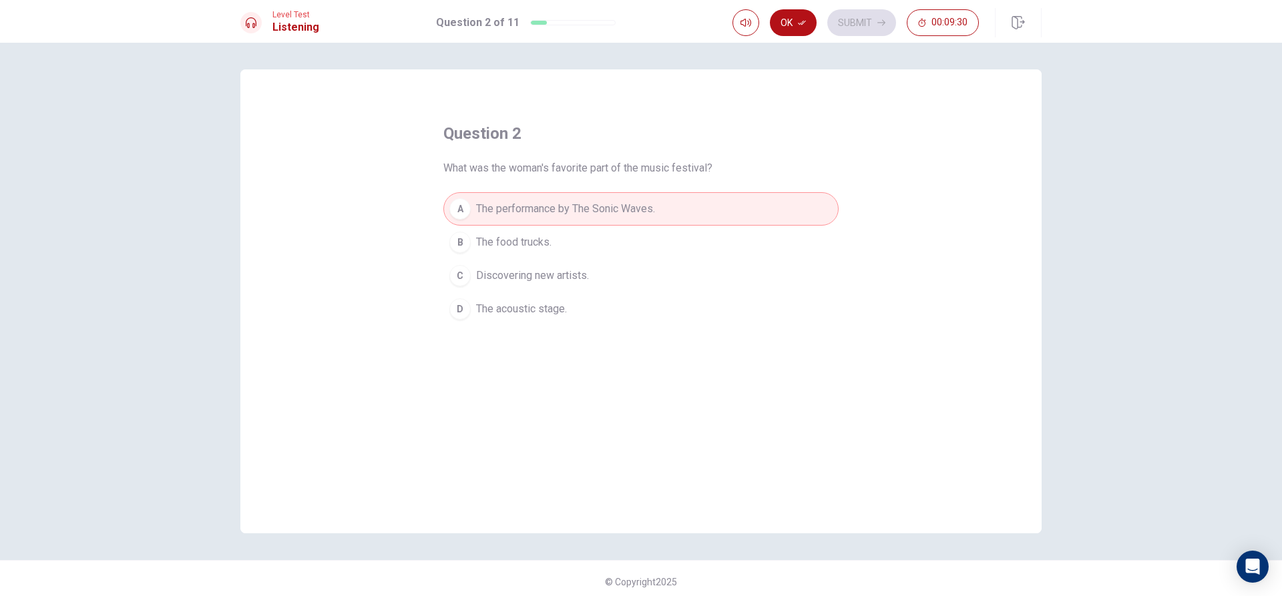
click at [535, 238] on span "The food trucks." at bounding box center [513, 242] width 75 height 16
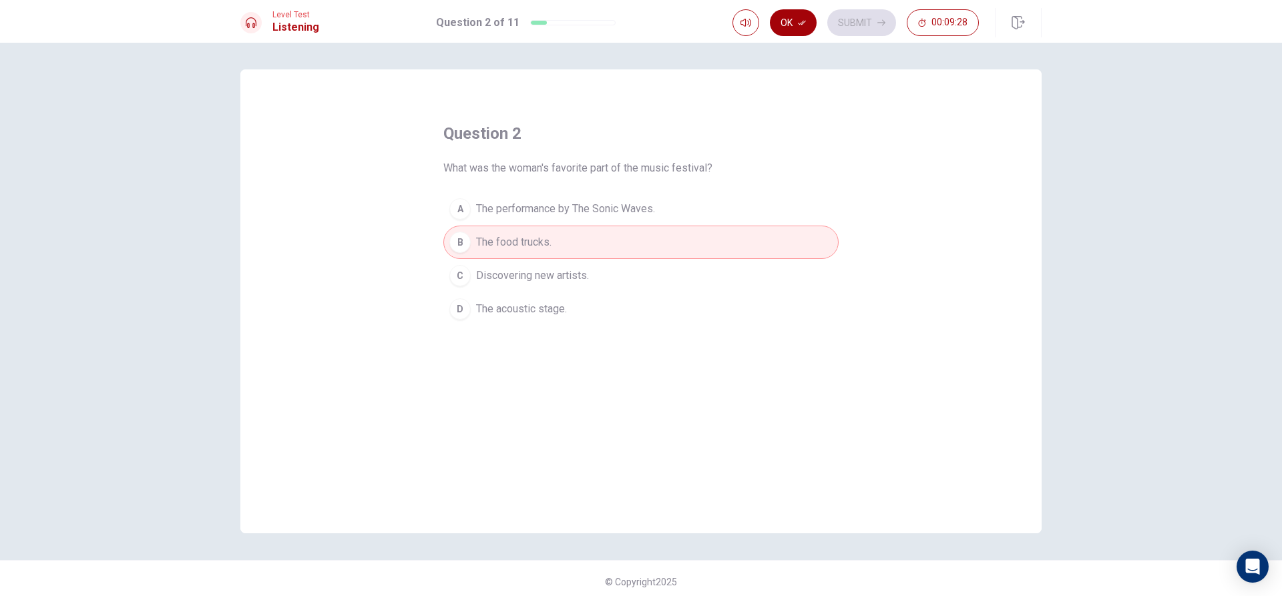
click at [792, 16] on button "Ok" at bounding box center [793, 22] width 47 height 27
click at [850, 19] on button "Submit" at bounding box center [861, 22] width 69 height 27
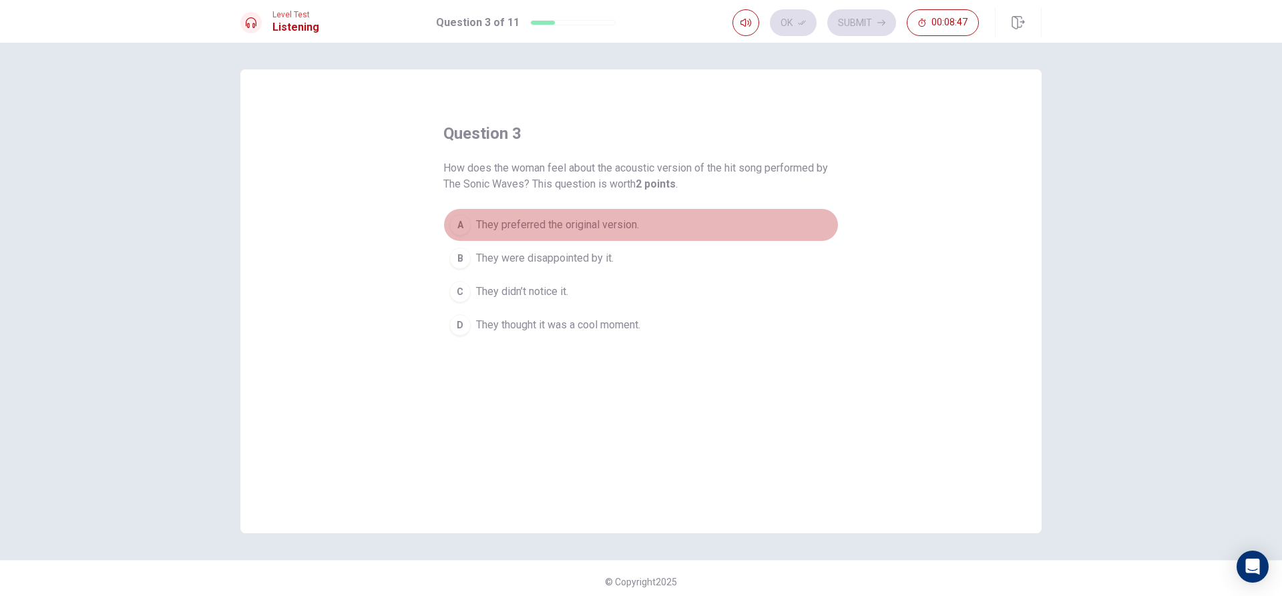
click at [528, 222] on span "They preferred the original version." at bounding box center [557, 225] width 163 height 16
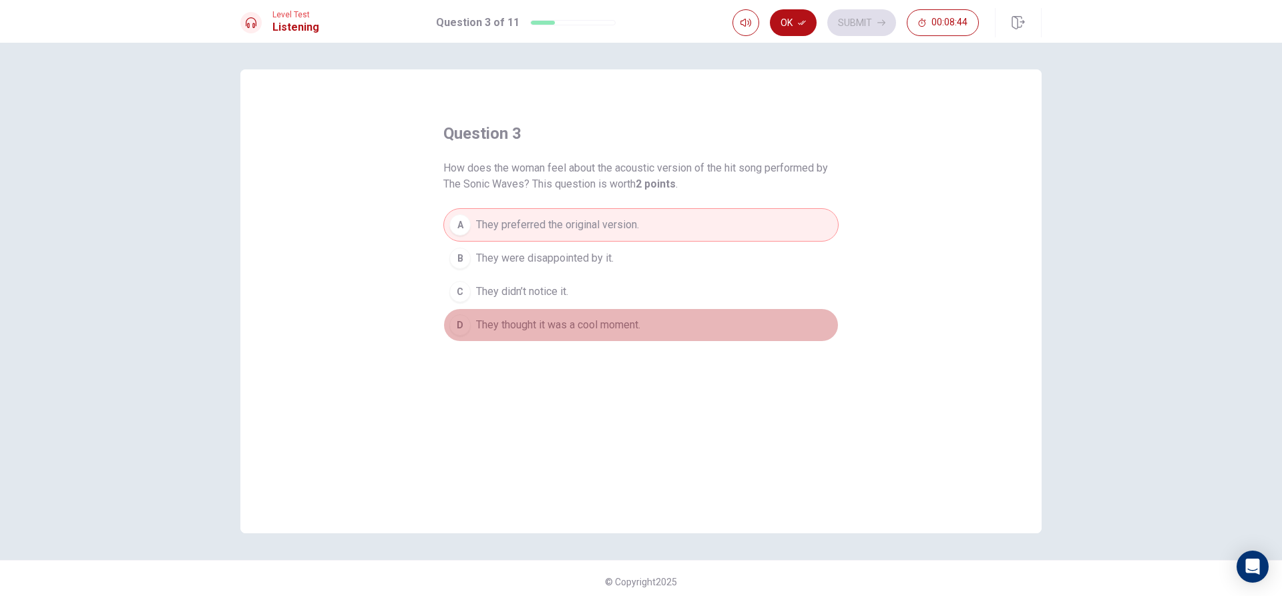
click at [577, 322] on span "They thought it was a cool moment." at bounding box center [558, 325] width 164 height 16
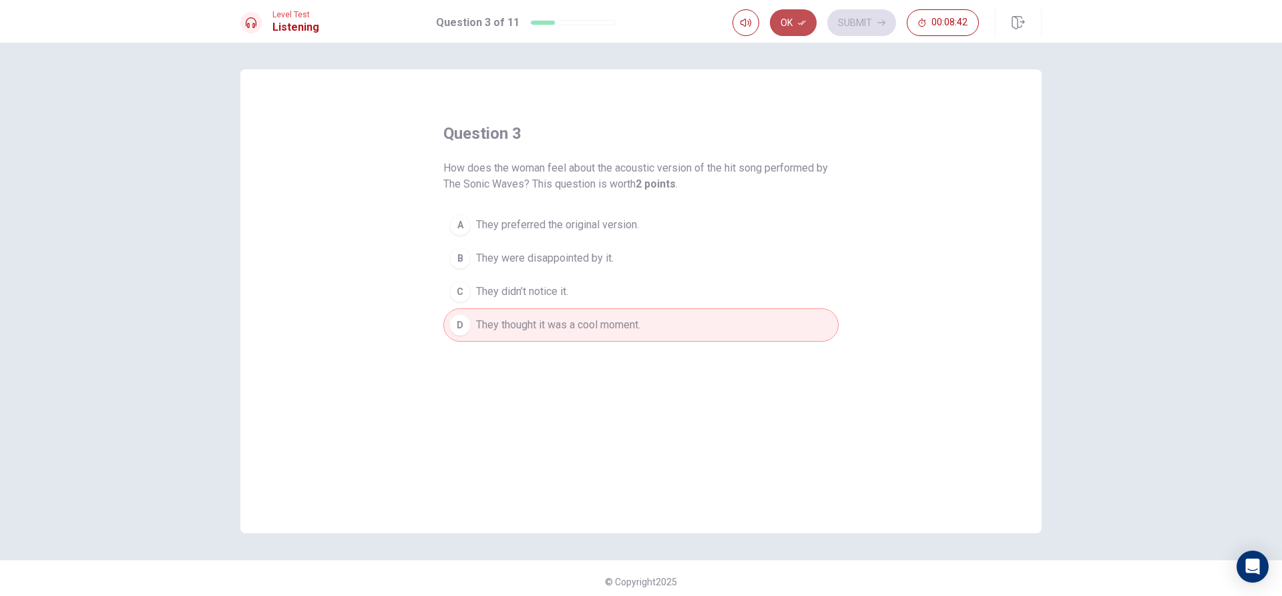
click at [797, 26] on button "Ok" at bounding box center [793, 22] width 47 height 27
click at [849, 27] on button "Submit" at bounding box center [861, 22] width 69 height 27
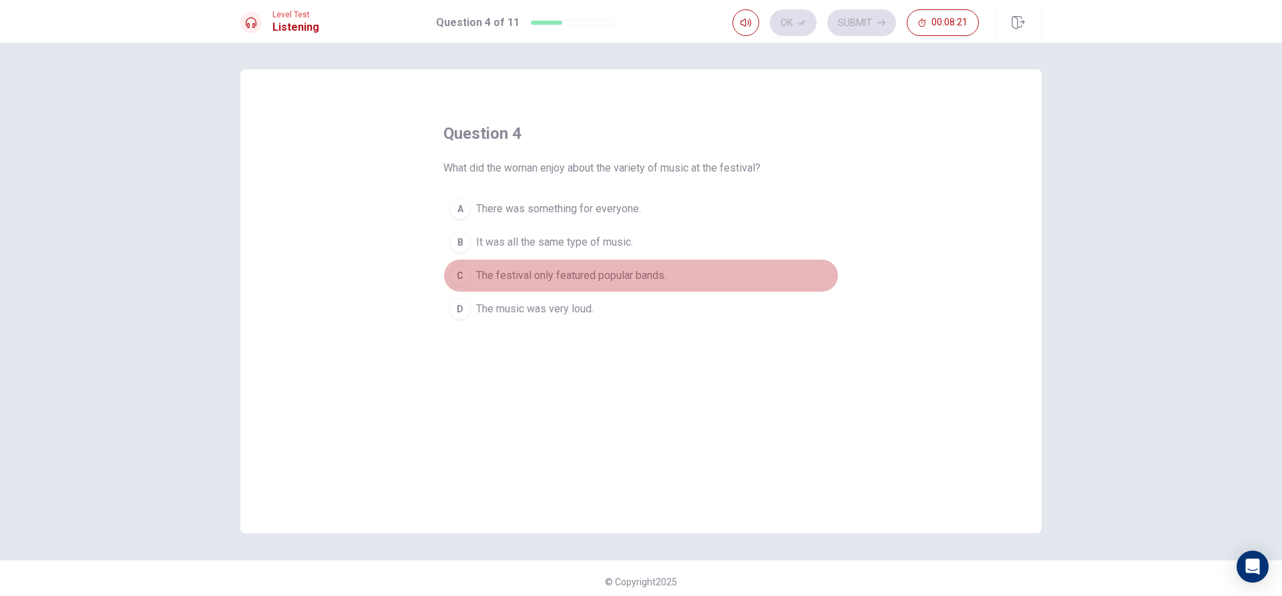
click at [650, 273] on span "The festival only featured popular bands." at bounding box center [571, 276] width 190 height 16
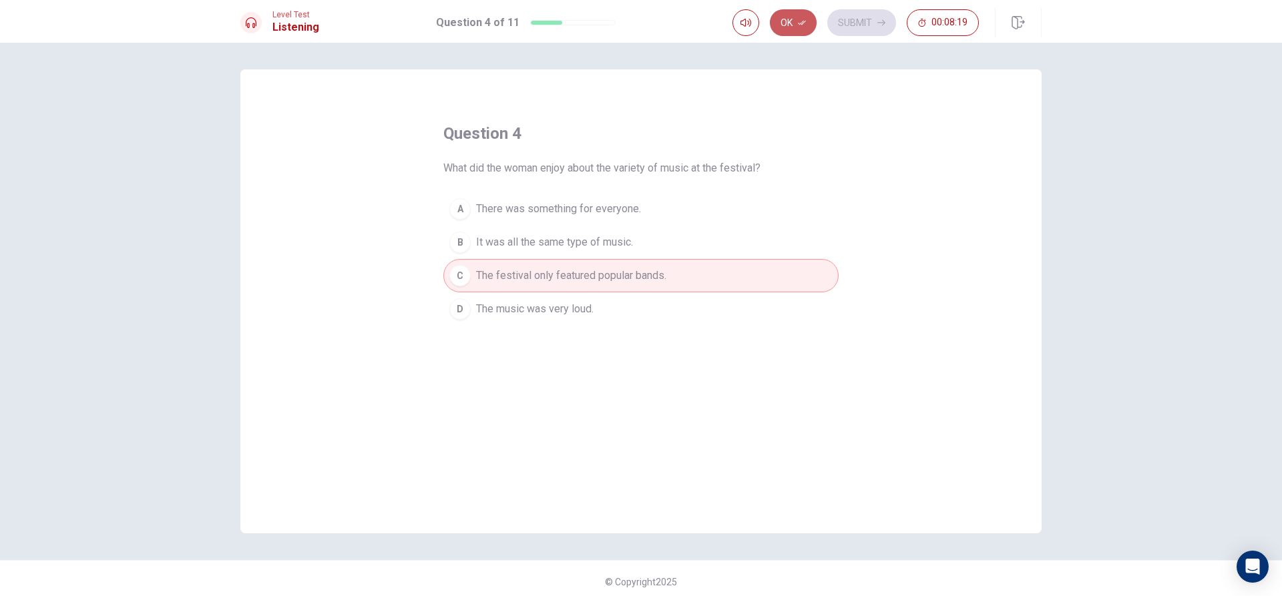
drag, startPoint x: 793, startPoint y: 22, endPoint x: 824, endPoint y: 25, distance: 30.9
click at [795, 23] on button "Ok" at bounding box center [793, 22] width 47 height 27
click at [840, 24] on button "Submit" at bounding box center [861, 22] width 69 height 27
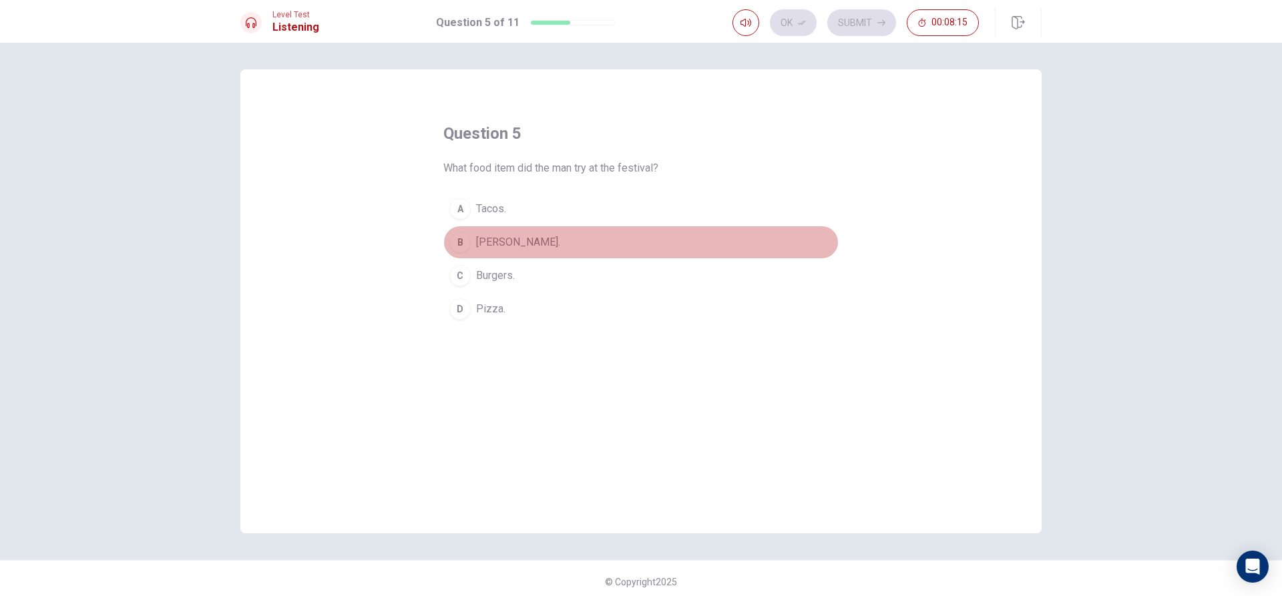
click at [572, 250] on button "B [PERSON_NAME]." at bounding box center [640, 242] width 395 height 33
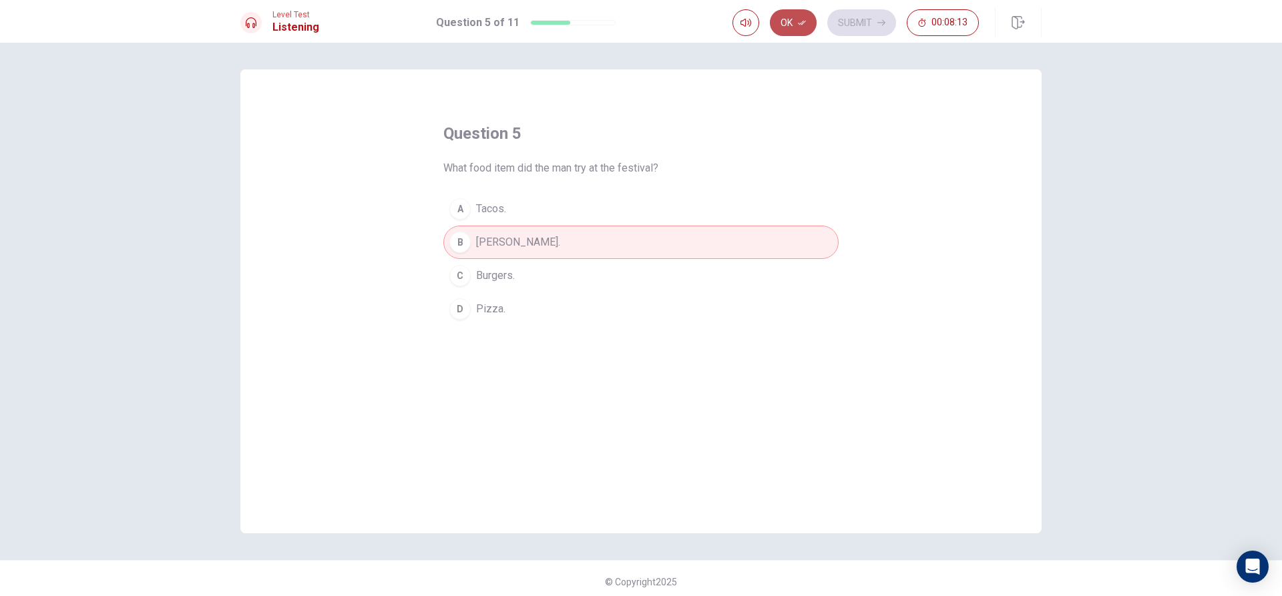
click at [804, 24] on icon "button" at bounding box center [802, 23] width 8 height 8
click at [836, 26] on button "Submit" at bounding box center [861, 22] width 69 height 27
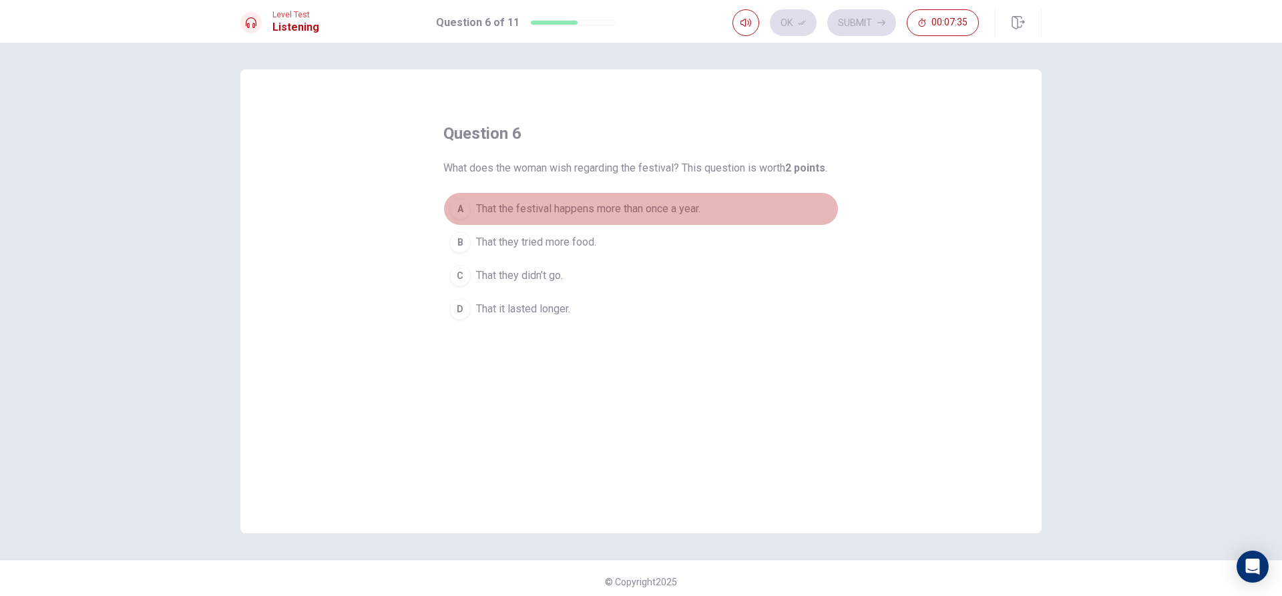
click at [583, 207] on span "That the festival happens more than once a year." at bounding box center [588, 209] width 224 height 16
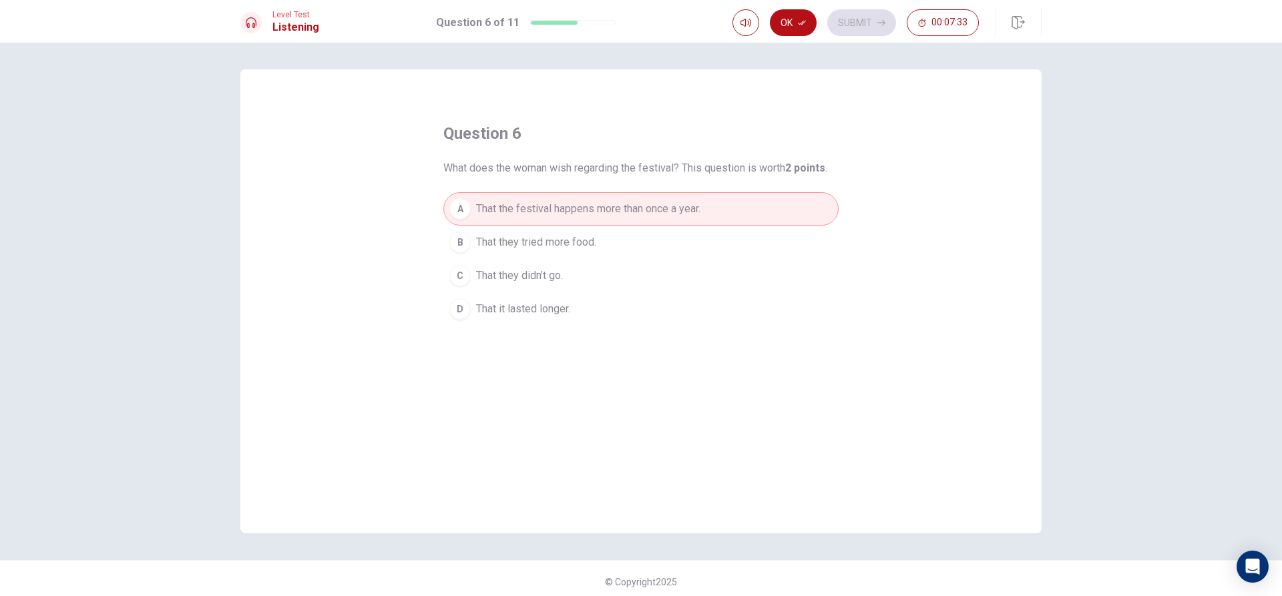
drag, startPoint x: 796, startPoint y: 25, endPoint x: 825, endPoint y: 25, distance: 29.4
click at [805, 25] on button "Ok" at bounding box center [793, 22] width 47 height 27
click at [852, 29] on button "Submit" at bounding box center [861, 22] width 69 height 27
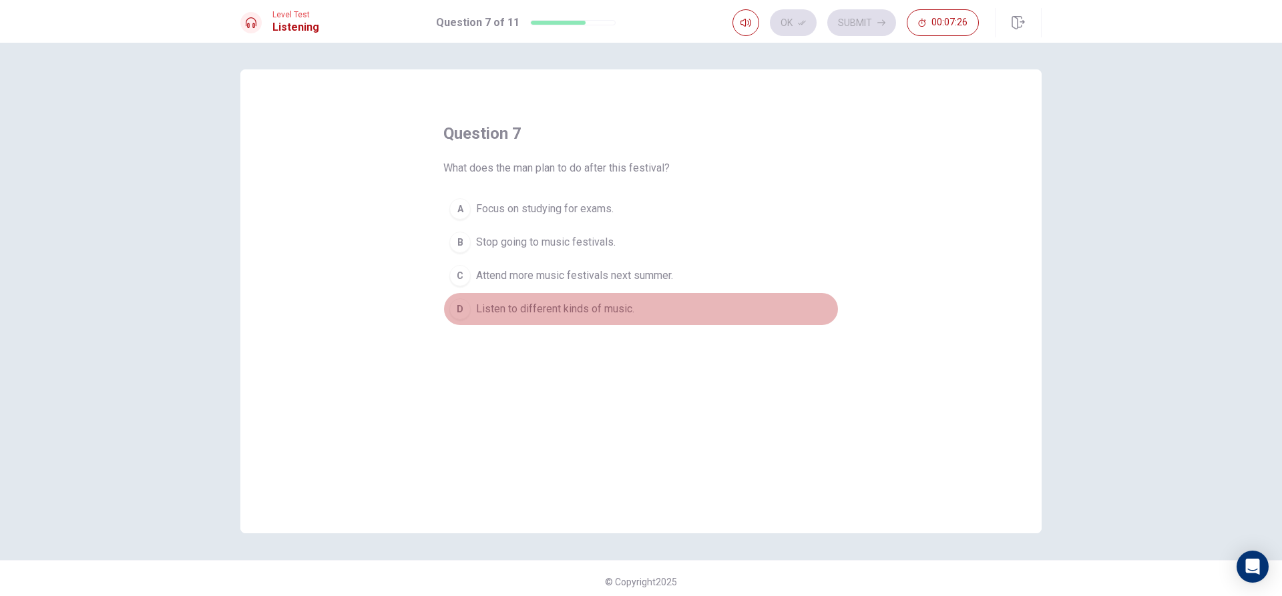
click at [604, 314] on span "Listen to different kinds of music." at bounding box center [555, 309] width 158 height 16
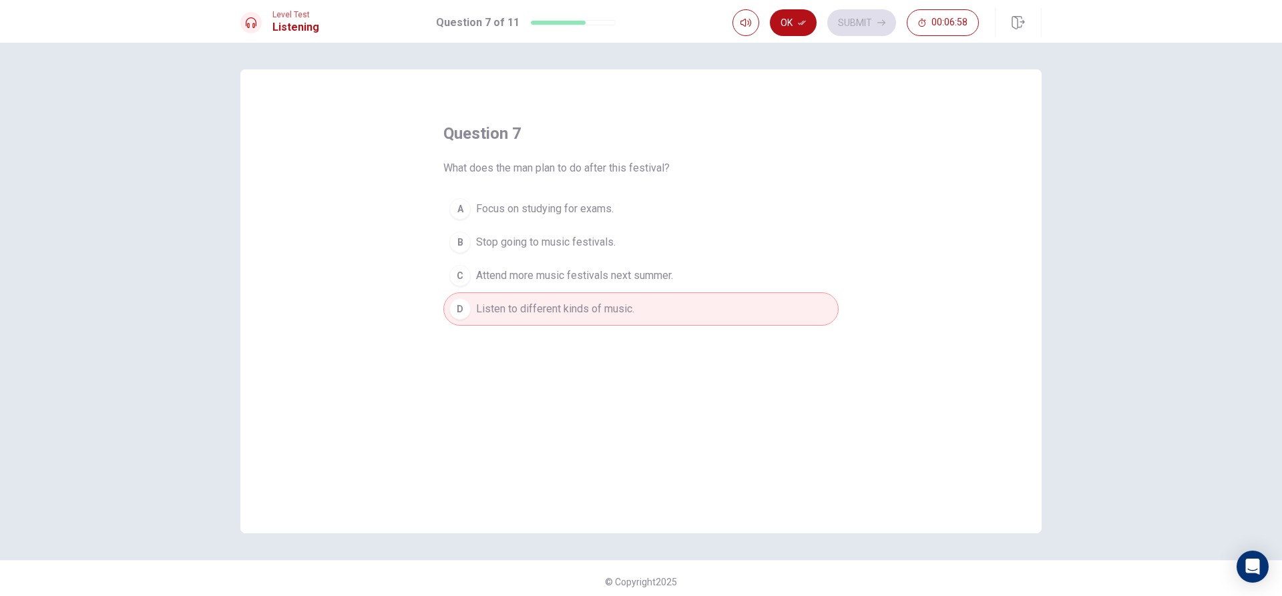
click at [587, 266] on button "C Attend more music festivals next summer." at bounding box center [640, 275] width 395 height 33
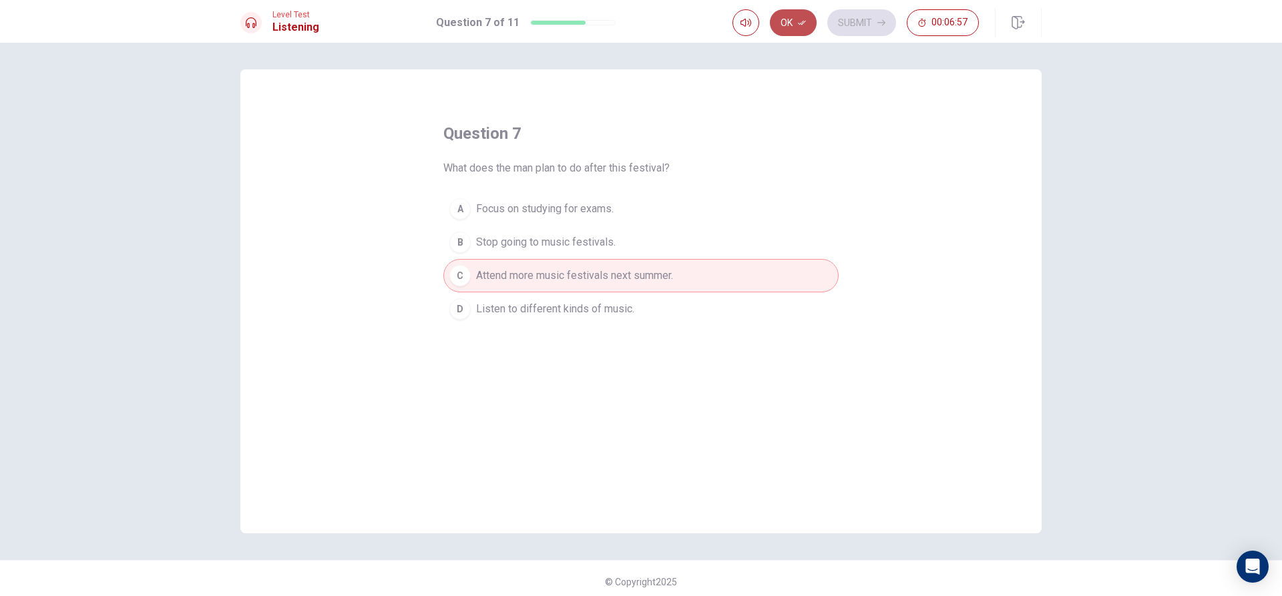
click at [803, 26] on icon "button" at bounding box center [802, 23] width 8 height 8
click at [865, 21] on button "Submit" at bounding box center [861, 22] width 69 height 27
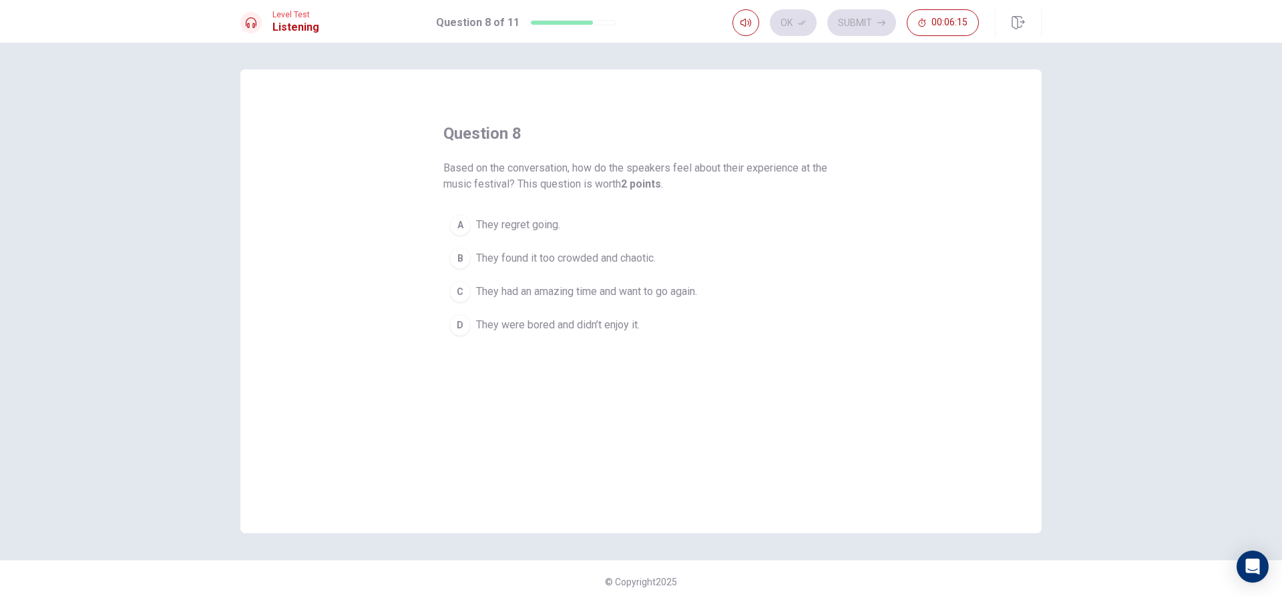
click at [581, 252] on span "They found it too crowded and chaotic." at bounding box center [566, 258] width 180 height 16
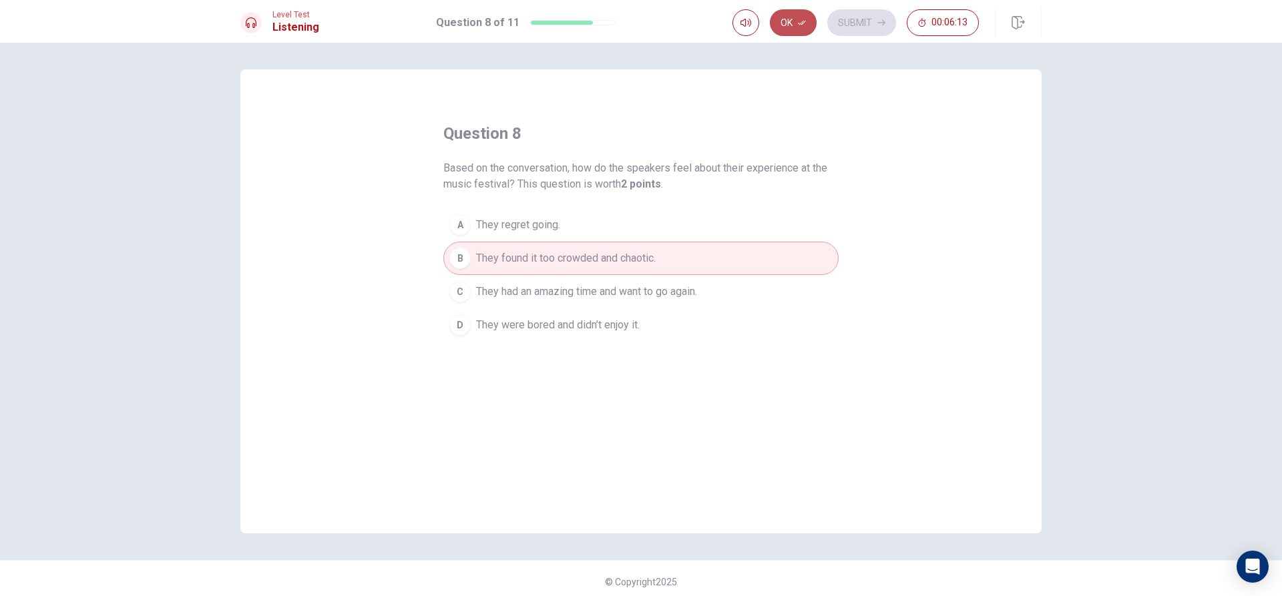
click at [797, 26] on button "Ok" at bounding box center [793, 22] width 47 height 27
click at [837, 21] on button "Submit" at bounding box center [861, 22] width 69 height 27
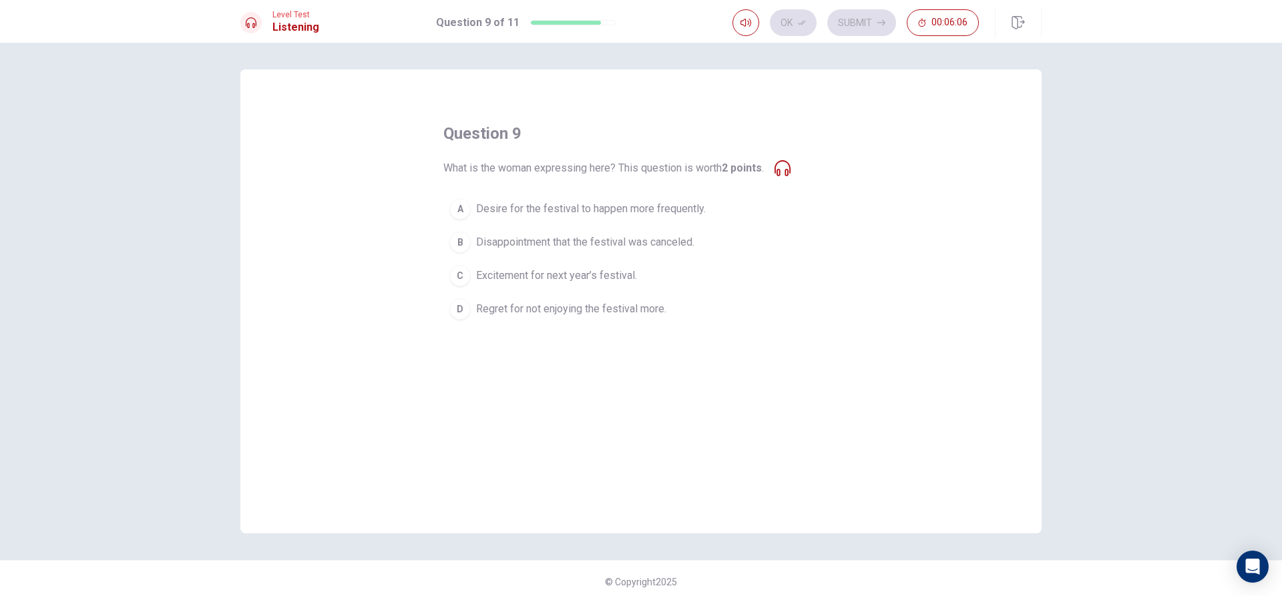
click at [526, 272] on span "Excitement for next year’s festival." at bounding box center [556, 276] width 161 height 16
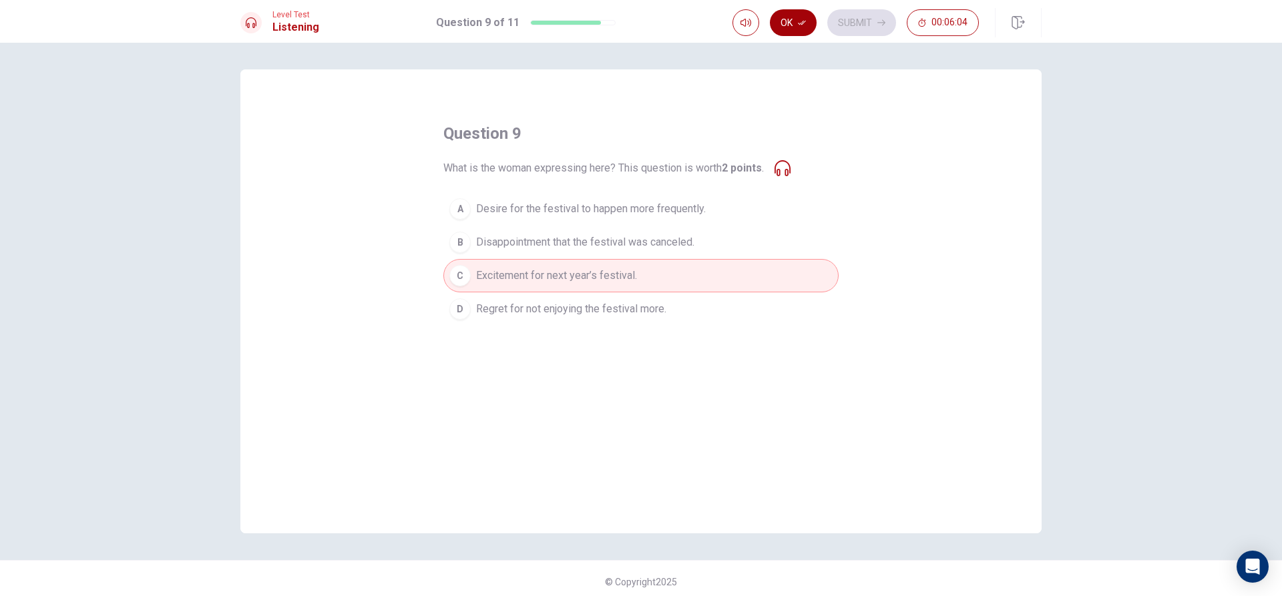
click at [805, 15] on button "Ok" at bounding box center [793, 22] width 47 height 27
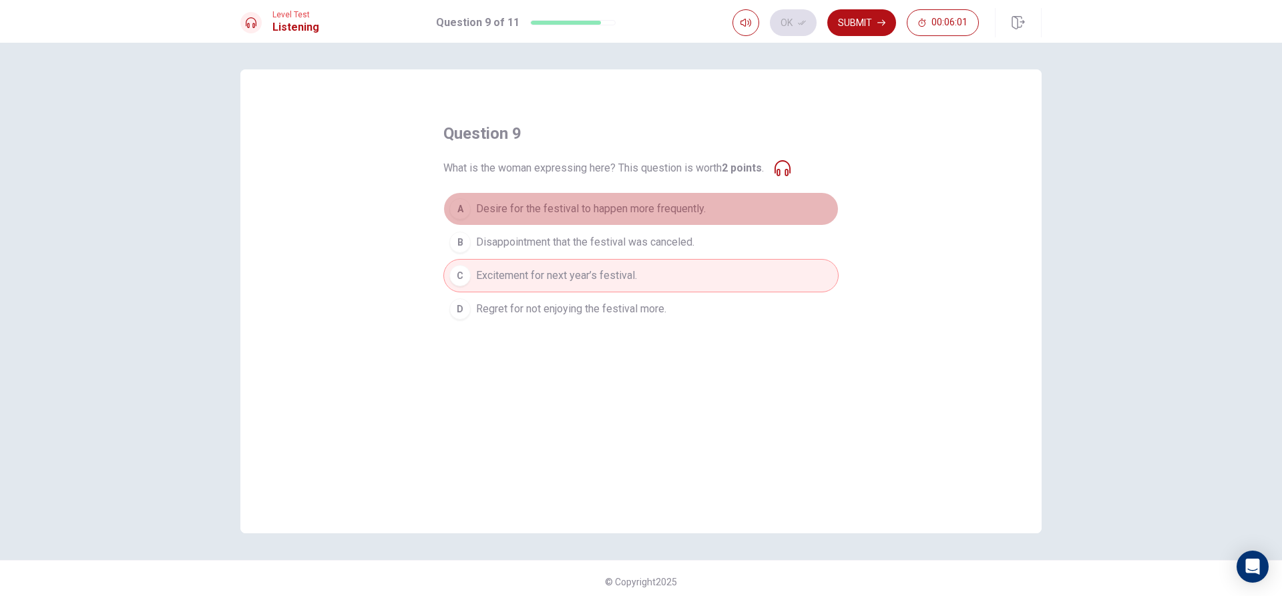
click at [677, 212] on span "Desire for the festival to happen more frequently." at bounding box center [591, 209] width 230 height 16
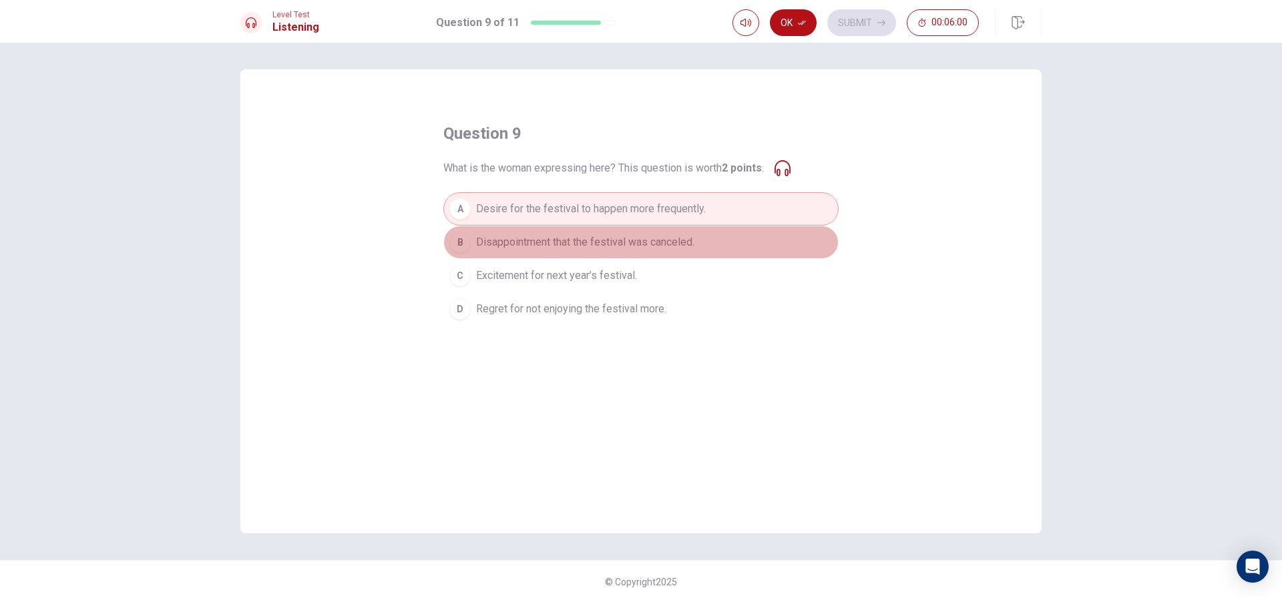
click at [666, 255] on button "B Disappointment that the festival was canceled." at bounding box center [640, 242] width 395 height 33
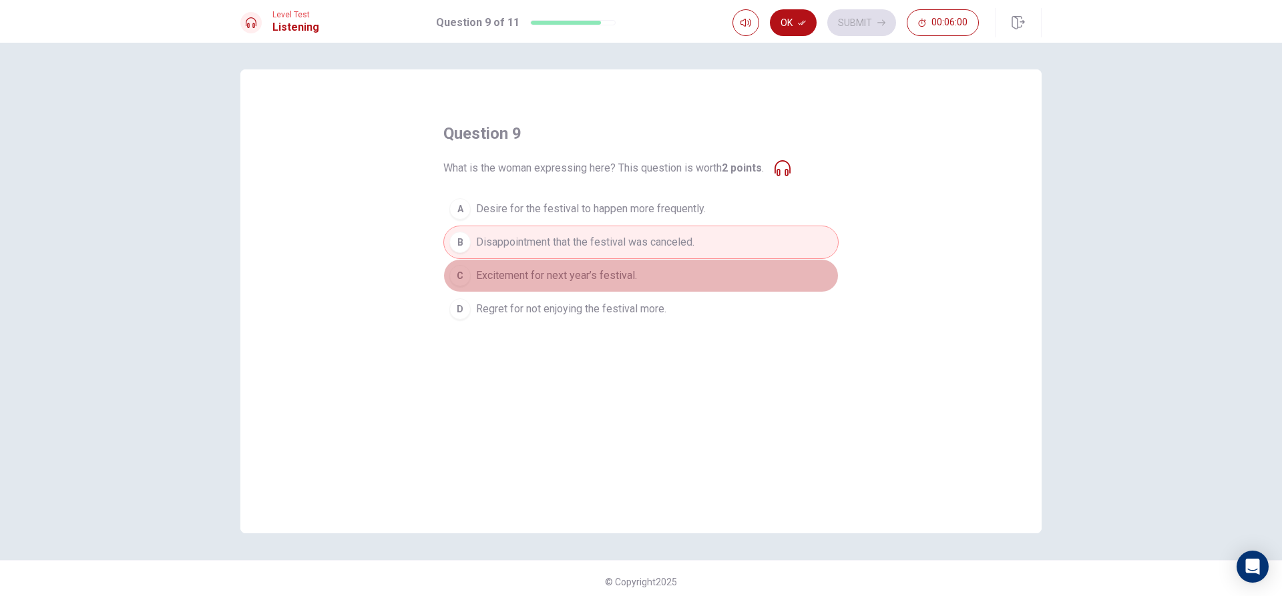
click at [658, 273] on button "C Excitement for next year’s festival." at bounding box center [640, 275] width 395 height 33
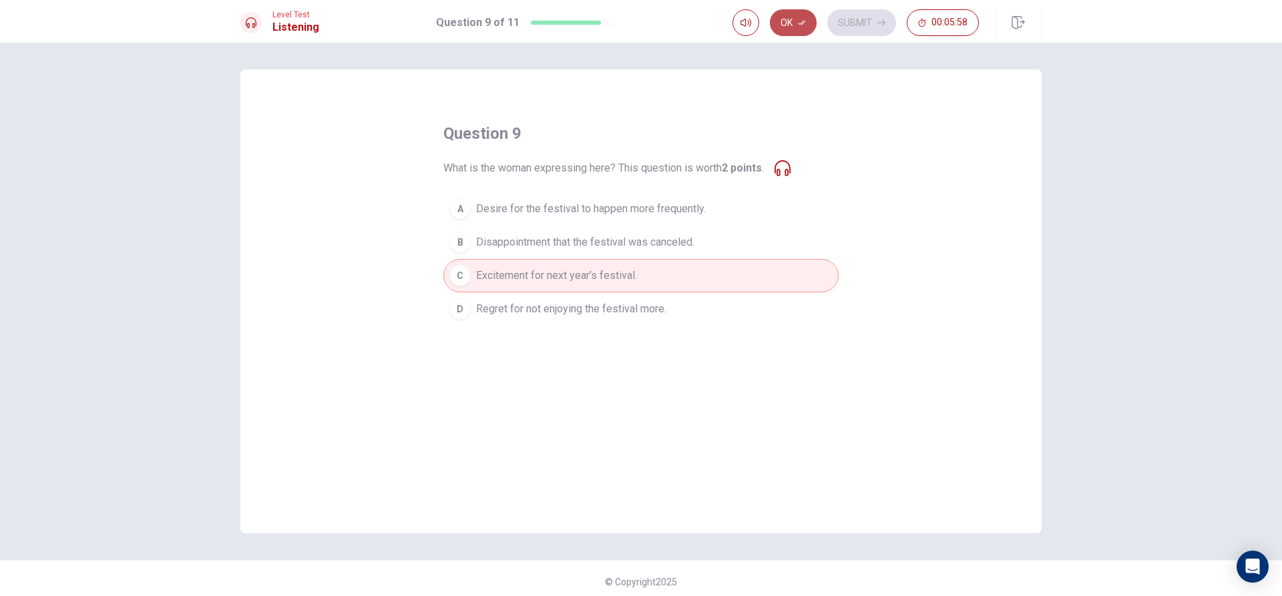
click at [790, 21] on button "Ok" at bounding box center [793, 22] width 47 height 27
click at [848, 15] on button "Submit" at bounding box center [861, 22] width 69 height 27
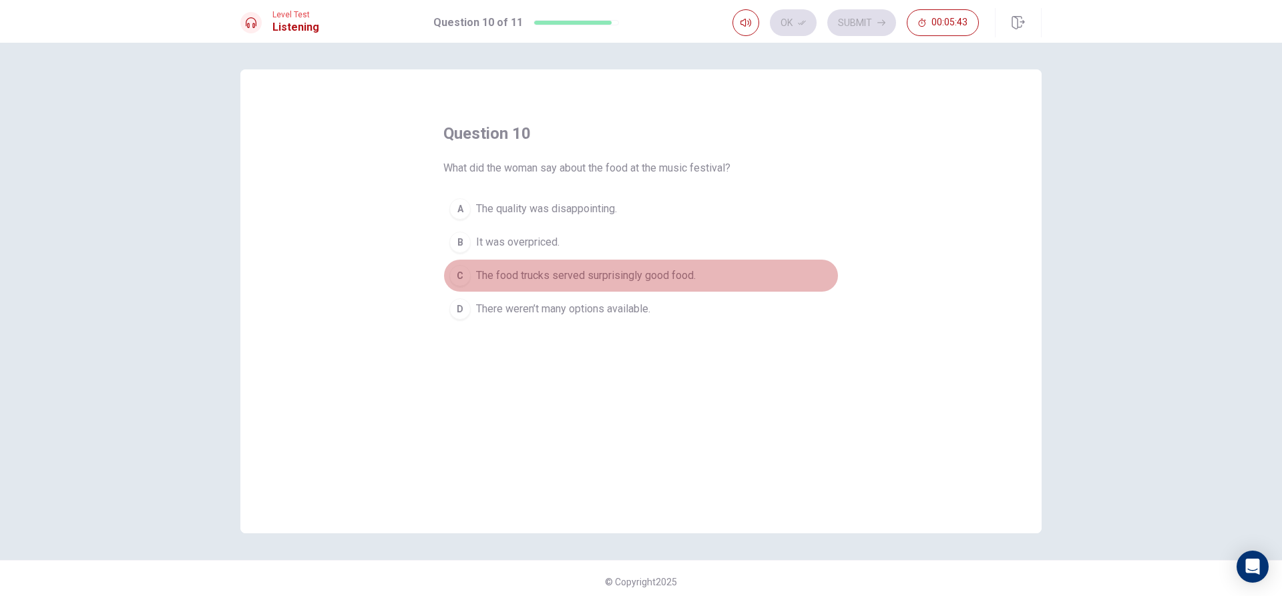
click at [656, 274] on span "The food trucks served surprisingly good food." at bounding box center [586, 276] width 220 height 16
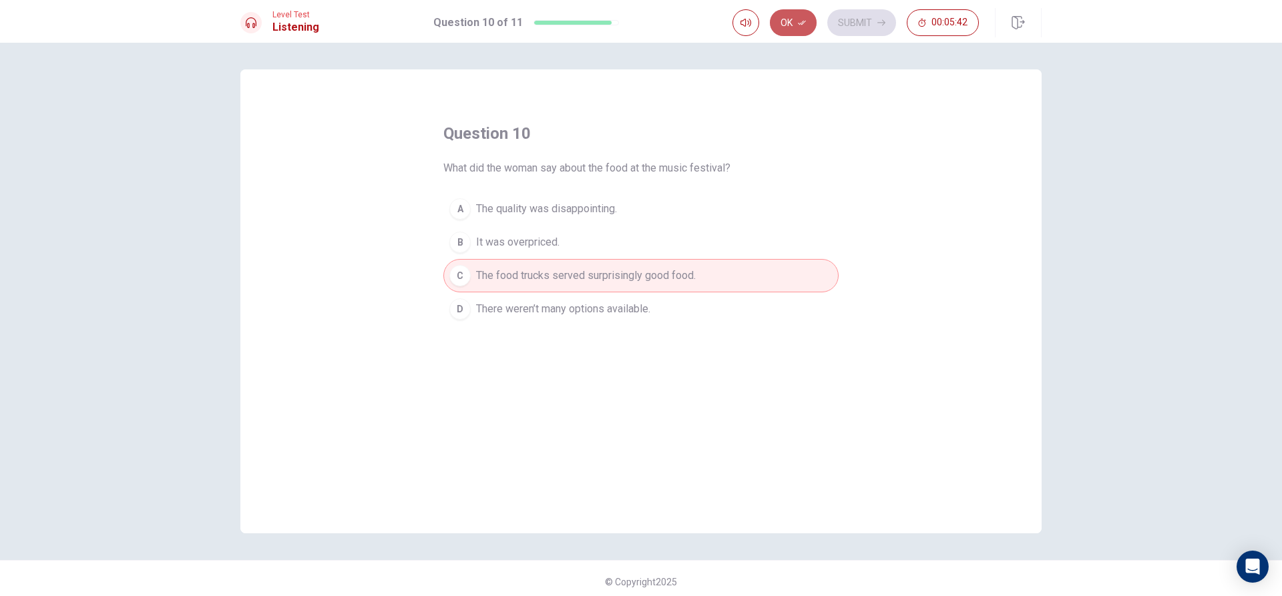
drag, startPoint x: 799, startPoint y: 17, endPoint x: 826, endPoint y: 27, distance: 29.1
click at [799, 23] on button "Ok" at bounding box center [793, 22] width 47 height 27
click at [857, 18] on button "Submit" at bounding box center [861, 22] width 69 height 27
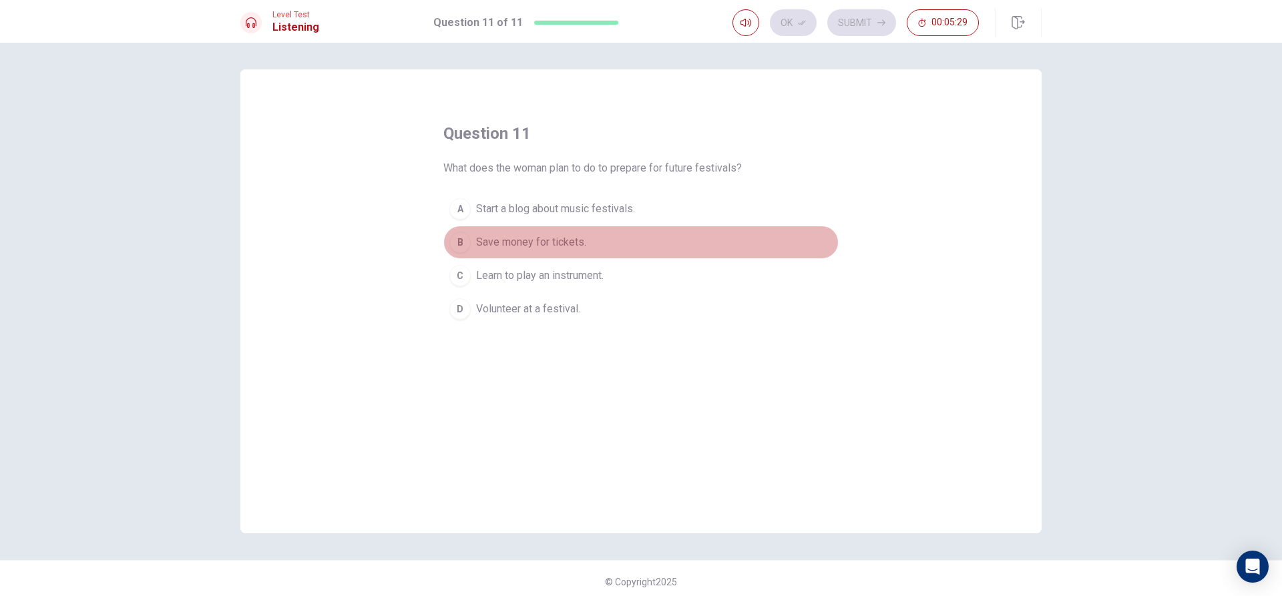
click at [553, 240] on span "Save money for tickets." at bounding box center [531, 242] width 110 height 16
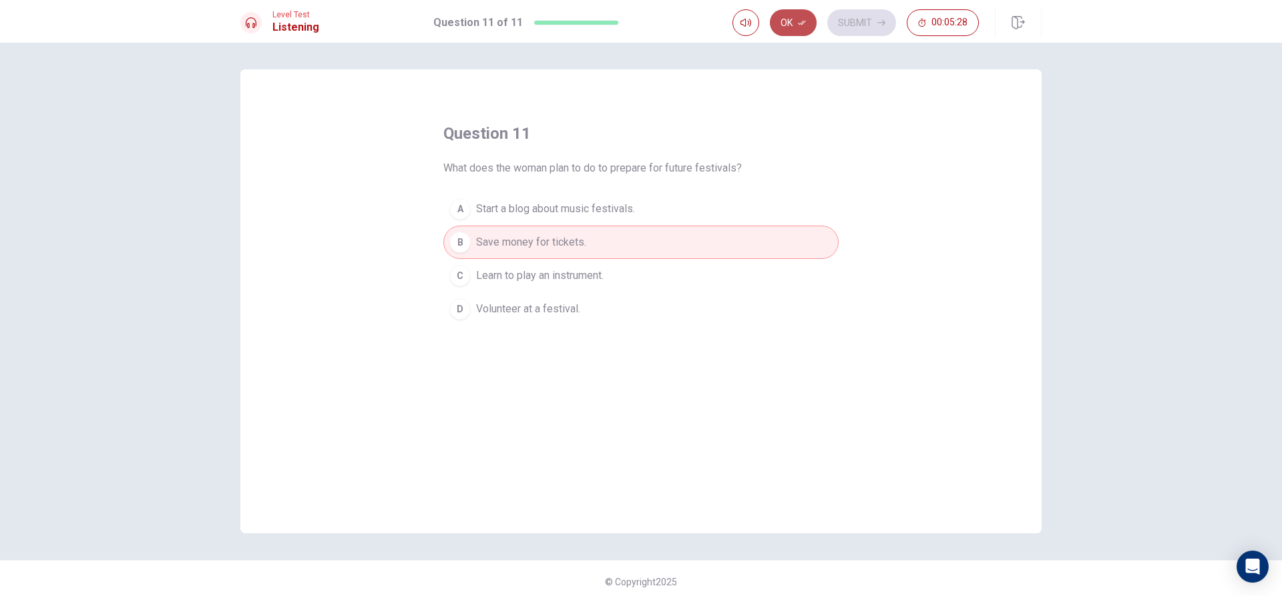
click at [788, 23] on button "Ok" at bounding box center [793, 22] width 47 height 27
click at [844, 17] on button "Submit" at bounding box center [861, 22] width 69 height 27
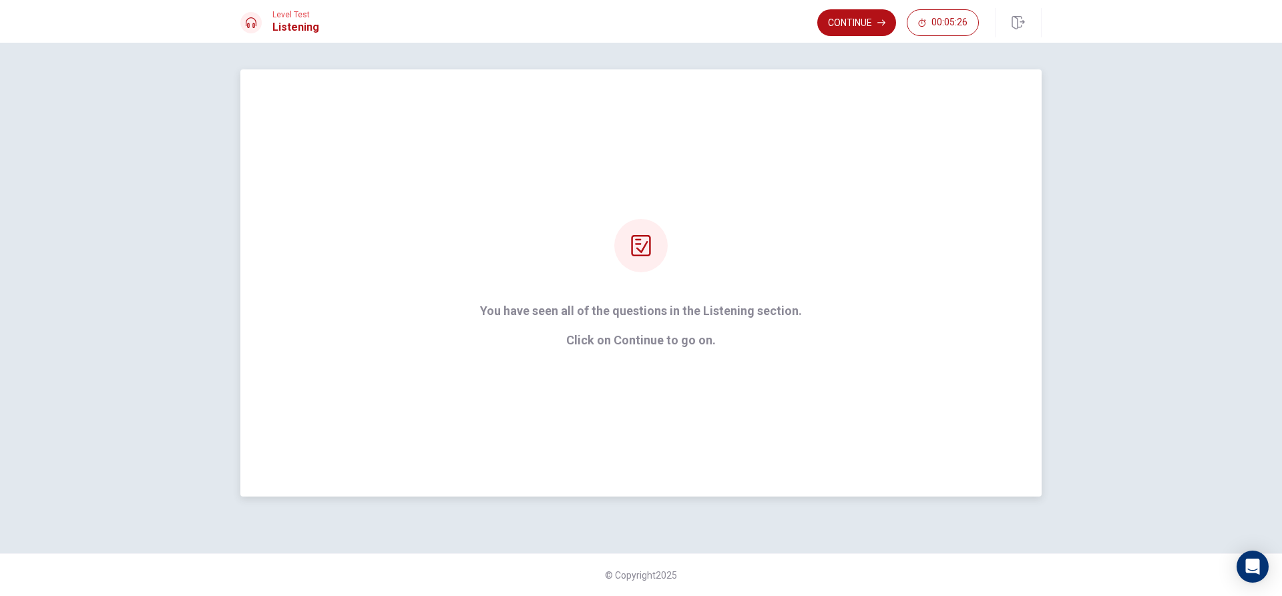
click at [601, 294] on div "You have seen all of the questions in the Listening section. Click on Continue …" at bounding box center [640, 283] width 359 height 128
click at [856, 11] on button "Continue" at bounding box center [856, 22] width 79 height 27
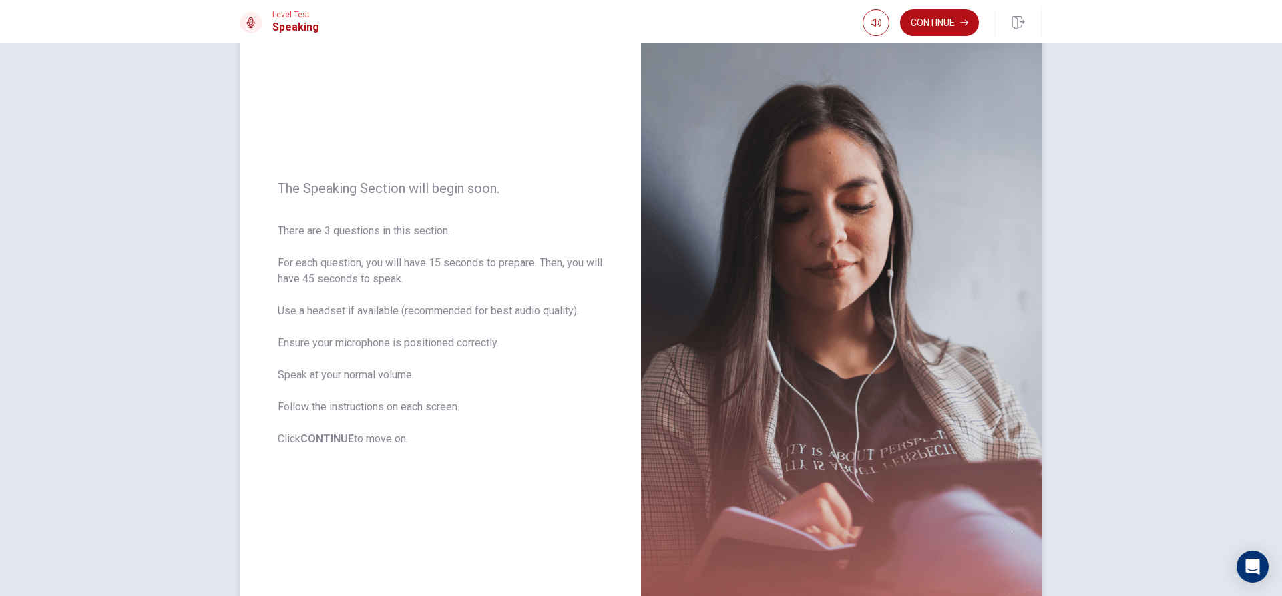
scroll to position [125, 0]
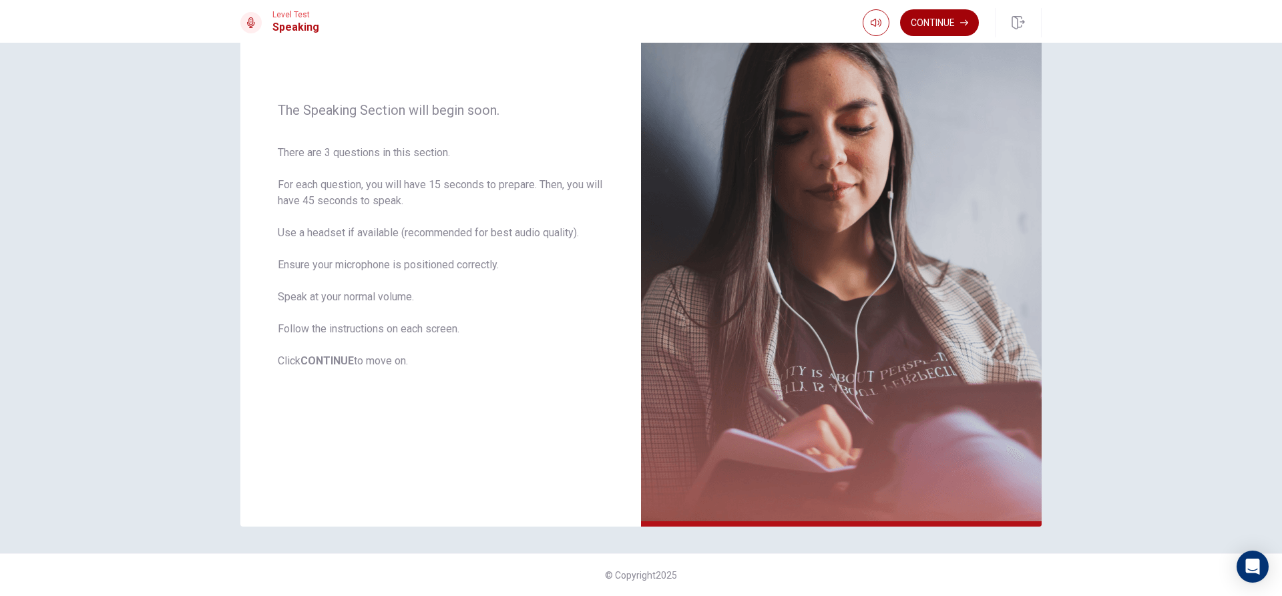
click at [927, 23] on button "Continue" at bounding box center [939, 22] width 79 height 27
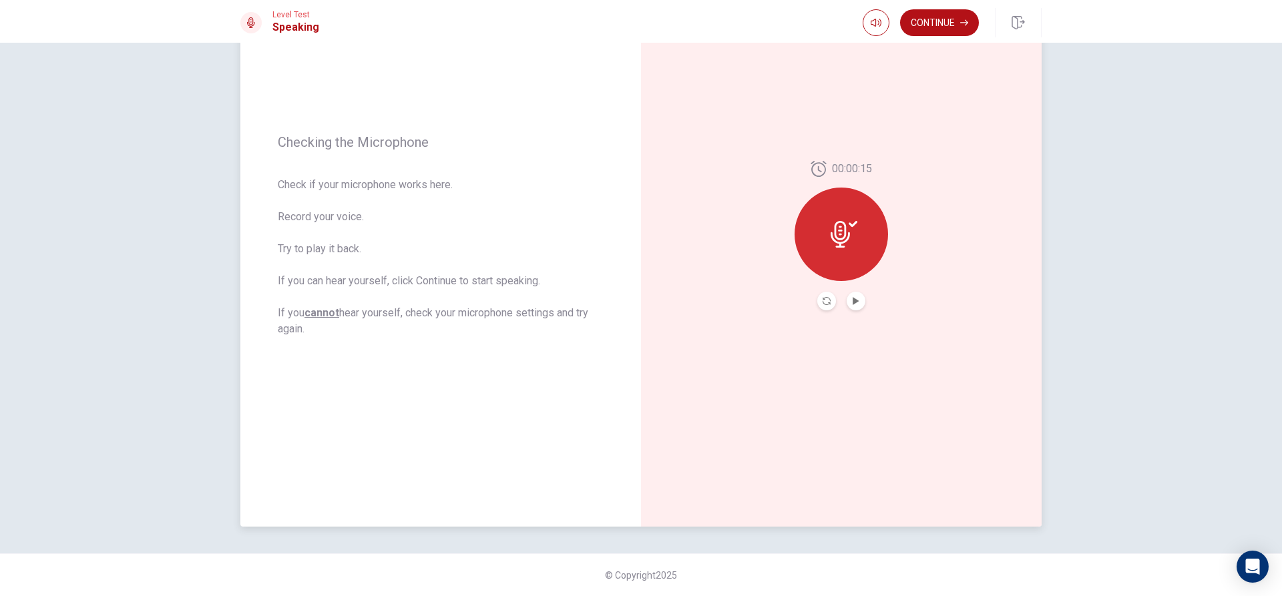
click at [855, 294] on button "Play Audio" at bounding box center [855, 301] width 19 height 19
click at [823, 302] on icon "Record Again" at bounding box center [826, 301] width 8 height 8
click at [831, 245] on div "Stop Recording" at bounding box center [840, 243] width 93 height 93
click at [830, 245] on icon at bounding box center [843, 234] width 27 height 27
click at [824, 304] on icon "Record Again" at bounding box center [826, 301] width 8 height 8
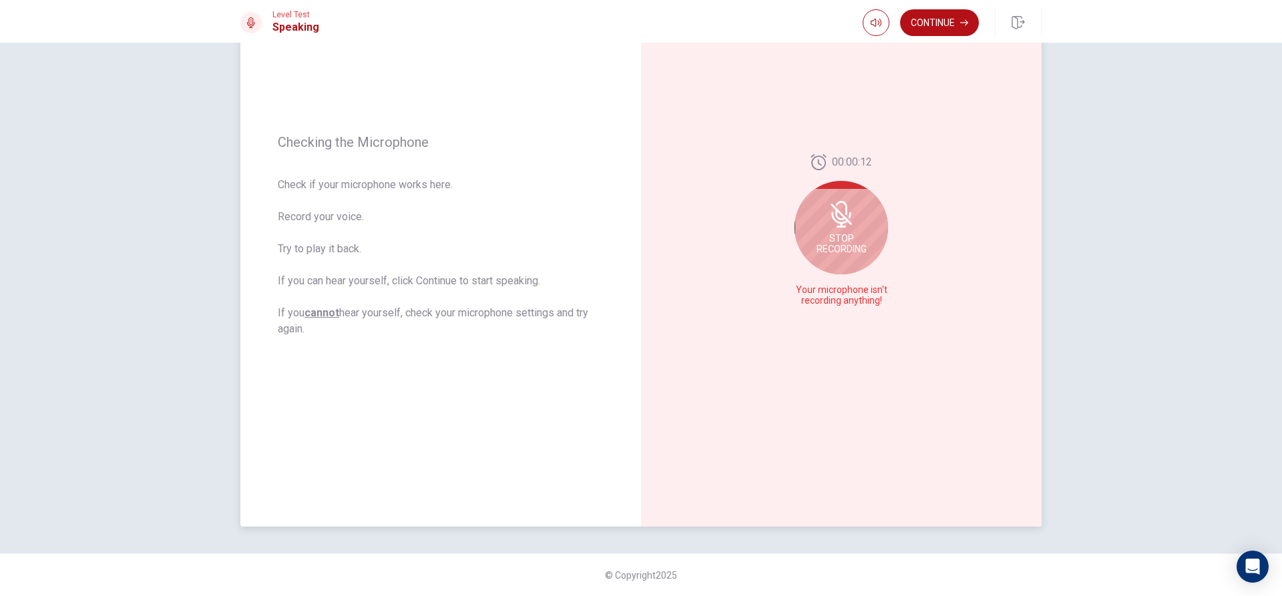
click at [856, 257] on div "Stop Recording" at bounding box center [840, 227] width 93 height 93
click at [854, 303] on icon "Play Audio" at bounding box center [856, 301] width 8 height 8
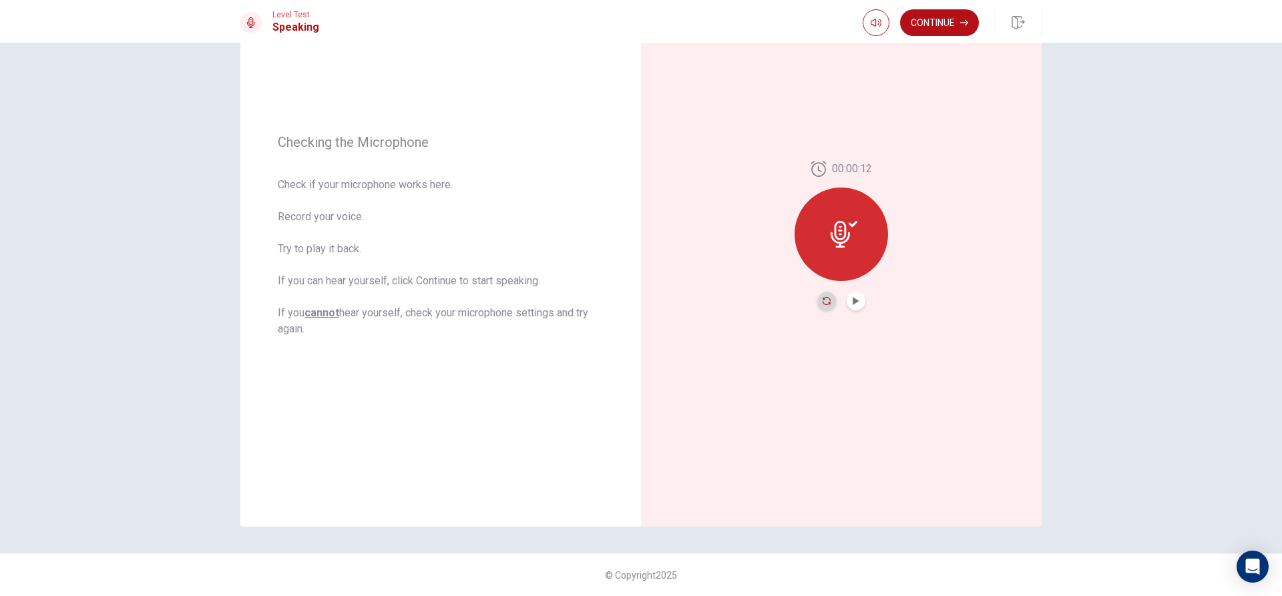
click at [823, 302] on icon "Record Again" at bounding box center [826, 301] width 8 height 8
drag, startPoint x: 870, startPoint y: 255, endPoint x: 870, endPoint y: 264, distance: 9.3
click at [870, 258] on div "Stop Recording" at bounding box center [840, 243] width 93 height 93
click at [858, 296] on button "Play Audio" at bounding box center [855, 301] width 19 height 19
click at [927, 11] on button "Continue" at bounding box center [939, 22] width 79 height 27
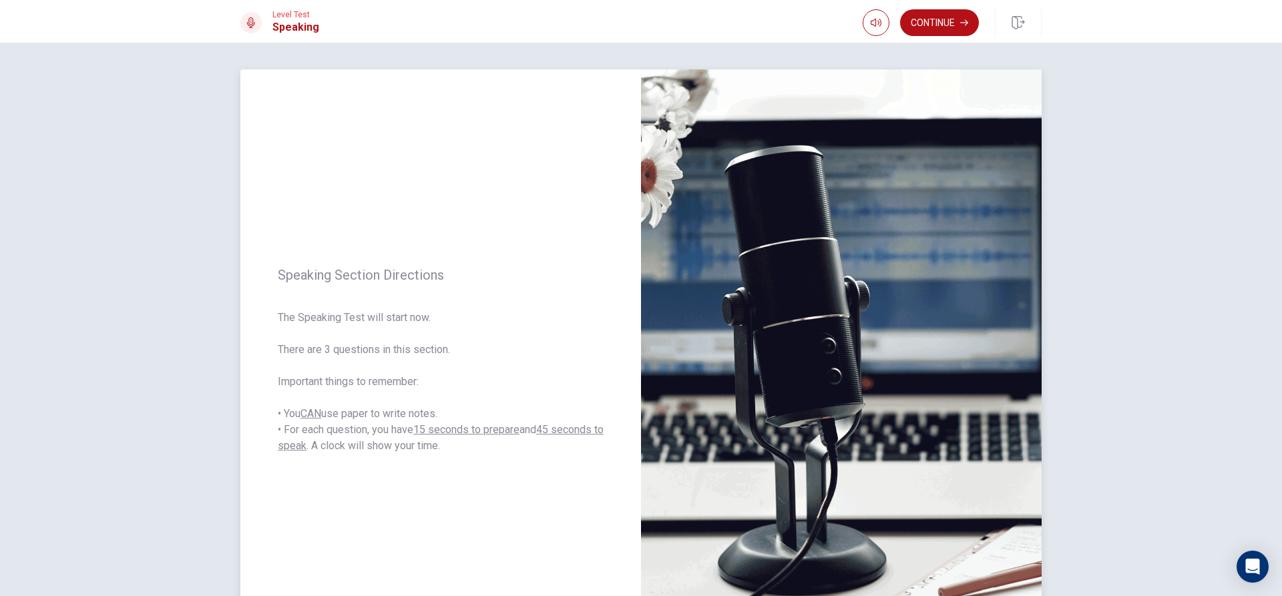
scroll to position [67, 0]
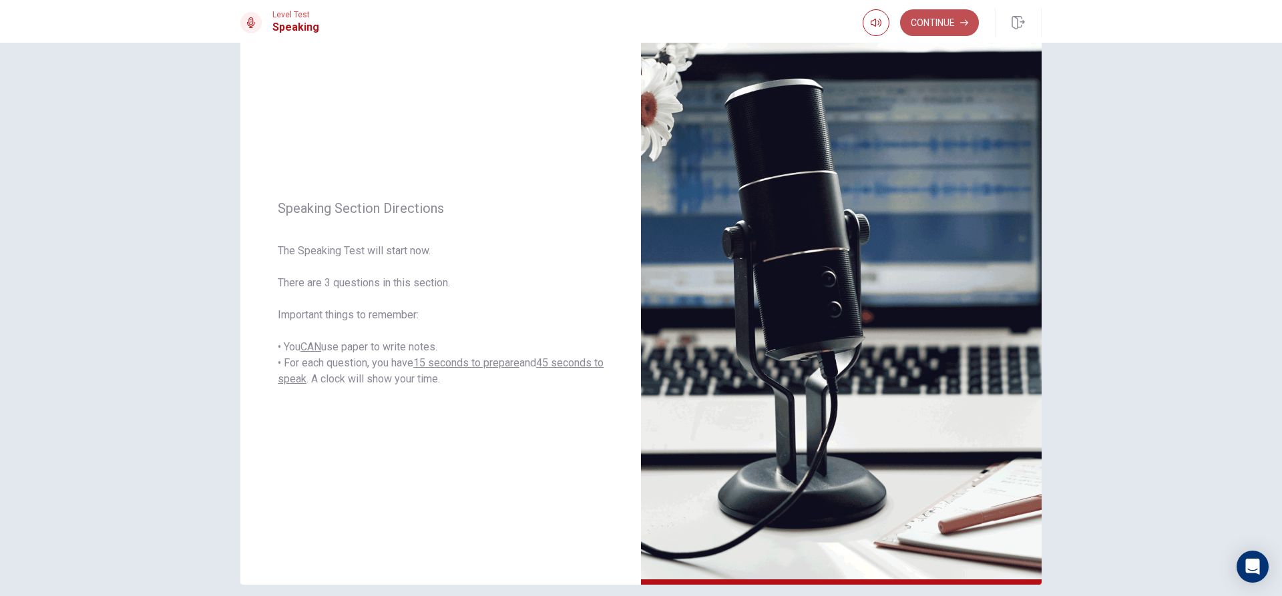
click at [940, 23] on button "Continue" at bounding box center [939, 22] width 79 height 27
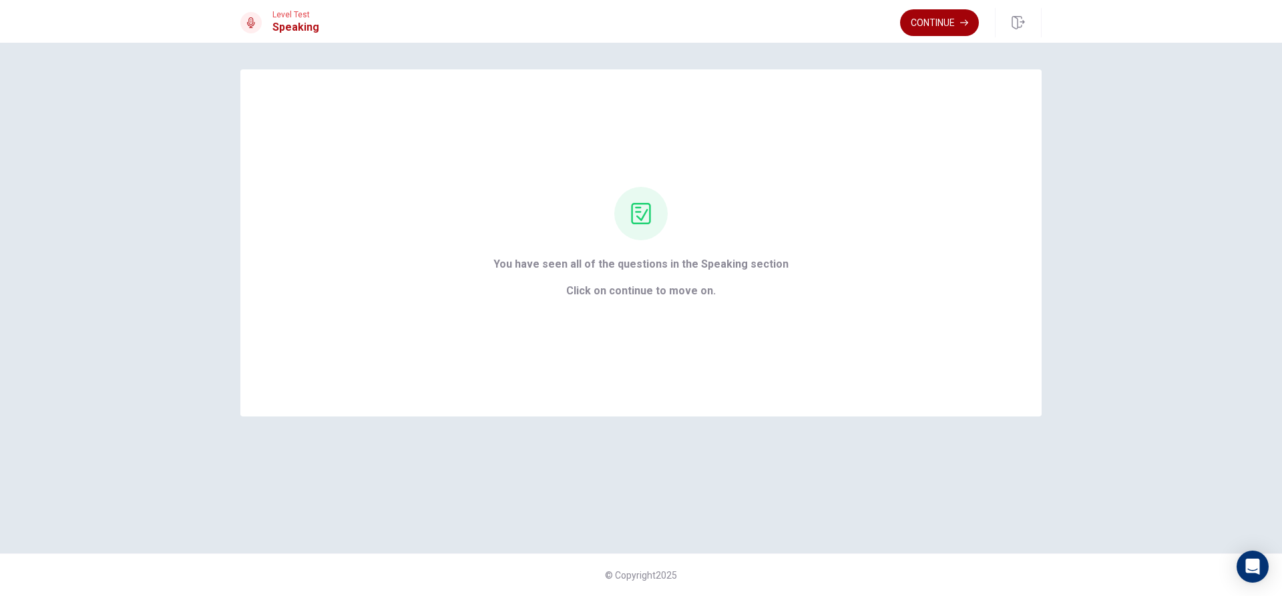
click at [931, 15] on button "Continue" at bounding box center [939, 22] width 79 height 27
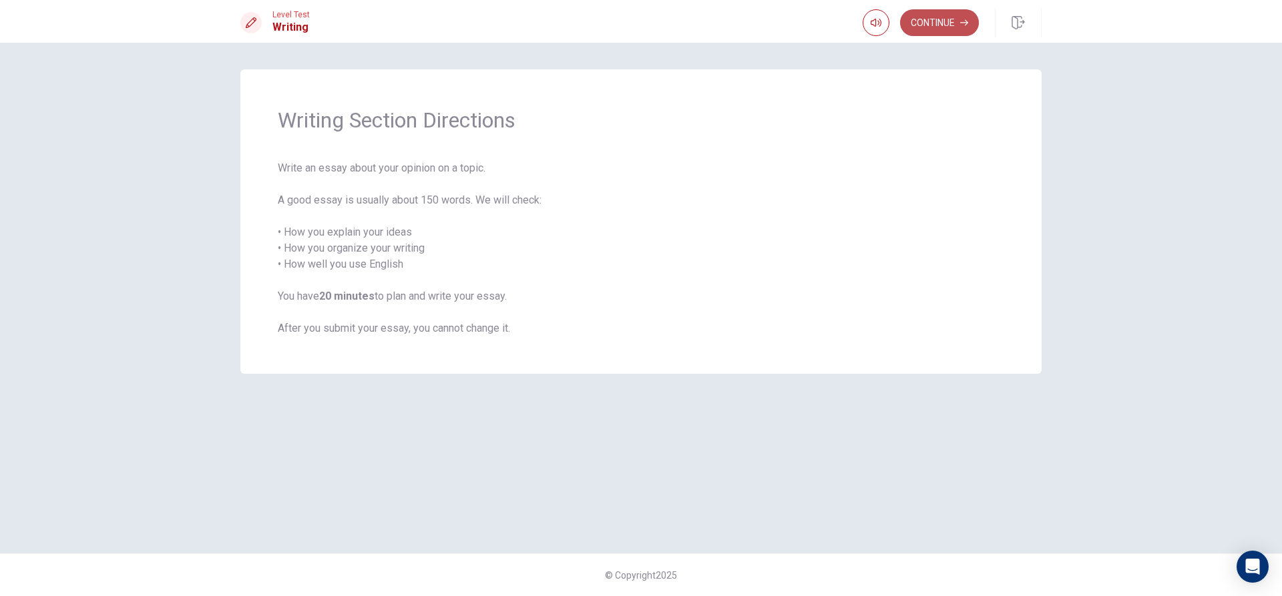
click at [936, 26] on button "Continue" at bounding box center [939, 22] width 79 height 27
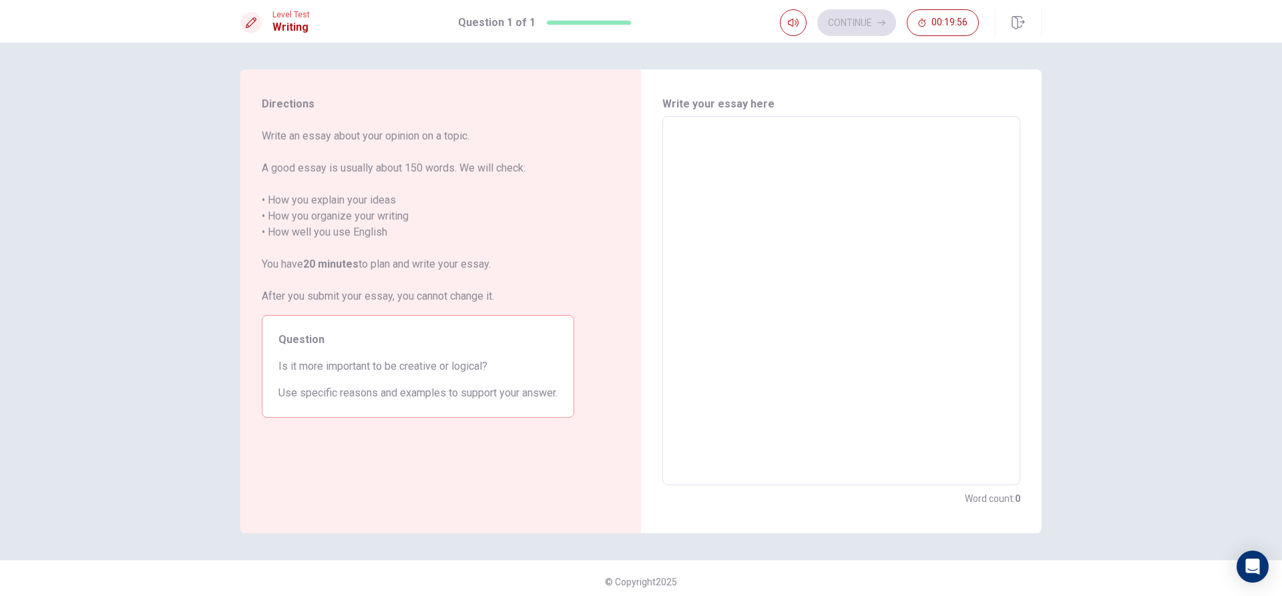
click at [712, 139] on textarea at bounding box center [841, 301] width 339 height 347
click at [716, 142] on textarea at bounding box center [841, 301] width 339 height 347
type textarea "I"
type textarea "x"
type textarea "I"
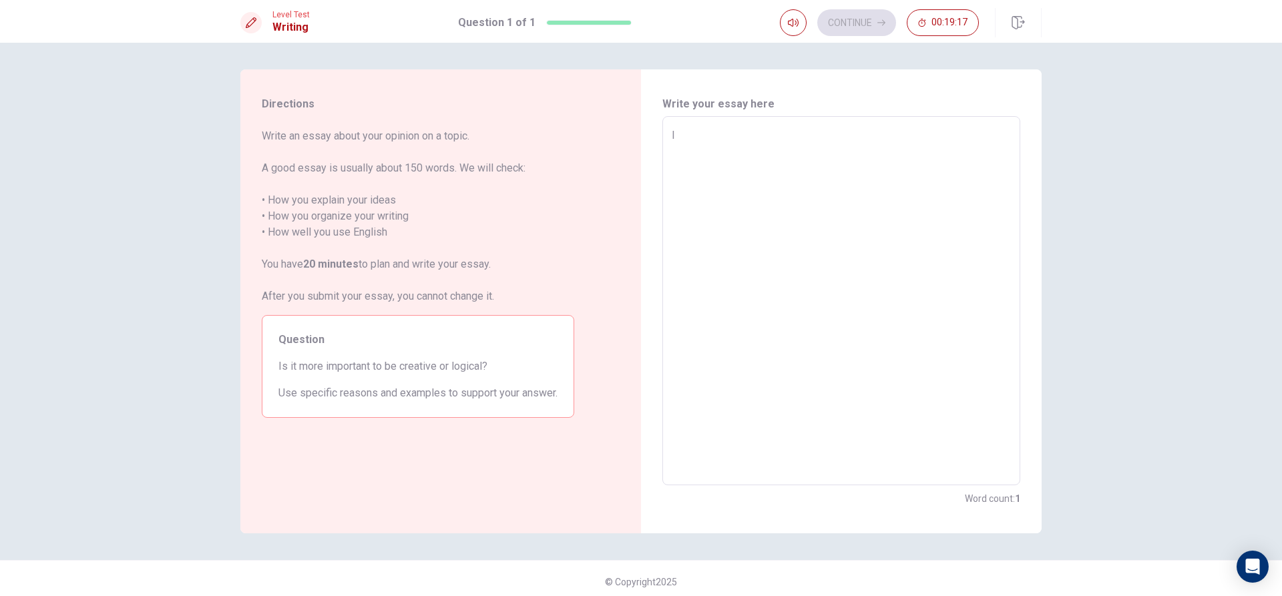
type textarea "x"
type textarea "I t"
type textarea "x"
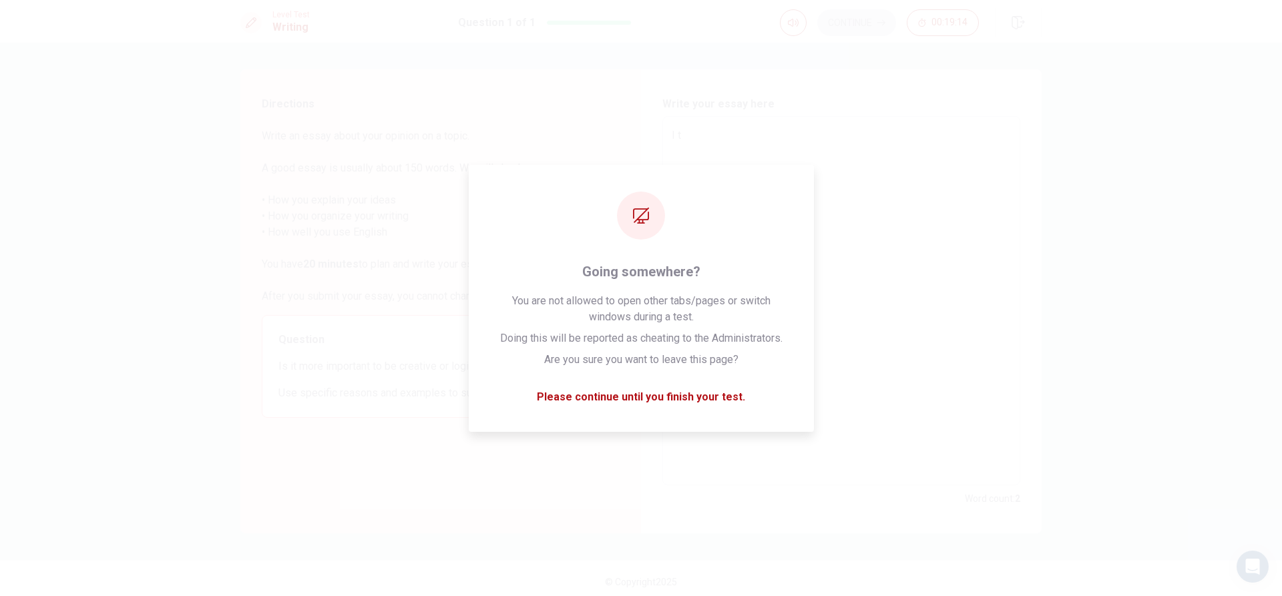
type textarea "I th"
type textarea "x"
type textarea "I thi"
type textarea "x"
type textarea "I thin"
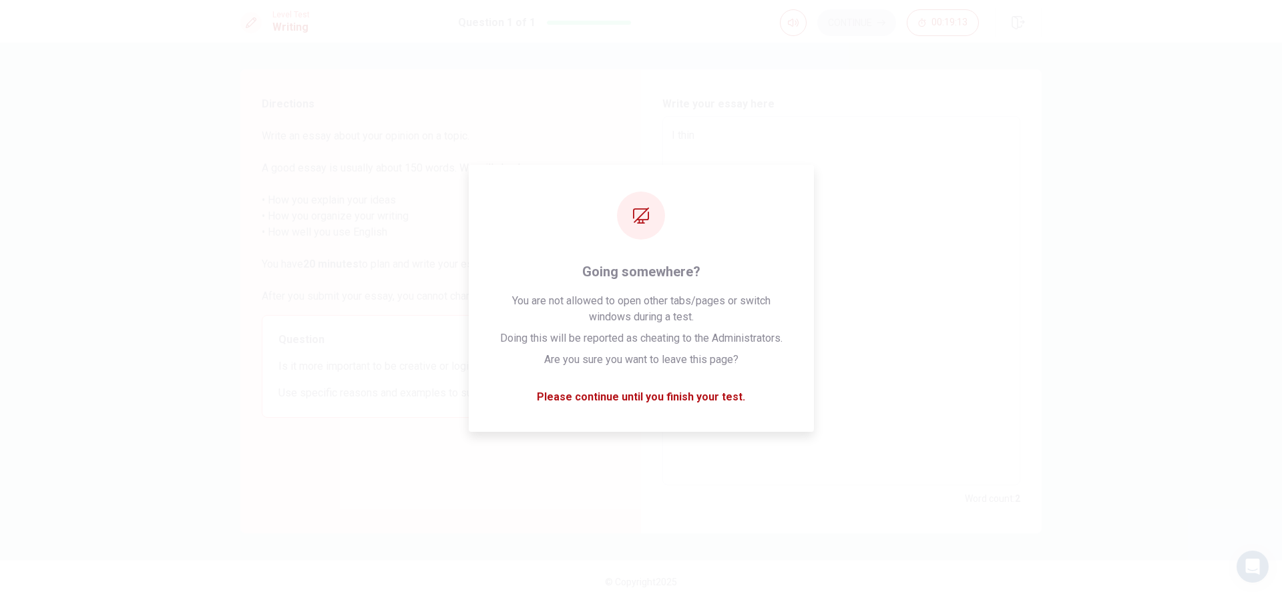
type textarea "x"
type textarea "I think"
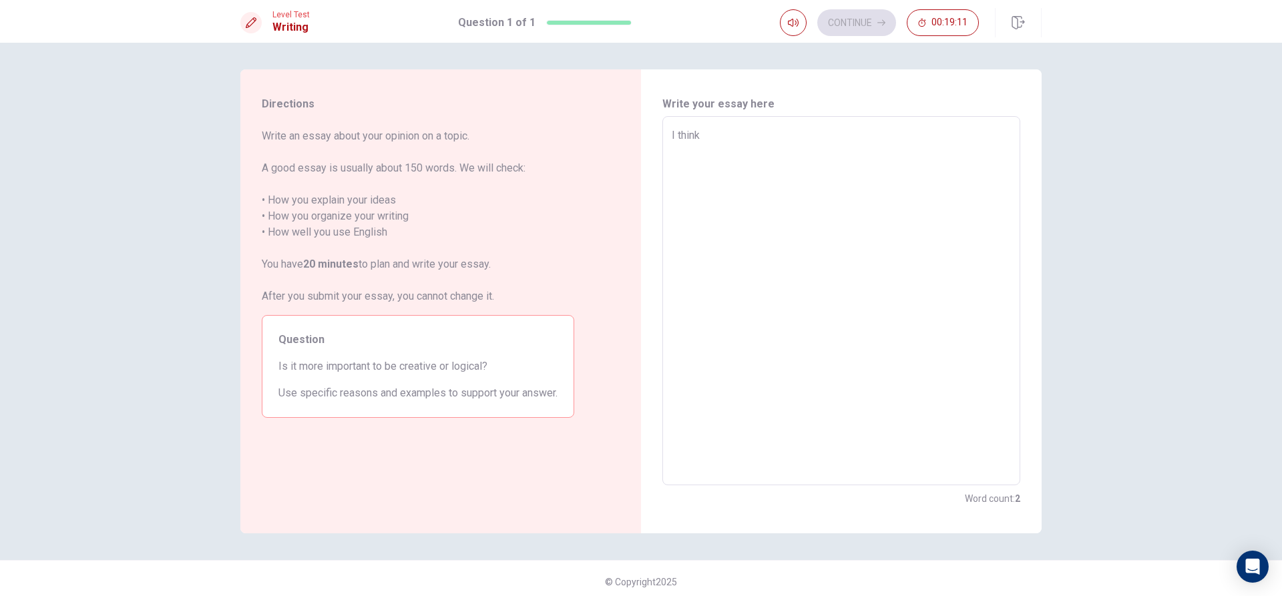
type textarea "x"
type textarea "I think"
type textarea "x"
type textarea "I think T"
type textarea "x"
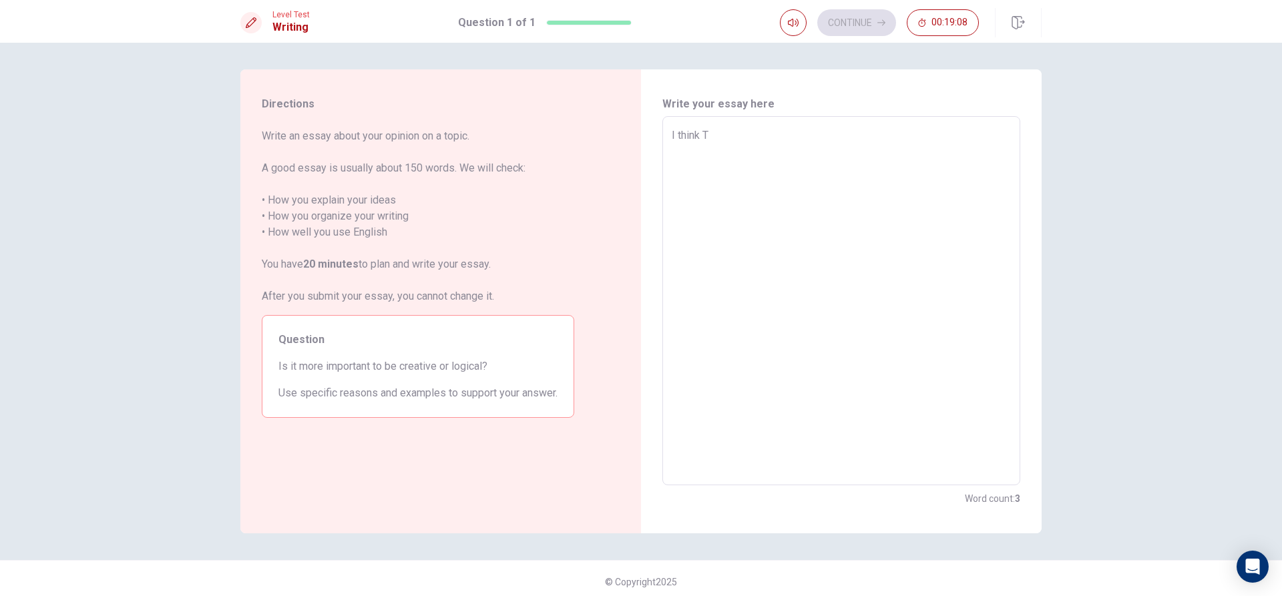
type textarea "I think"
type textarea "x"
type textarea "I think t"
type textarea "x"
type textarea "I think th"
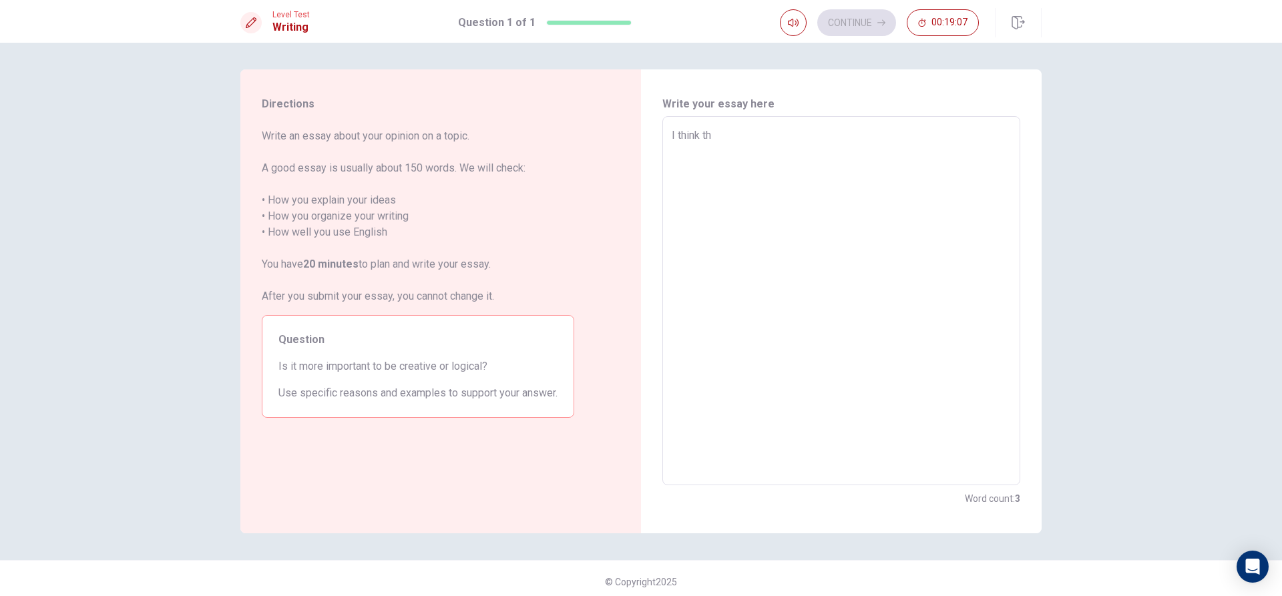
type textarea "x"
type textarea "I think the"
type textarea "x"
type textarea "I think the"
type textarea "x"
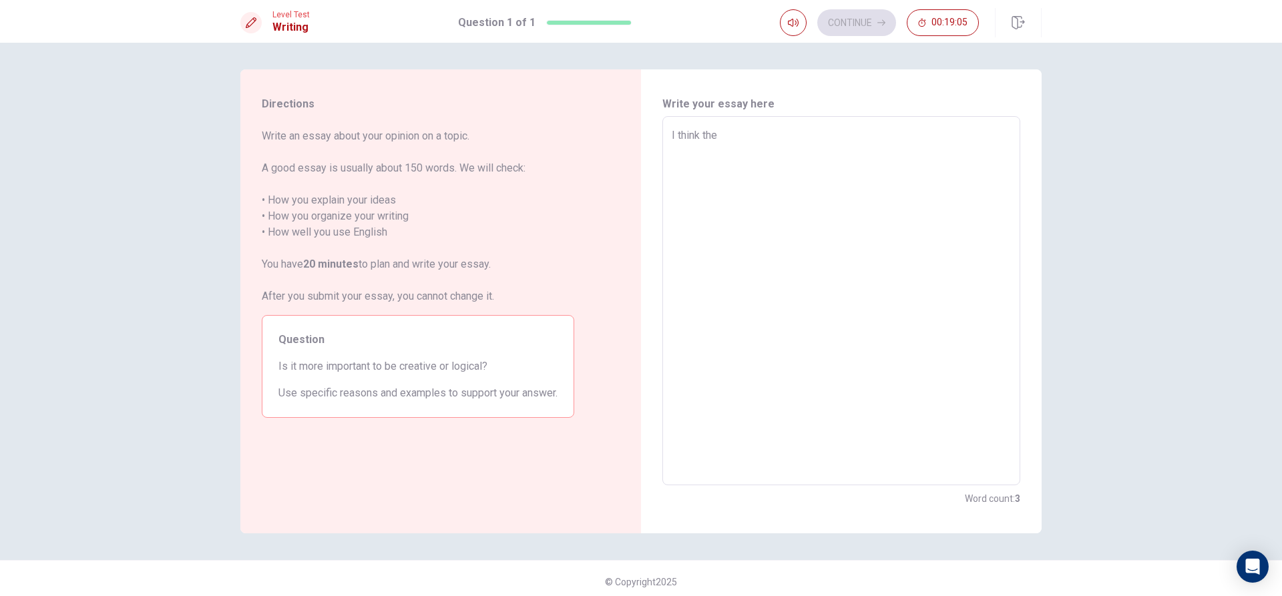
type textarea "I think the c"
type textarea "x"
type textarea "I think the cr"
type textarea "x"
type textarea "I think the cre"
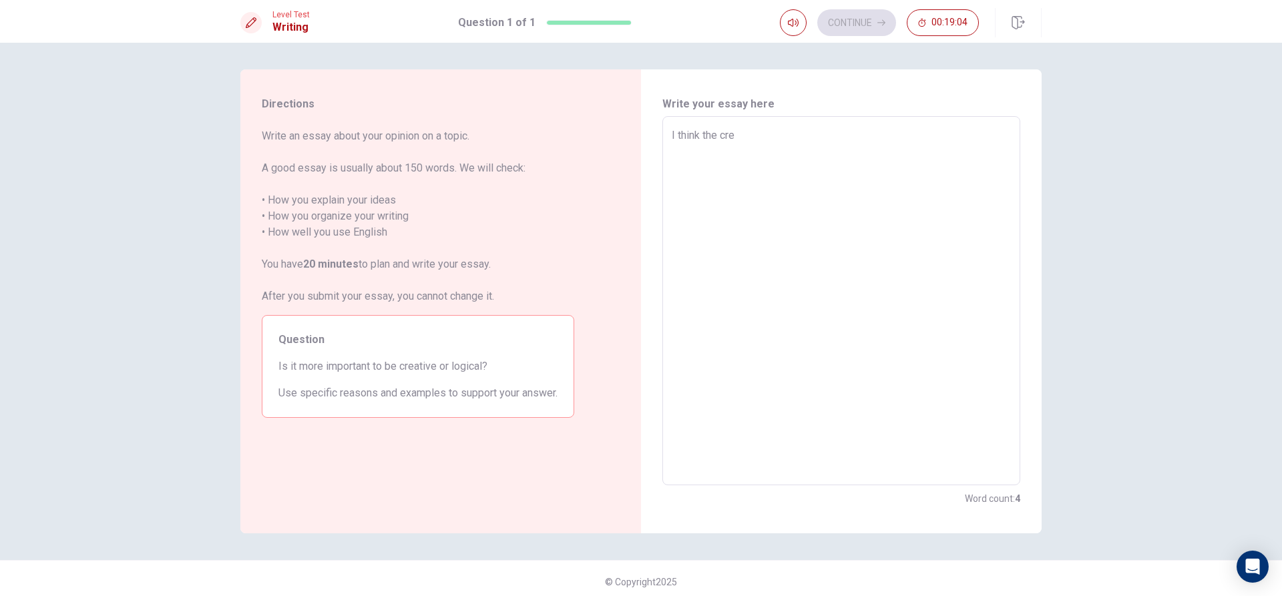
type textarea "x"
type textarea "I think the crea"
type textarea "x"
type textarea "I think the creat"
type textarea "x"
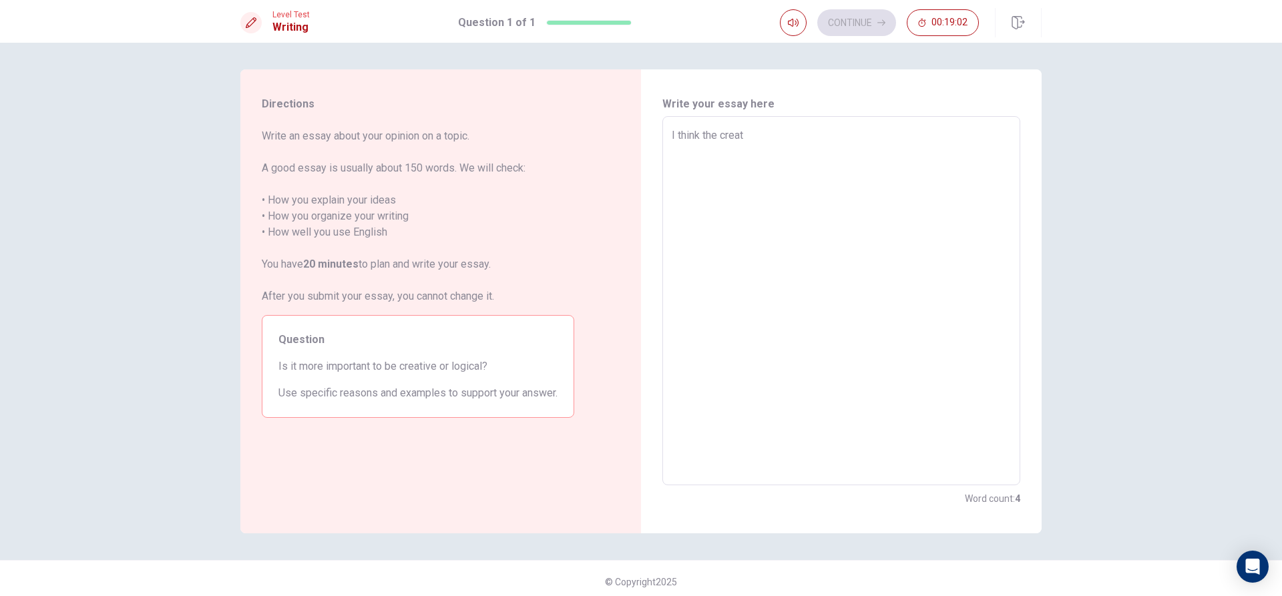
type textarea "I think the creati"
type textarea "x"
type textarea "I think the creativ"
type textarea "x"
type textarea "I think the creative"
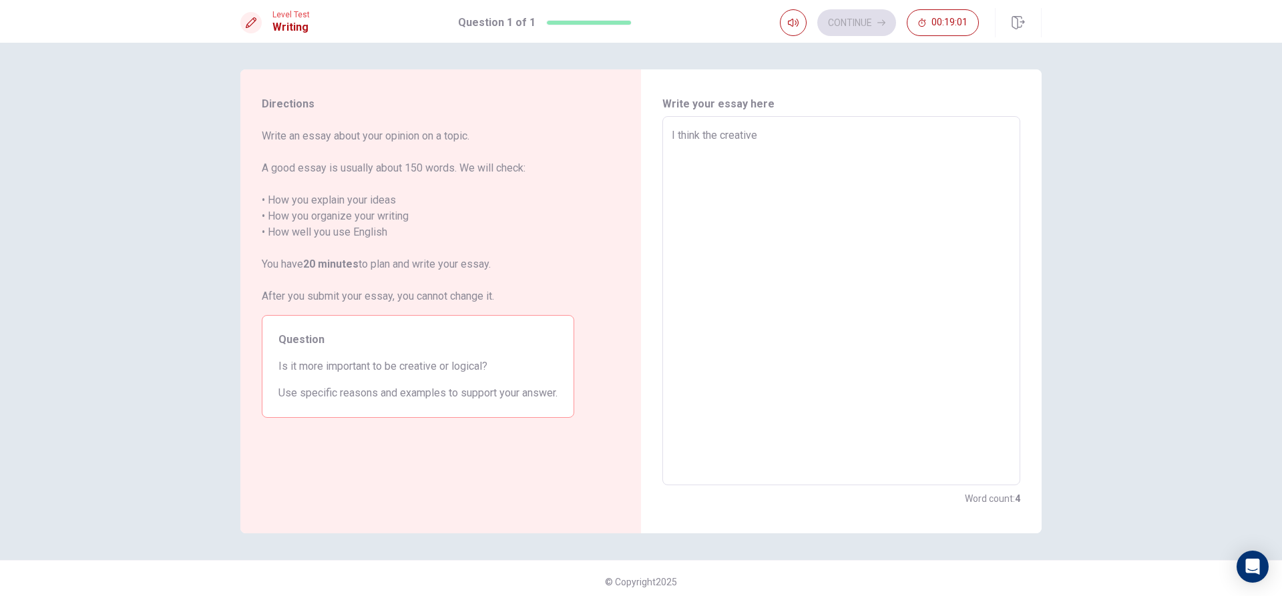
type textarea "x"
type textarea "I think the creative"
type textarea "x"
type textarea "I think the creative i"
type textarea "x"
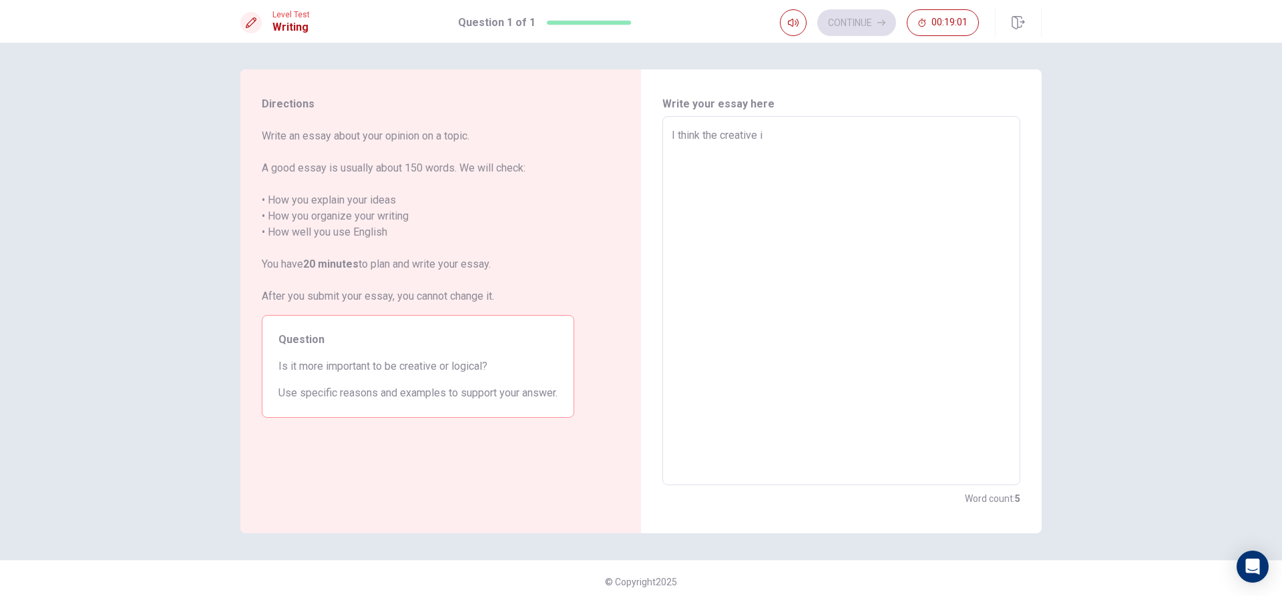
type textarea "I think the creative is"
type textarea "x"
type textarea "I think the creative is"
type textarea "x"
type textarea "I think the creative is i"
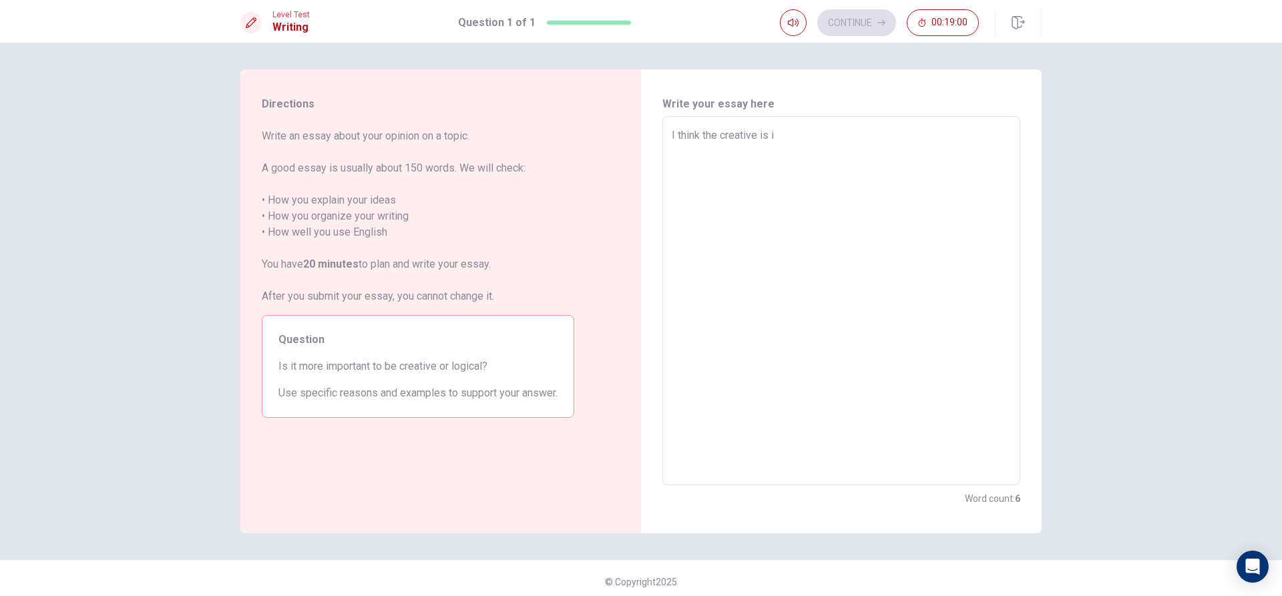
type textarea "x"
type textarea "I think the creative is im"
type textarea "x"
type textarea "I think the creative is imp"
type textarea "x"
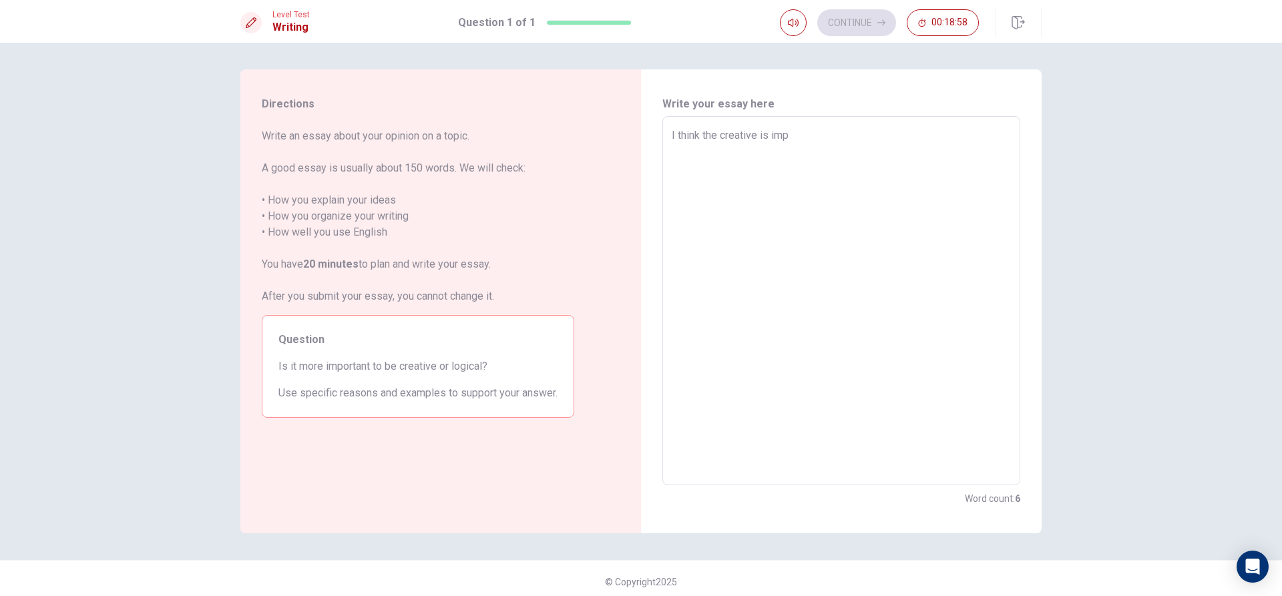
type textarea "I think the creative is impo"
type textarea "x"
type textarea "I think the creative is impor"
type textarea "x"
type textarea "I think the creative is import"
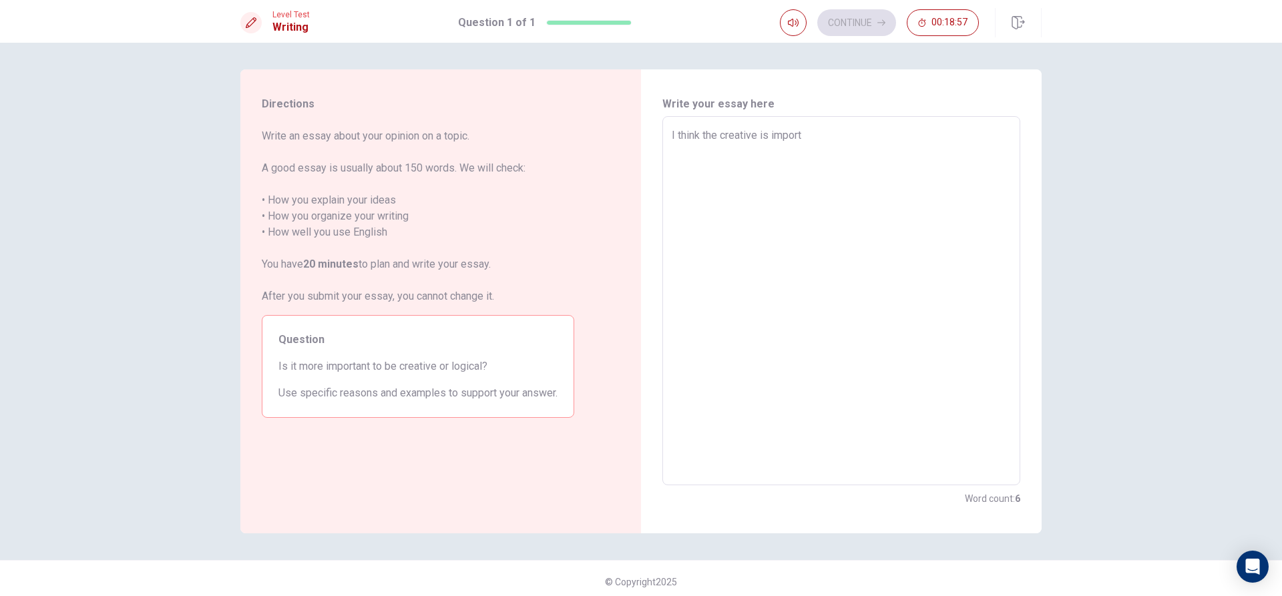
type textarea "x"
type textarea "I think the creative is importa"
type textarea "x"
type textarea "I think the creative is importai"
type textarea "x"
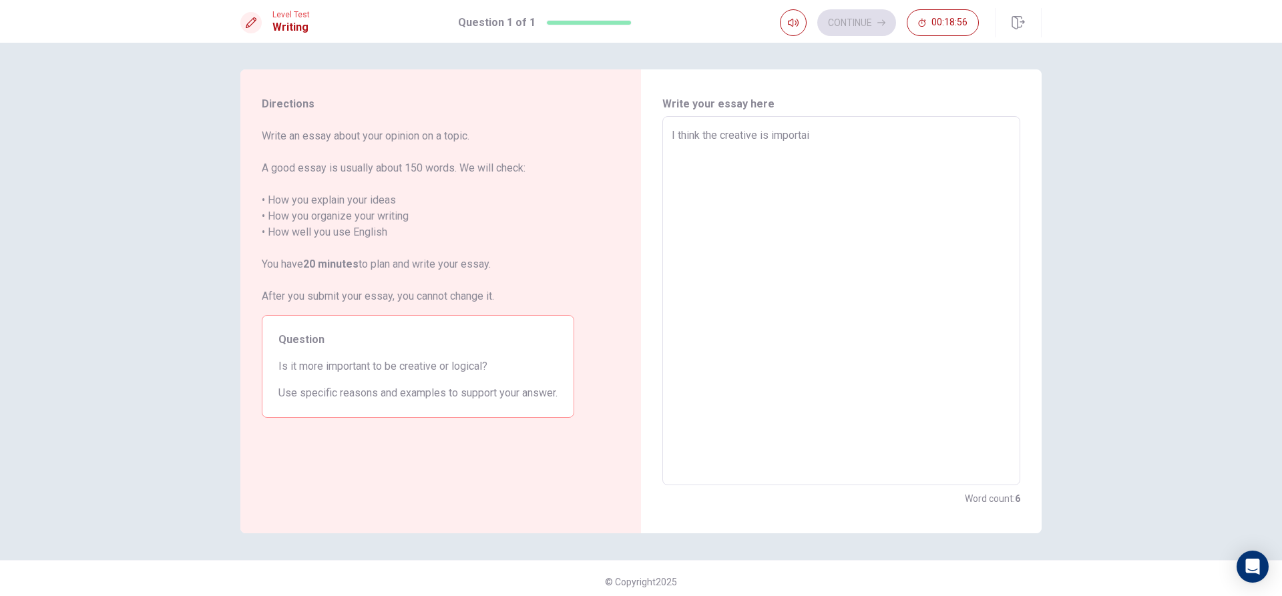
type textarea "I think the creative is importain"
type textarea "x"
type textarea "I think the creative is importain"
type textarea "x"
type textarea "I think the creative is importain t"
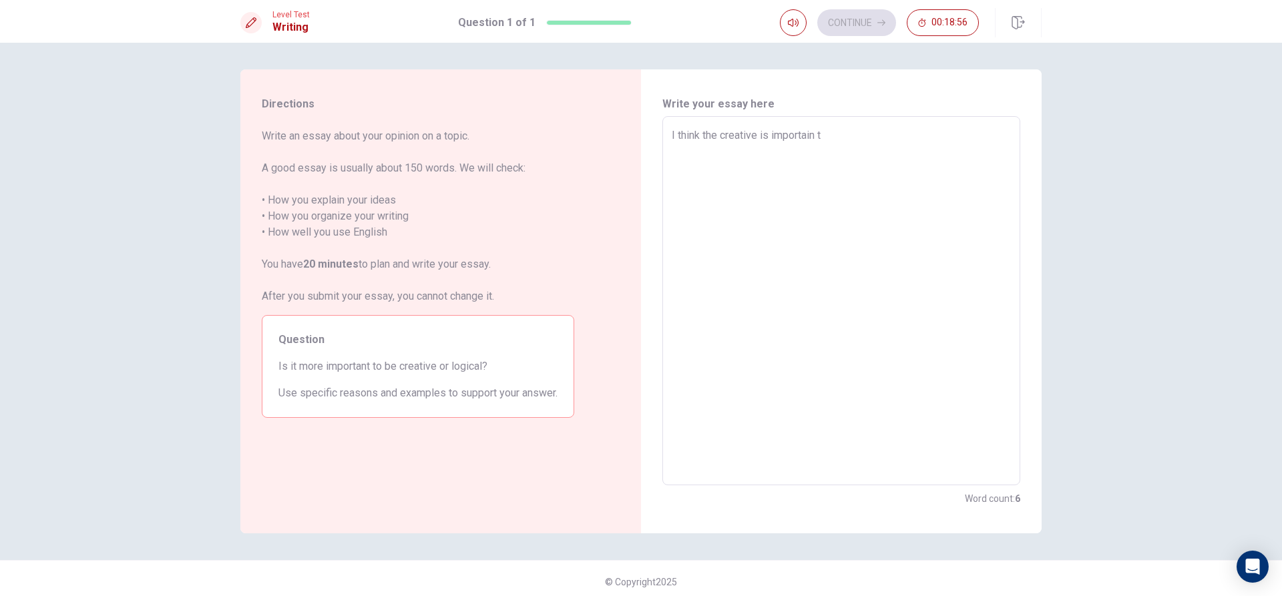
type textarea "x"
type textarea "I think the creative is importain th"
type textarea "x"
type textarea "I think the creative is importain tha"
type textarea "x"
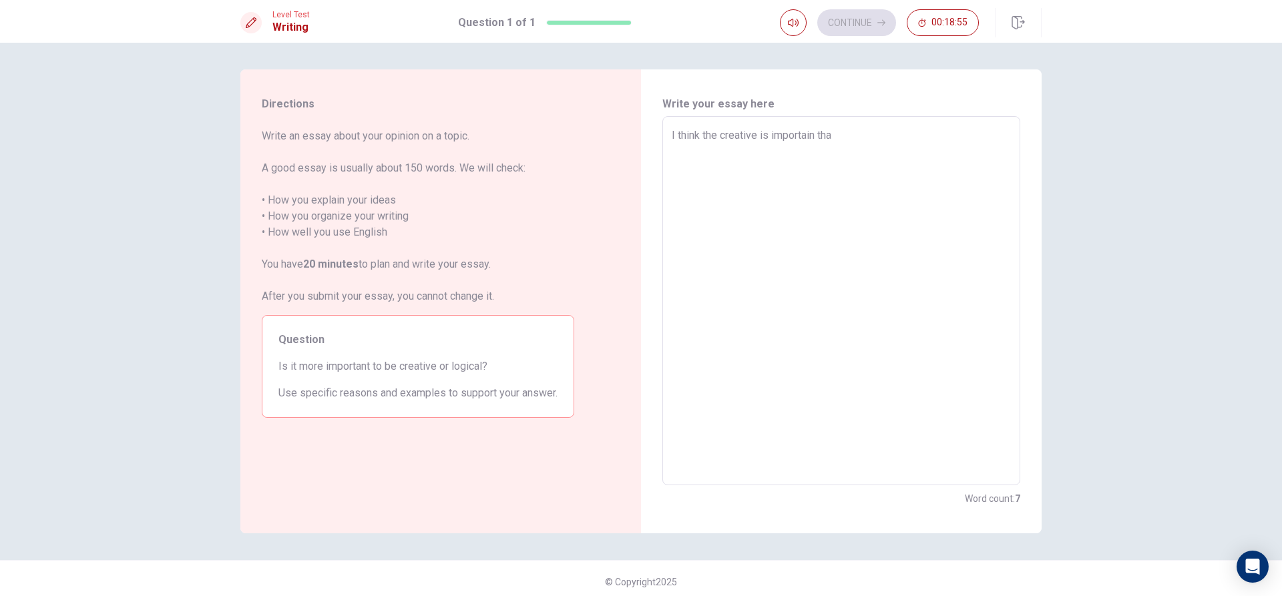
type textarea "I think the creative is importain tha"
type textarea "x"
type textarea "I think the creative is importain tha n"
type textarea "x"
type textarea "I think the creative is importain tha"
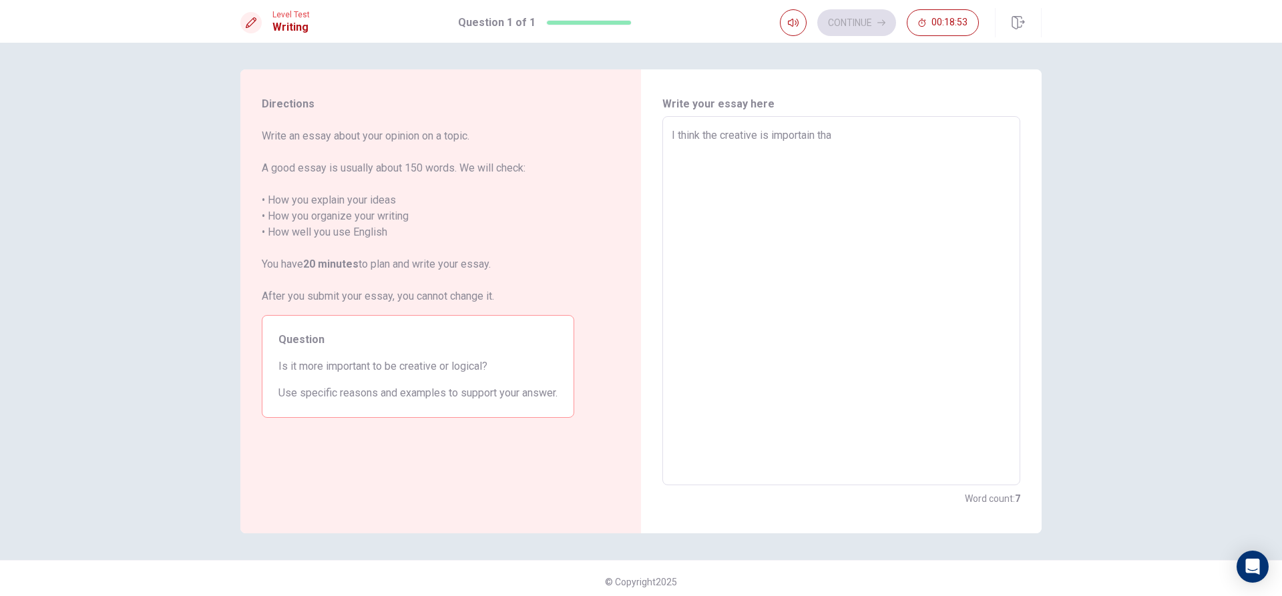
type textarea "x"
type textarea "I think the creative is importain tha"
type textarea "x"
type textarea "I think the creative is importain tha"
type textarea "x"
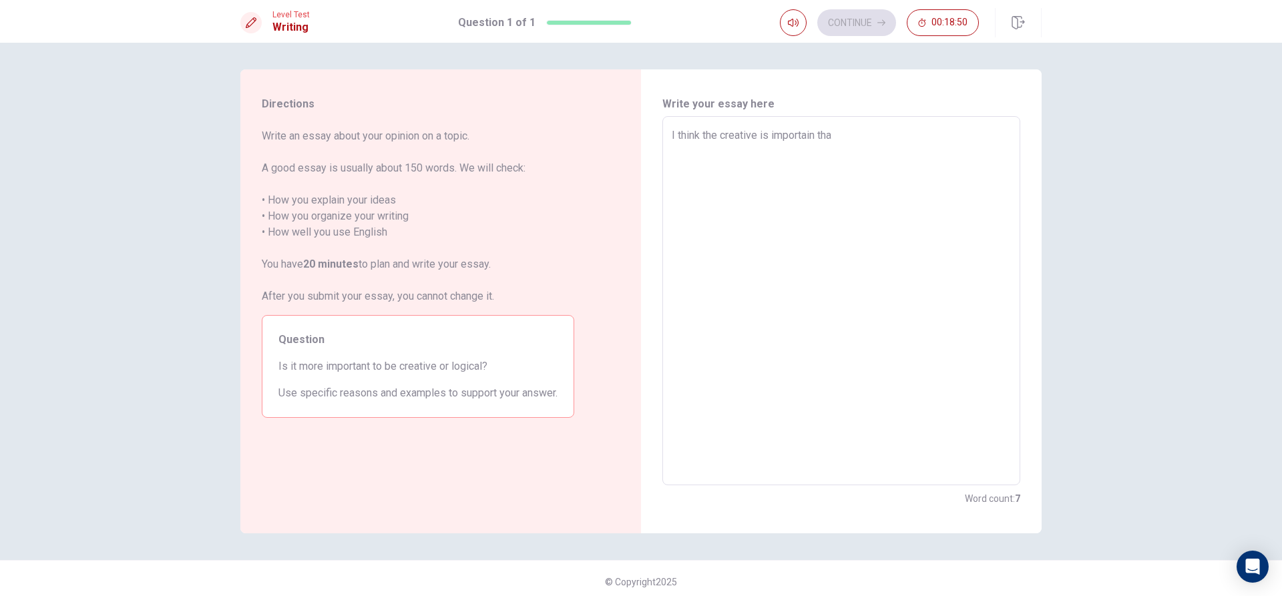
type textarea "I think the creative is importain tha"
type textarea "x"
type textarea "I think the creative is importain than"
type textarea "x"
type textarea "I think the creative is importain than"
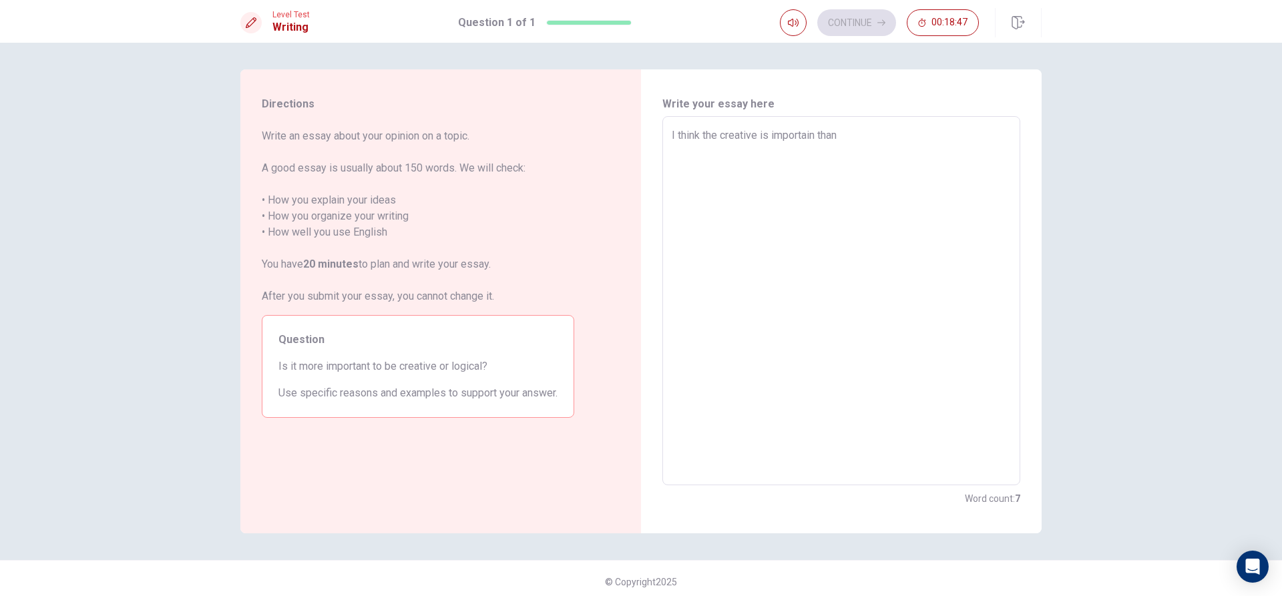
type textarea "x"
type textarea "I think the creative is importain than l"
type textarea "x"
type textarea "I think the creative is importain than lo"
type textarea "x"
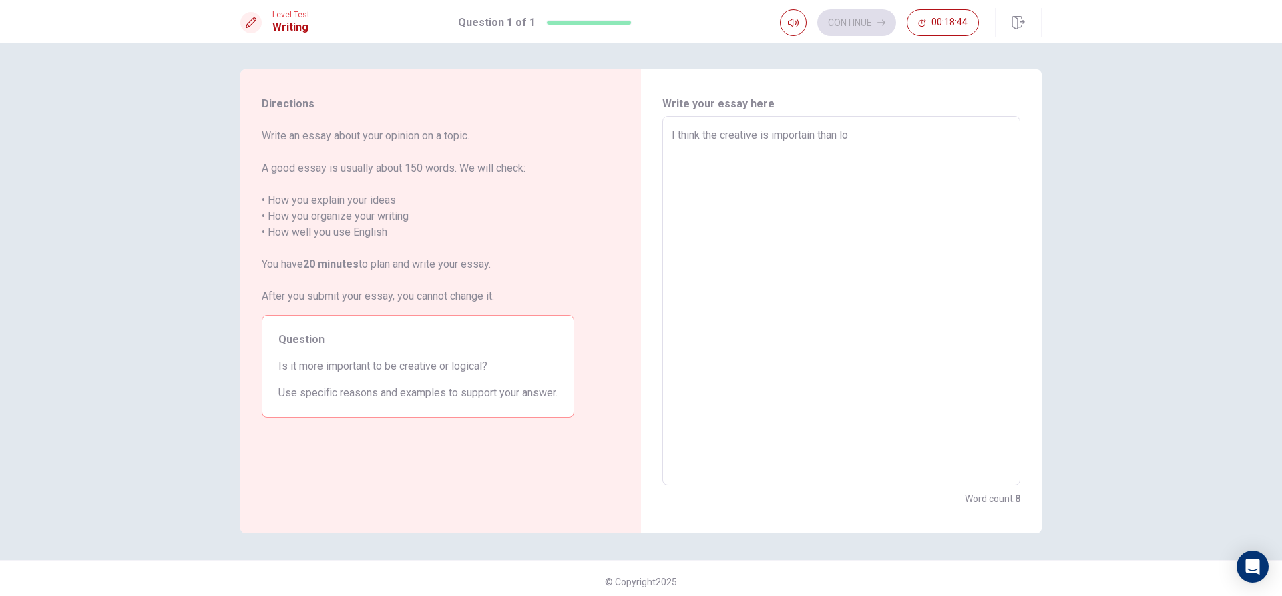
type textarea "I think the creative is importain than log"
type textarea "x"
type textarea "I think the creative is importain than logi"
type textarea "x"
type textarea "I think the creative is importain than logic"
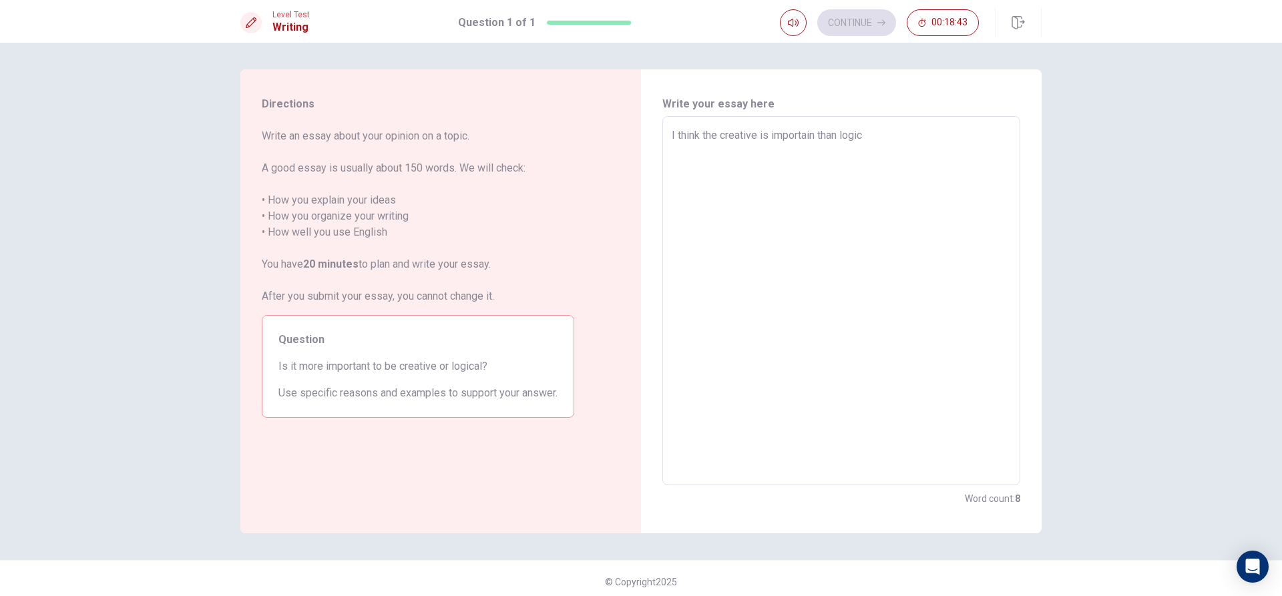
type textarea "x"
type textarea "I think the creative is importain than logica"
type textarea "x"
type textarea "I think the creative is importain than logical"
type textarea "x"
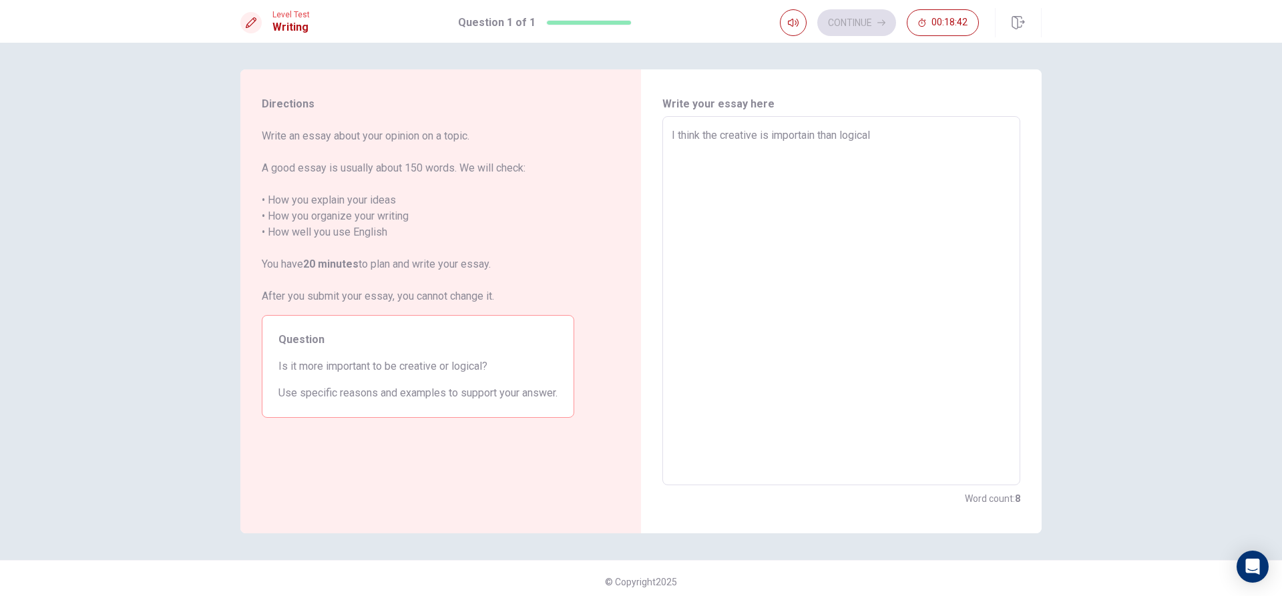
type textarea "I think the creative is importain than logical"
type textarea "x"
type textarea "I think the creative is importain than logical b"
type textarea "x"
type textarea "I think the creative is importain than logical be"
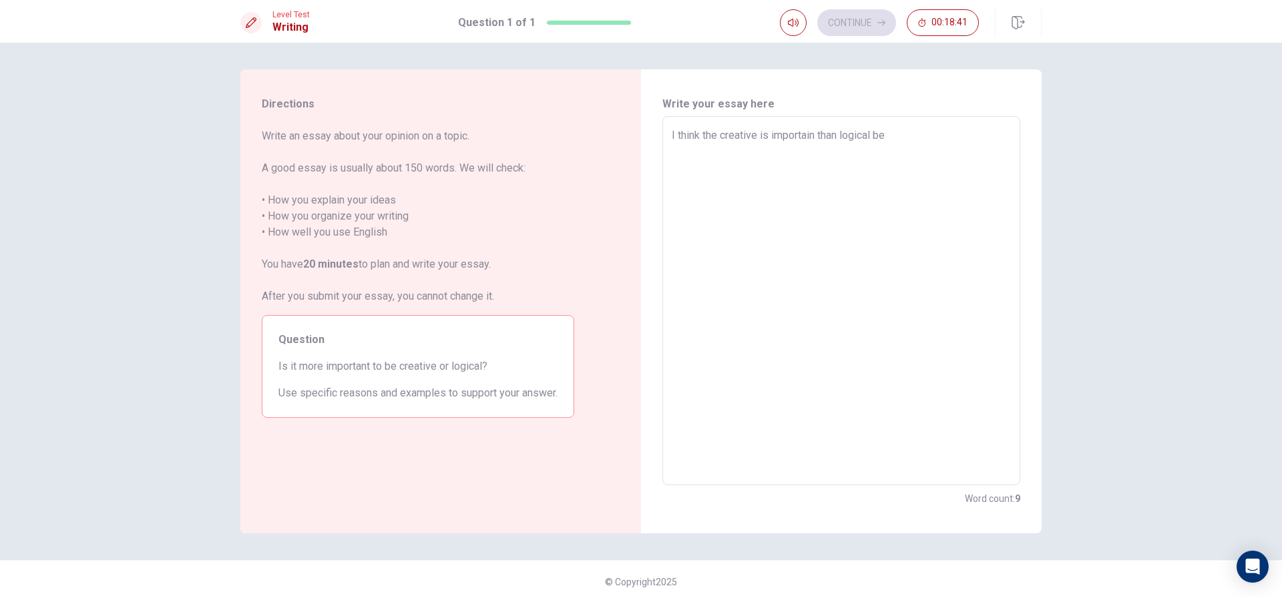
type textarea "x"
type textarea "I think the creative is importain than logical bec"
type textarea "x"
type textarea "I think the creative is importain than logical beca"
type textarea "x"
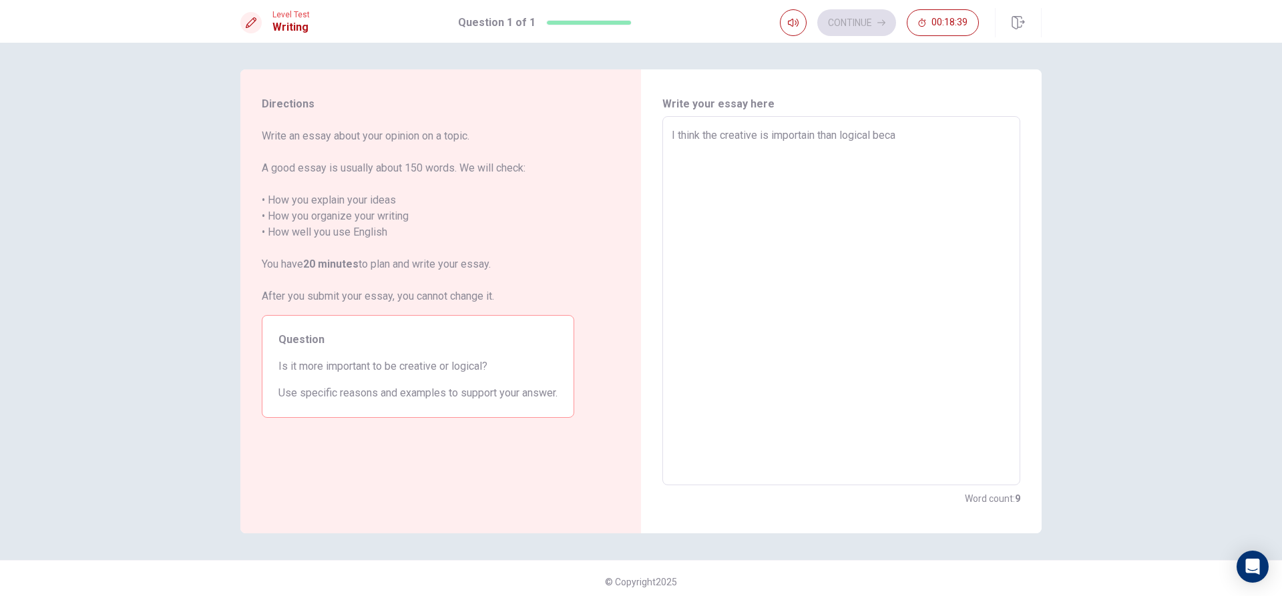
type textarea "I think the creative is importain than logical beca"
type textarea "x"
type textarea "I think the creative is importain than logical beca"
type textarea "x"
type textarea "I think the creative is importain than logical becau"
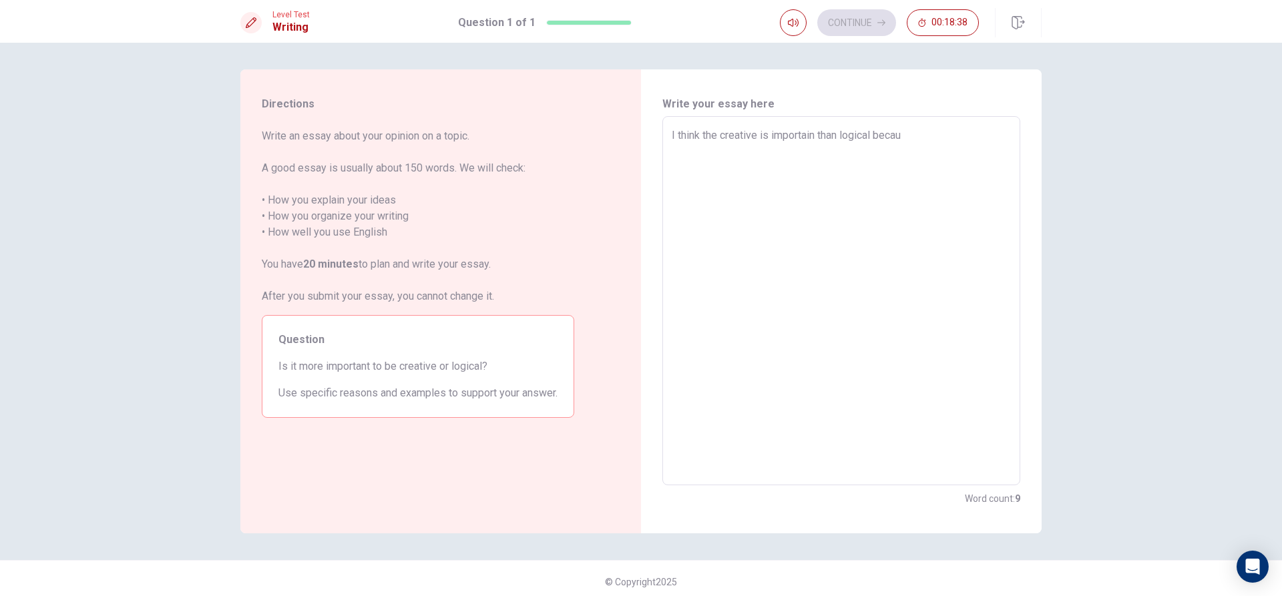
type textarea "x"
type textarea "I think the creative is importain than logical becaus"
type textarea "x"
type textarea "I think the creative is importain than logical because"
type textarea "x"
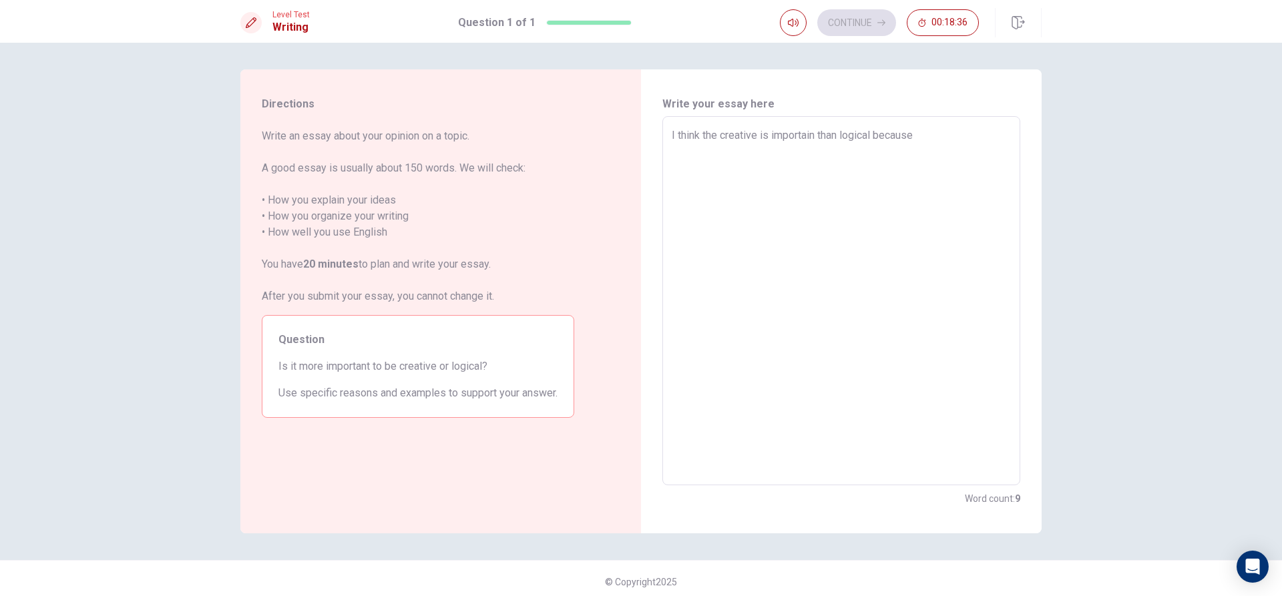
type textarea "I think the creative is importain than logical because"
type textarea "x"
type textarea "I think the creative is importain than logical because i"
type textarea "x"
type textarea "I think the creative is importain than logical because in"
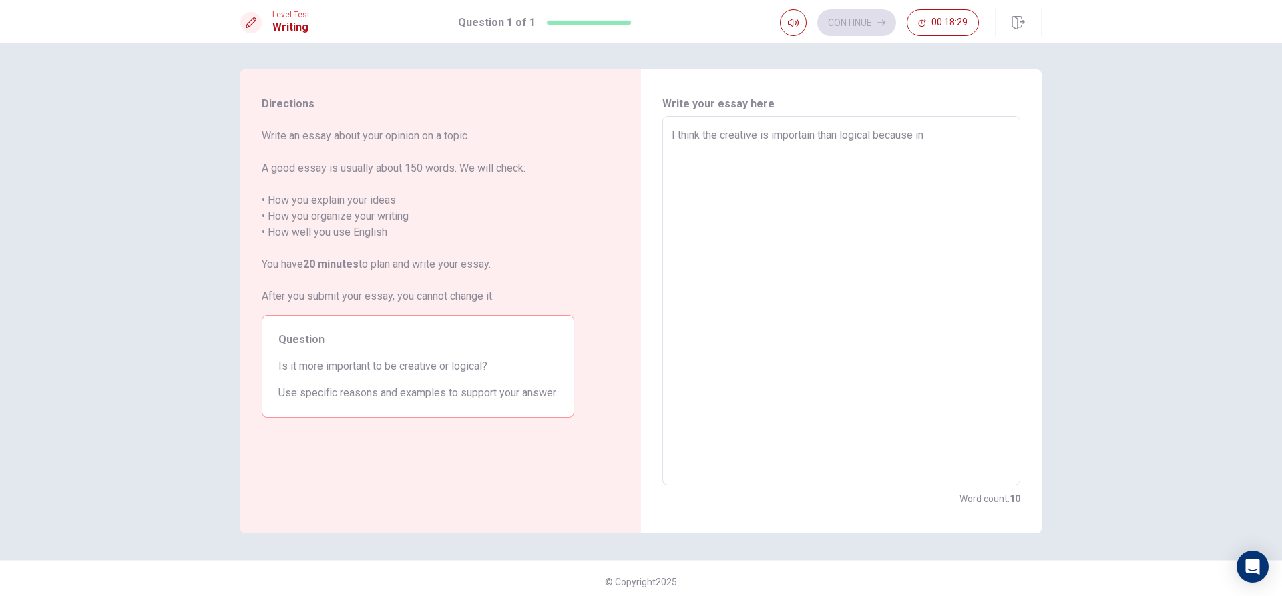
type textarea "x"
type textarea "I think the creative is importain than logical because in"
type textarea "x"
type textarea "I think the creative is importain than logical because in t"
type textarea "x"
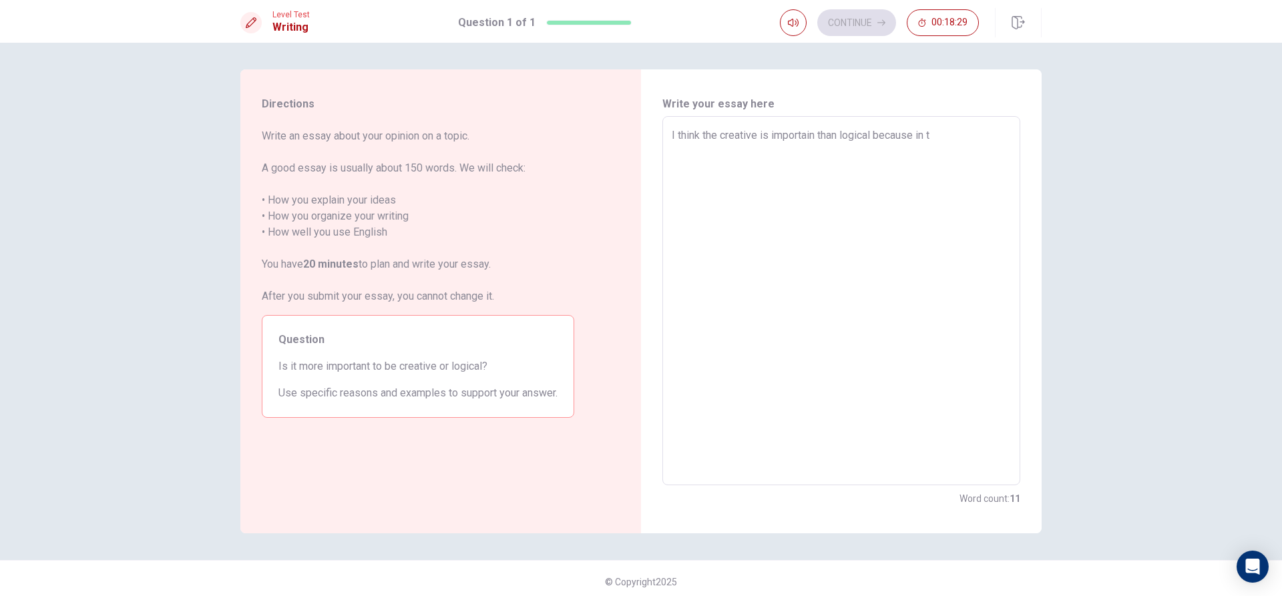
type textarea "I think the creative is importain than logical because in th"
type textarea "x"
type textarea "I think the creative is importain than logical because in the"
type textarea "x"
type textarea "I think the creative is importain than logical because in the"
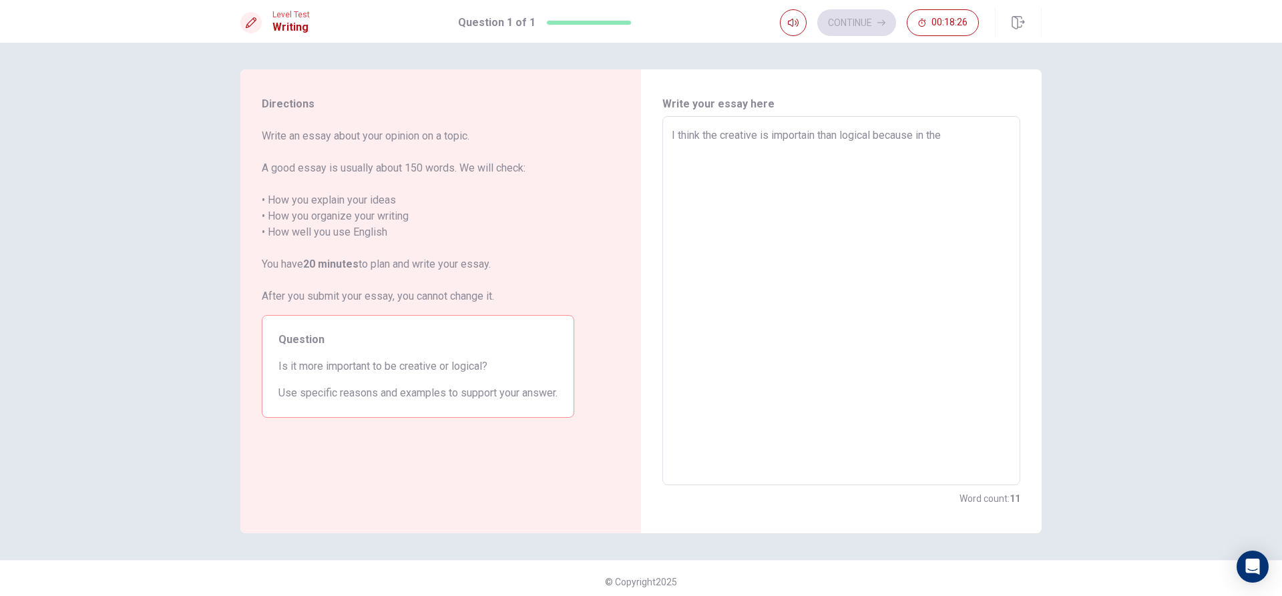
type textarea "x"
type textarea "I think the creative is importain than logical because in the w"
type textarea "x"
type textarea "I think the creative is importain than logical because in the wo"
type textarea "x"
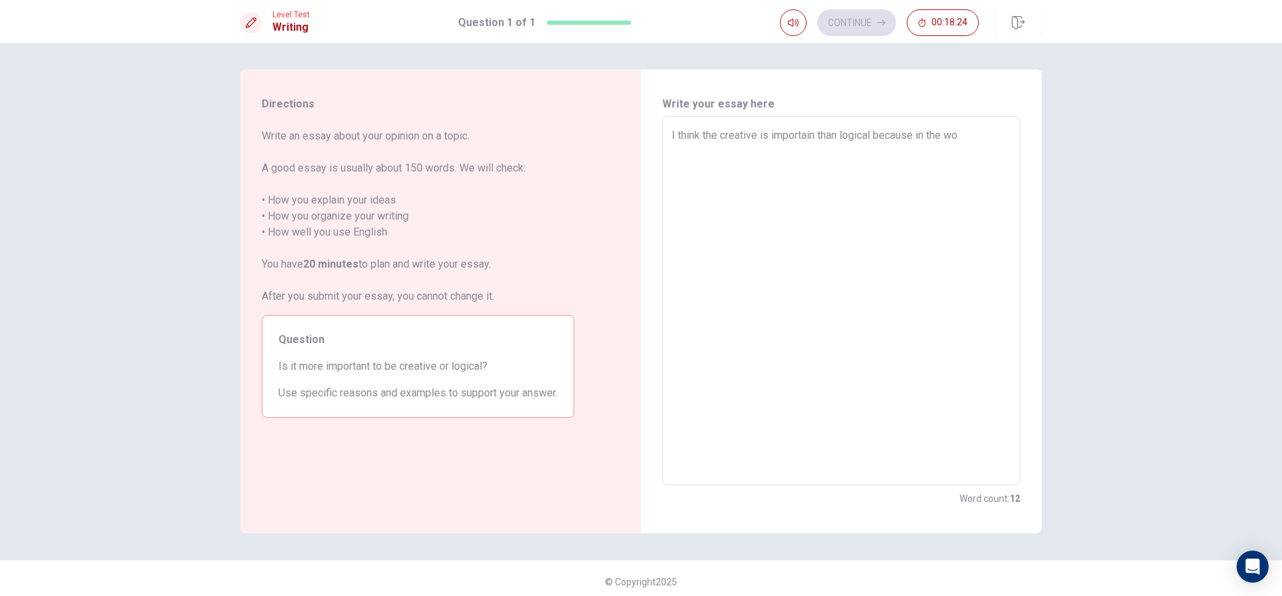
type textarea "I think the creative is importain than logical because in the wor"
type textarea "x"
type textarea "I think the creative is importain than logical because in the worl"
type textarea "x"
type textarea "I think the creative is importain than logical because in the world"
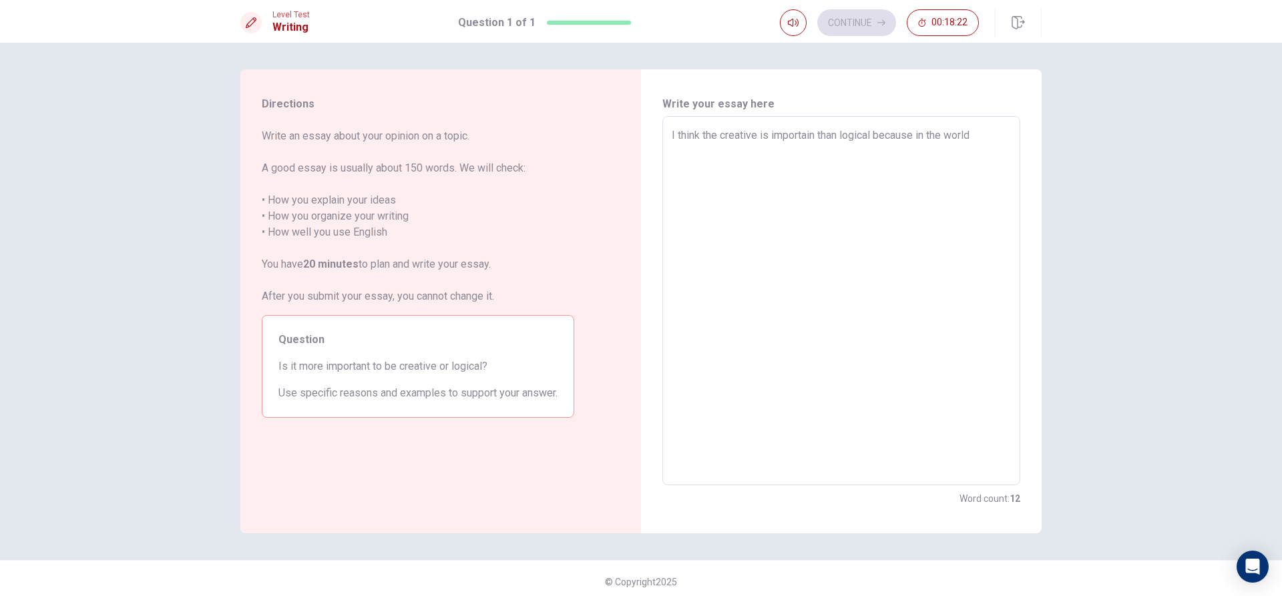
type textarea "x"
type textarea "I think the creative is importain than logical because in the world"
type textarea "x"
type textarea "I think the creative is importain than logical because in the world o"
type textarea "x"
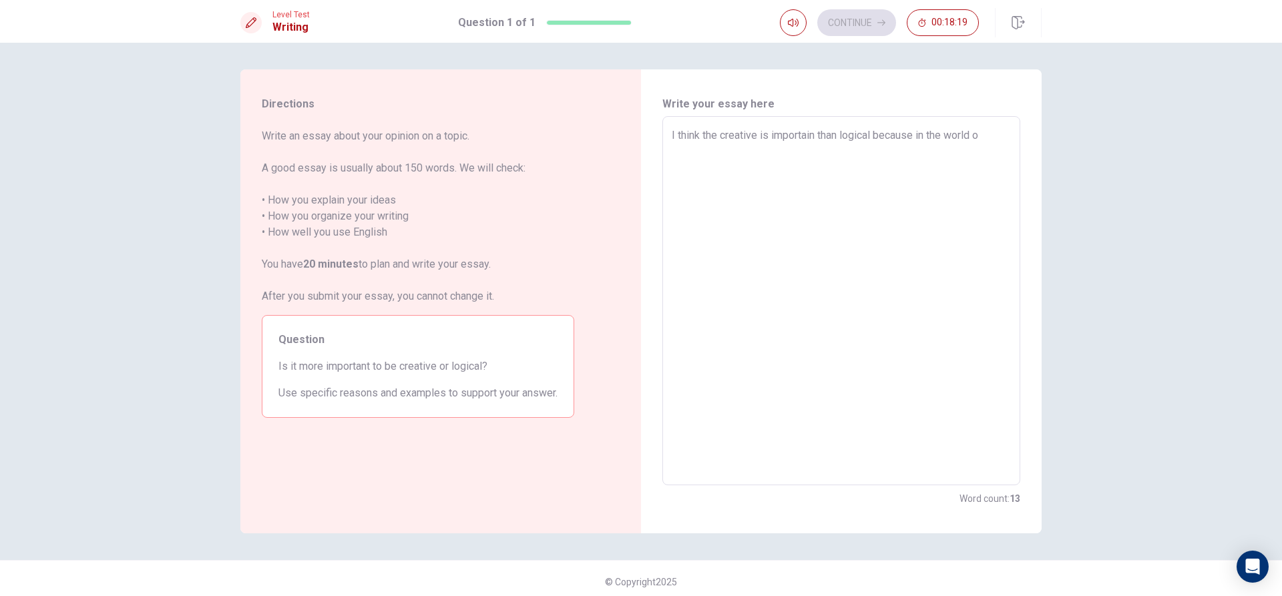
type textarea "I think the creative is importain than logical because in the world or"
type textarea "x"
type textarea "I think the creative is importain than logical because in the world or"
type textarea "x"
type textarea "I think the creative is importain than logical because in the world or s"
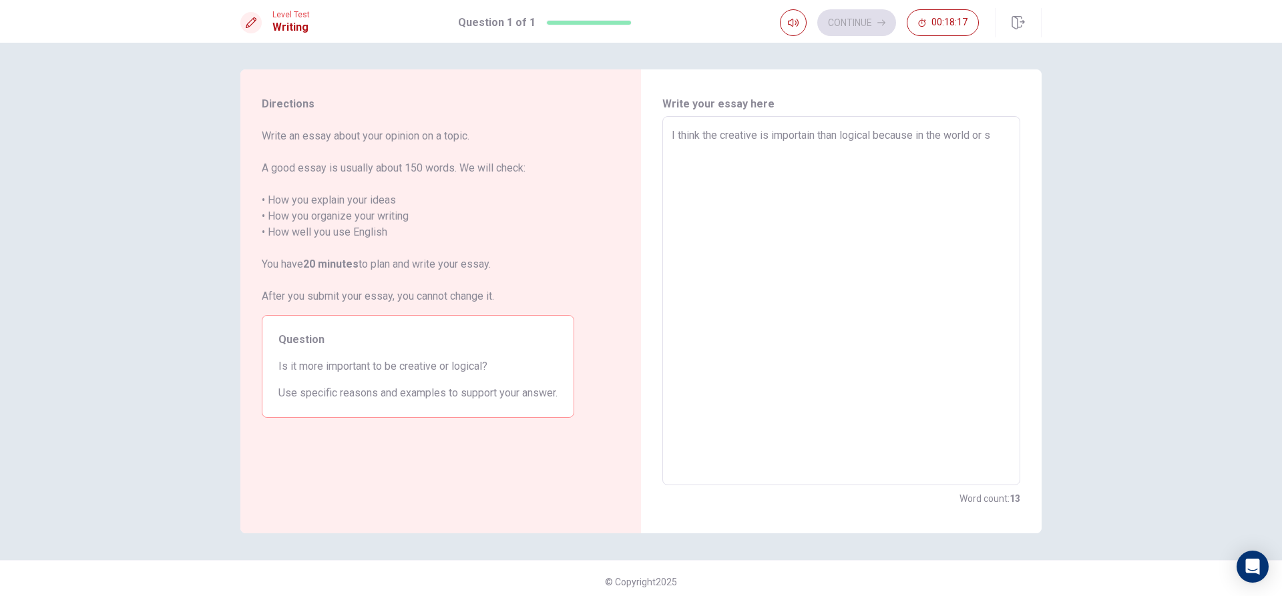
type textarea "x"
type textarea "I think the creative is importain than logical because in the world or sc"
type textarea "x"
type textarea "I think the creative is importain than logical because in the world or sch"
type textarea "x"
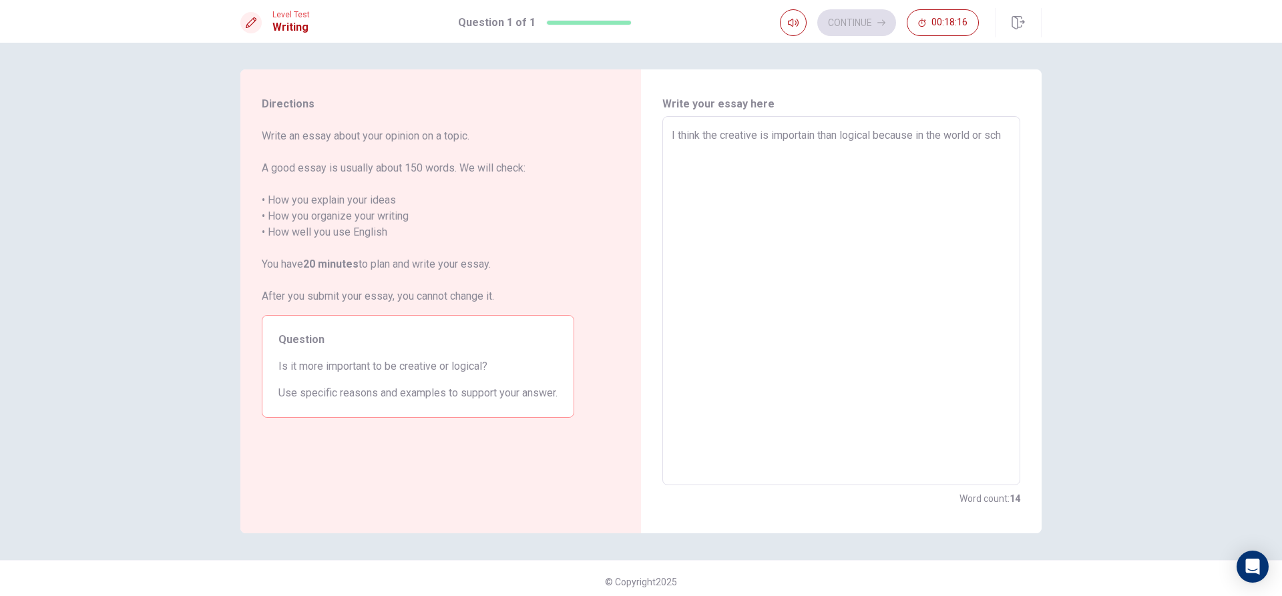
type textarea "I think the creative is importain than logical because in the world or scho"
type textarea "x"
type textarea "I think the creative is importain than logical because in the world or schoo"
type textarea "x"
type textarea "I think the creative is importain than logical because in the world or schooh"
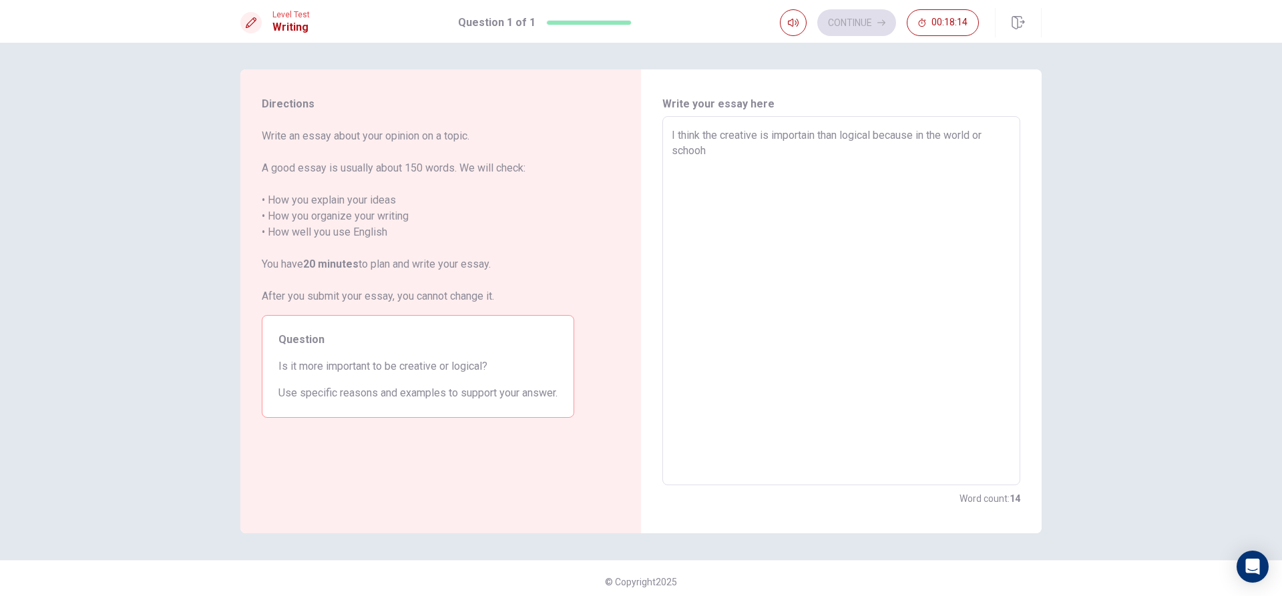
type textarea "x"
type textarea "I think the creative is importain than logical because in the world or schooh"
type textarea "x"
type textarea "I think the creative is importain than logical because in the world or schooh w"
type textarea "x"
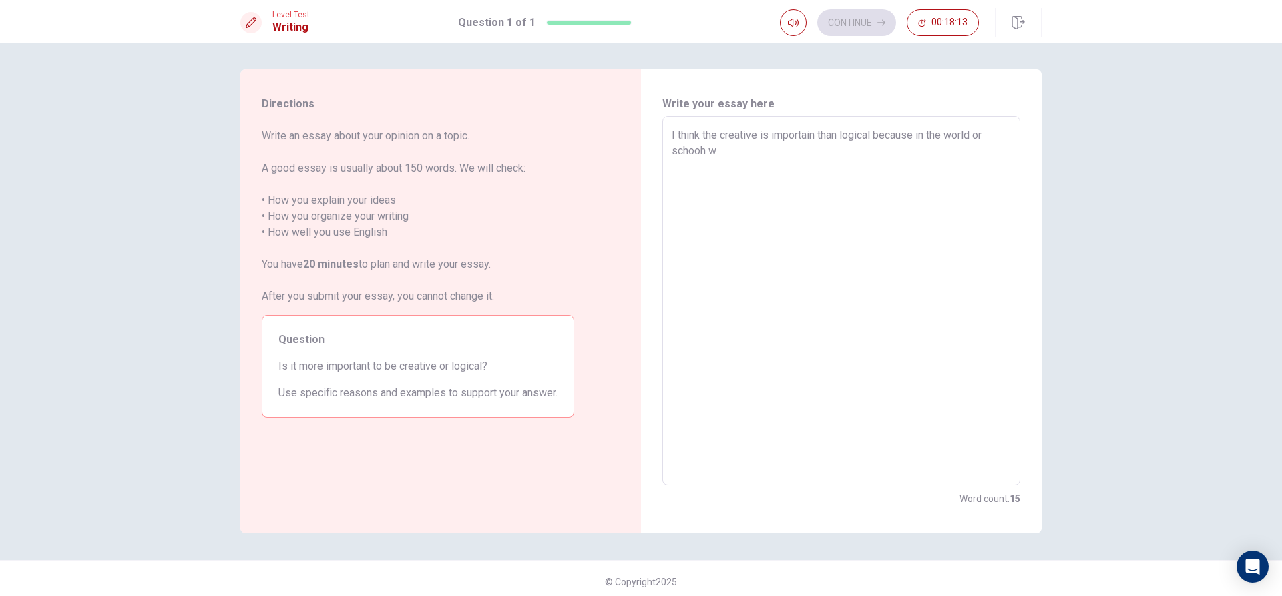
type textarea "I think the creative is importain than logical because in the world or schooh we"
type textarea "x"
type textarea "I think the creative is importain than logical because in the world or schooh we"
type textarea "x"
type textarea "I think the creative is importain than logical because in the world or schooh w…"
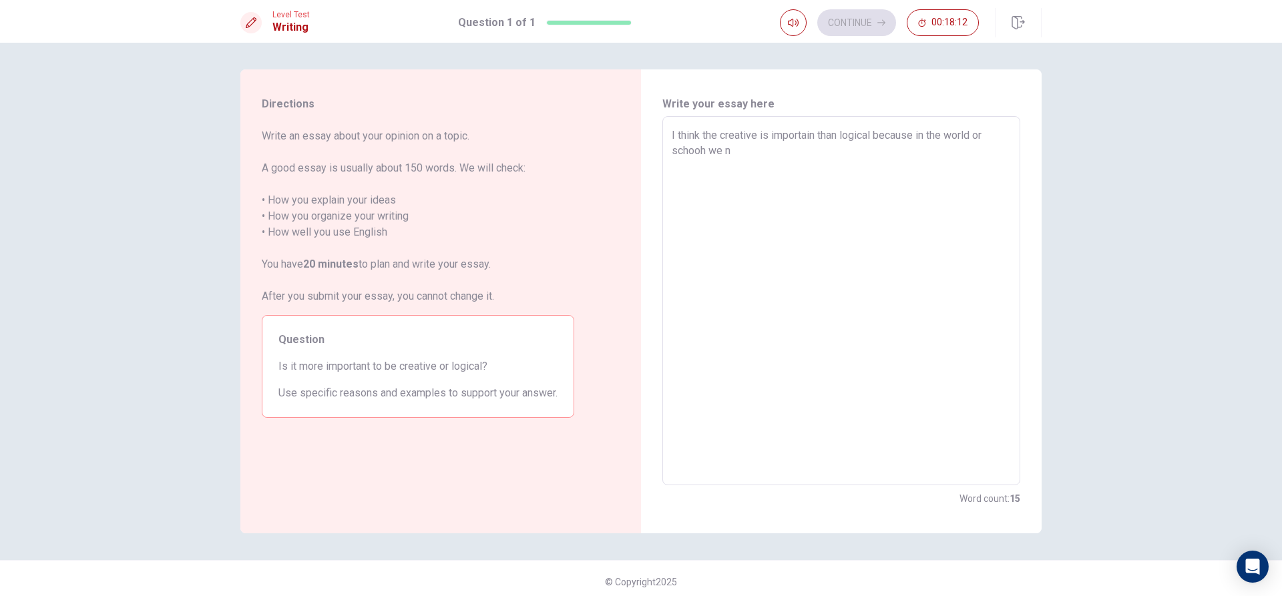
type textarea "x"
type textarea "I think the creative is importain than logical because in the world or schooh w…"
type textarea "x"
type textarea "I think the creative is importain than logical because in the world or schooh w…"
type textarea "x"
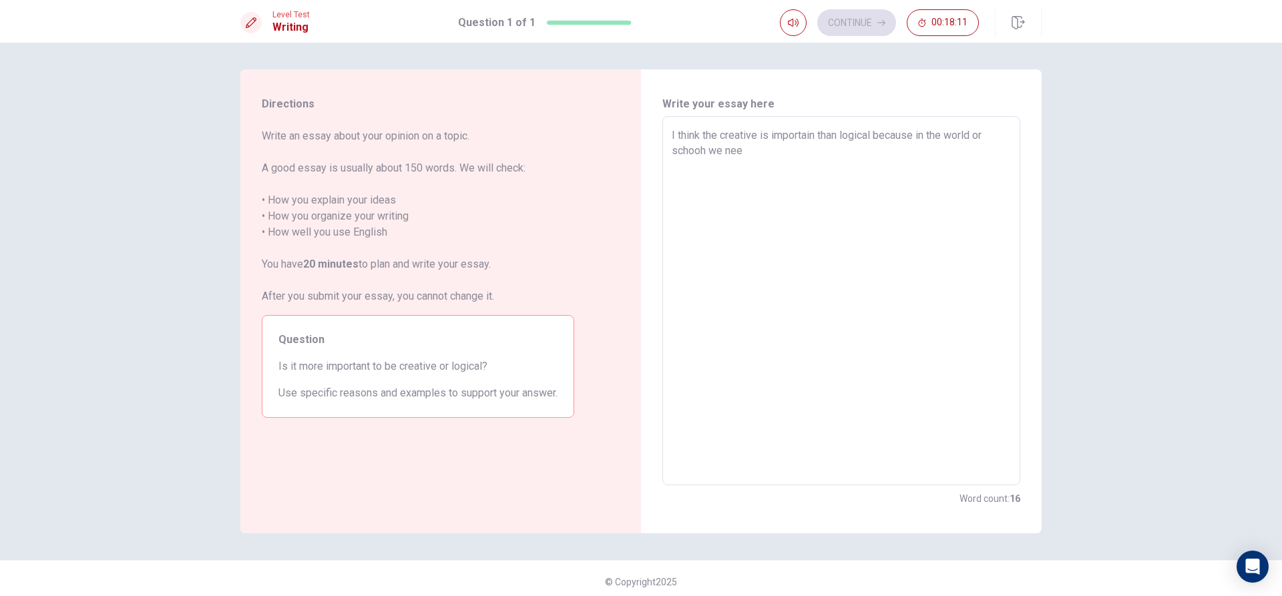
type textarea "I think the creative is importain than logical because in the world or schooh w…"
type textarea "x"
type textarea "I think the creative is importain than logical because in the world or schooh w…"
type textarea "x"
type textarea "I think the creative is importain than logical because in the world or schooh w…"
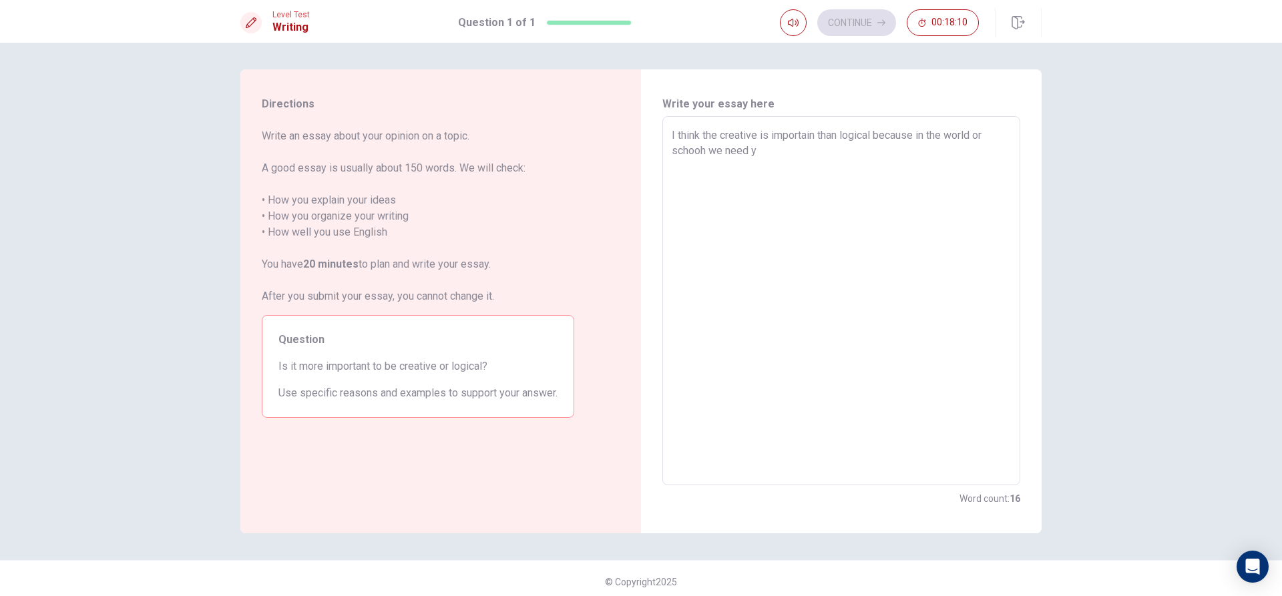
type textarea "x"
type textarea "I think the creative is importain than logical because in the world or schooh w…"
type textarea "x"
type textarea "I think the creative is importain than logical because in the world or schooh w…"
type textarea "x"
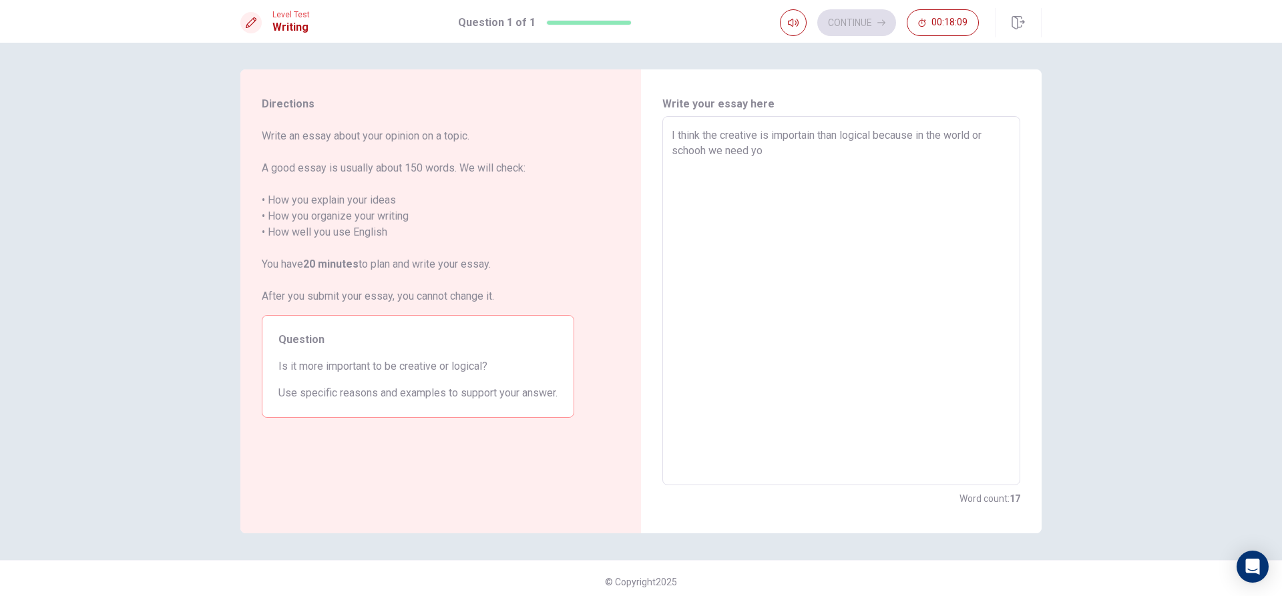
type textarea "I think the creative is importain than logical because in the world or schooh w…"
type textarea "x"
click at [774, 152] on textarea "I think the creative is importain than logical because in the world or schooh w…" at bounding box center [841, 301] width 339 height 347
click at [755, 154] on textarea "I think the creative is importain than logical because in the world or schooh w…" at bounding box center [841, 301] width 339 height 347
click at [861, 147] on textarea "I think the creative is importain than logical because in the world or schooh w…" at bounding box center [841, 301] width 339 height 347
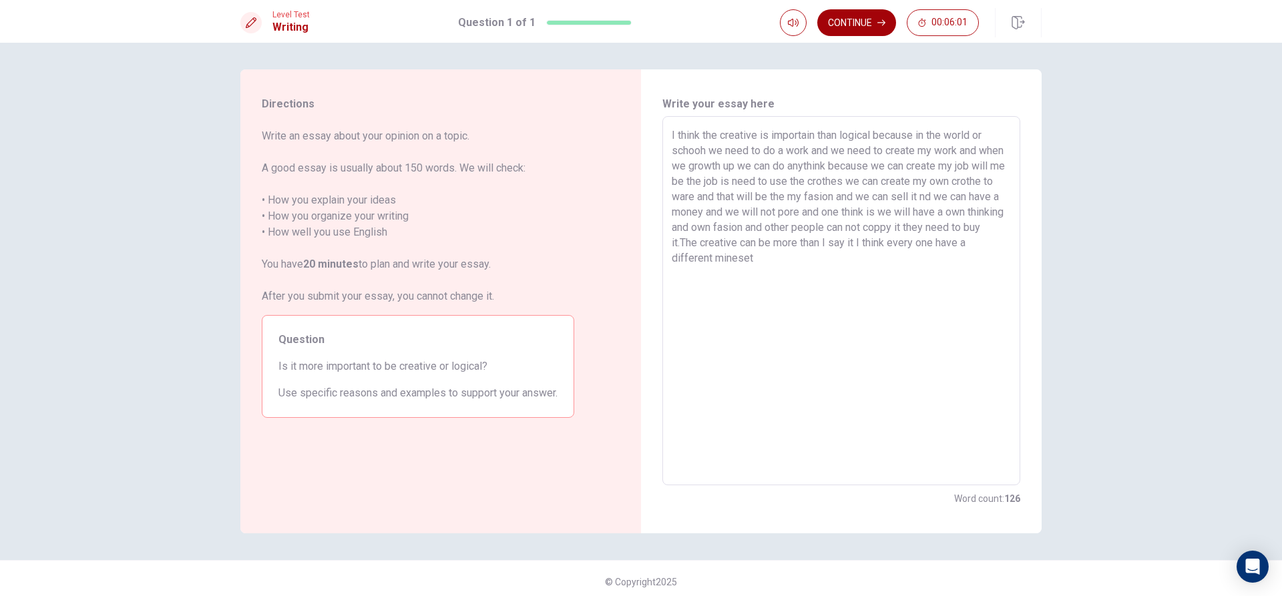
click at [838, 11] on button "Continue" at bounding box center [856, 22] width 79 height 27
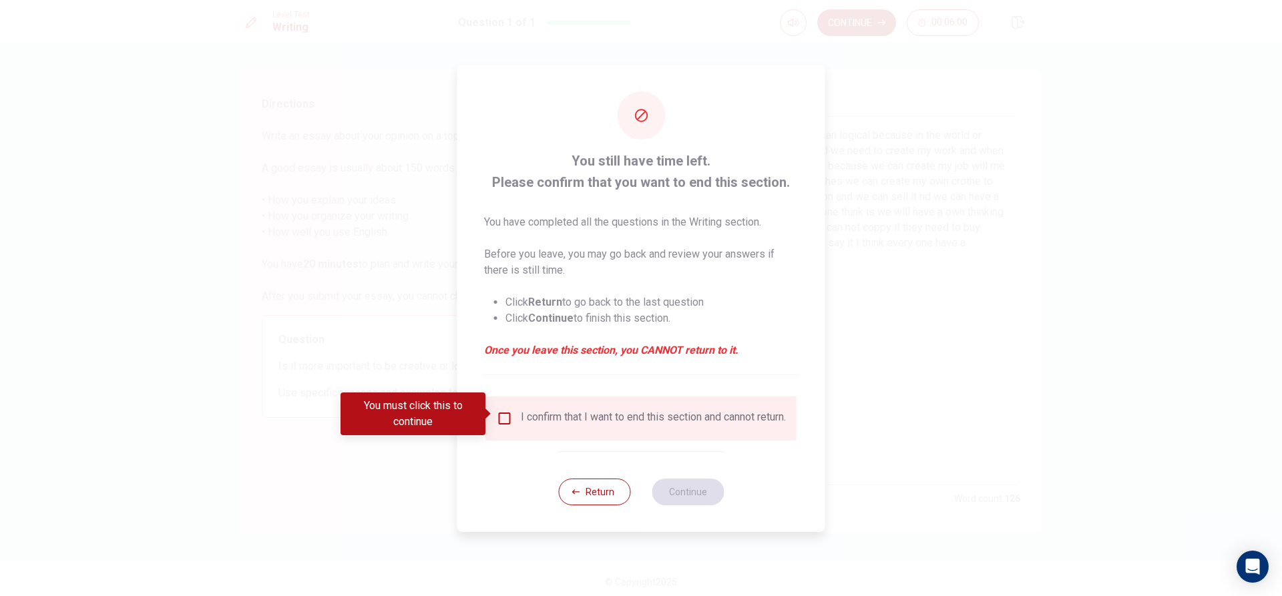
click at [512, 414] on div "I confirm that I want to end this section and cannot return." at bounding box center [641, 419] width 289 height 16
click at [502, 417] on input "You must click this to continue" at bounding box center [505, 419] width 16 height 16
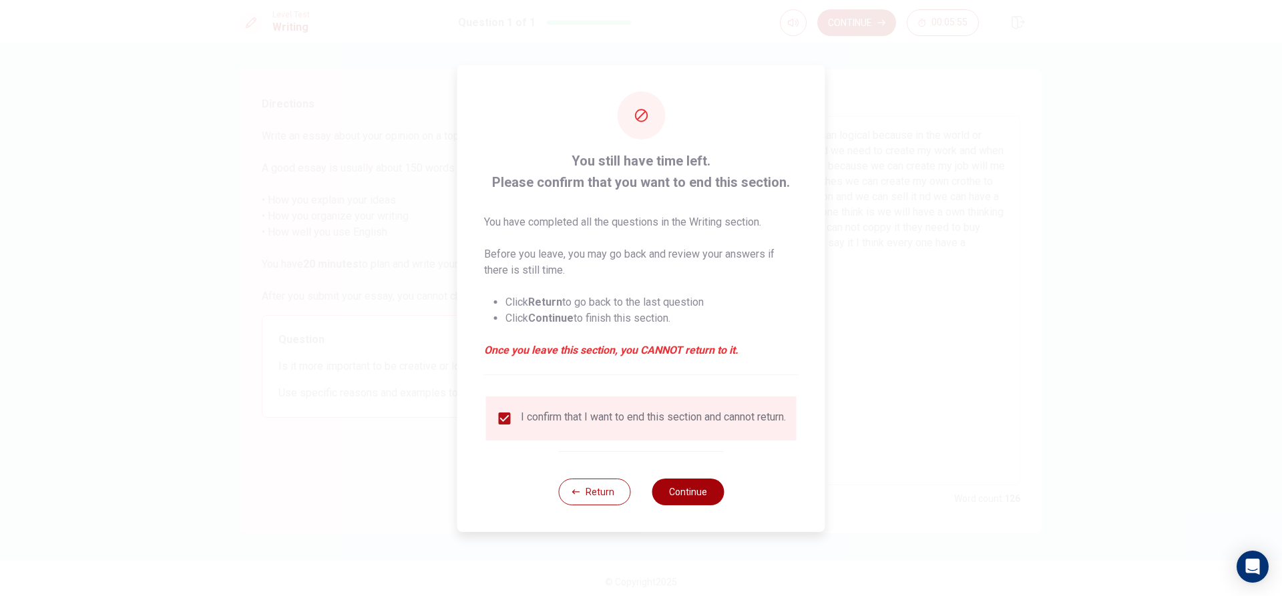
click at [692, 499] on button "Continue" at bounding box center [688, 492] width 72 height 27
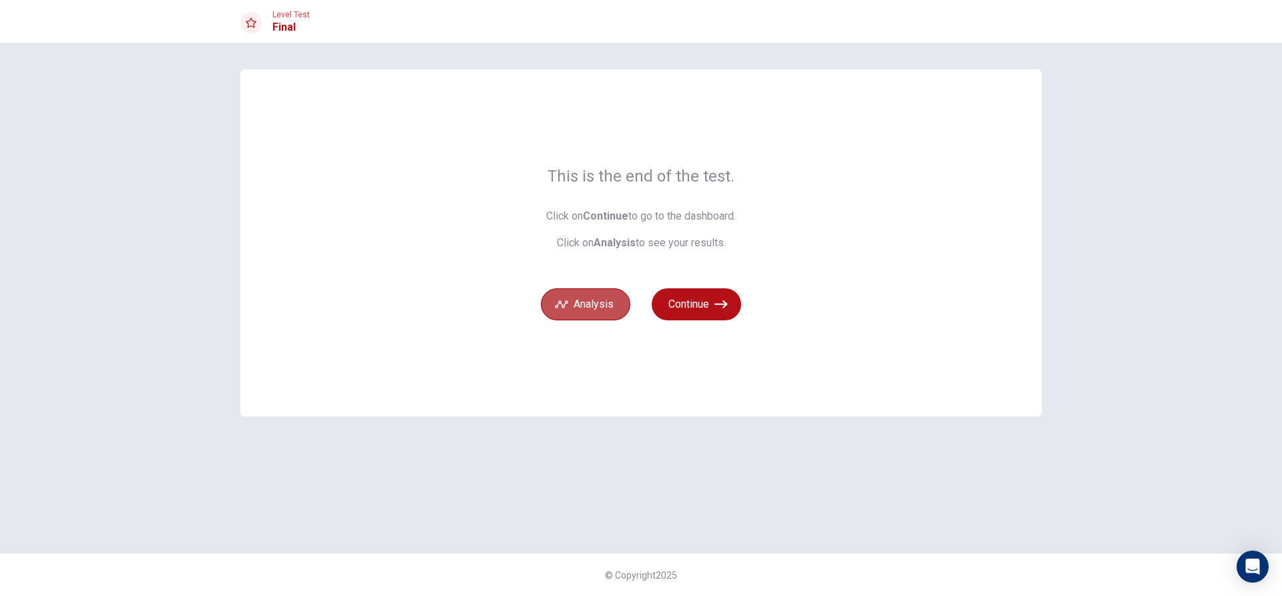
click at [577, 305] on button "Analysis" at bounding box center [585, 304] width 89 height 32
